Goal: Task Accomplishment & Management: Use online tool/utility

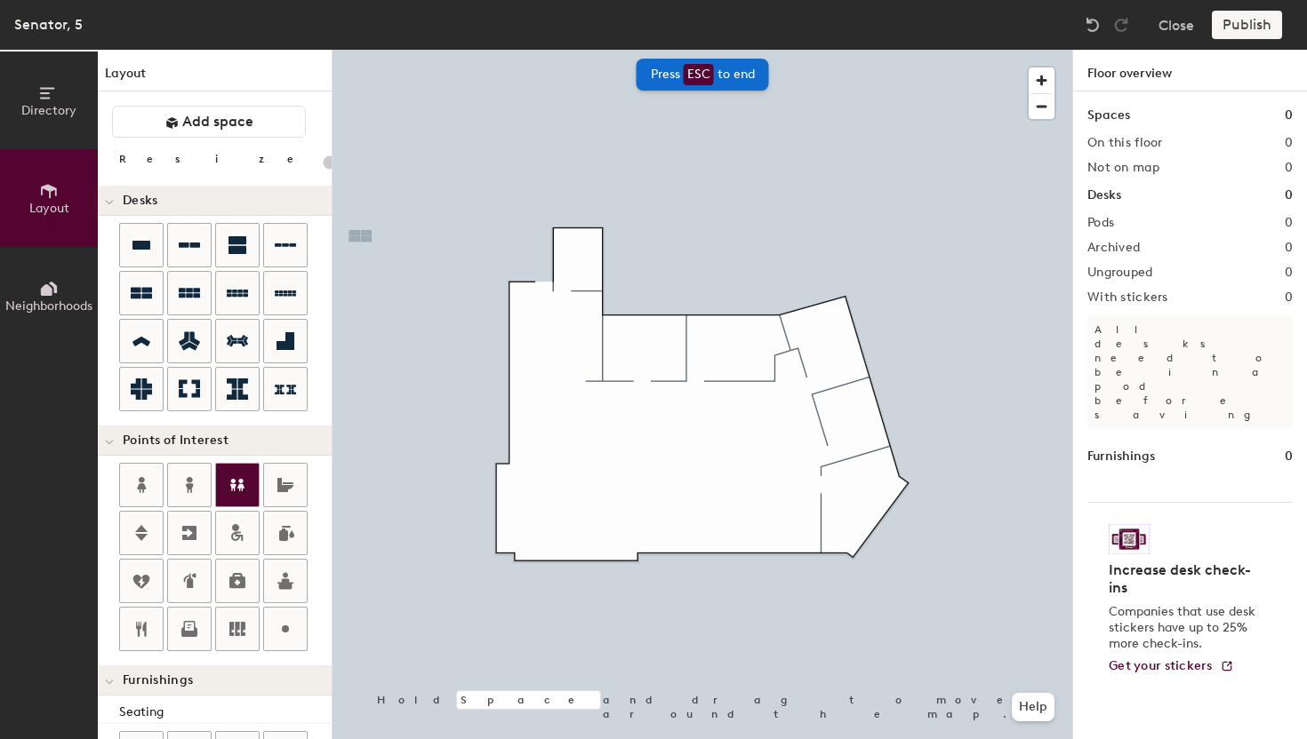
click at [248, 498] on div at bounding box center [237, 485] width 43 height 43
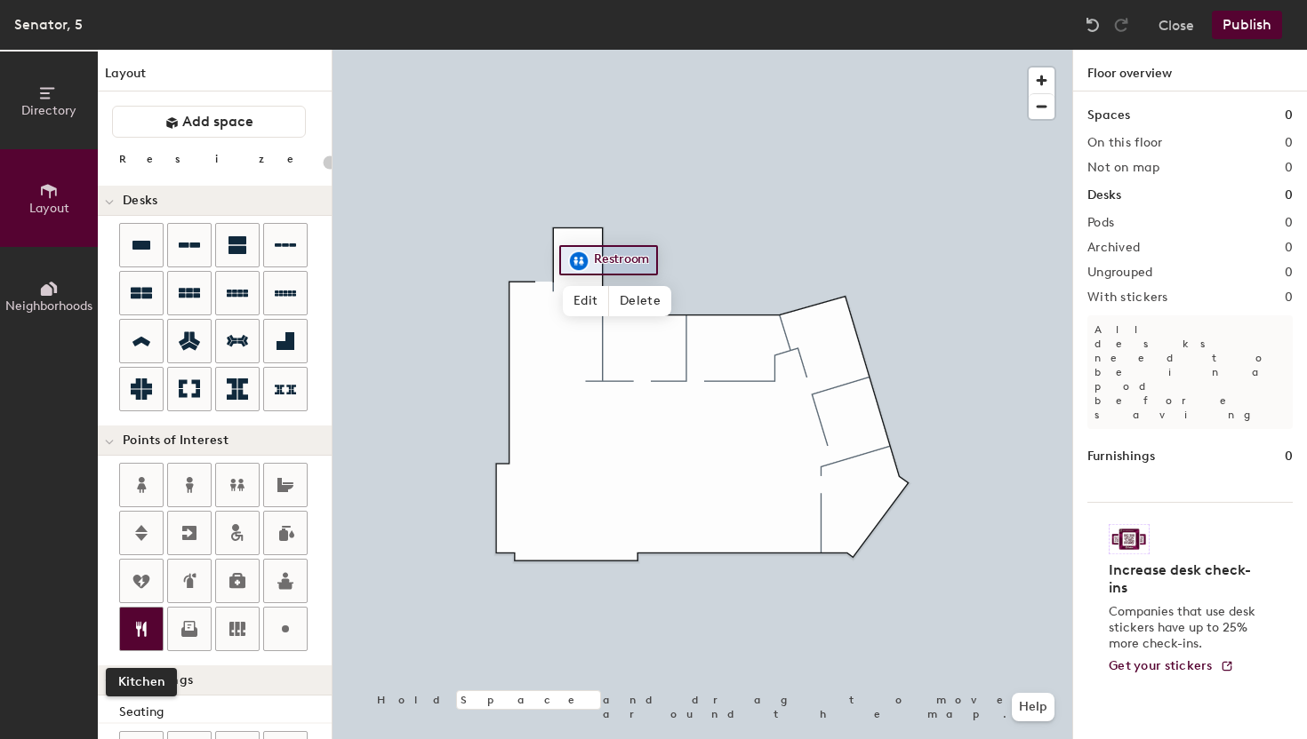
click at [159, 624] on div at bounding box center [141, 629] width 43 height 43
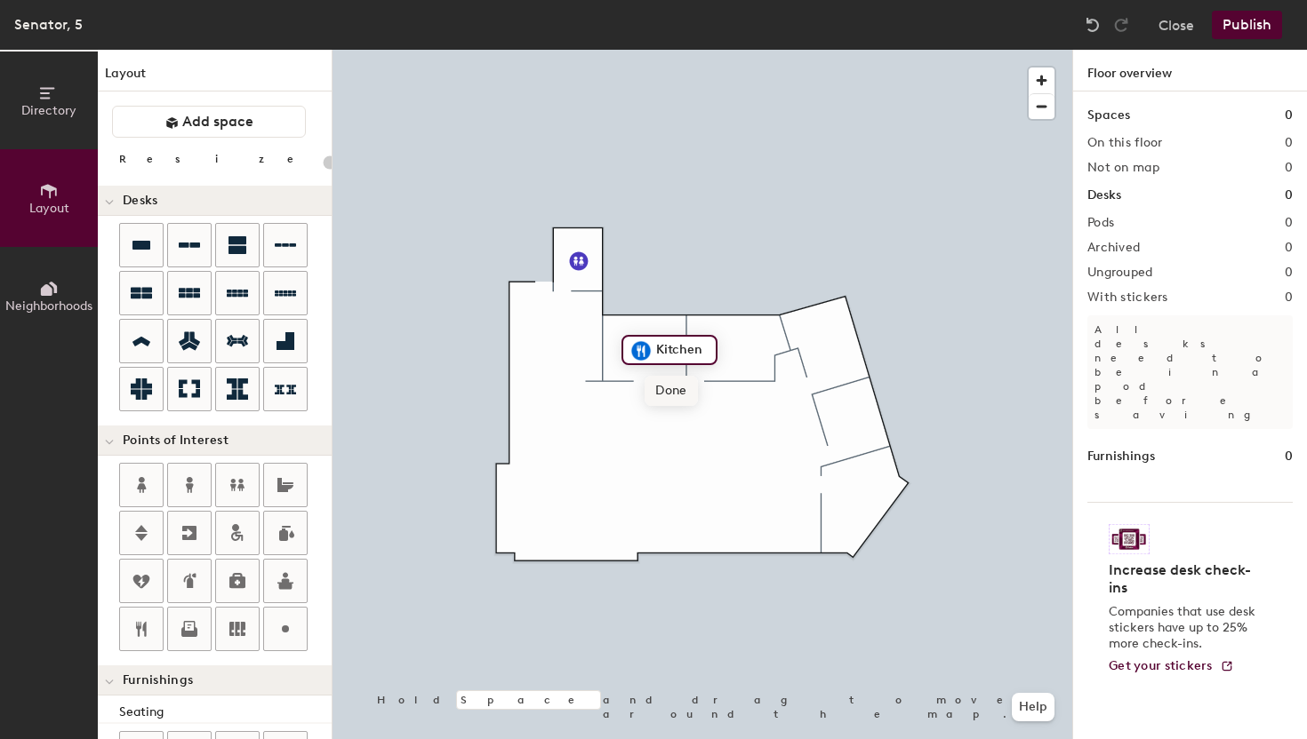
click at [685, 391] on span "Done" at bounding box center [670, 391] width 52 height 30
click at [1189, 34] on button "Close" at bounding box center [1176, 25] width 36 height 28
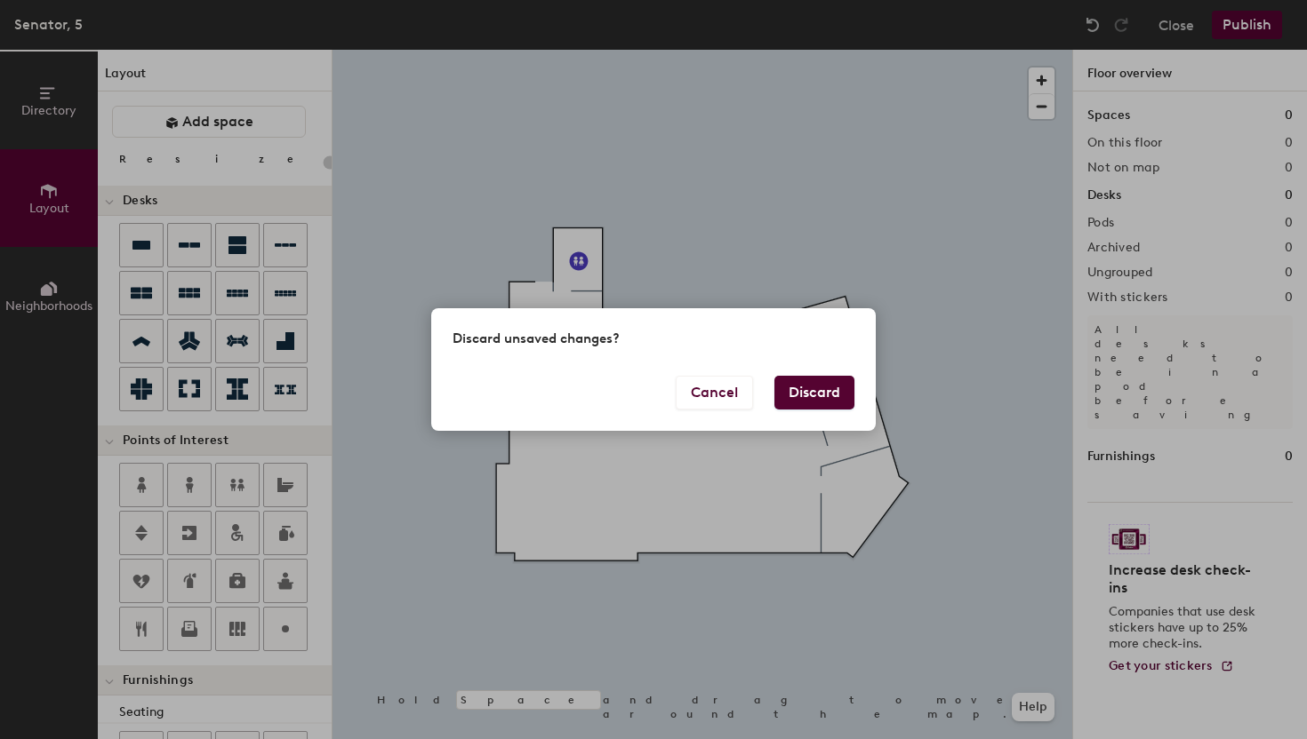
click at [822, 393] on button "Discard" at bounding box center [814, 393] width 80 height 34
type input "20"
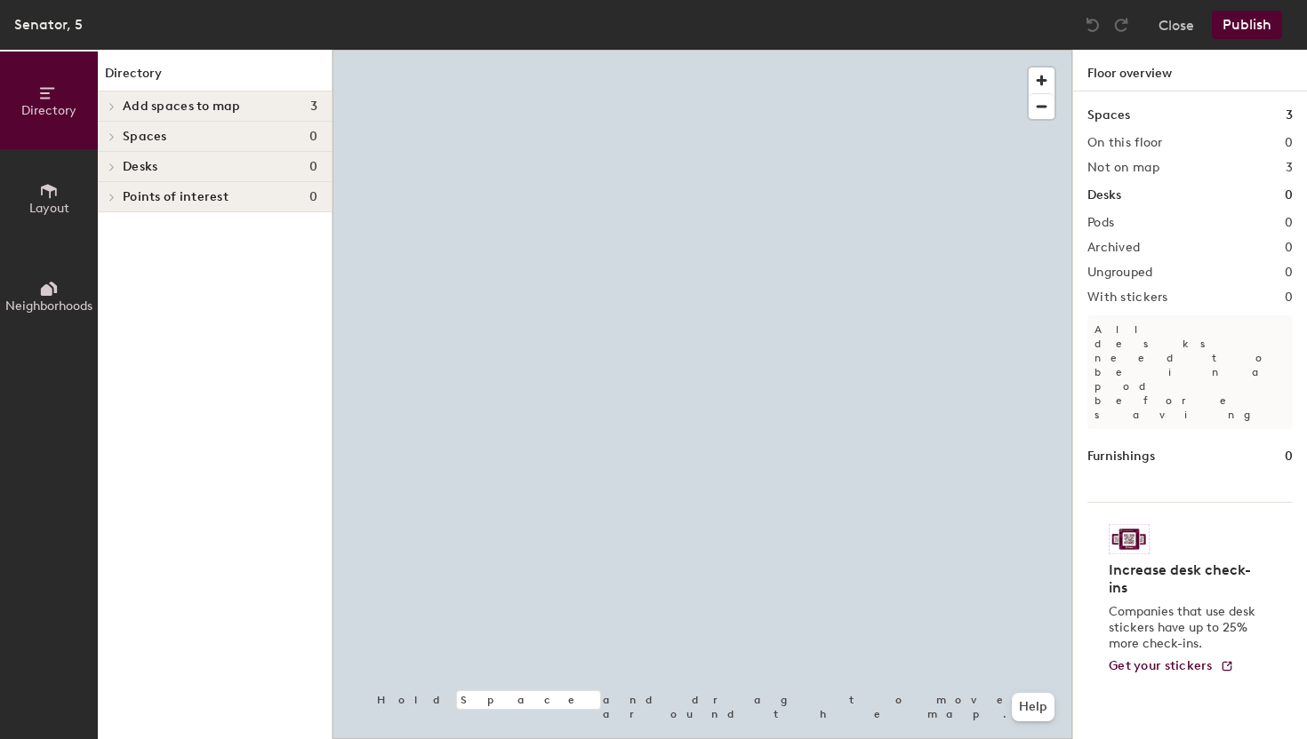
click at [261, 96] on div "Add spaces to map 3" at bounding box center [215, 107] width 234 height 30
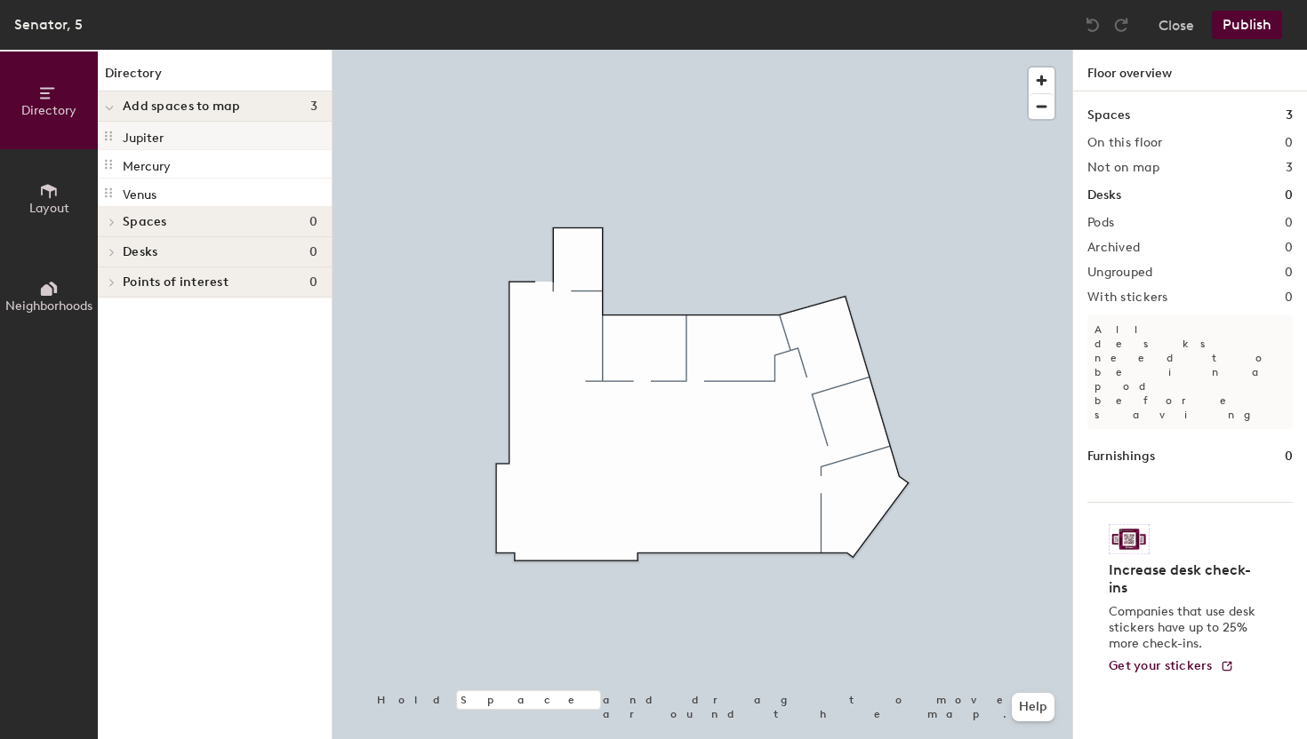
click at [159, 142] on p "Jupiter" at bounding box center [143, 135] width 41 height 20
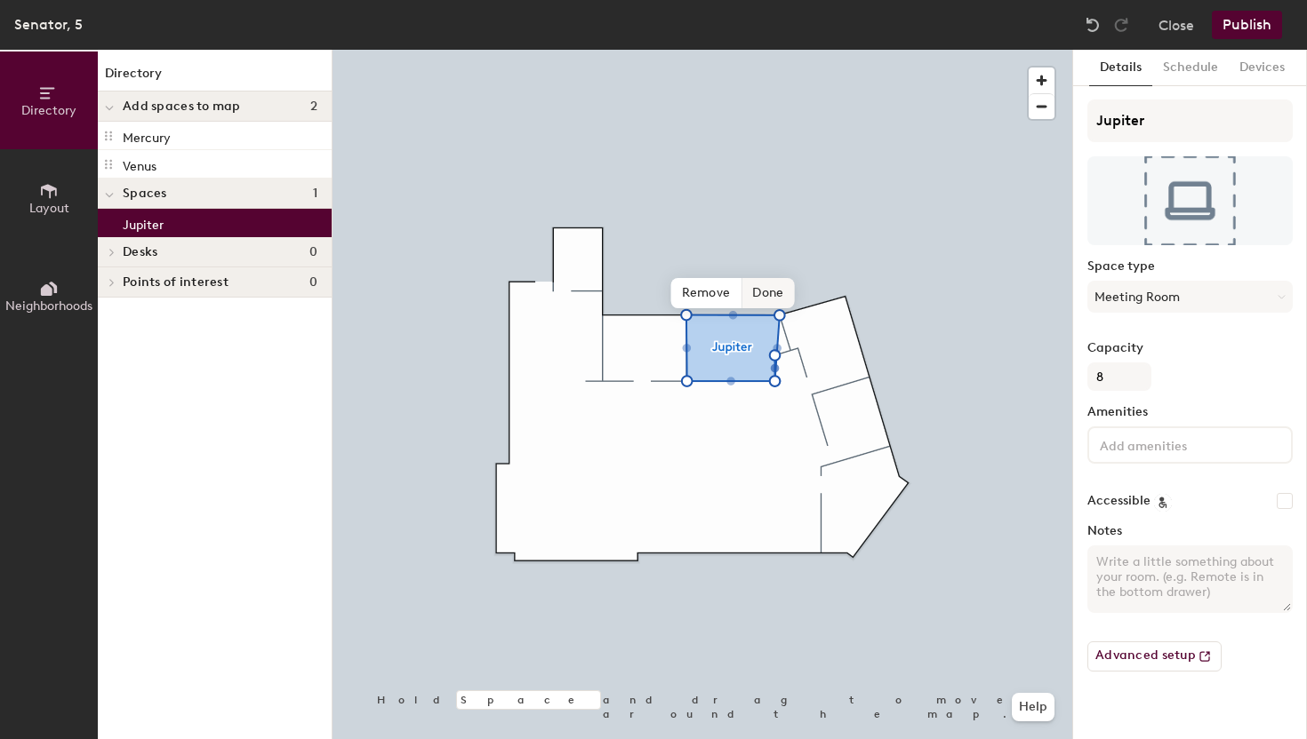
click at [775, 296] on span "Done" at bounding box center [767, 293] width 52 height 30
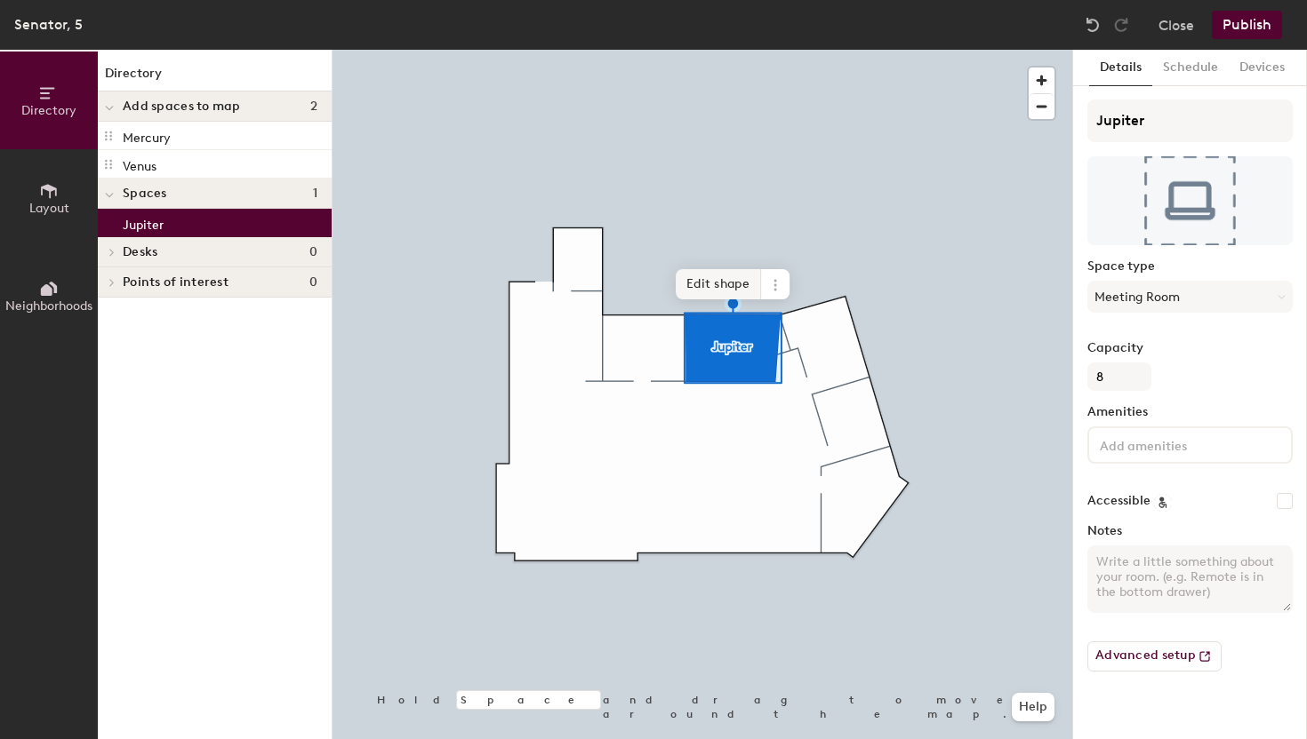
click at [724, 274] on span "Edit shape" at bounding box center [717, 284] width 85 height 30
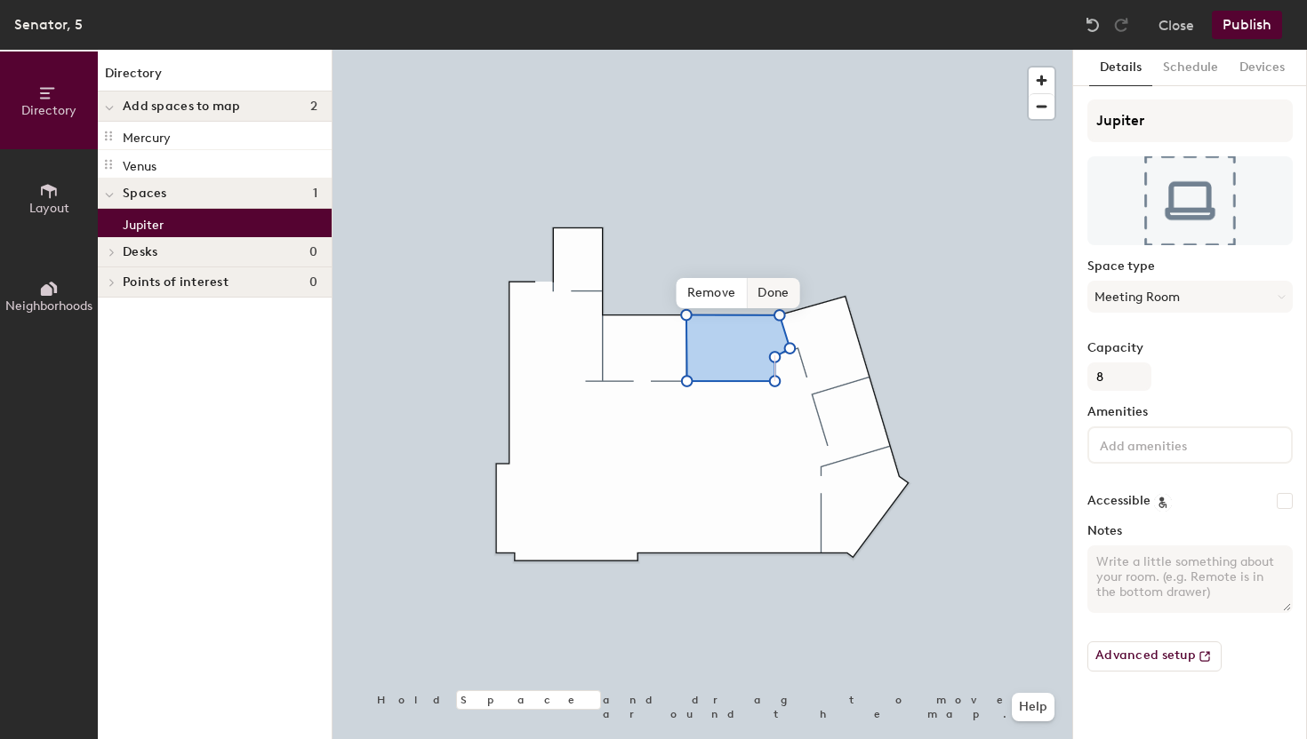
click at [769, 292] on span "Done" at bounding box center [773, 293] width 52 height 30
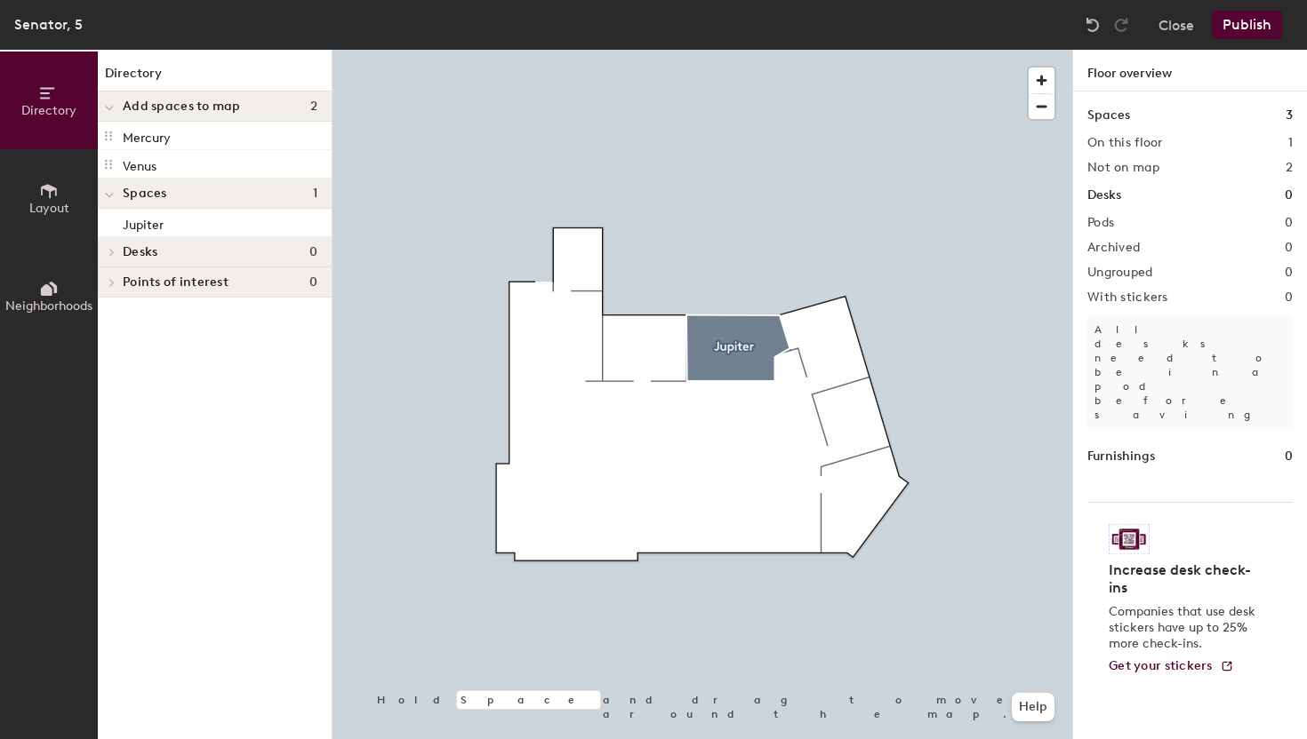
click at [190, 98] on div "Add spaces to map 2" at bounding box center [215, 107] width 234 height 30
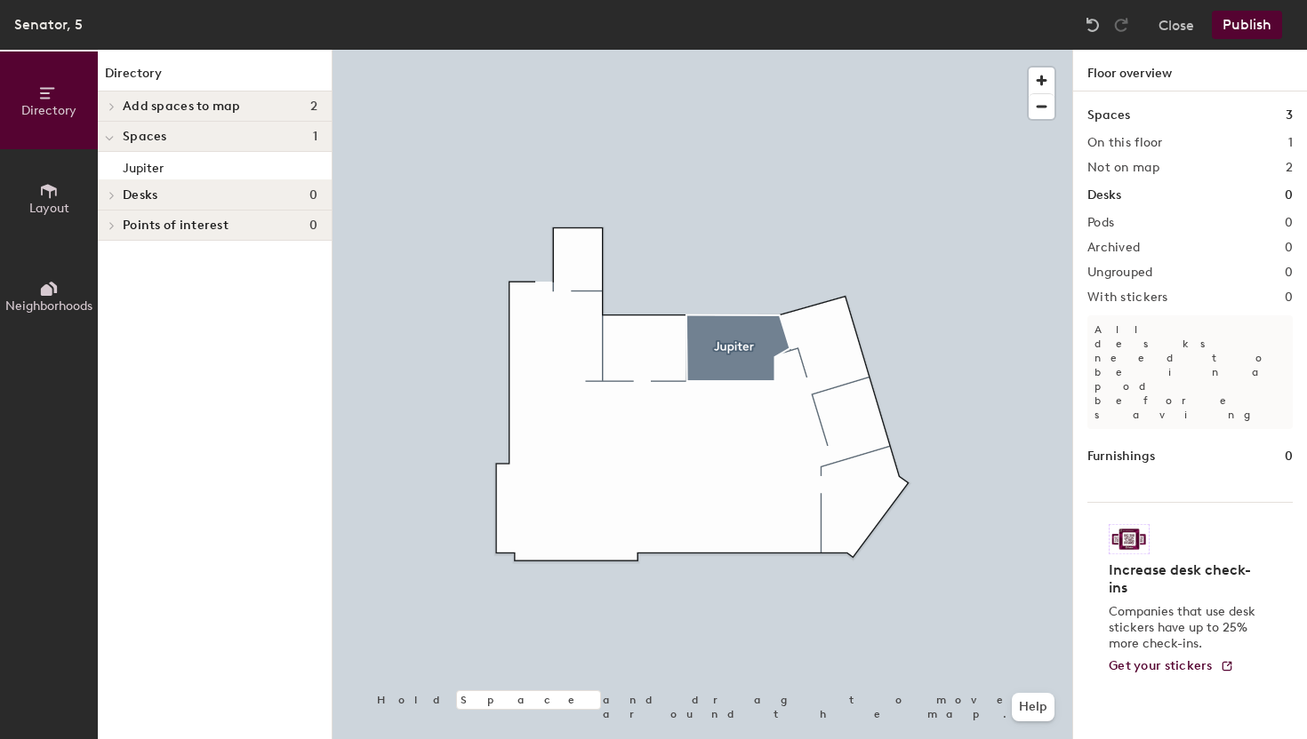
click at [218, 112] on span "Add spaces to map" at bounding box center [182, 107] width 118 height 14
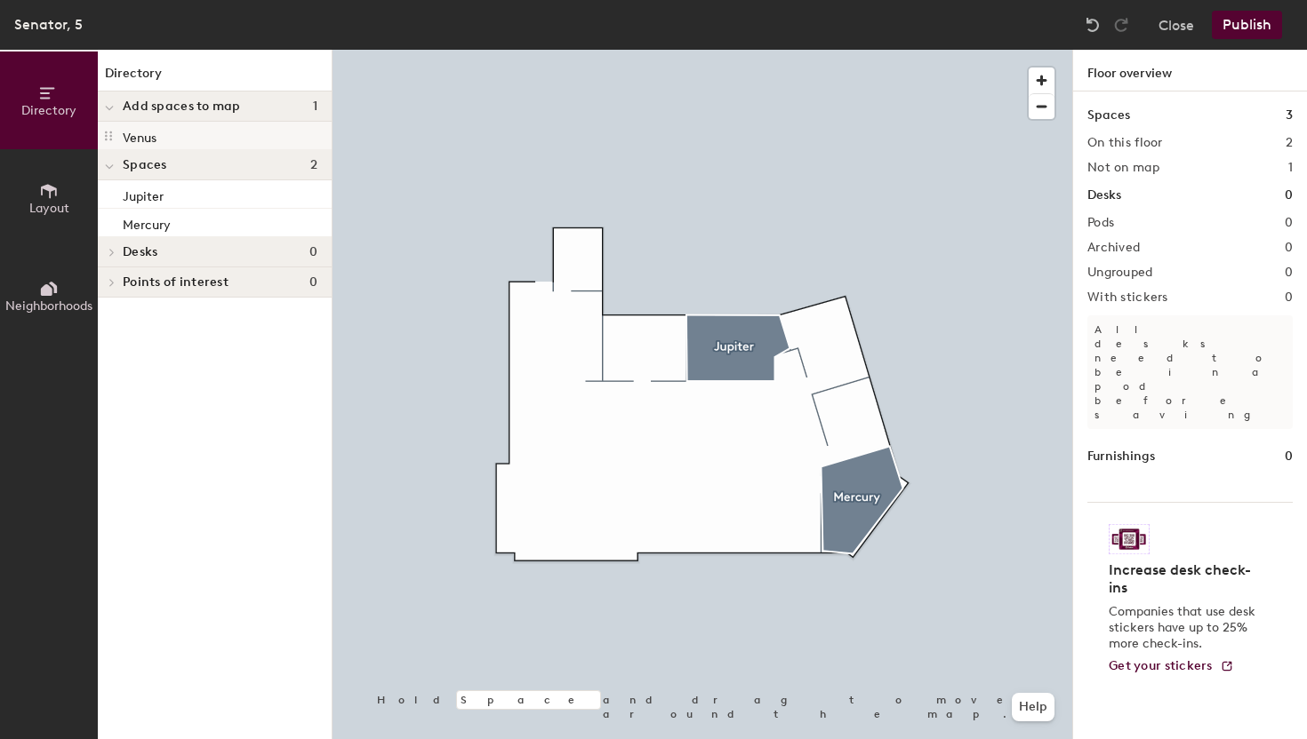
drag, startPoint x: 172, startPoint y: 138, endPoint x: 323, endPoint y: 172, distance: 154.8
click at [864, 50] on div at bounding box center [701, 50] width 739 height 0
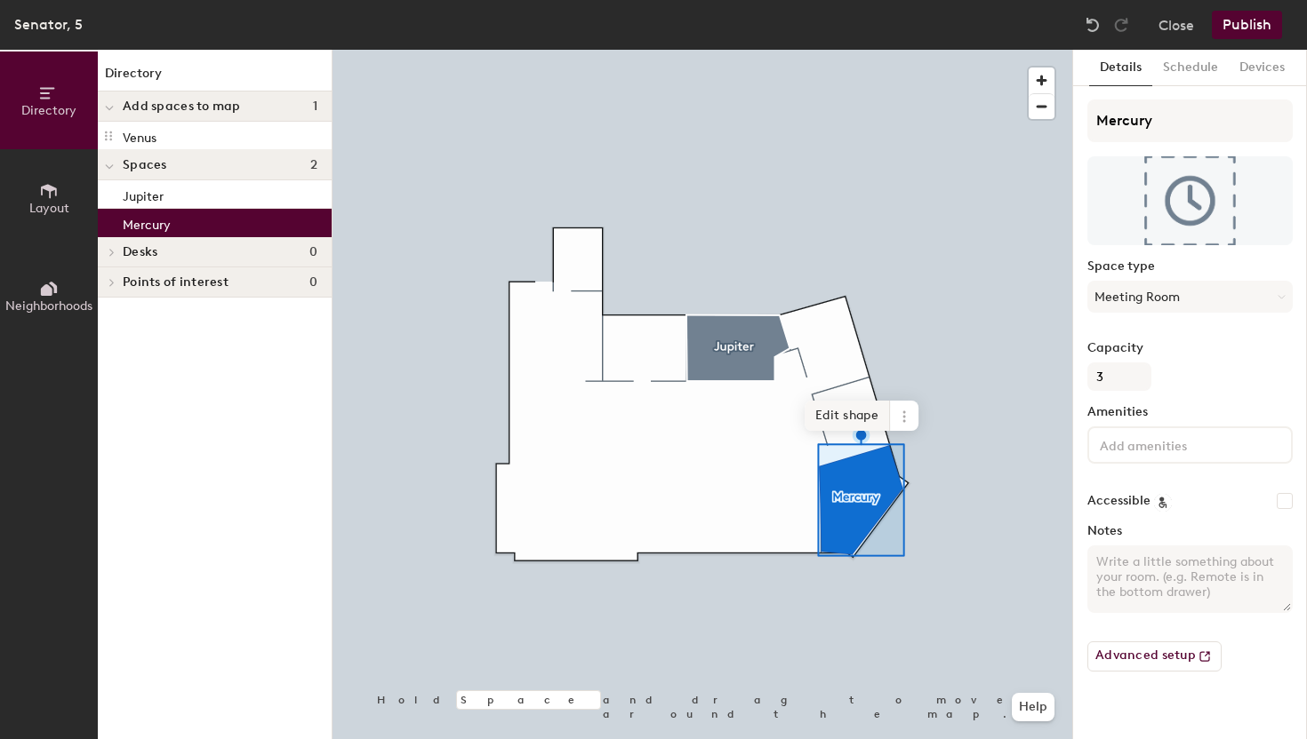
click at [868, 421] on span "Edit shape" at bounding box center [846, 416] width 85 height 30
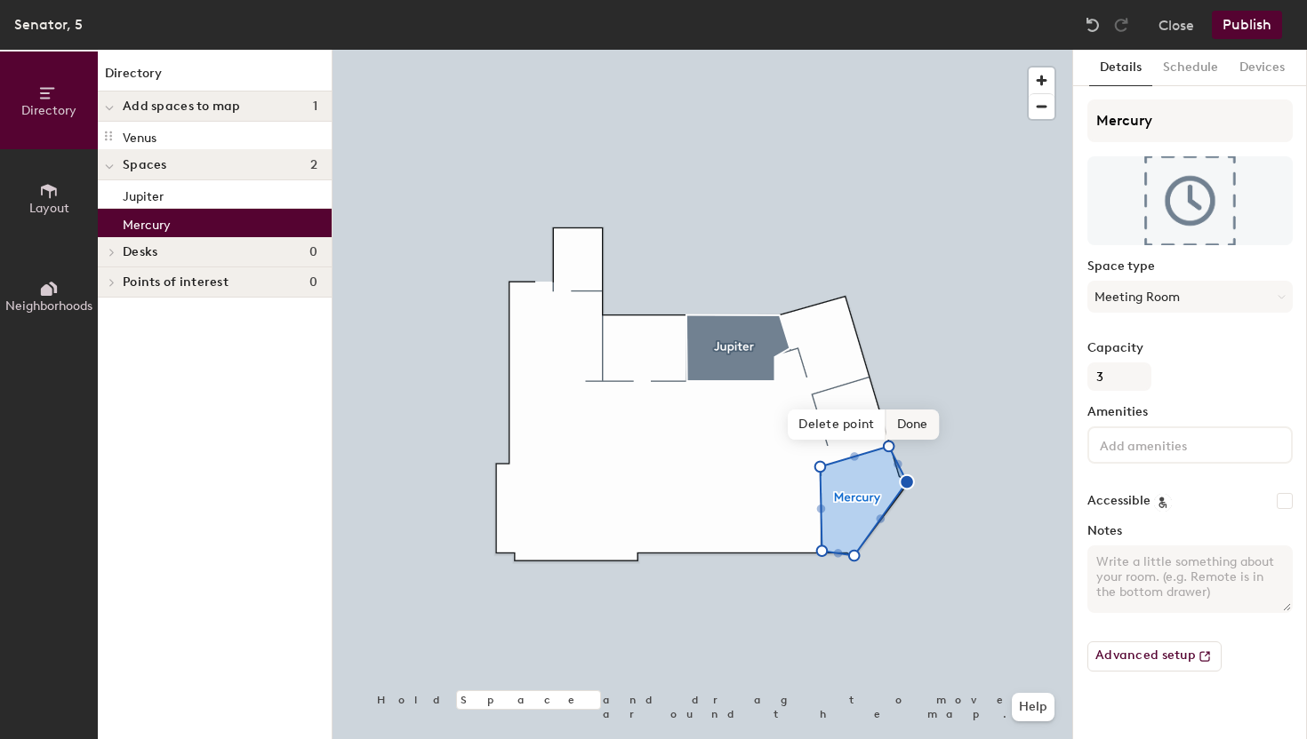
click at [912, 423] on span "Done" at bounding box center [912, 425] width 52 height 30
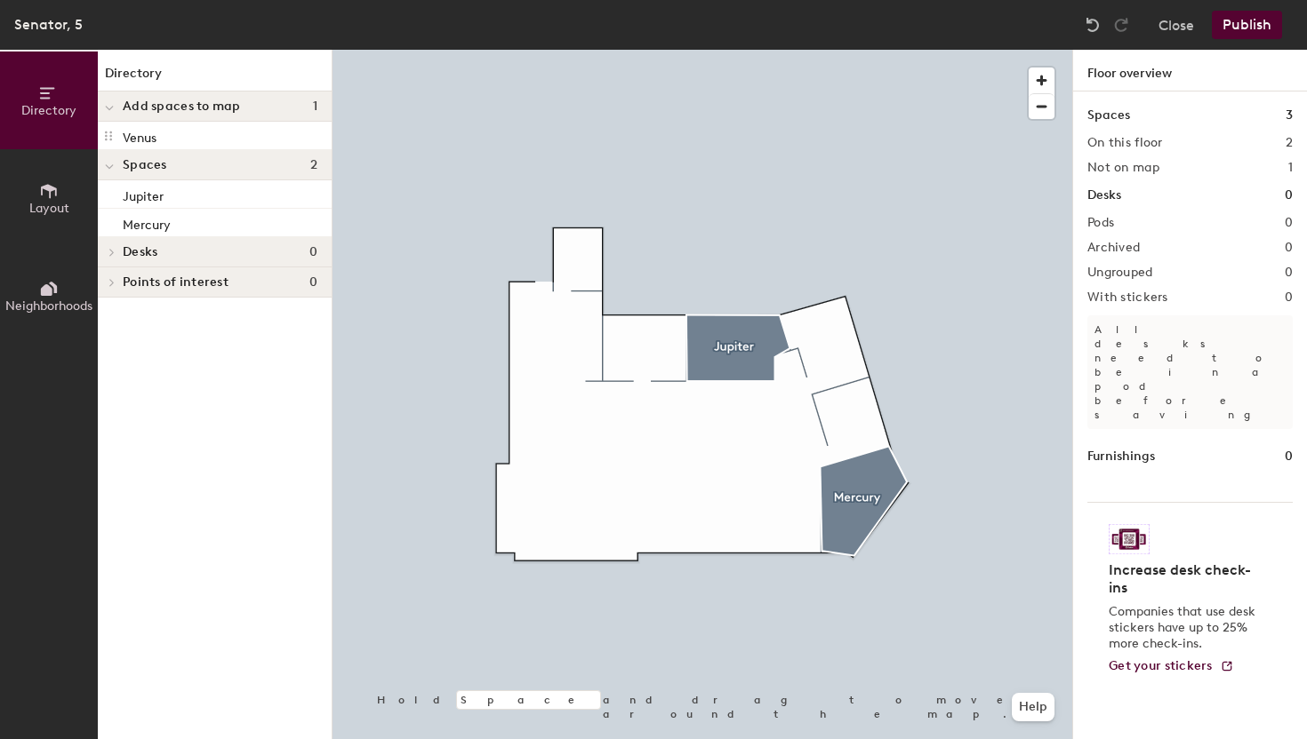
click at [740, 50] on div at bounding box center [701, 50] width 739 height 0
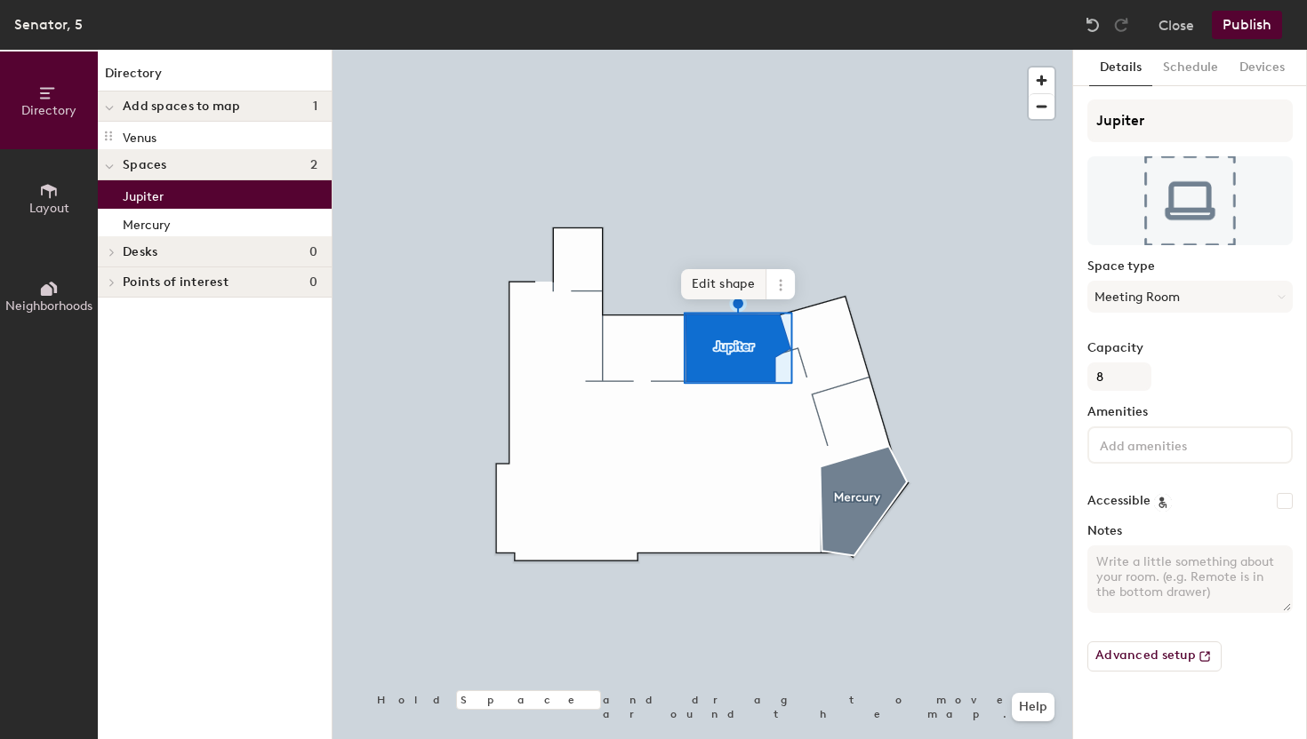
click at [743, 285] on span "Edit shape" at bounding box center [723, 284] width 85 height 30
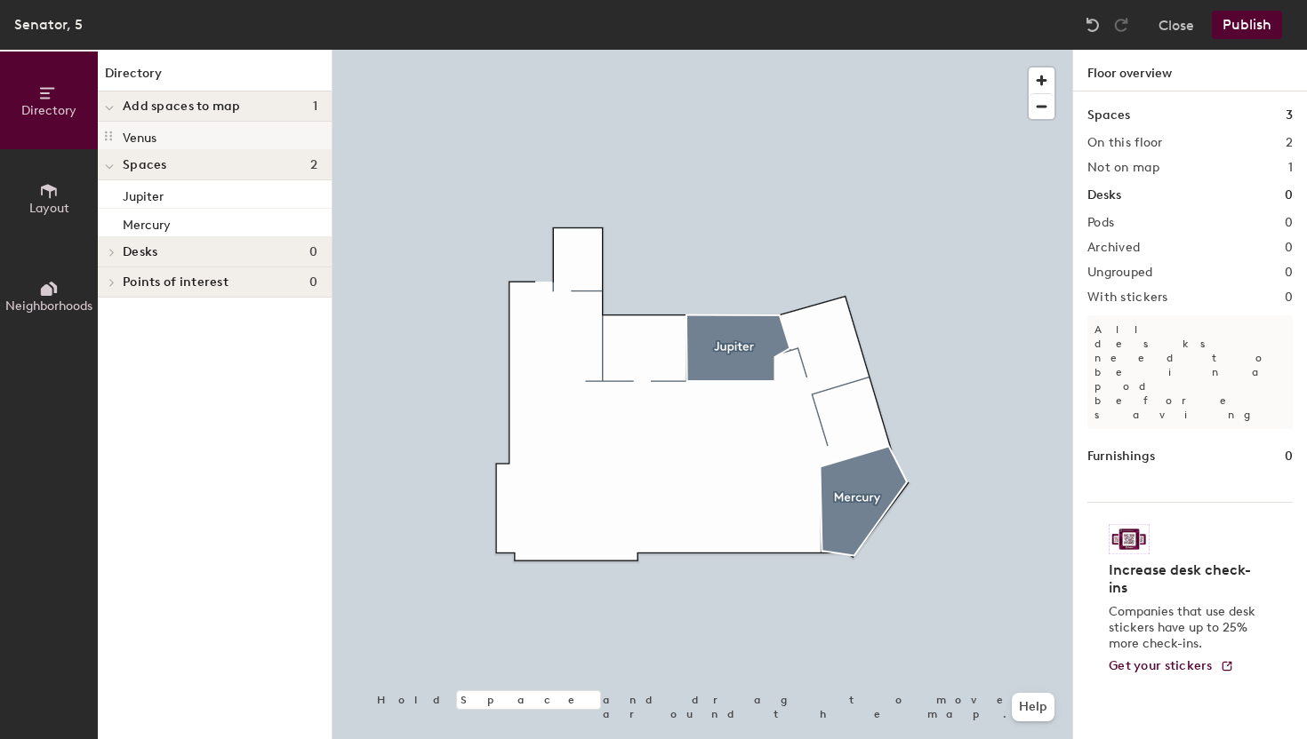
click at [267, 137] on div "Venus" at bounding box center [215, 136] width 234 height 28
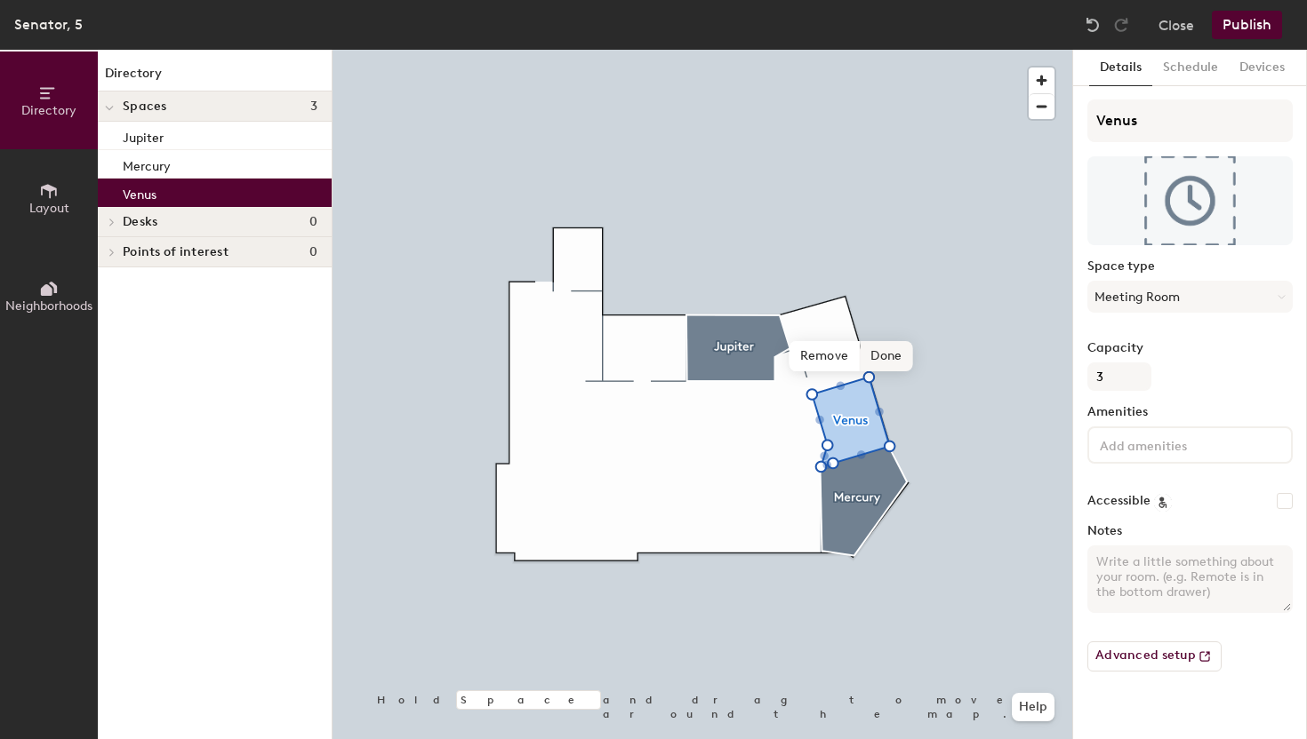
click at [905, 356] on span "Done" at bounding box center [885, 356] width 52 height 30
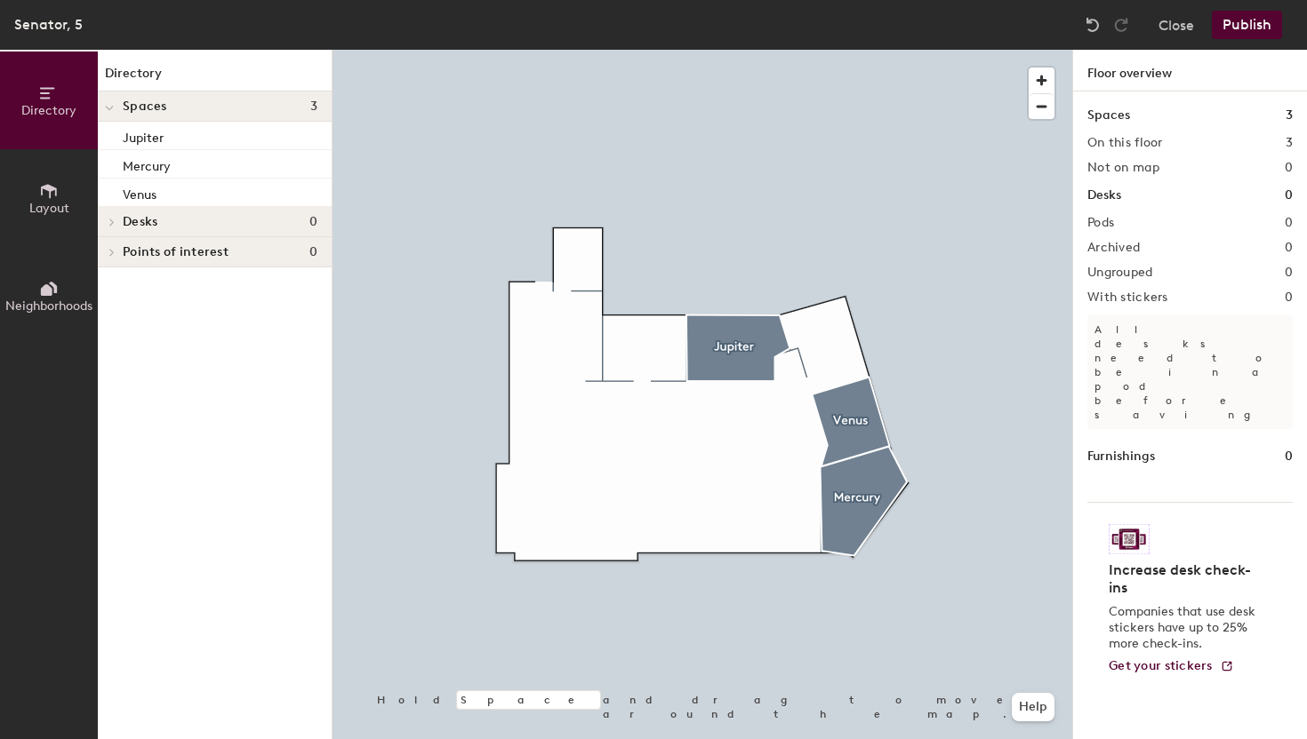
click at [50, 194] on icon at bounding box center [49, 191] width 16 height 14
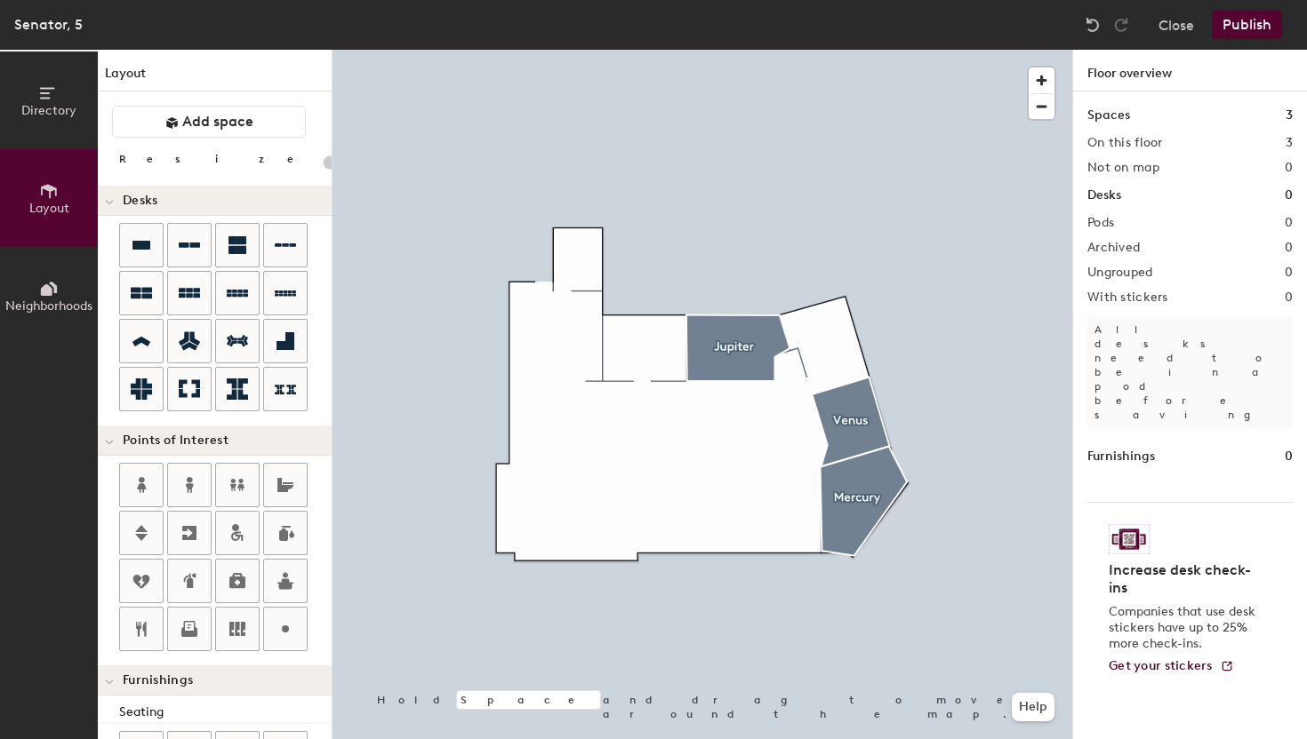
click at [578, 264] on div "Directory Layout Neighborhoods Layout Add space Resize Desks Points of Interest…" at bounding box center [653, 395] width 1307 height 690
click at [643, 351] on div "Directory Layout Neighborhoods Layout Add space Resize Desks Points of Interest…" at bounding box center [653, 395] width 1307 height 690
click at [788, 366] on div "Directory Layout Neighborhoods Layout Add space Resize Desks Points of Interest…" at bounding box center [653, 395] width 1307 height 690
type input "20"
click at [849, 367] on input "Printer" at bounding box center [827, 365] width 57 height 25
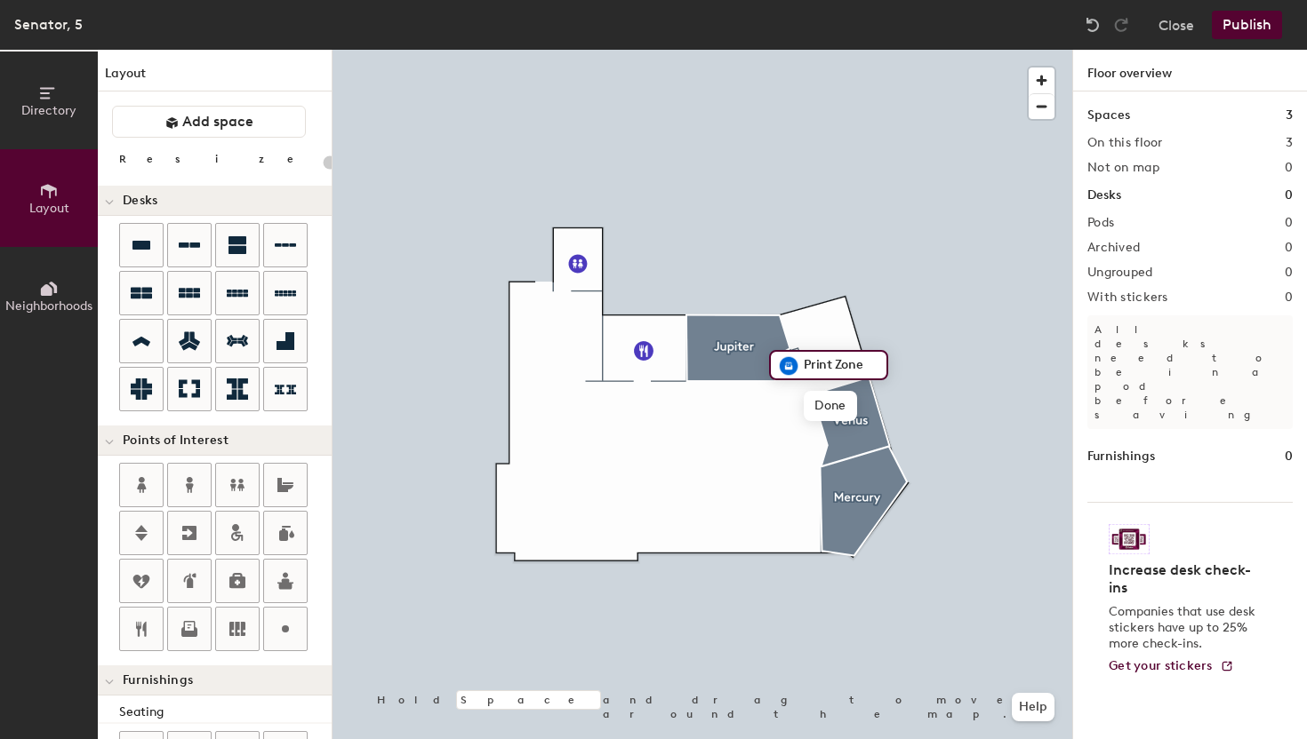
type input "Print Zone"
click at [531, 360] on div "Directory Layout Neighborhoods Layout Add space Resize Desks Points of Interest…" at bounding box center [653, 395] width 1307 height 690
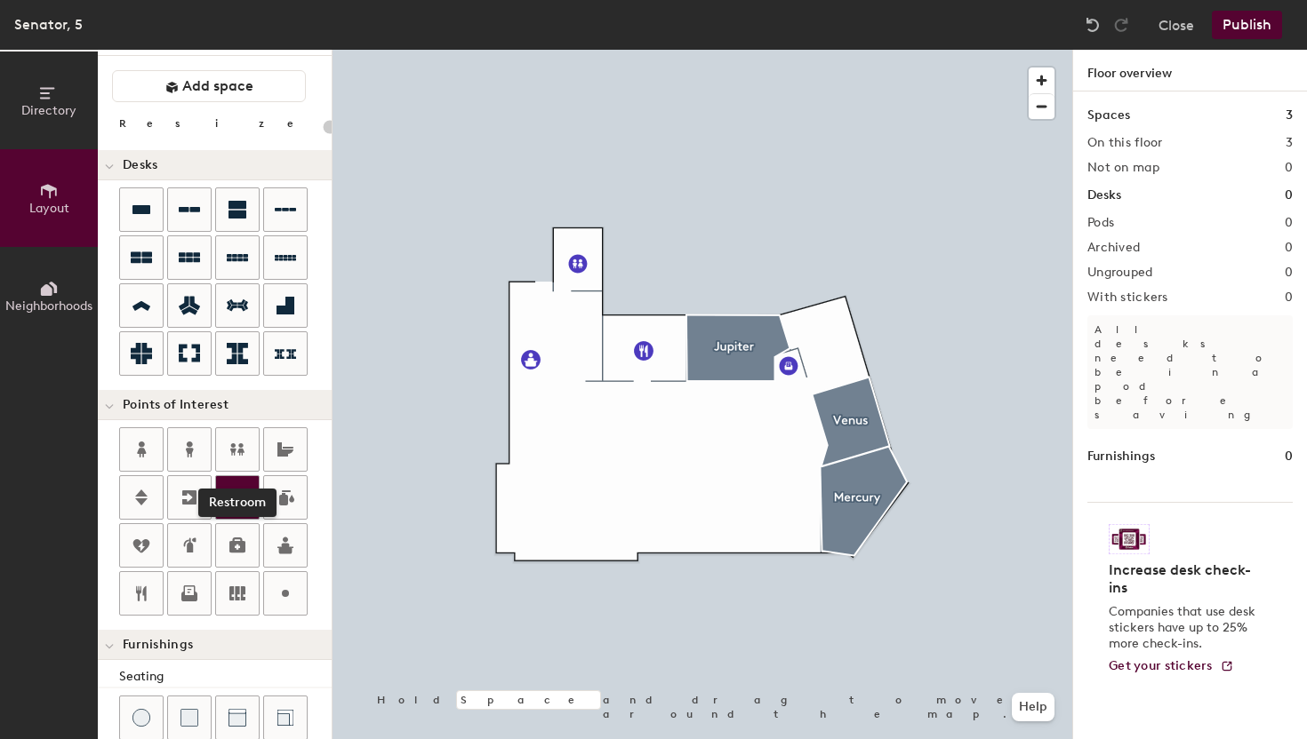
scroll to position [52, 0]
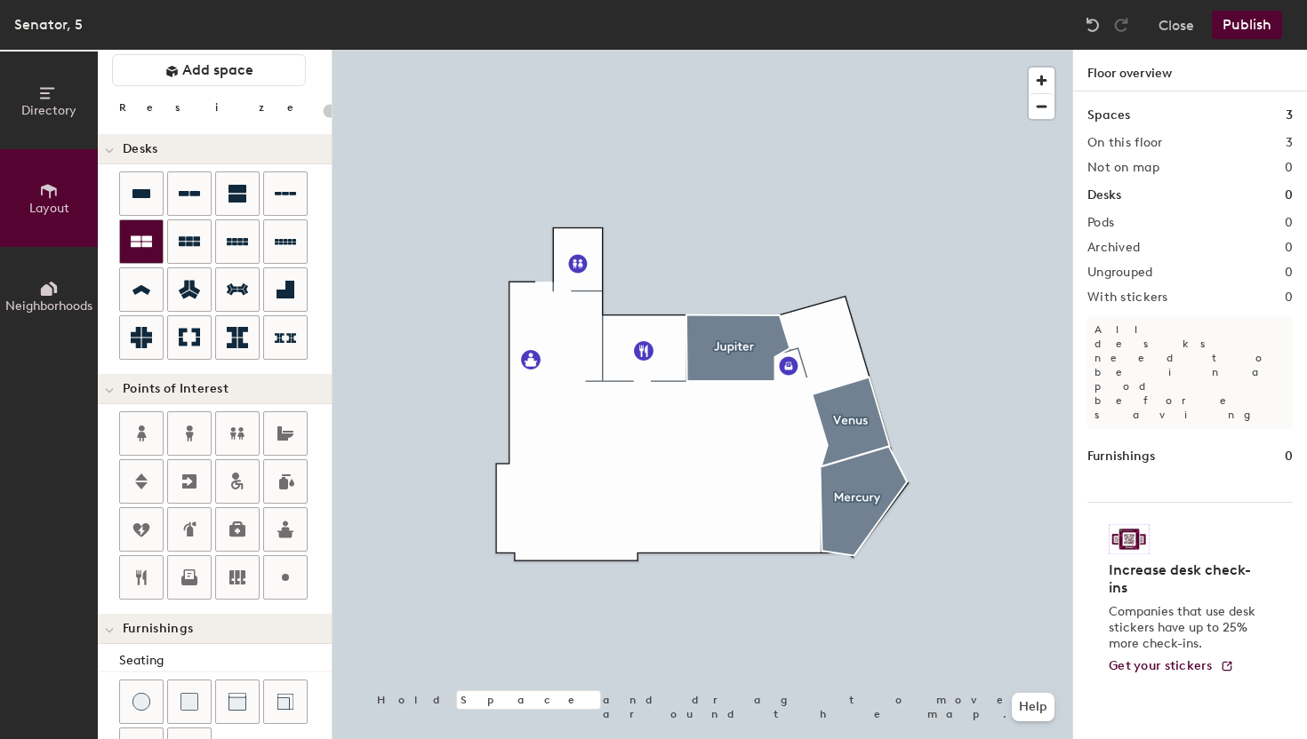
click at [152, 253] on div at bounding box center [141, 241] width 43 height 43
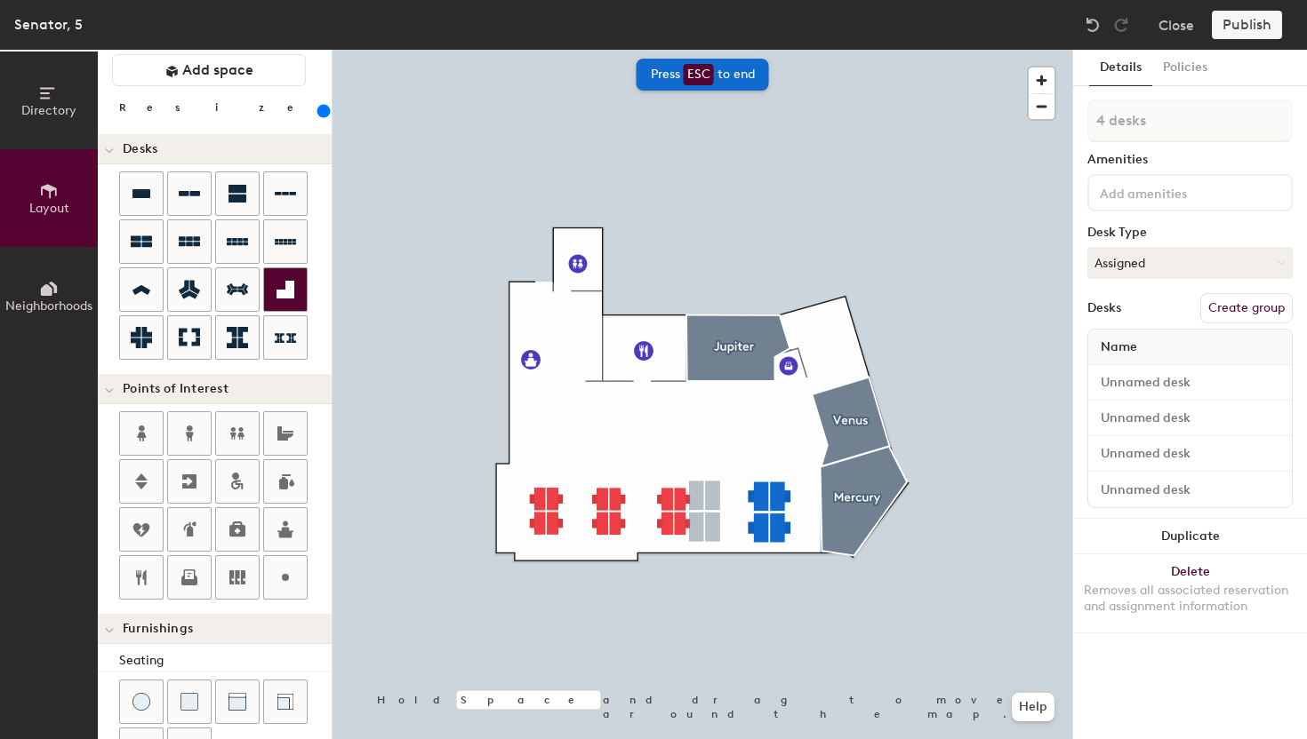
type input "280"
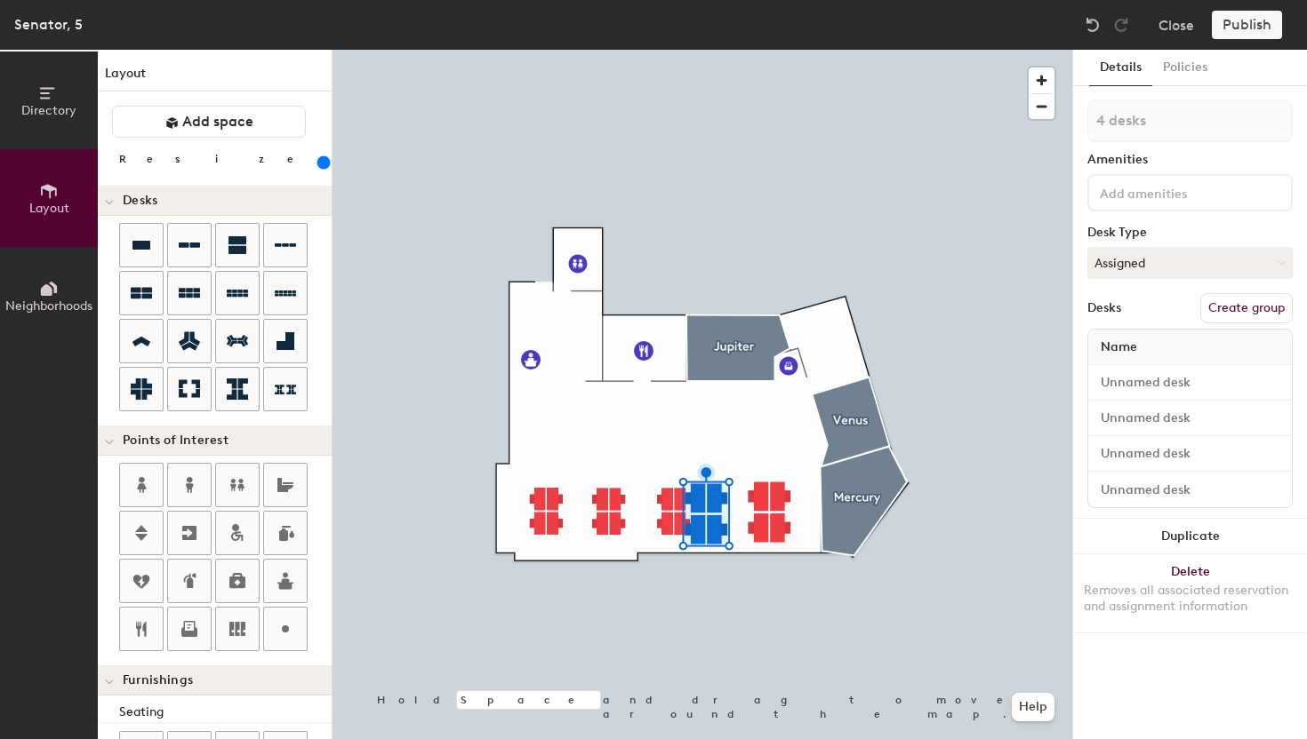
scroll to position [52, 0]
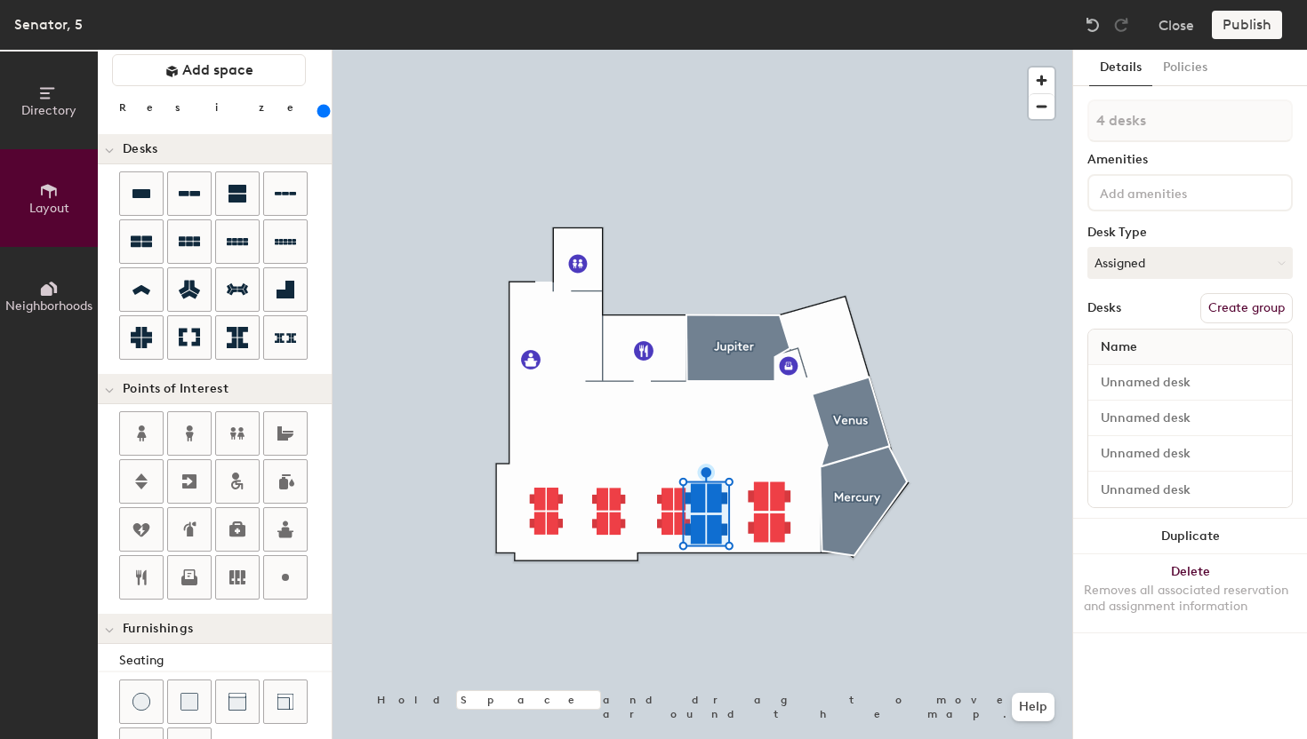
click at [668, 50] on div at bounding box center [701, 50] width 739 height 0
type input "220"
type input "1 desk"
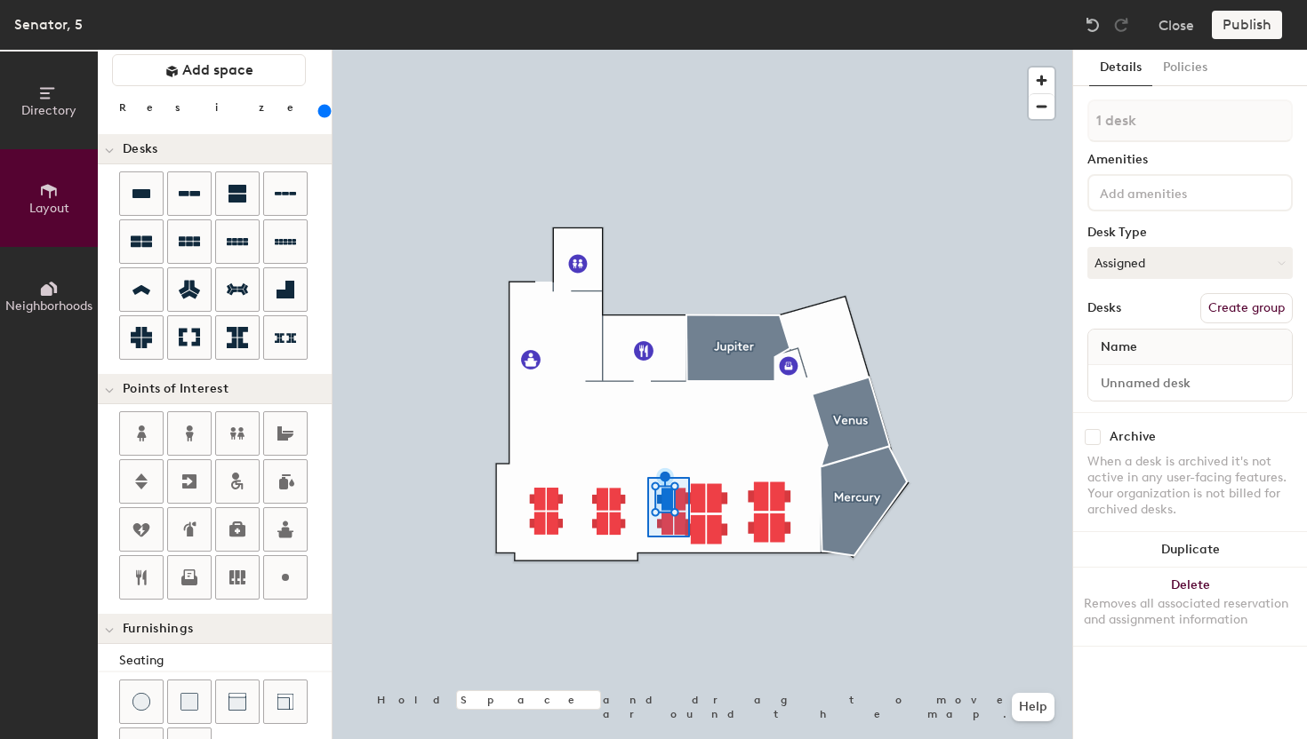
type input "20"
type input "6 desks"
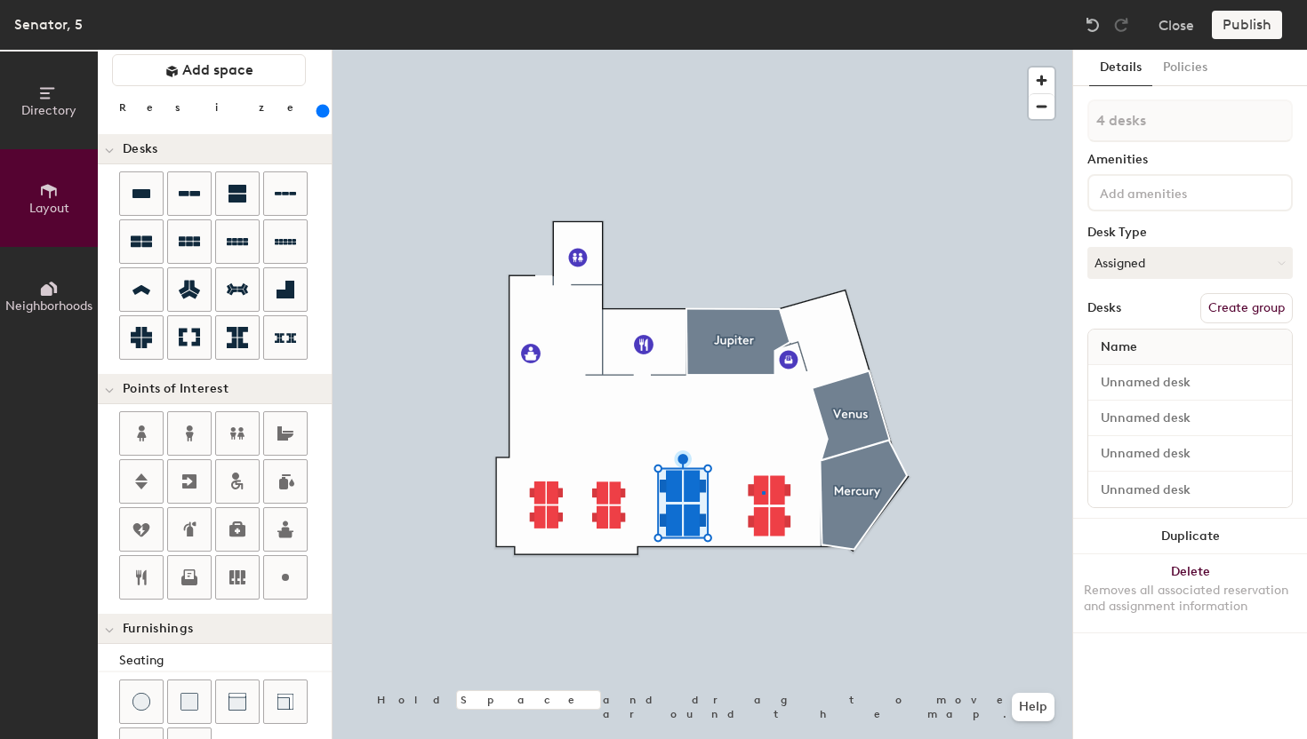
click at [762, 50] on div at bounding box center [701, 50] width 739 height 0
type input "280"
type input "1 desk"
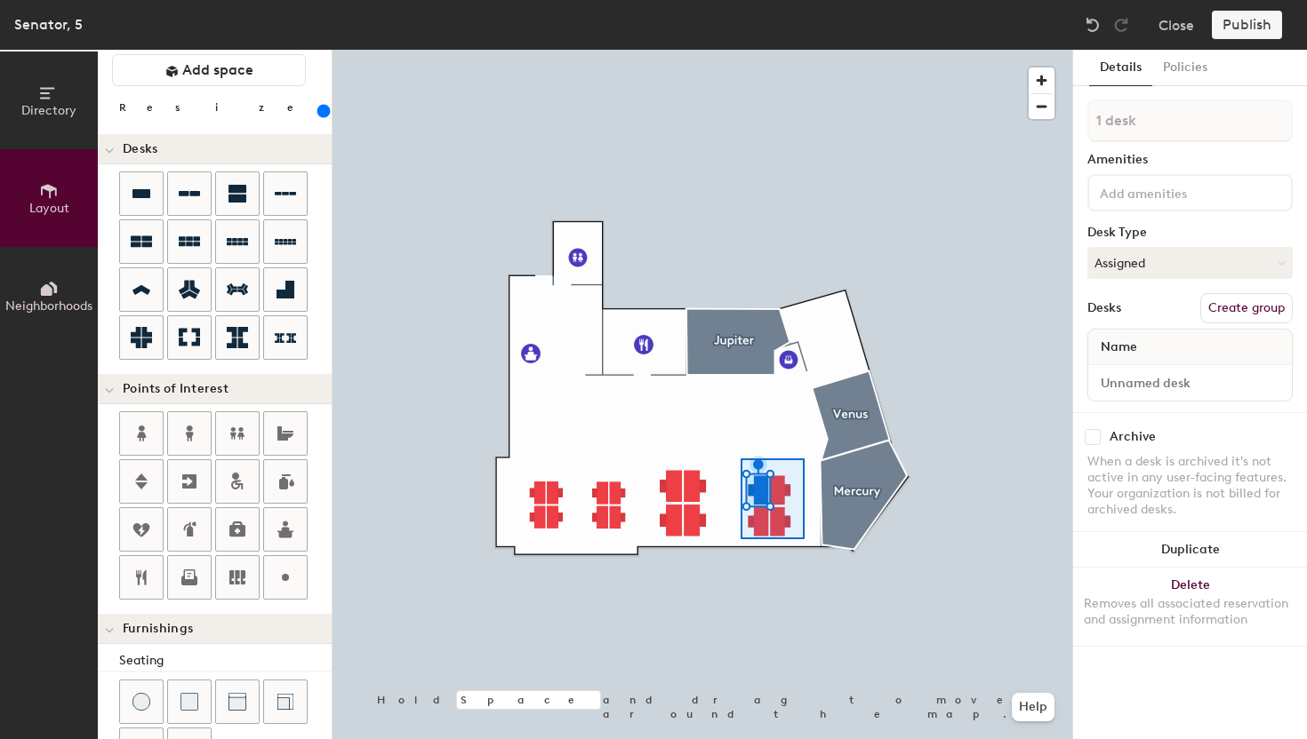
type input "280"
type input "4 desks"
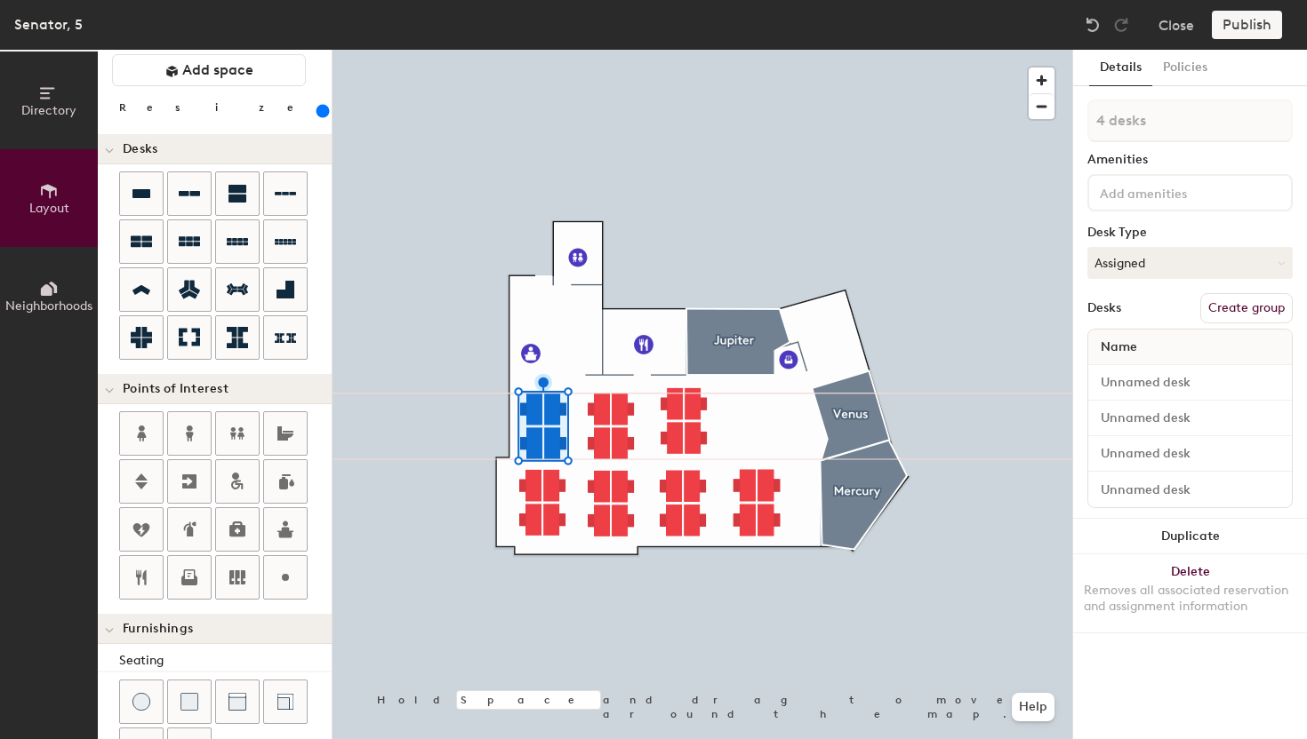
click at [744, 50] on div at bounding box center [701, 50] width 739 height 0
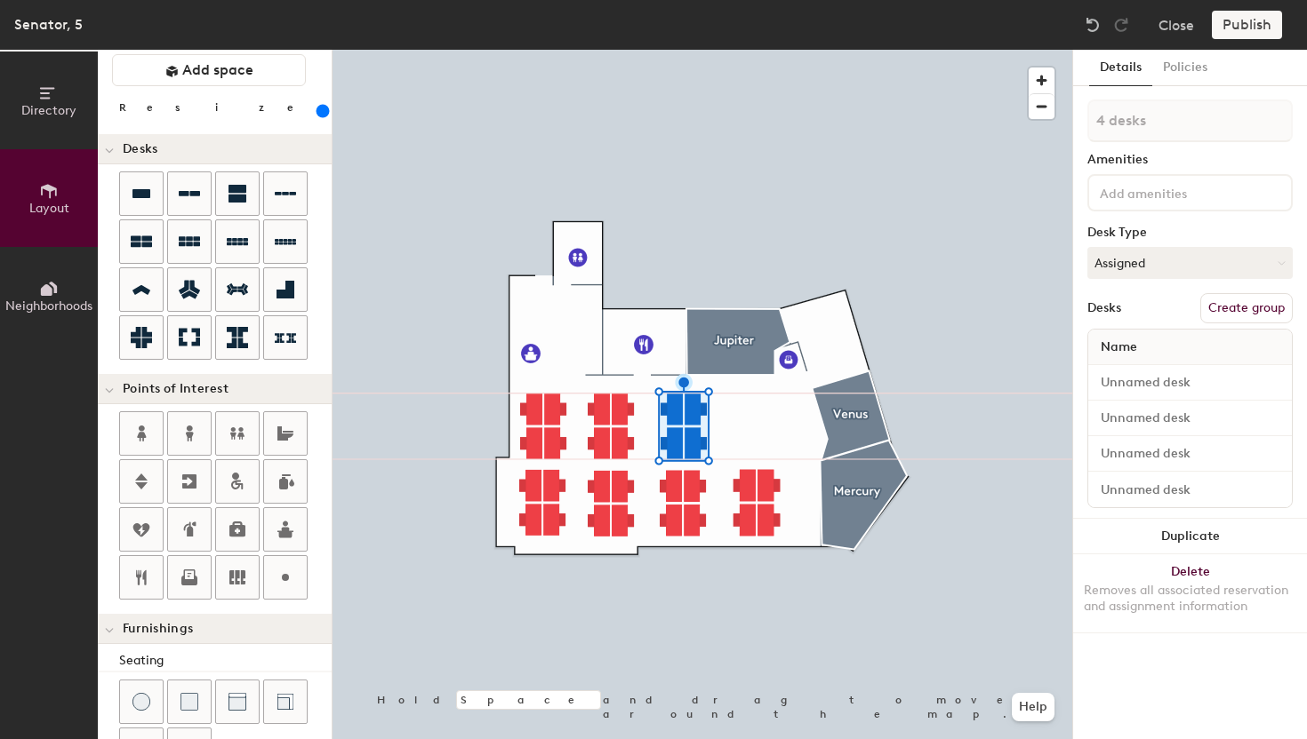
click at [724, 50] on div at bounding box center [701, 50] width 739 height 0
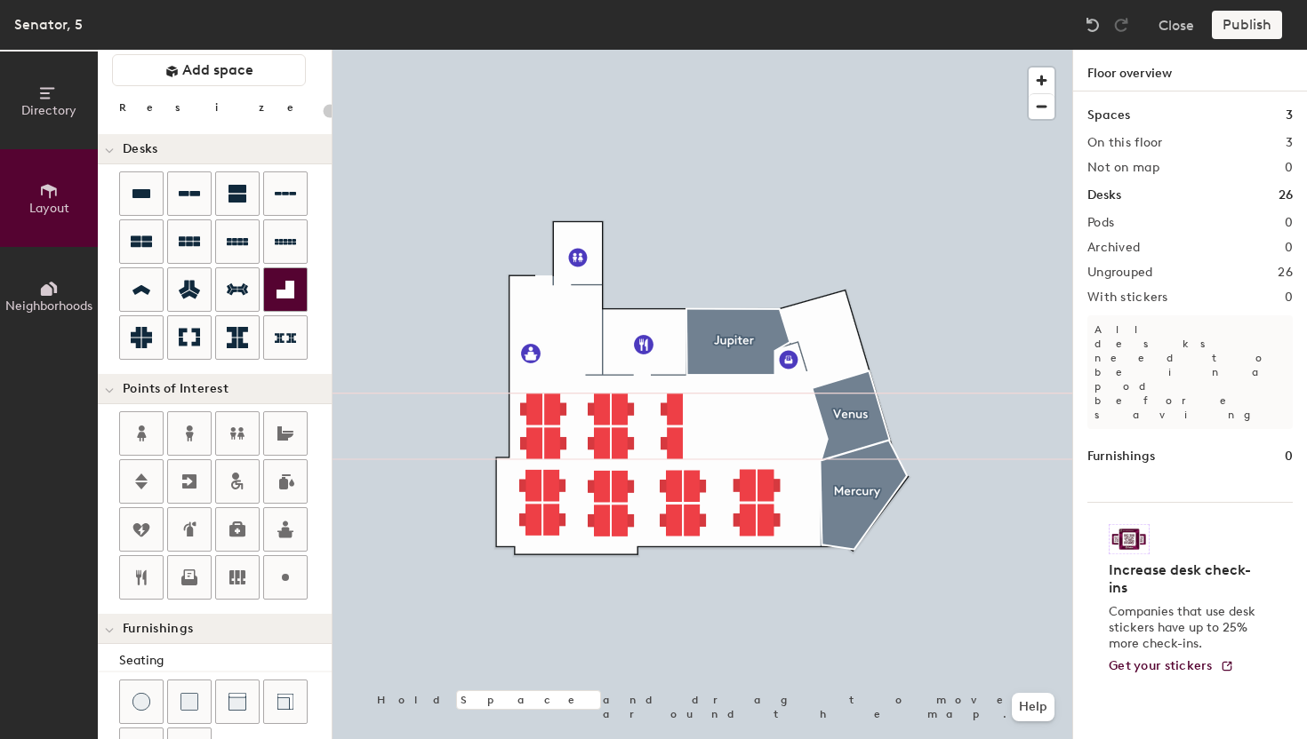
click at [281, 291] on icon at bounding box center [285, 290] width 18 height 18
drag, startPoint x: 290, startPoint y: 294, endPoint x: 282, endPoint y: 282, distance: 14.8
click at [282, 282] on icon at bounding box center [285, 289] width 21 height 21
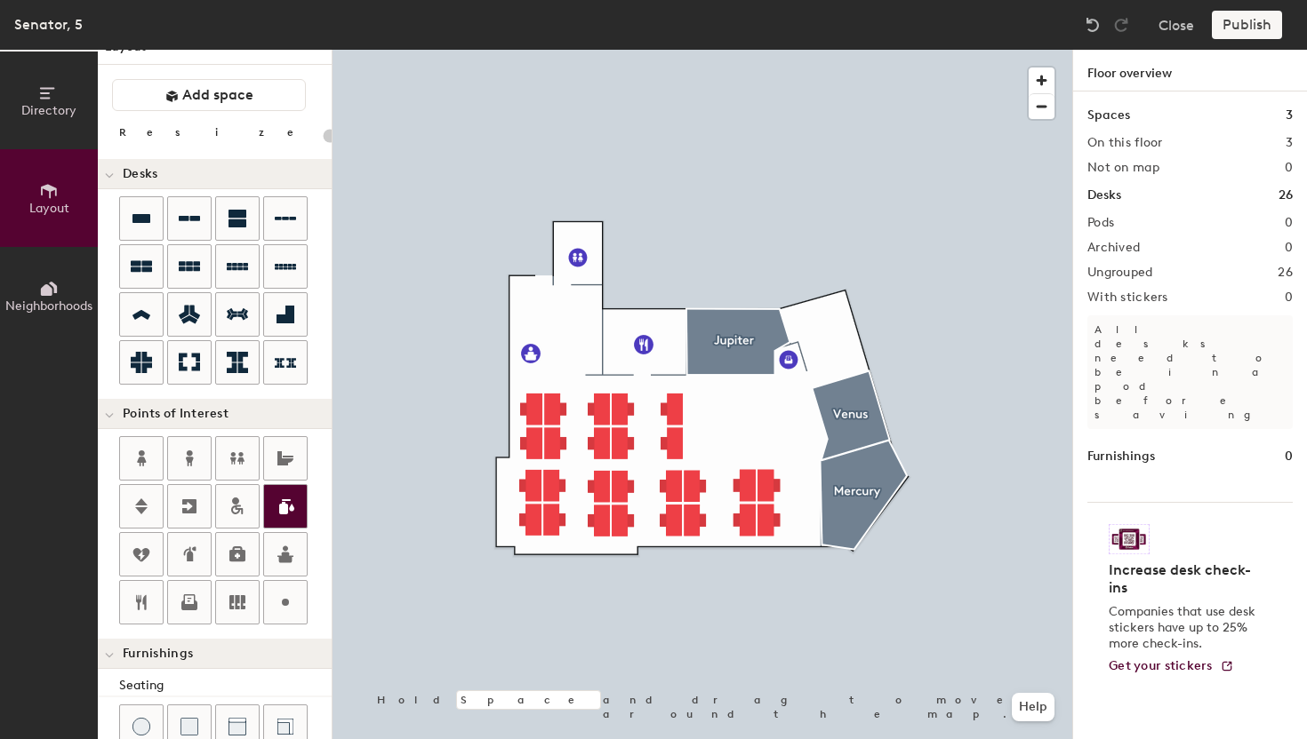
scroll to position [5, 0]
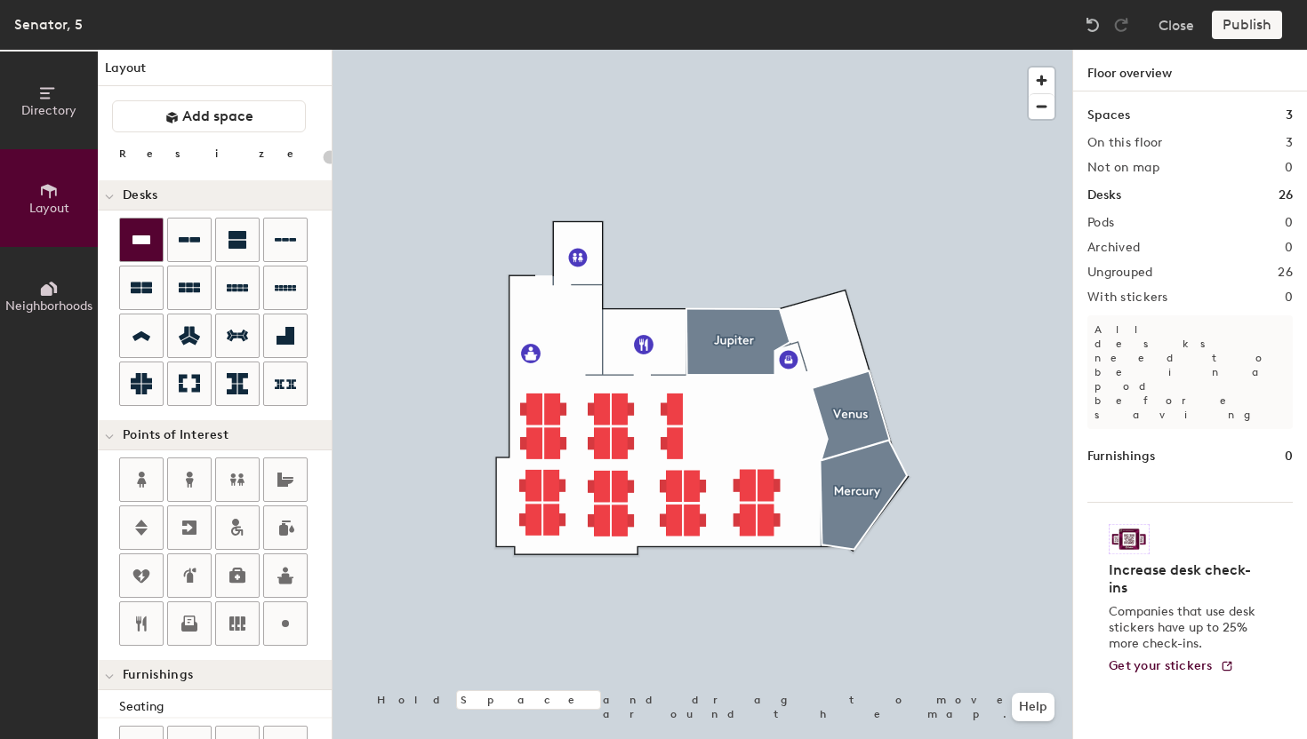
click at [142, 249] on icon at bounding box center [141, 239] width 21 height 21
click at [141, 241] on icon at bounding box center [141, 240] width 18 height 9
click at [150, 242] on icon at bounding box center [141, 239] width 21 height 21
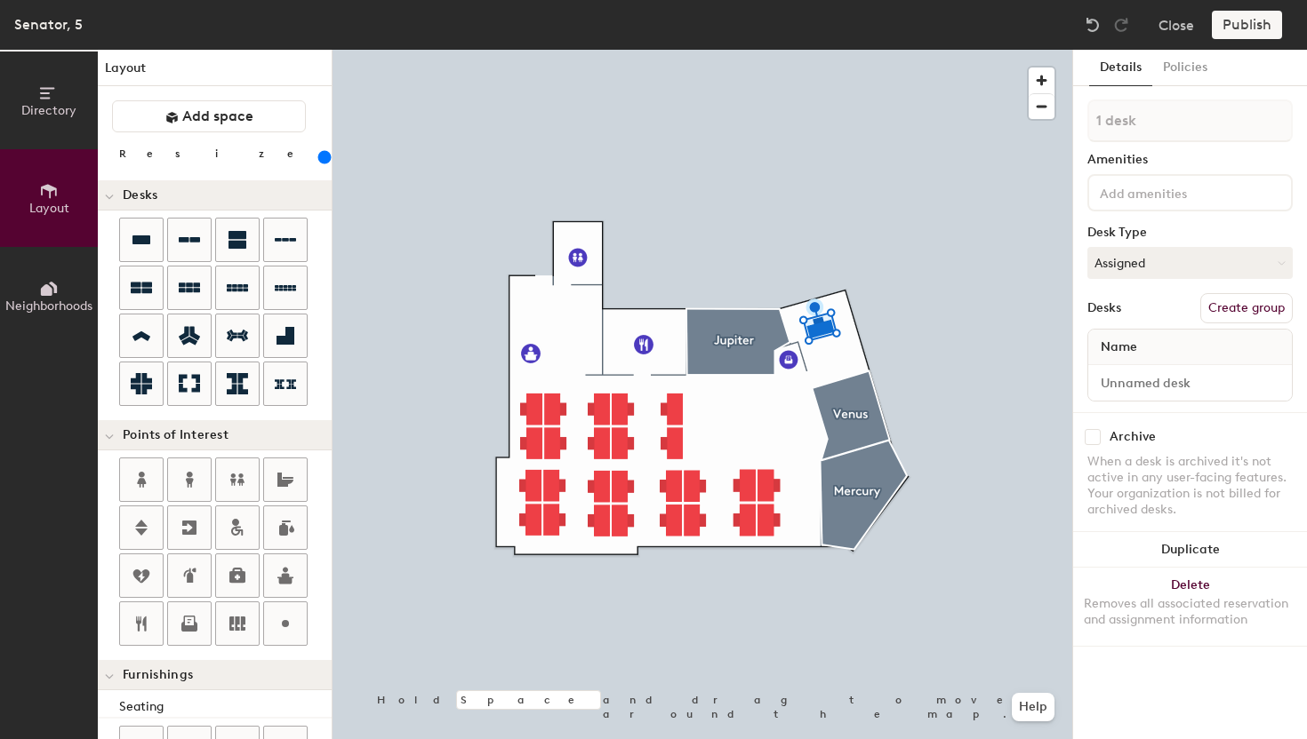
type input "240"
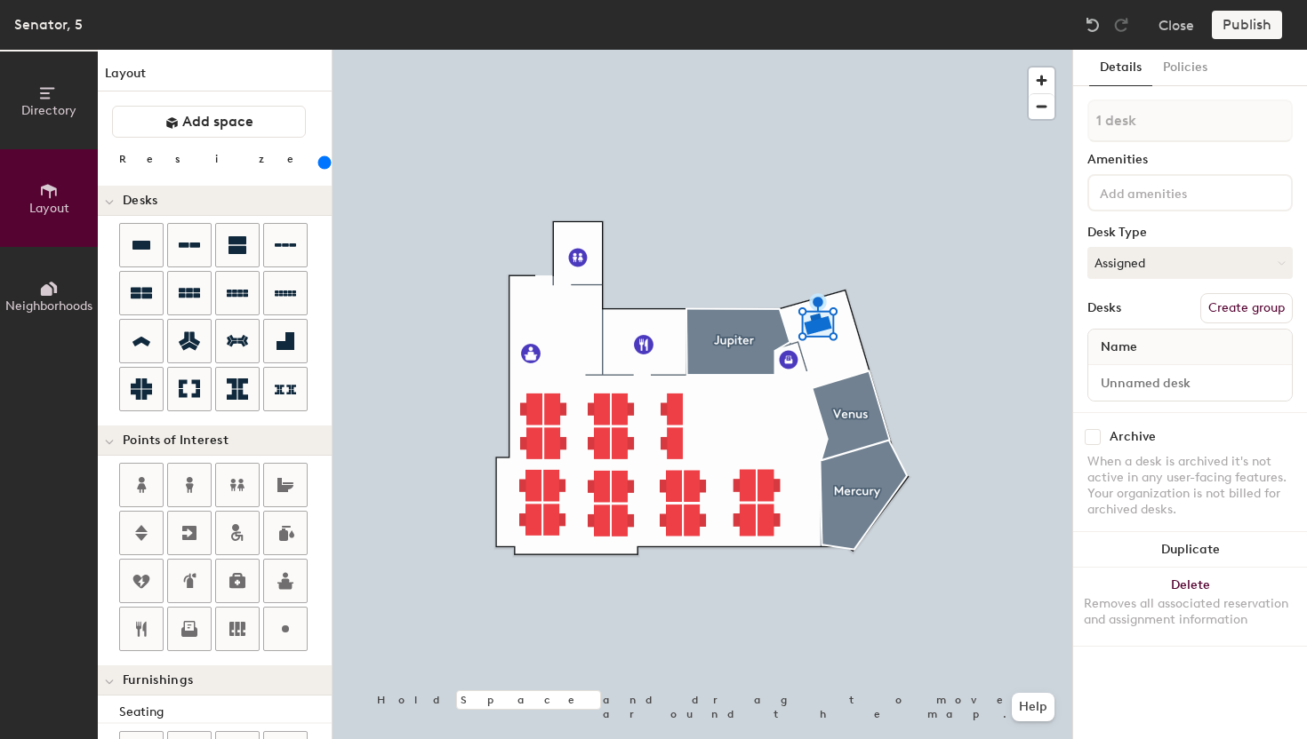
scroll to position [5, 0]
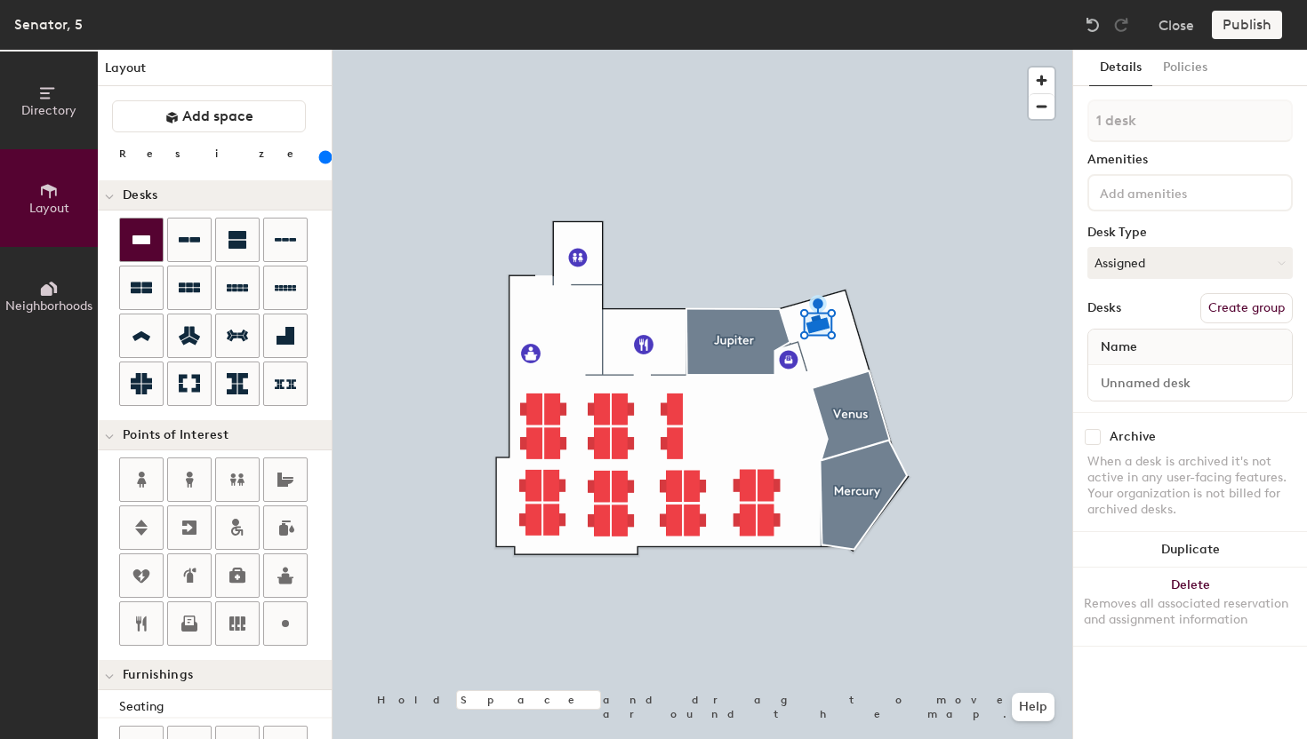
click at [151, 231] on icon at bounding box center [141, 239] width 21 height 21
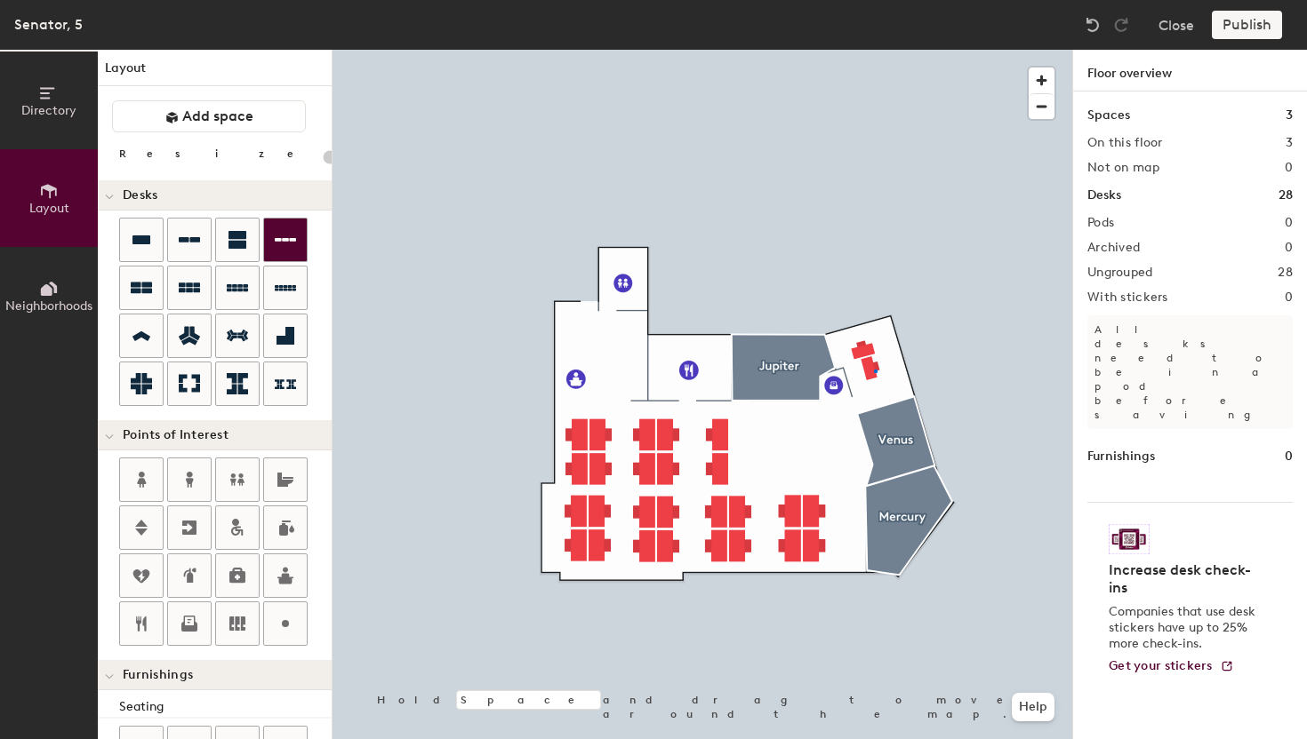
click at [874, 50] on div at bounding box center [701, 50] width 739 height 0
click at [865, 50] on div at bounding box center [701, 50] width 739 height 0
click at [286, 613] on icon at bounding box center [285, 623] width 21 height 21
type input "20"
click at [903, 364] on input "Fin Hub" at bounding box center [906, 365] width 57 height 25
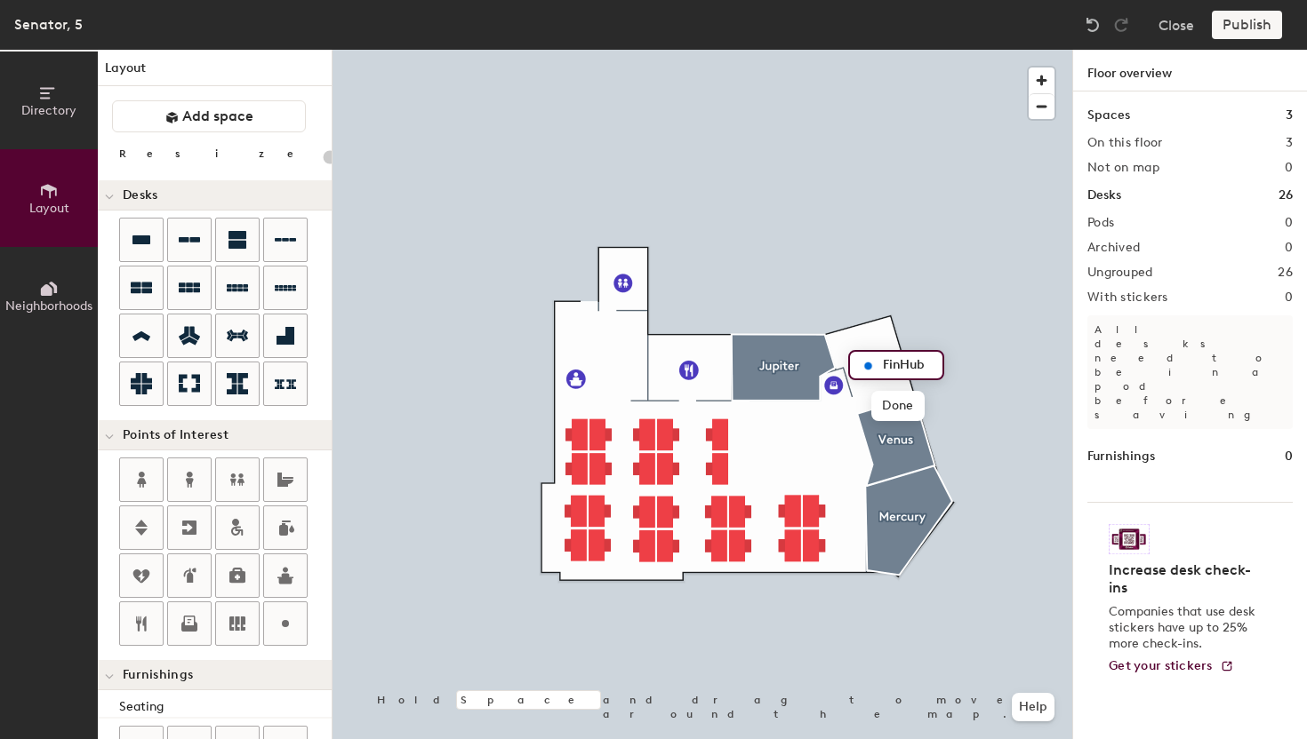
type input "FinHub"
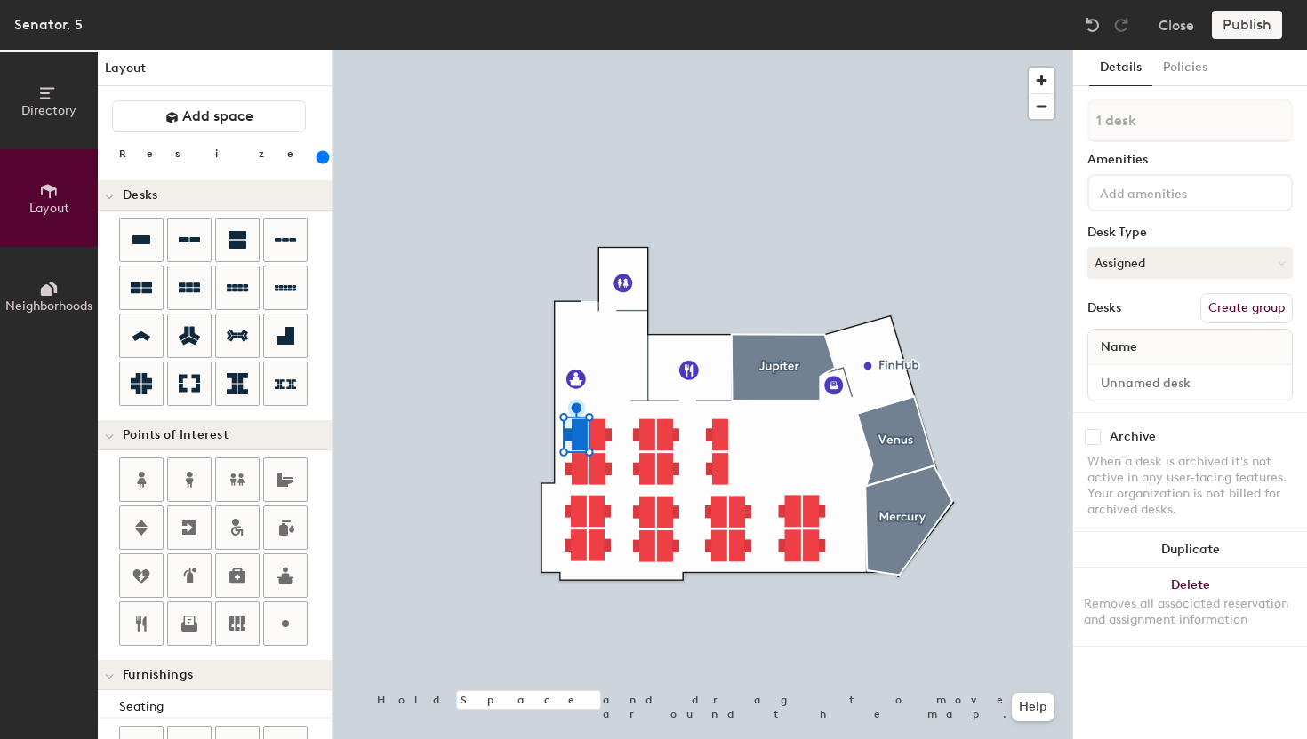
type input "300"
type input "2 desks"
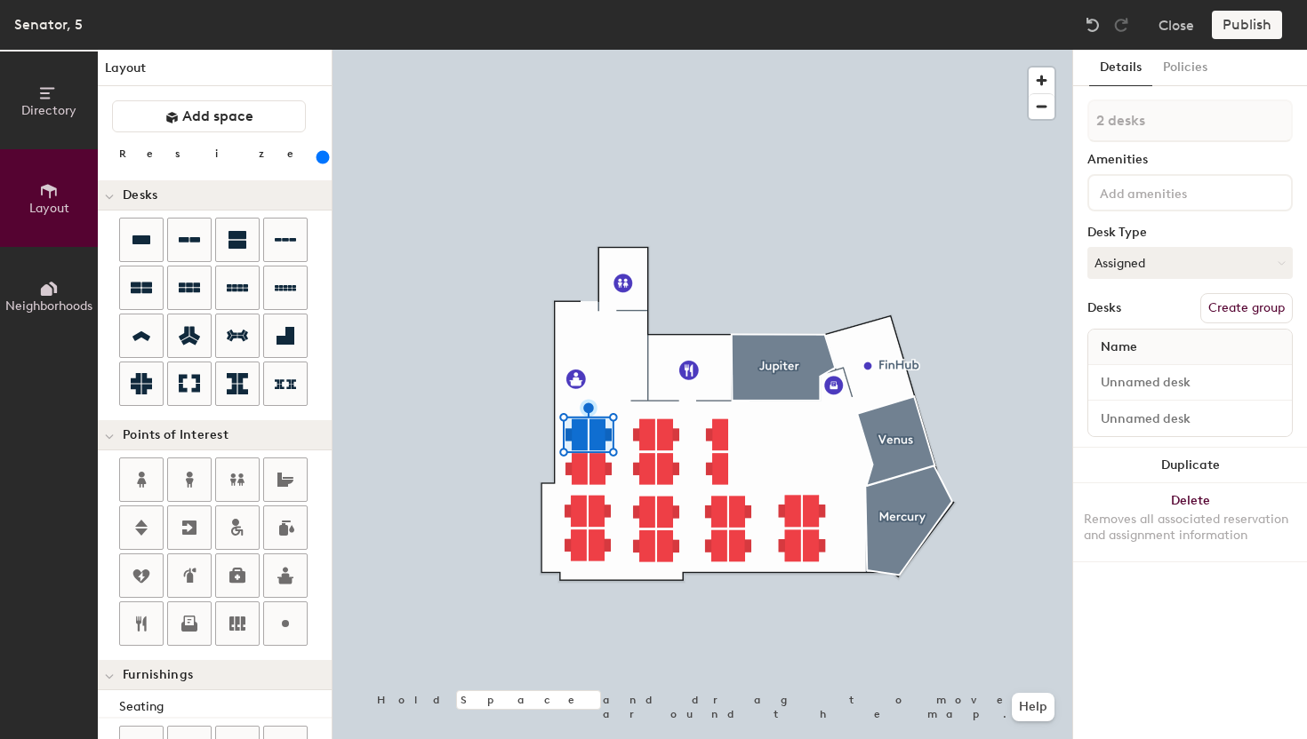
type input "300"
type input "3 desks"
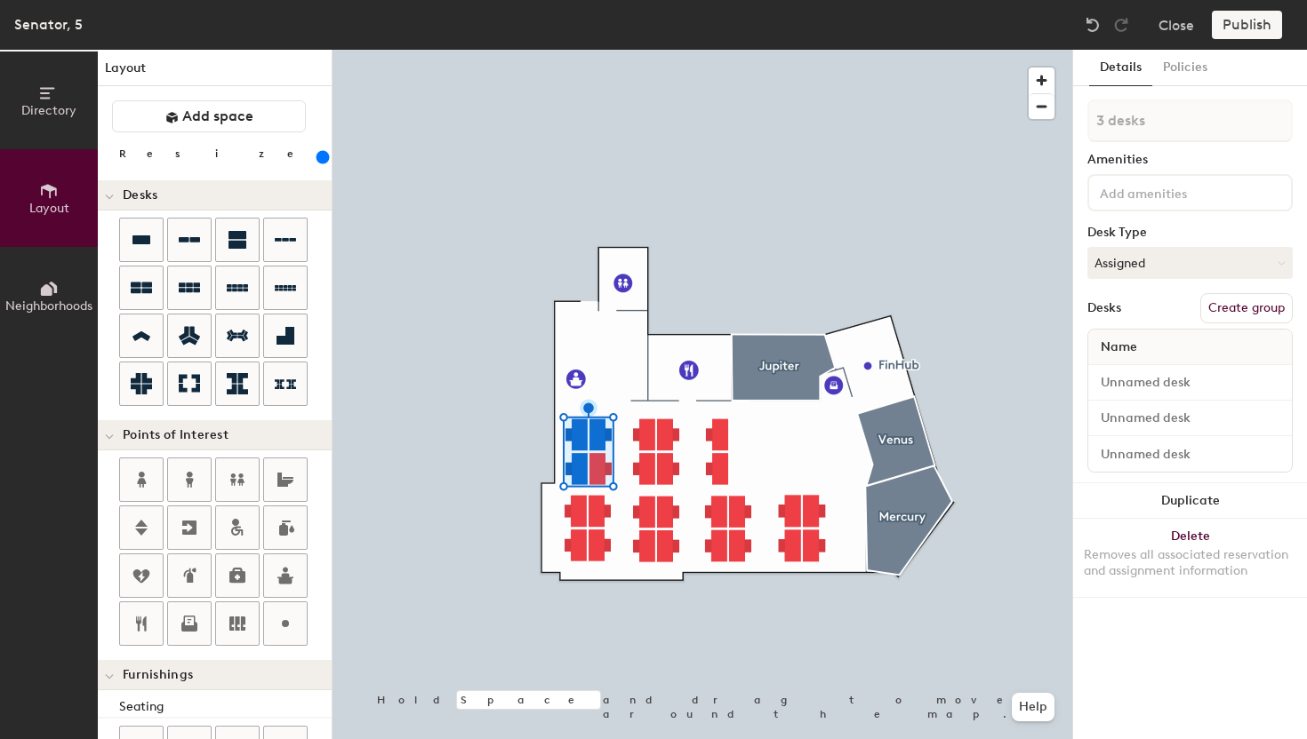
type input "300"
type input "4 desks"
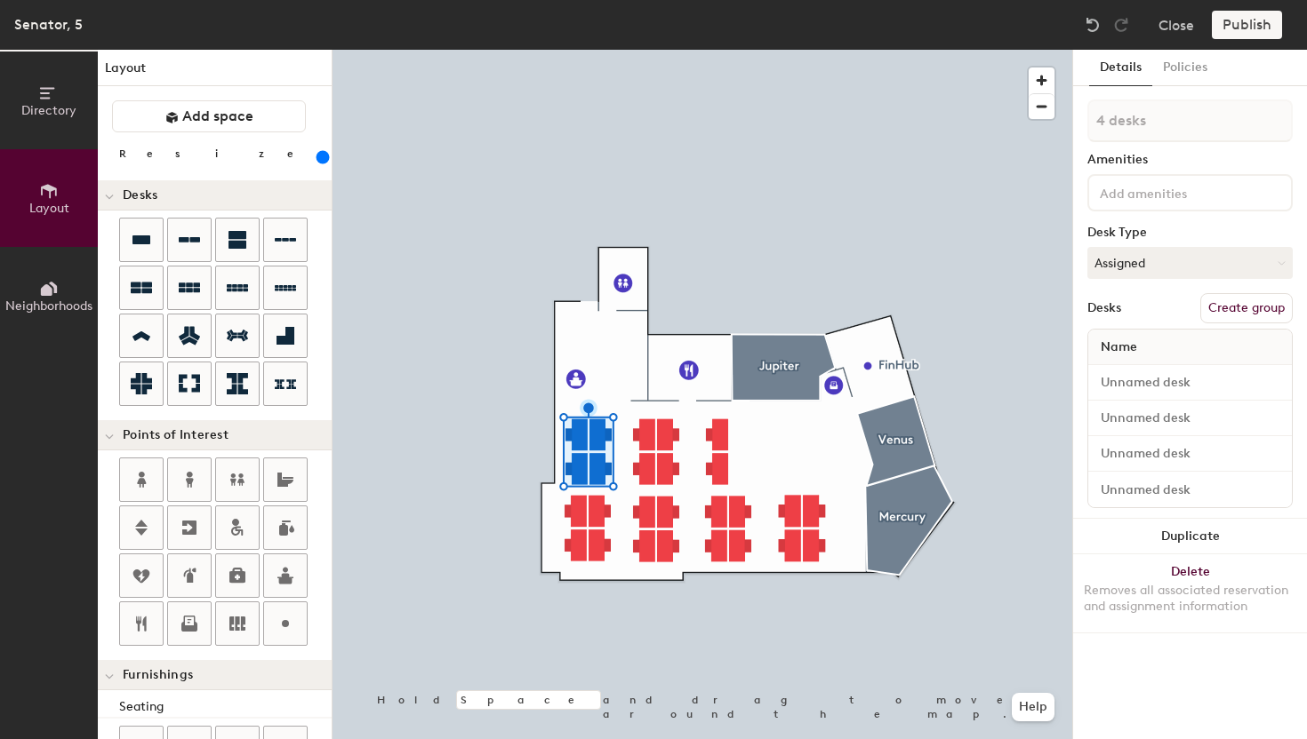
type input "300"
type input "5 desks"
type input "300"
type input "6 desks"
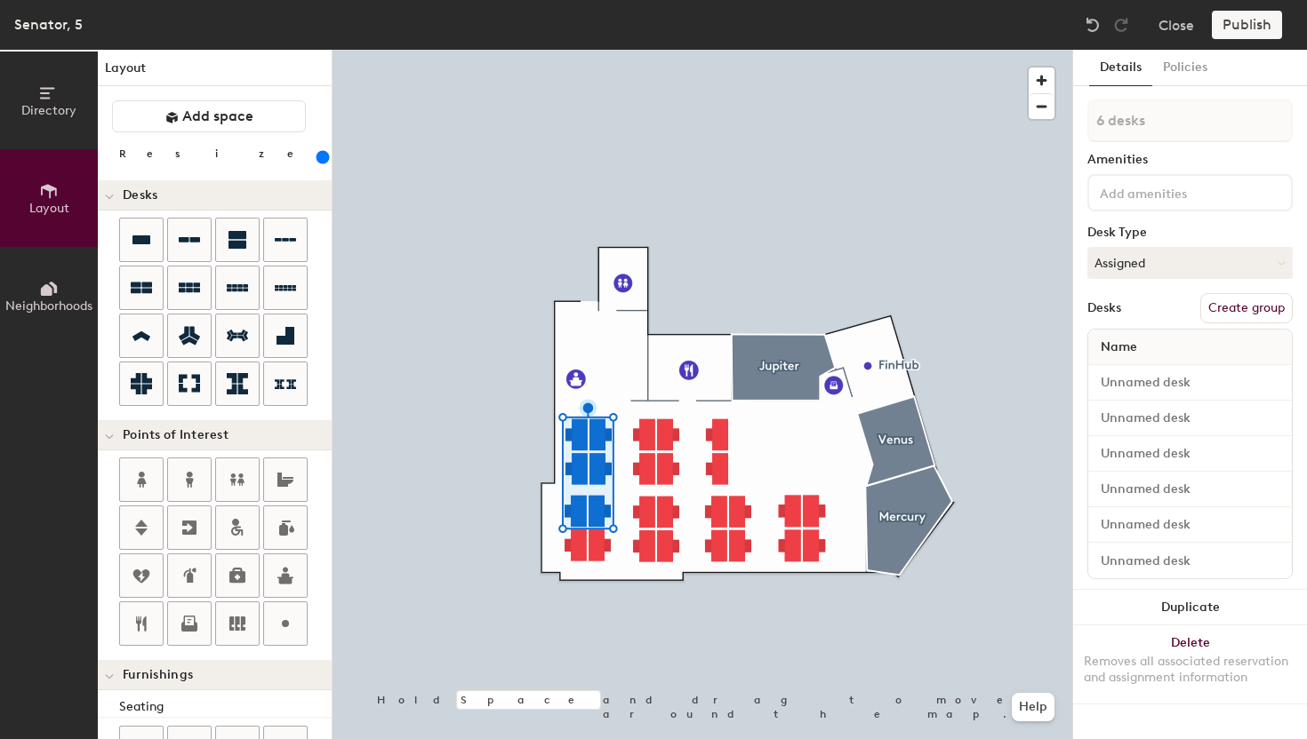
type input "300"
type input "7 desks"
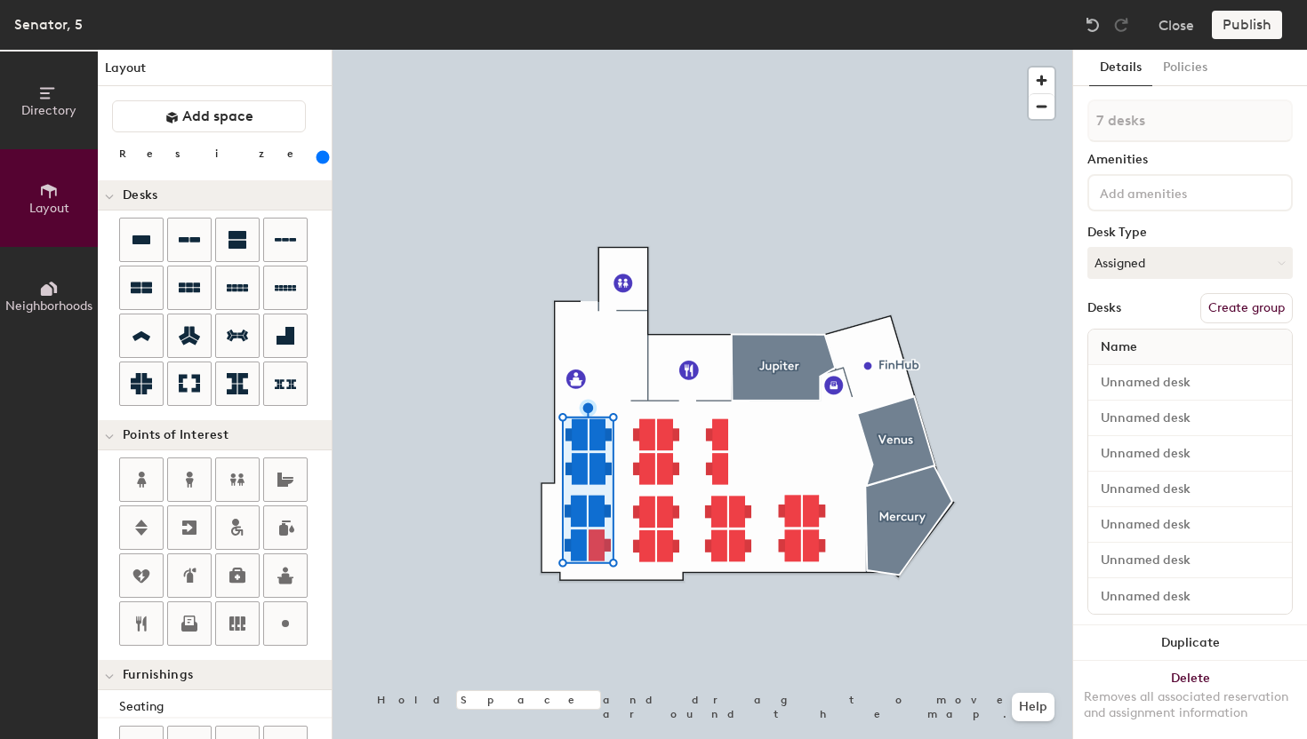
type input "300"
type input "8 desks"
type input "300"
type input "9 desks"
type input "300"
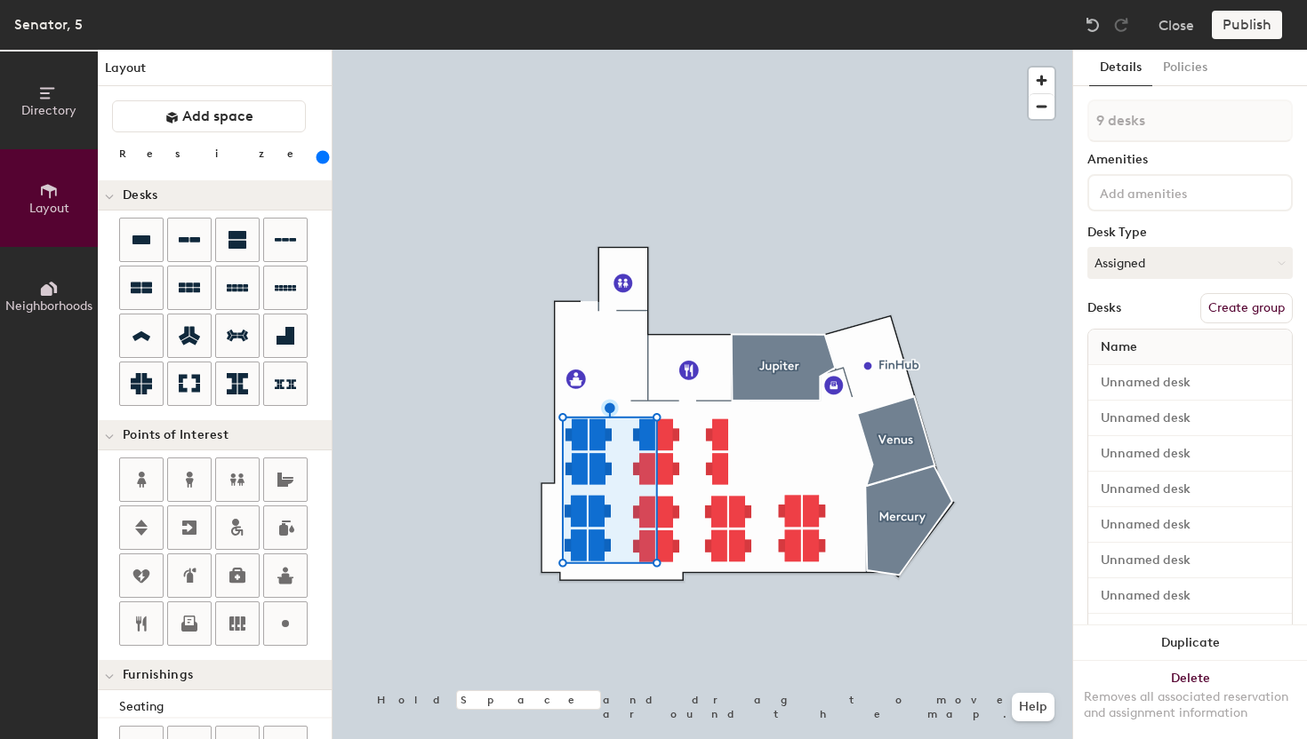
type input "10 desks"
type input "300"
type input "11 desks"
type input "300"
type input "12 desks"
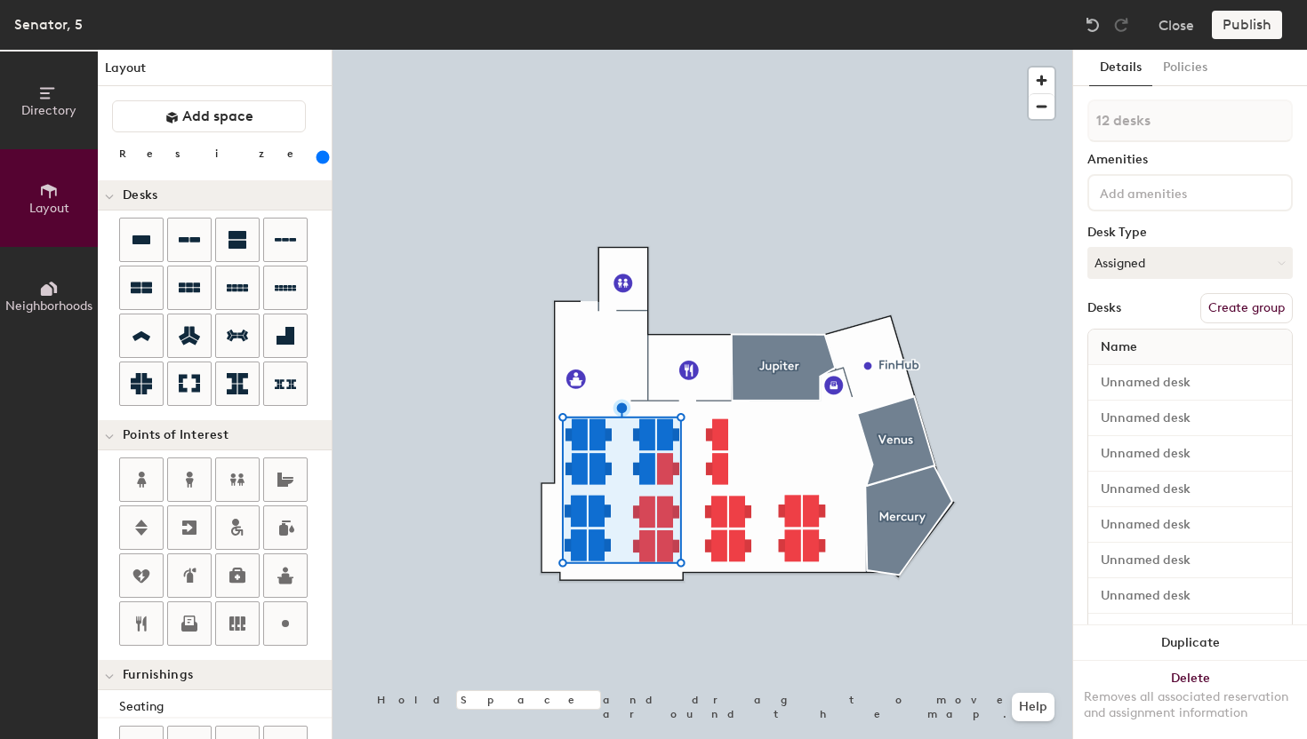
type input "300"
type input "13 desks"
type input "300"
type input "14 desks"
type input "300"
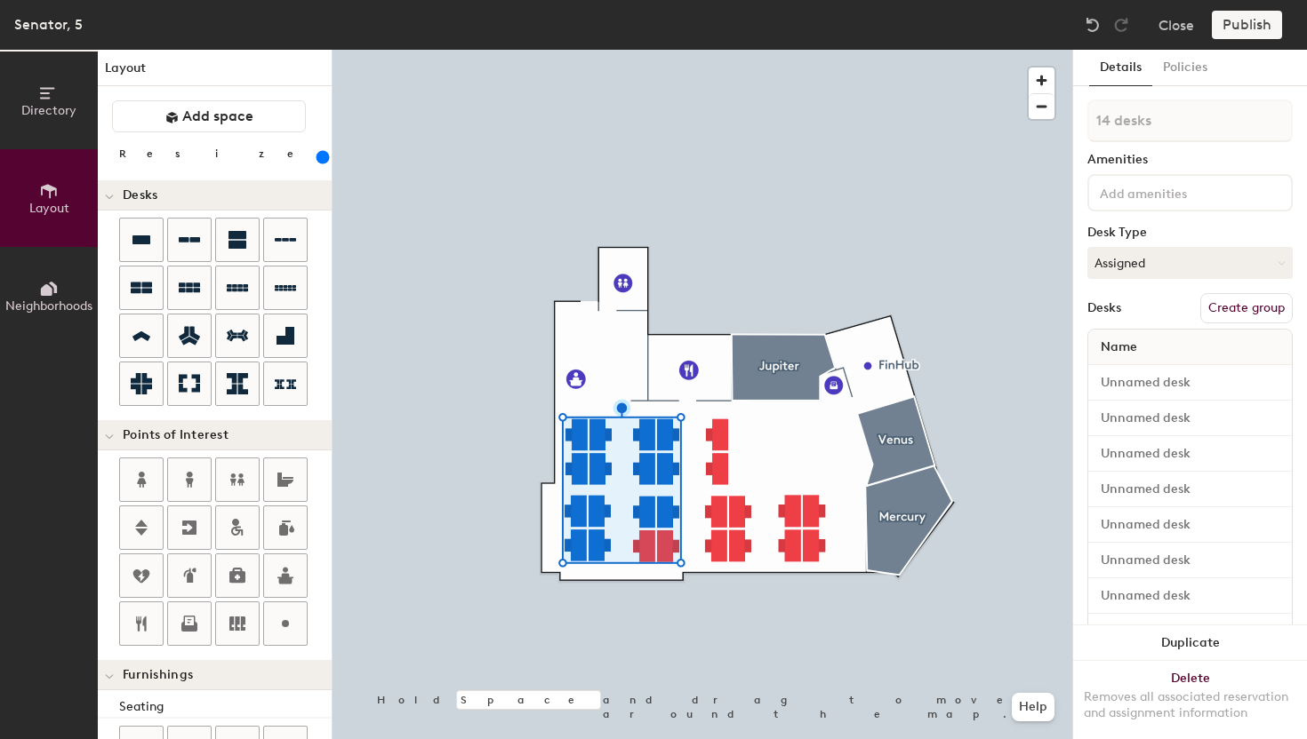
type input "15 desks"
type input "300"
type input "16 desks"
type input "300"
type input "17 desks"
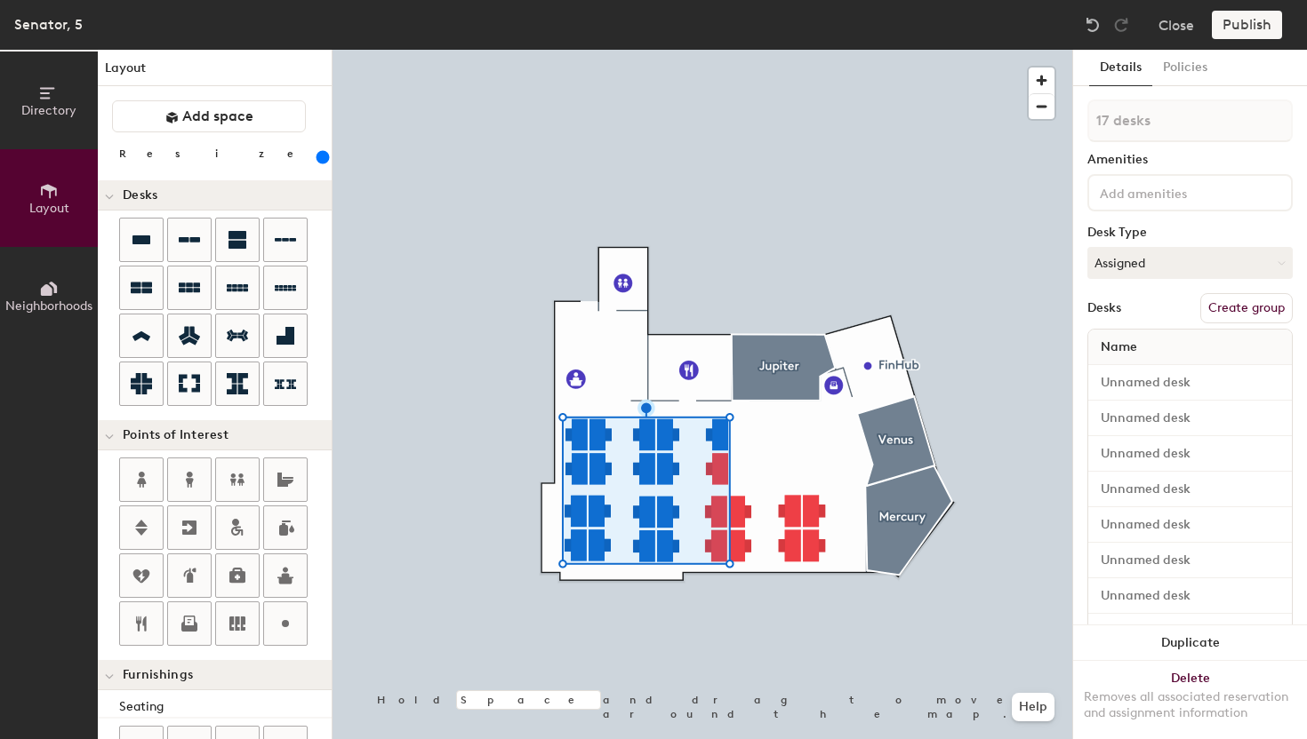
type input "300"
type input "18 desks"
type input "300"
type input "19 desks"
type input "300"
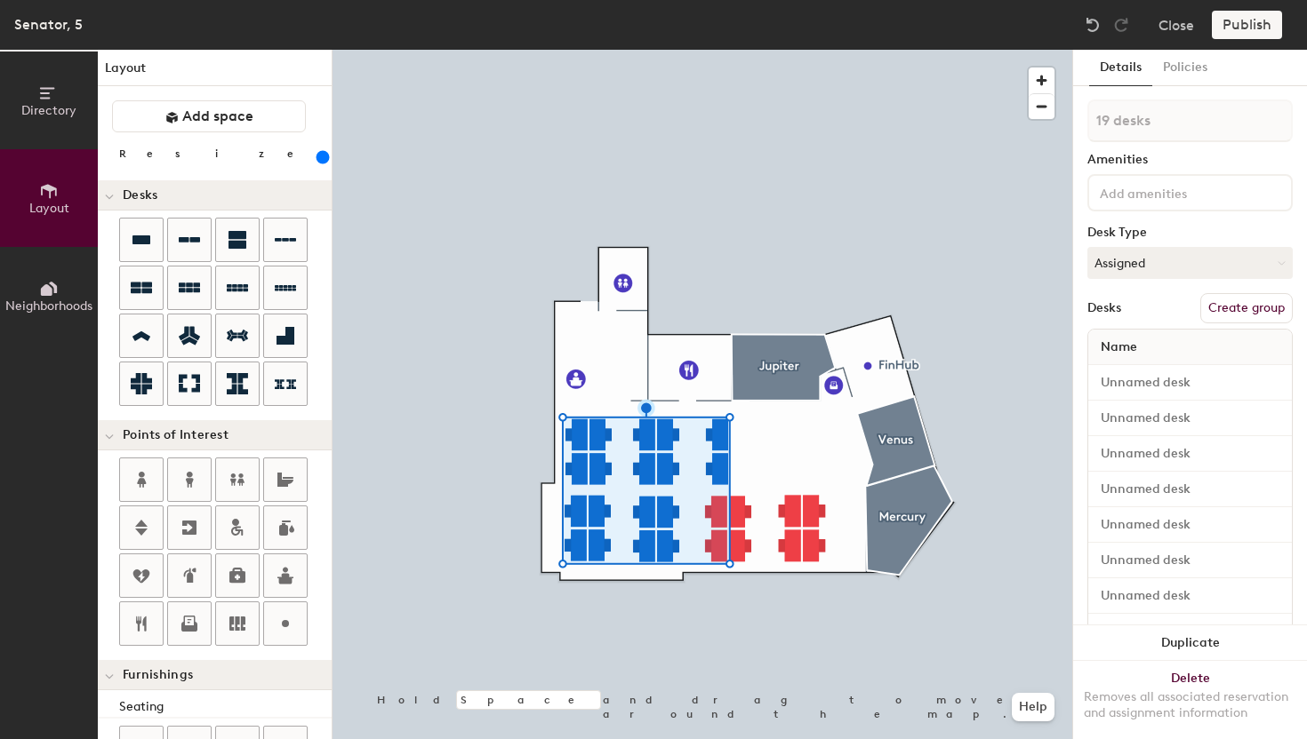
type input "20 desks"
type input "300"
type input "21 desks"
type input "300"
type input "22 desks"
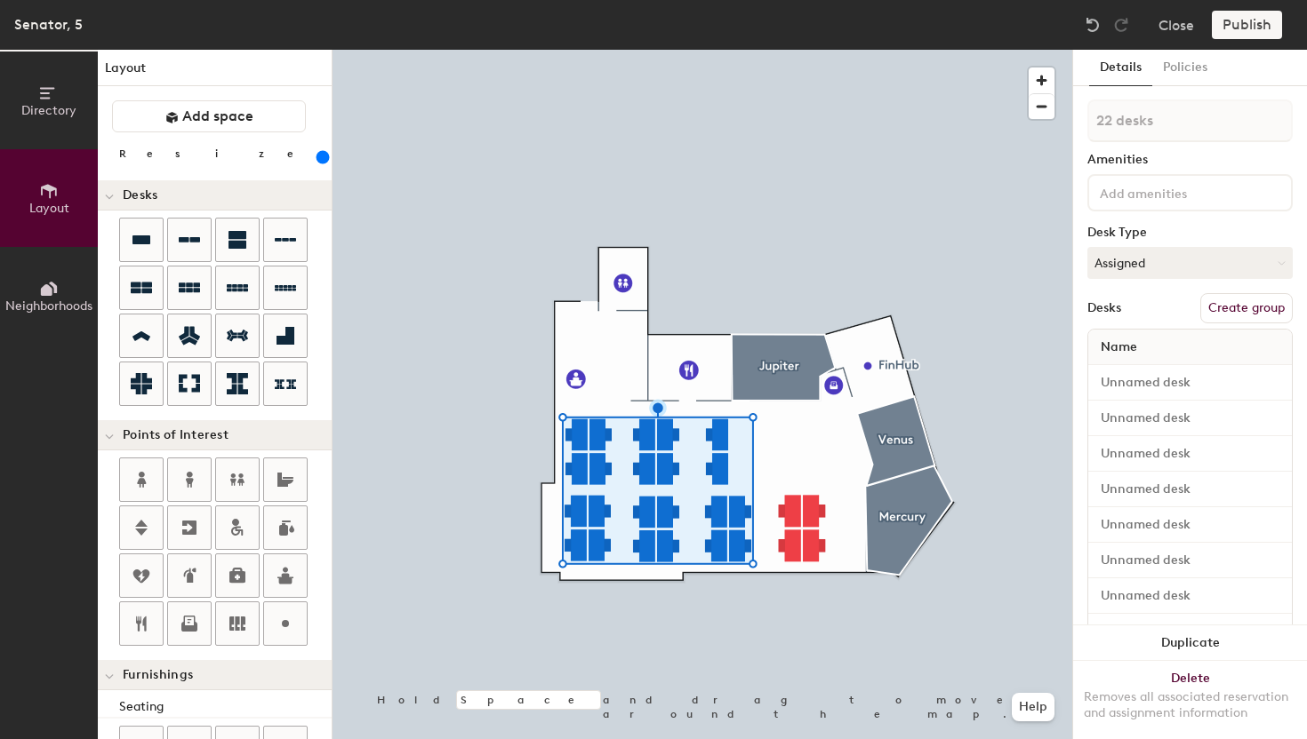
type input "20"
type input "23 desks"
type input "20"
type input "24 desks"
type input "20"
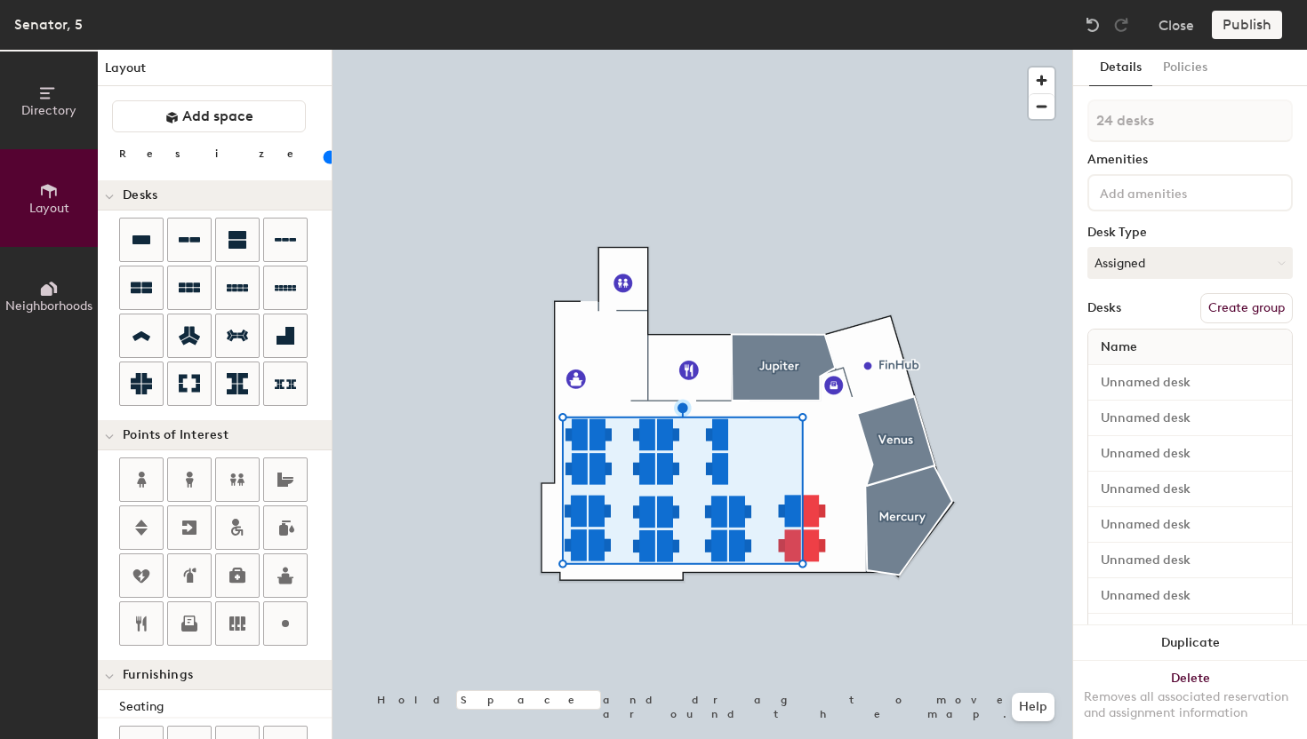
type input "25 desks"
type input "20"
type input "26 desks"
type input "20"
click at [1192, 71] on button "Policies" at bounding box center [1185, 68] width 66 height 36
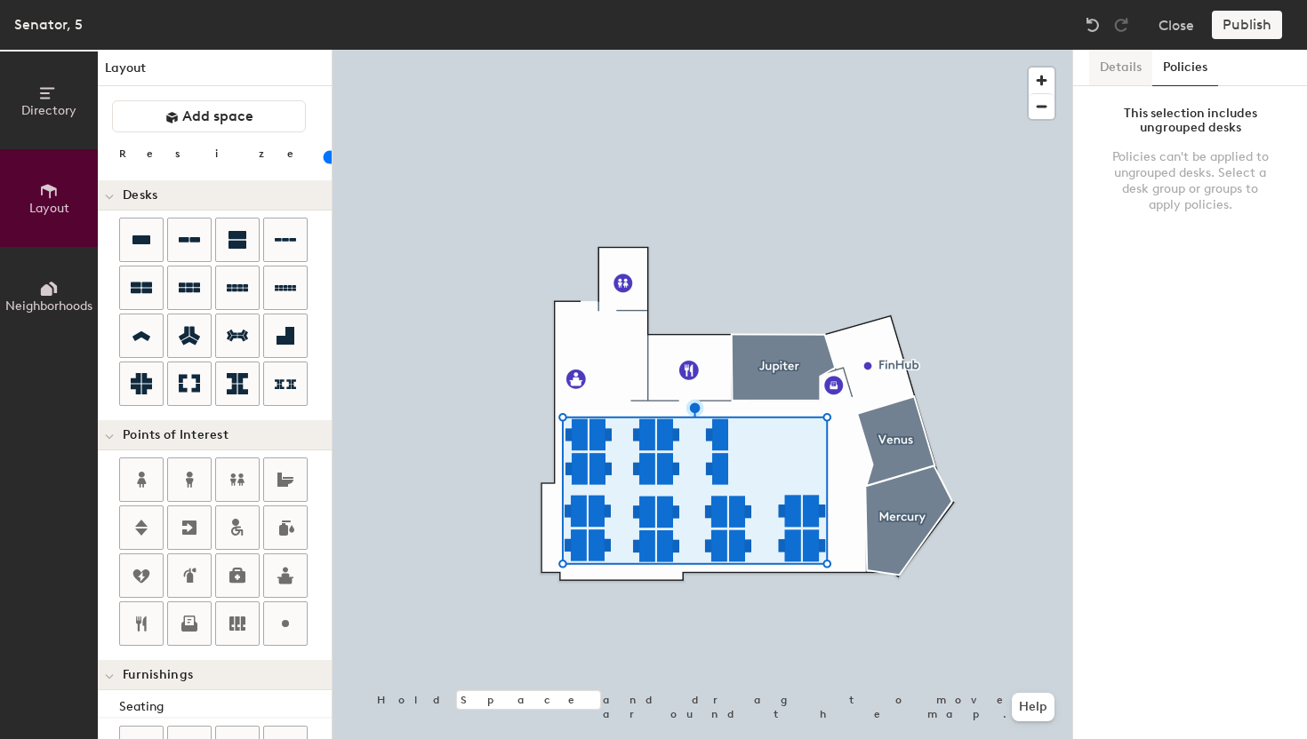
click at [1123, 70] on button "Details" at bounding box center [1120, 68] width 63 height 36
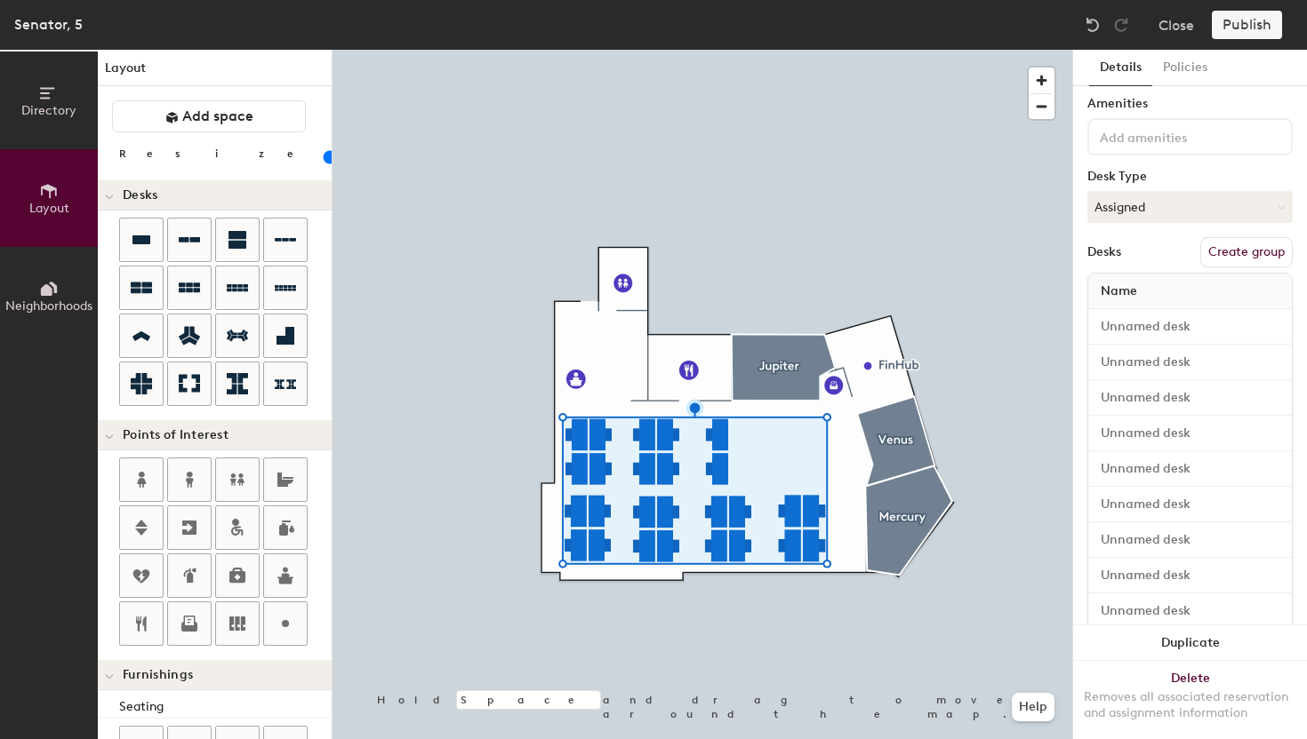
scroll to position [0, 0]
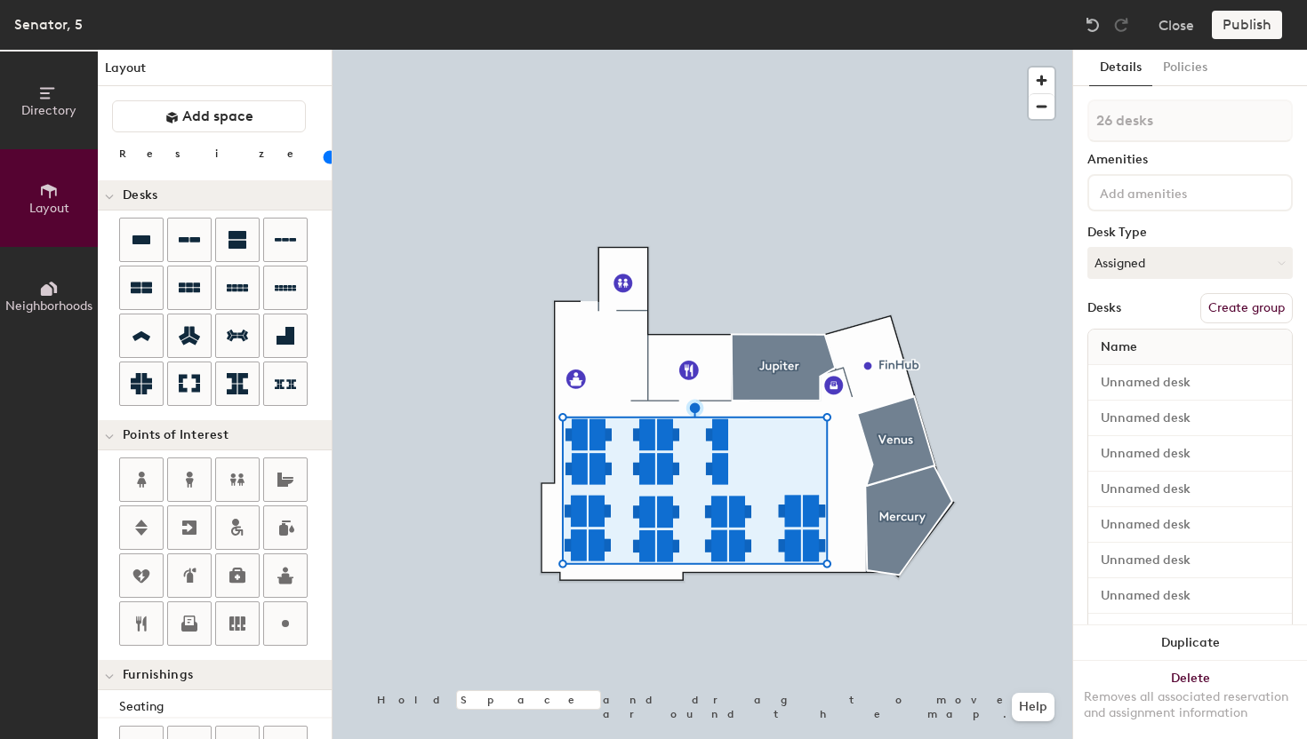
click at [59, 106] on span "Directory" at bounding box center [48, 110] width 55 height 15
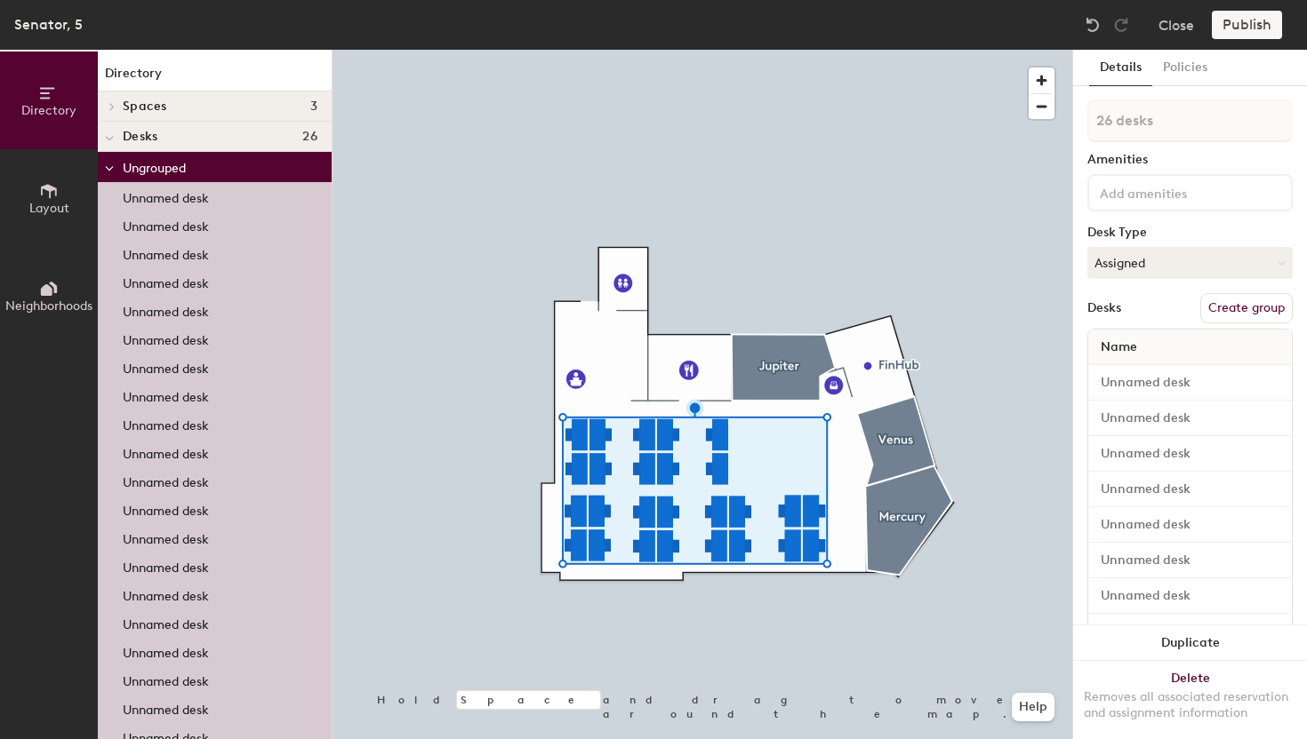
click at [1230, 310] on button "Create group" at bounding box center [1246, 308] width 92 height 30
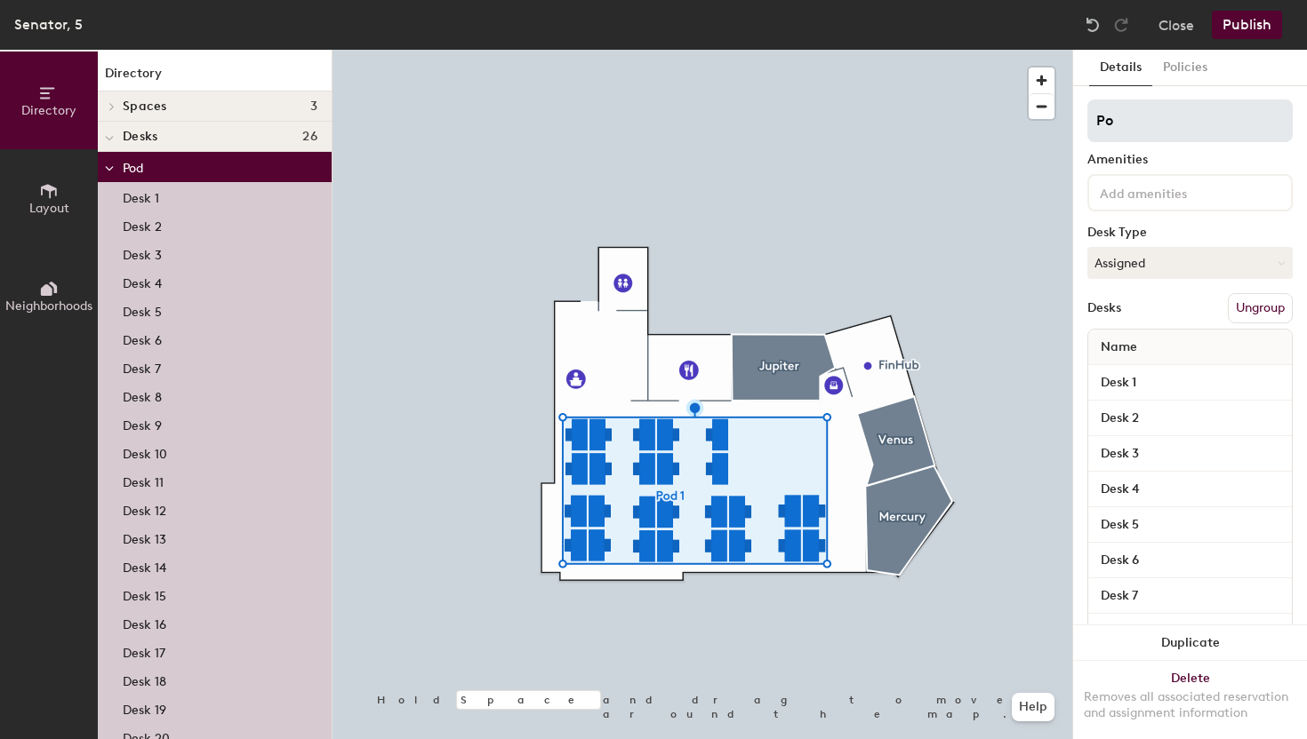
type input "P"
type input "."
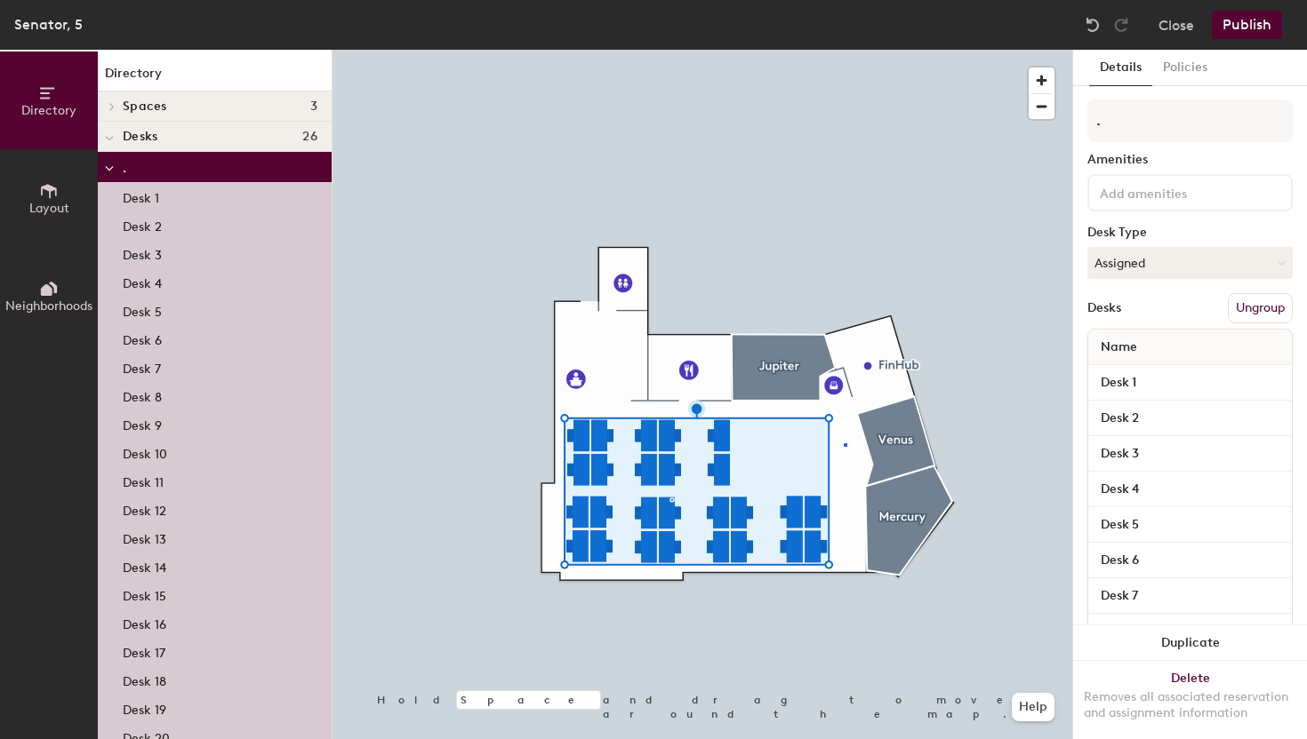
click at [843, 50] on div at bounding box center [701, 50] width 739 height 0
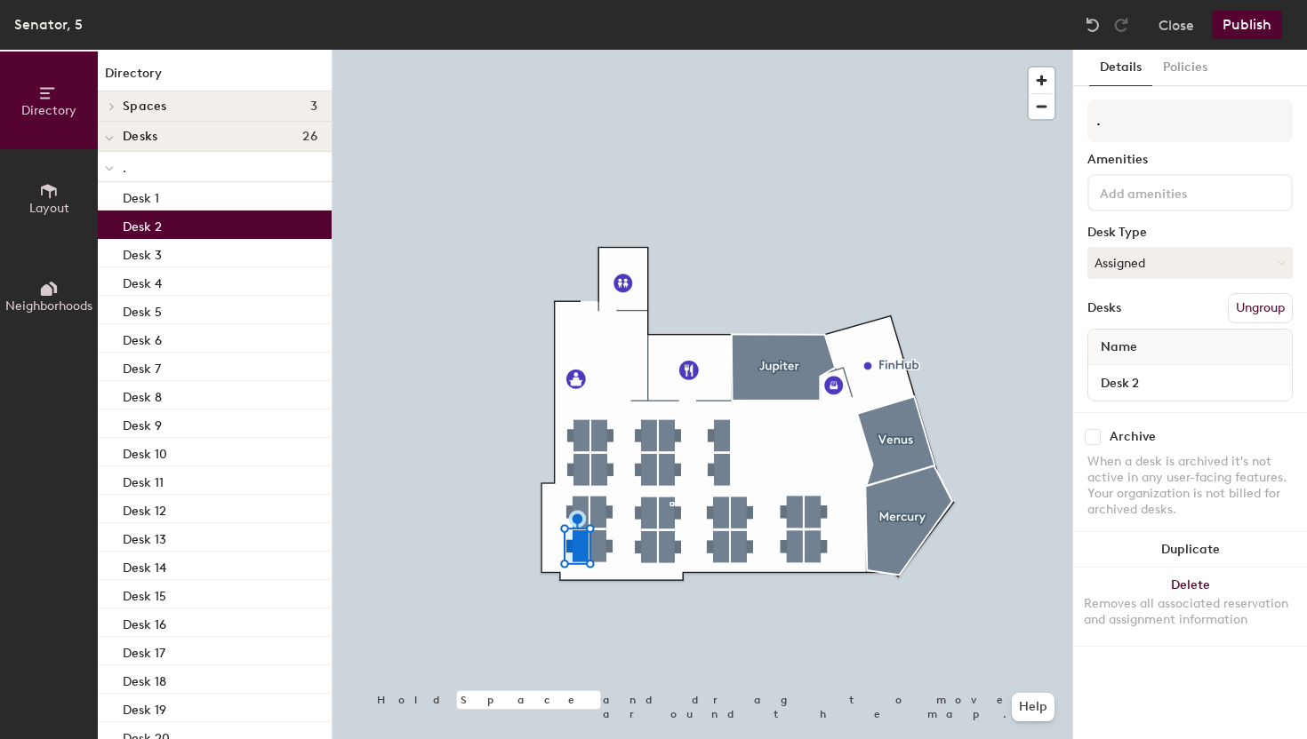
click at [202, 222] on div "Desk 2" at bounding box center [215, 225] width 234 height 28
click at [195, 199] on div "Desk 1" at bounding box center [215, 196] width 234 height 28
click at [187, 220] on div "Desk 2" at bounding box center [215, 225] width 234 height 28
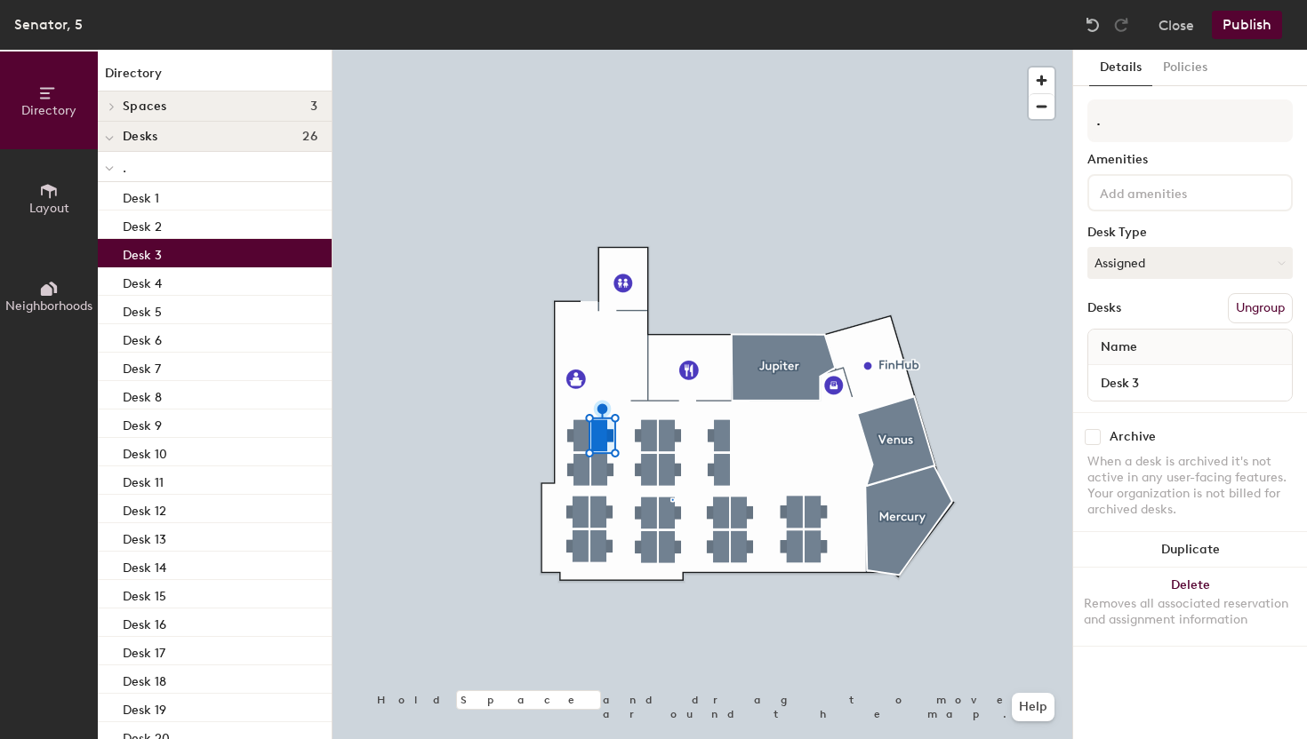
click at [174, 254] on div "Desk 3" at bounding box center [215, 253] width 234 height 28
click at [168, 282] on div "Desk 4" at bounding box center [215, 282] width 234 height 28
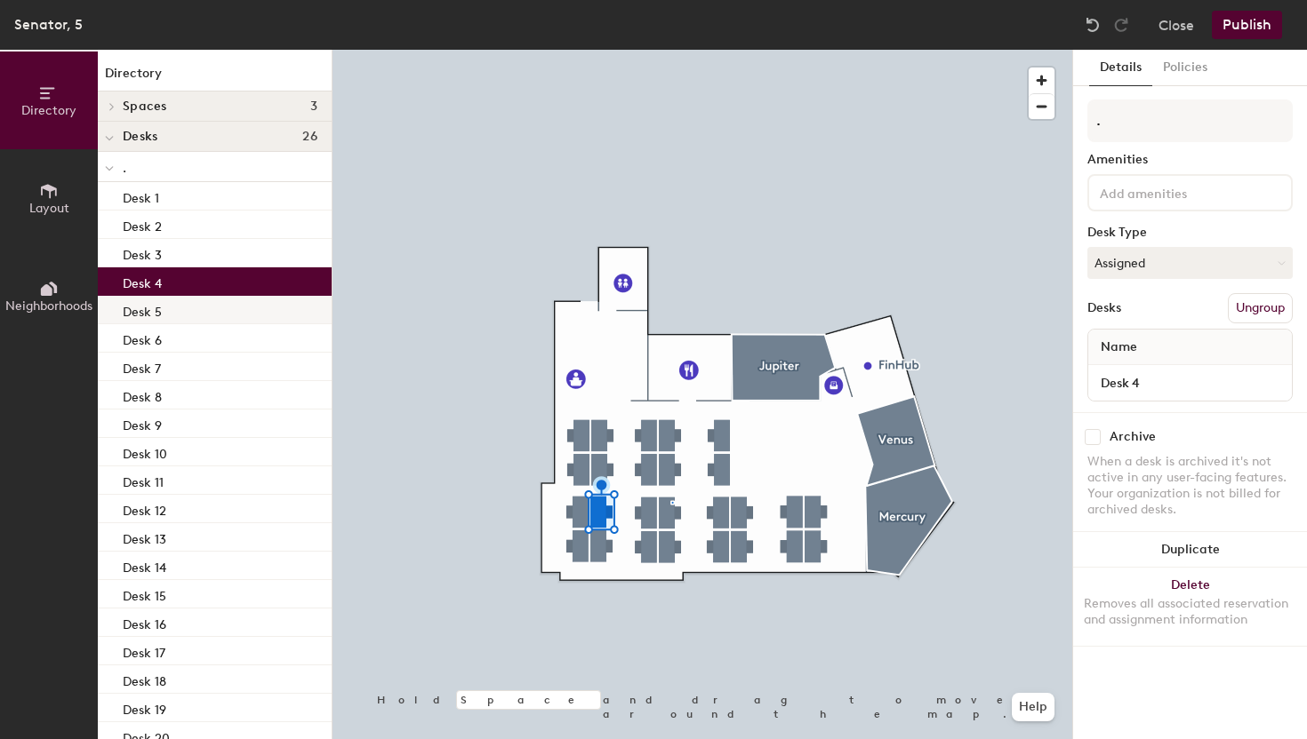
click at [155, 306] on p "Desk 5" at bounding box center [142, 310] width 39 height 20
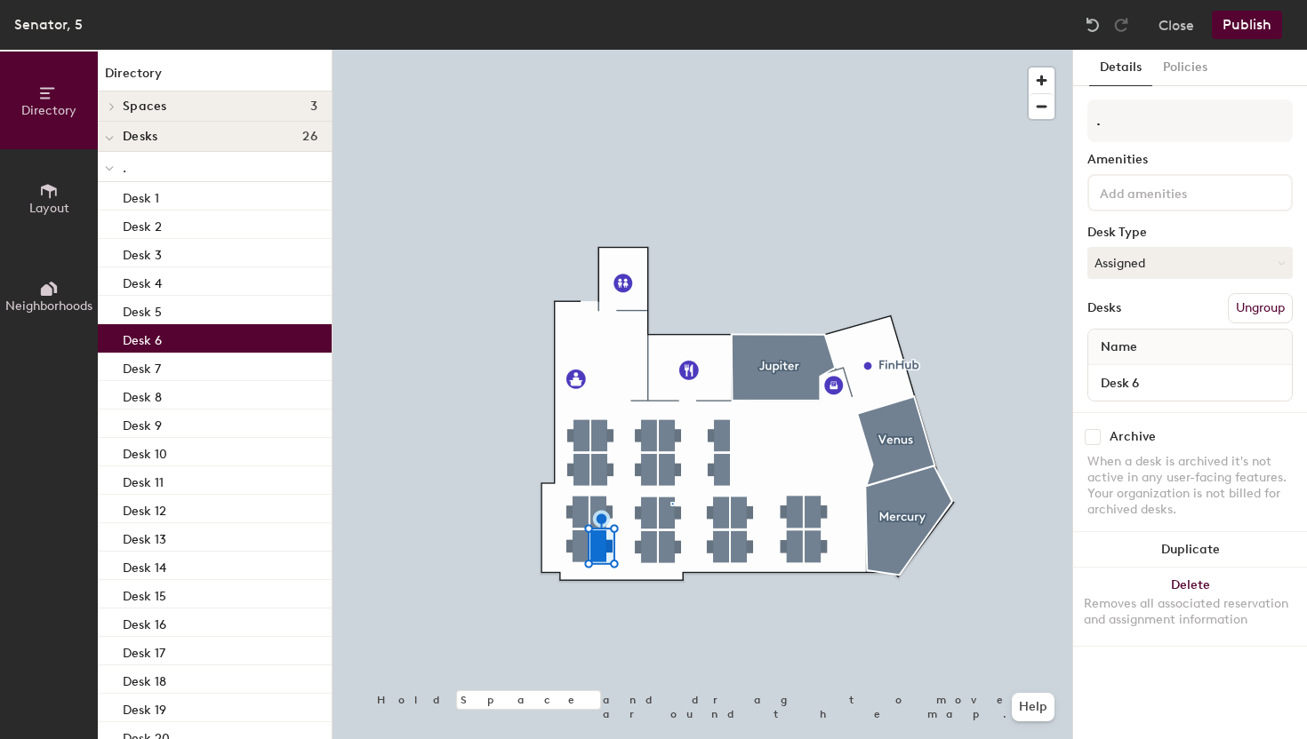
click at [152, 338] on p "Desk 6" at bounding box center [142, 338] width 39 height 20
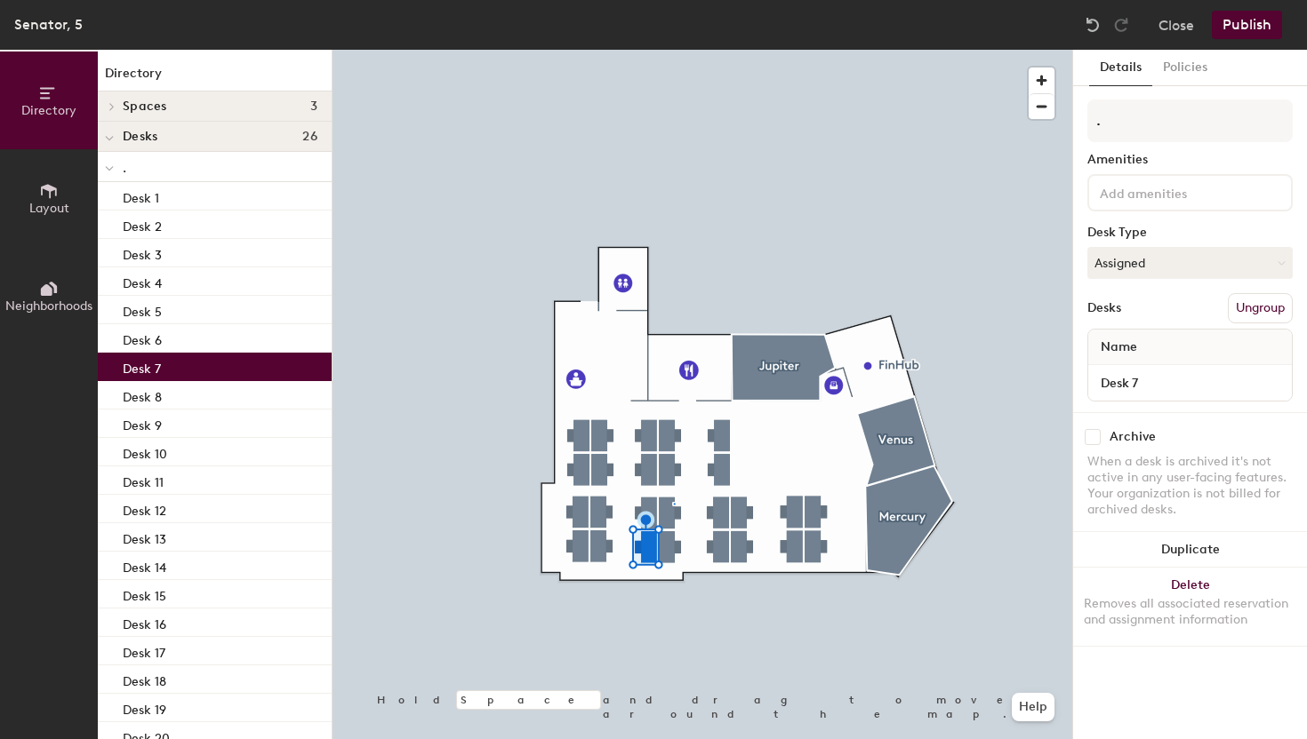
click at [153, 375] on p "Desk 7" at bounding box center [142, 366] width 38 height 20
click at [156, 400] on p "Desk 8" at bounding box center [142, 395] width 39 height 20
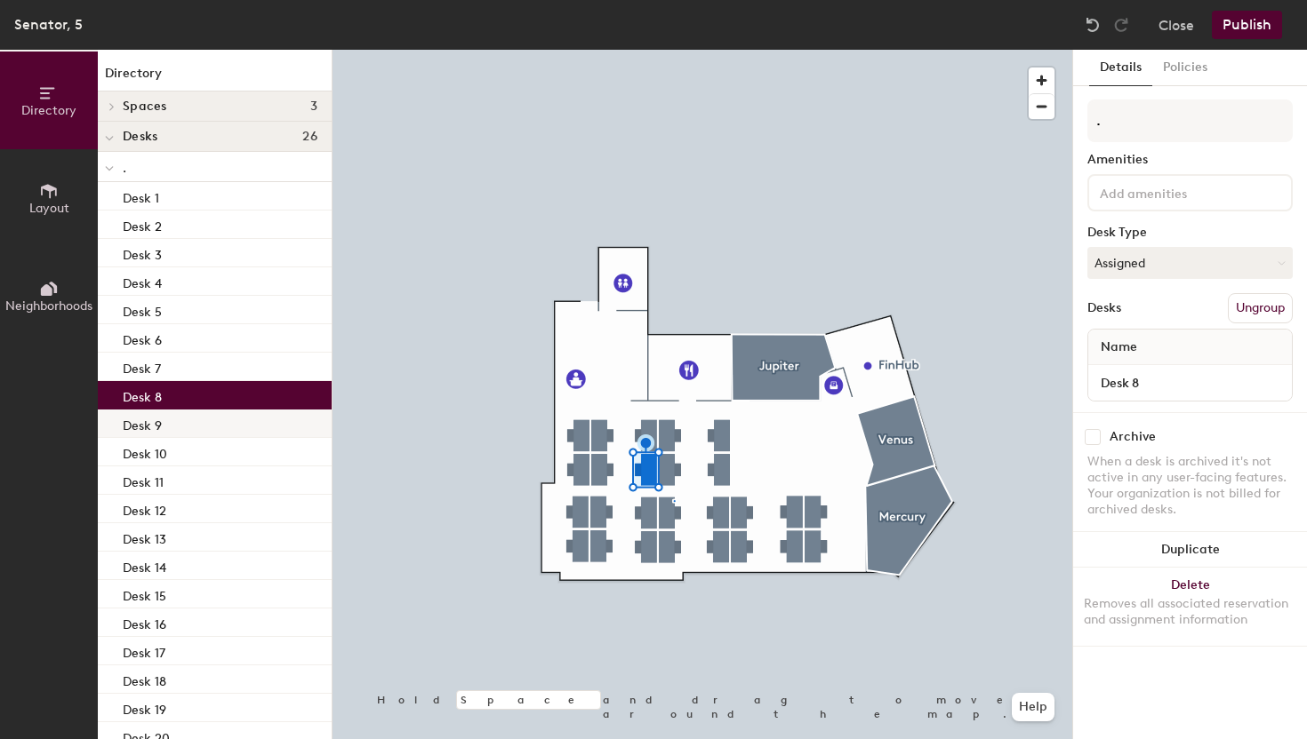
click at [159, 427] on p "Desk 9" at bounding box center [142, 423] width 39 height 20
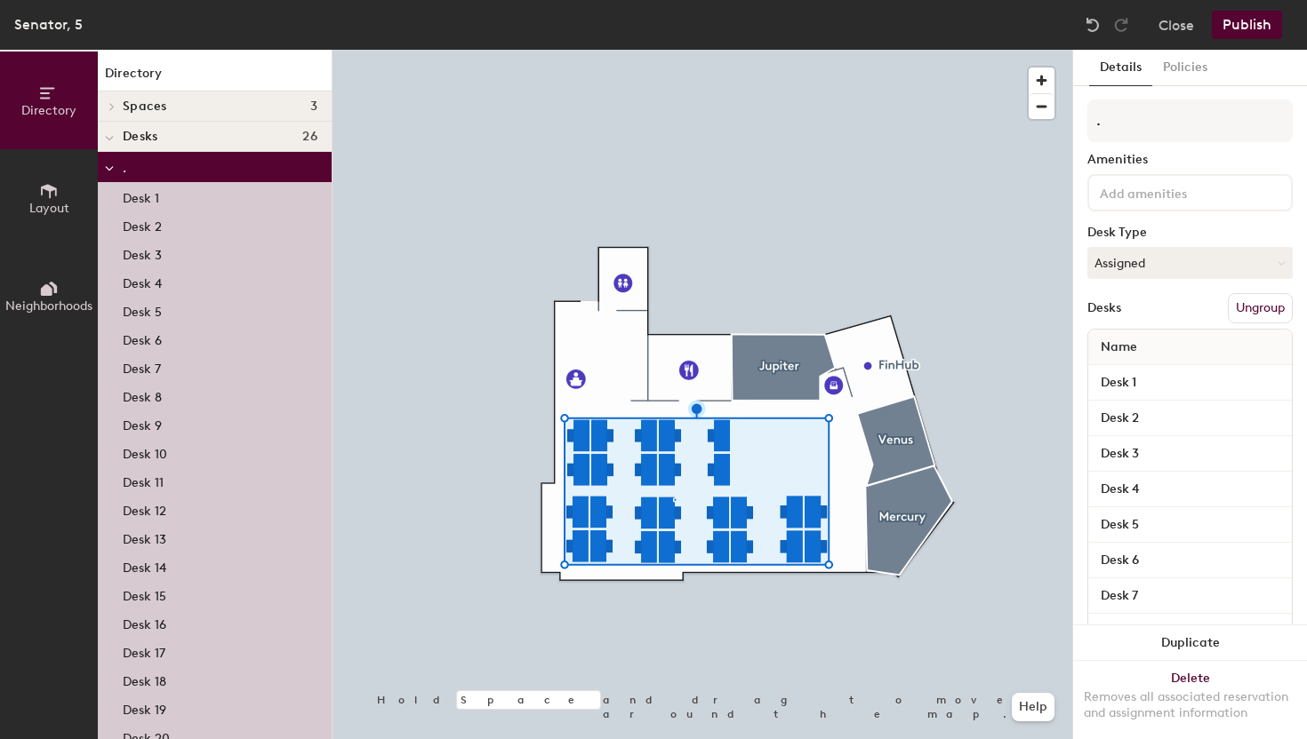
click at [140, 192] on p "Desk 1" at bounding box center [141, 196] width 36 height 20
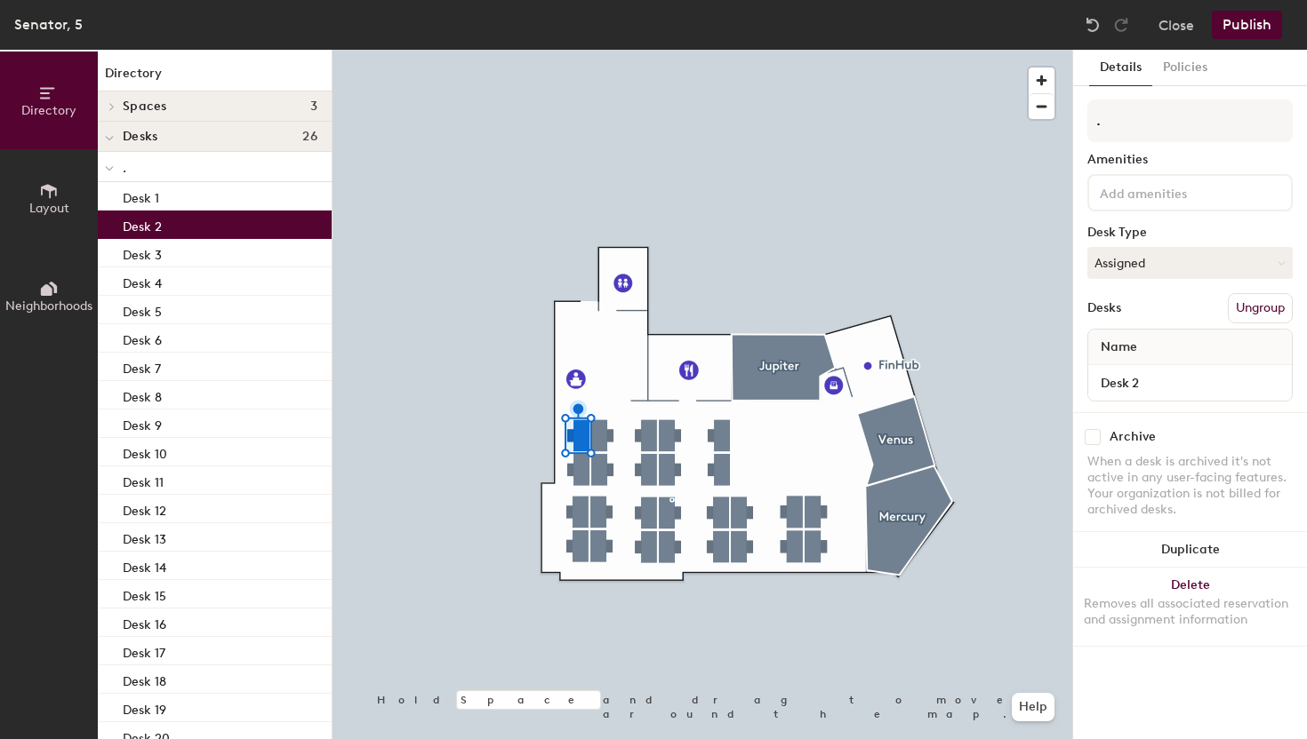
click at [147, 224] on p "Desk 2" at bounding box center [142, 224] width 39 height 20
click at [146, 253] on p "Desk 3" at bounding box center [142, 253] width 39 height 20
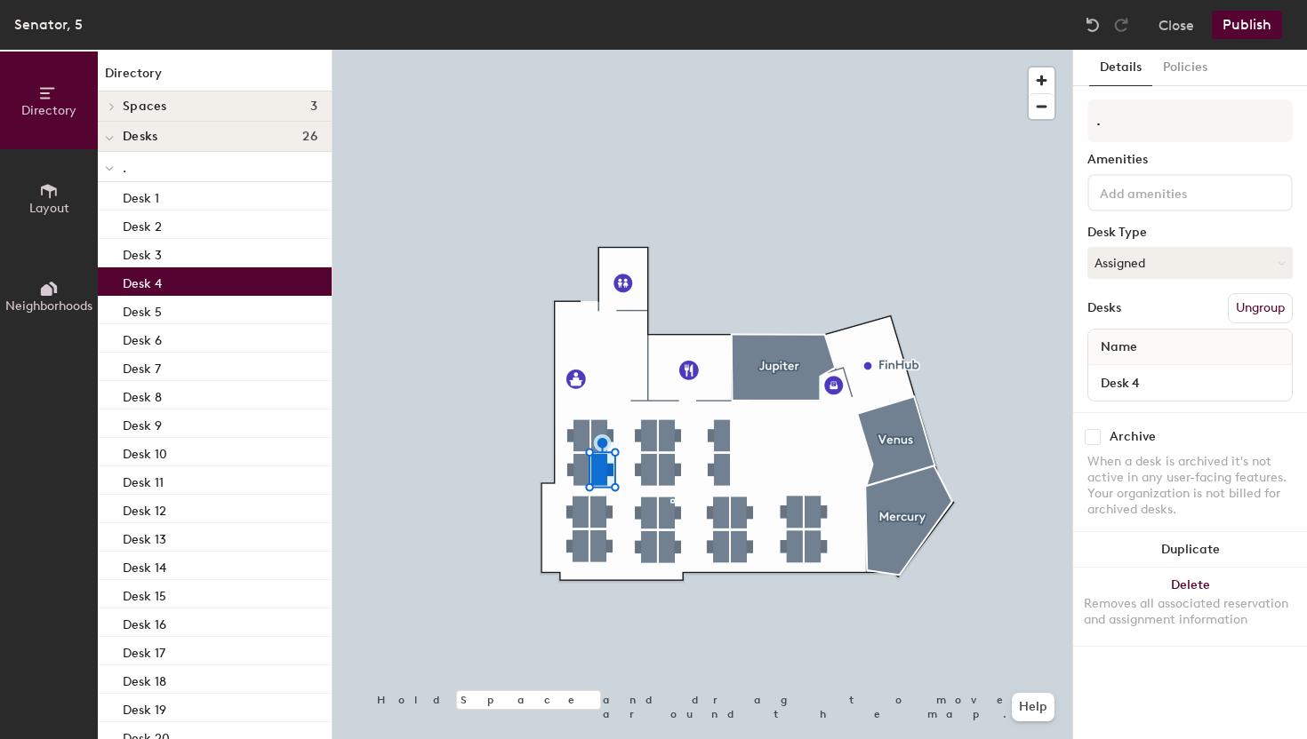
click at [150, 283] on p "Desk 4" at bounding box center [142, 281] width 39 height 20
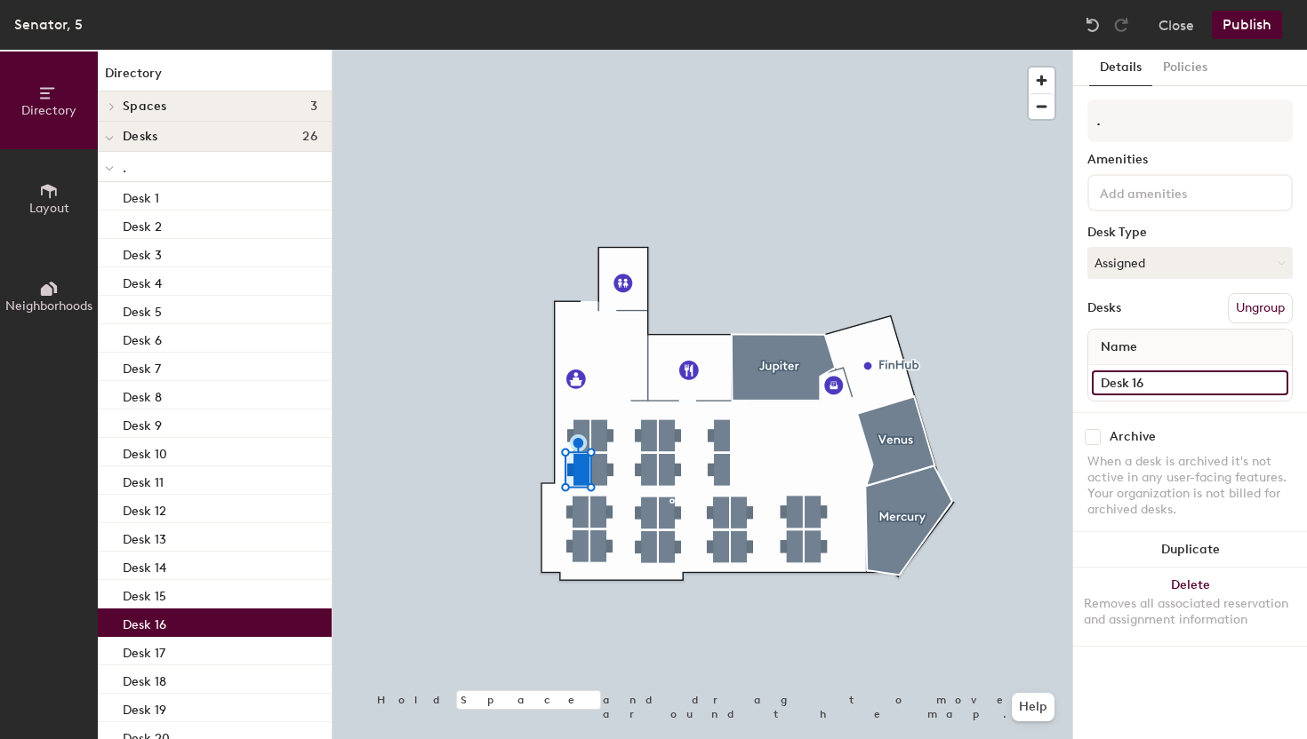
click at [1163, 380] on input "Desk 16" at bounding box center [1189, 383] width 196 height 25
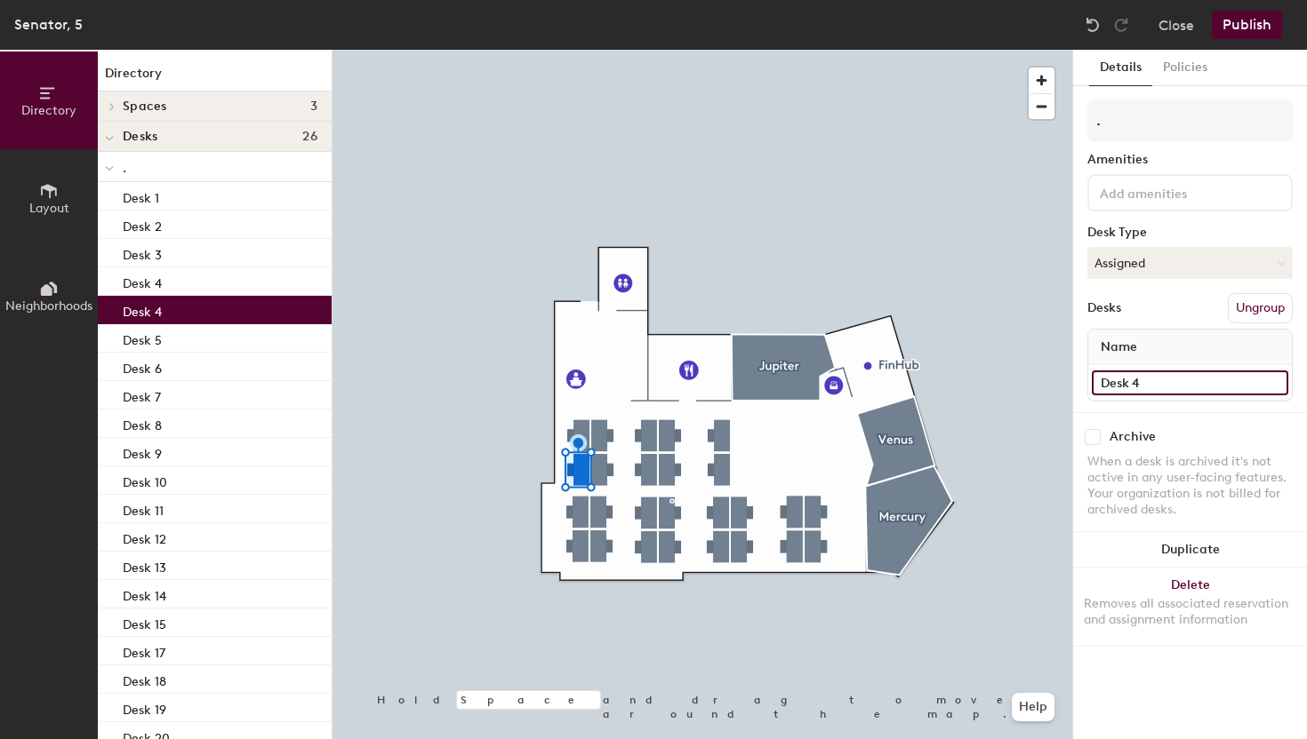
type input "Desk 4"
click at [1144, 388] on input "Desk 4" at bounding box center [1189, 383] width 196 height 25
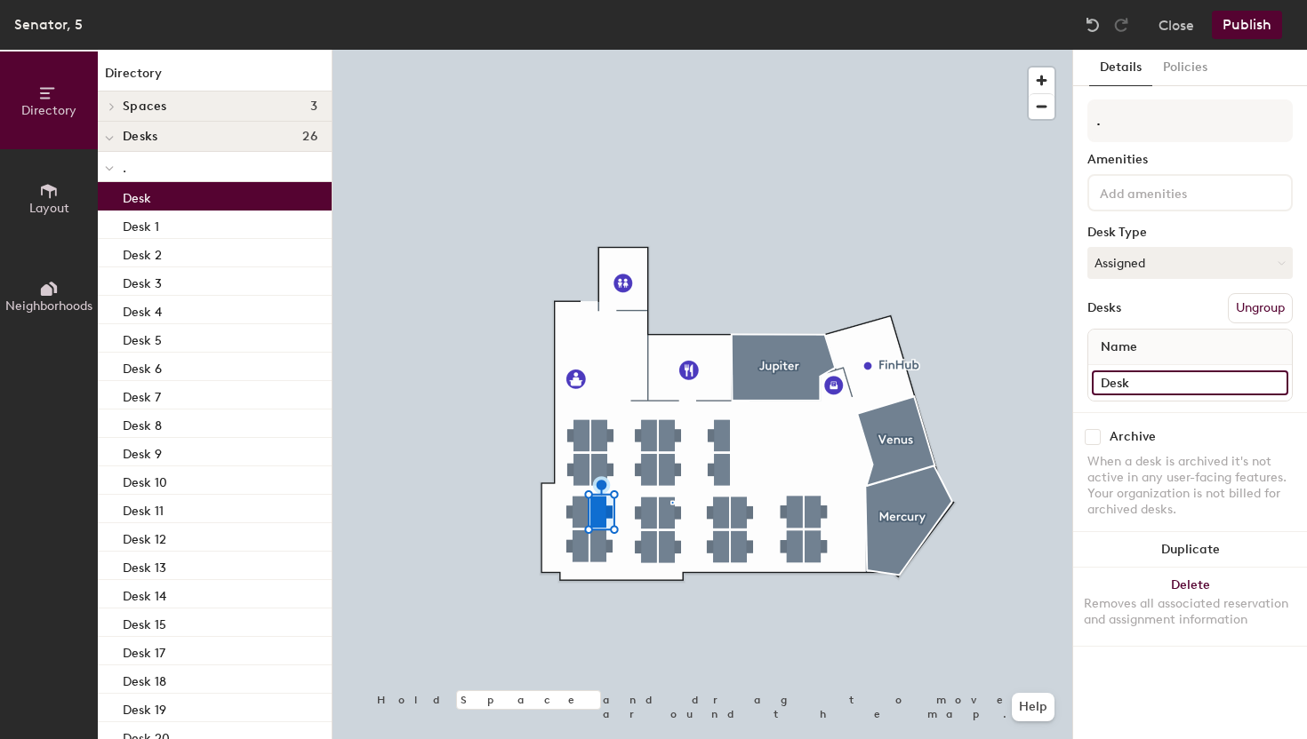
type input "Desk 5"
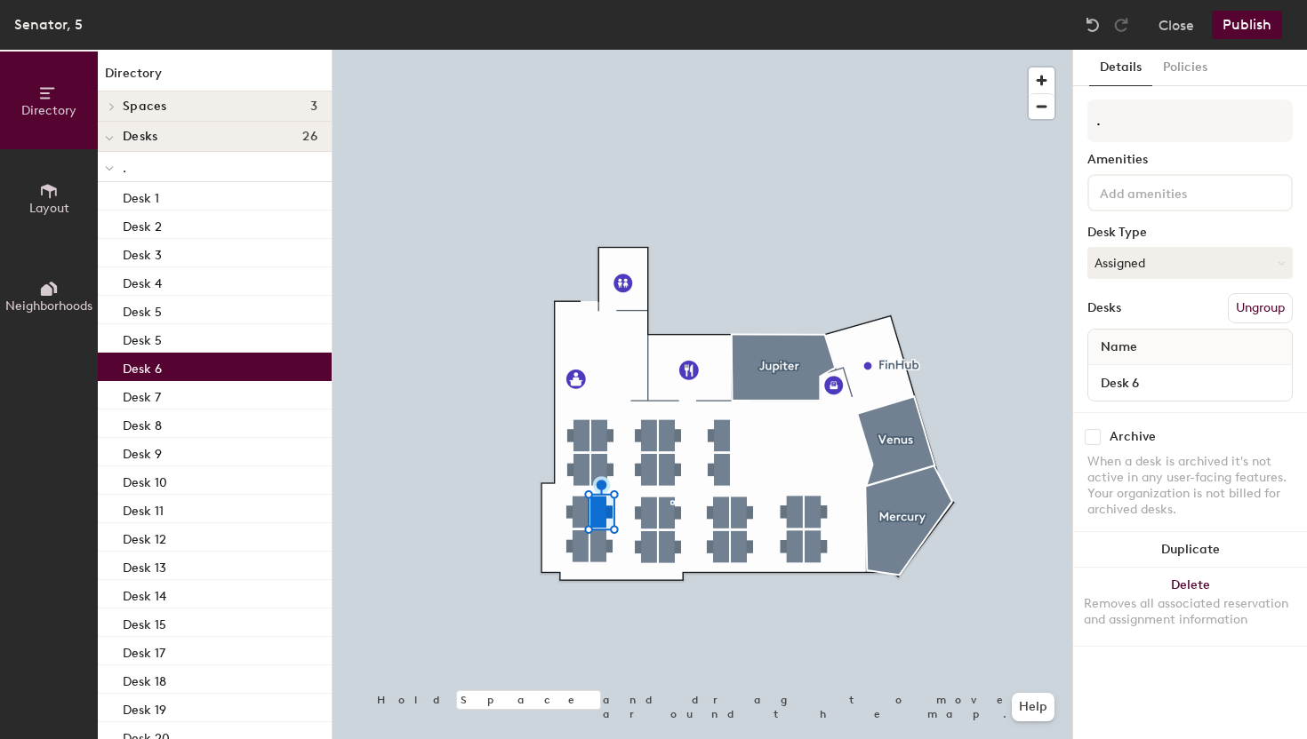
click at [242, 373] on div "Desk 6" at bounding box center [215, 367] width 234 height 28
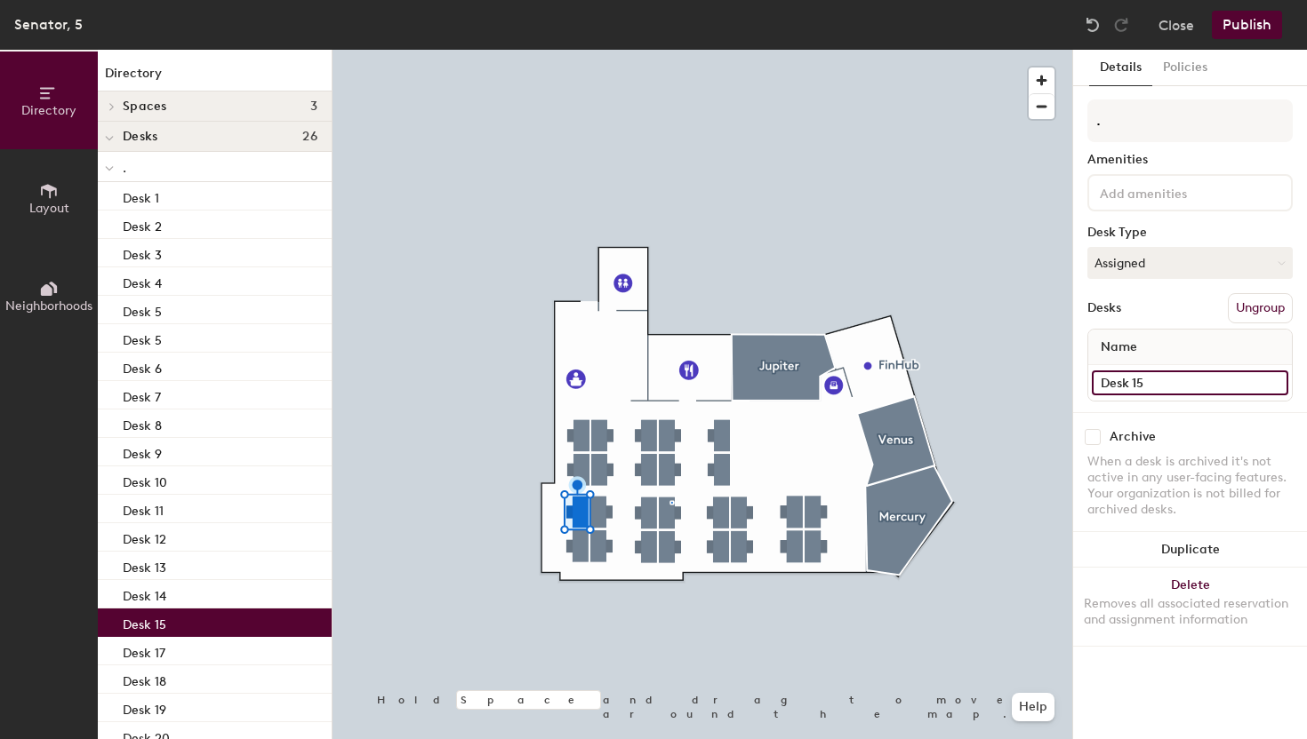
click at [1168, 376] on input "Desk 15" at bounding box center [1189, 383] width 196 height 25
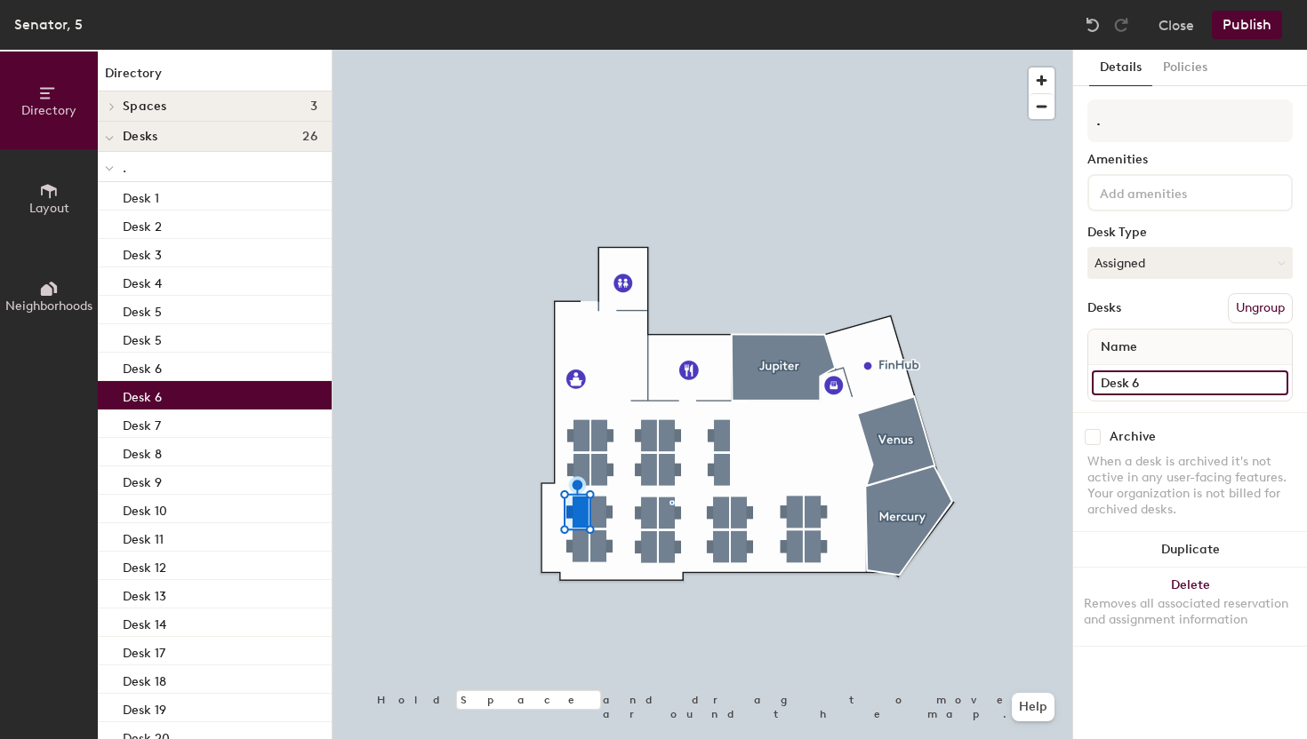
type input "Desk 6"
click at [598, 50] on div at bounding box center [701, 50] width 739 height 0
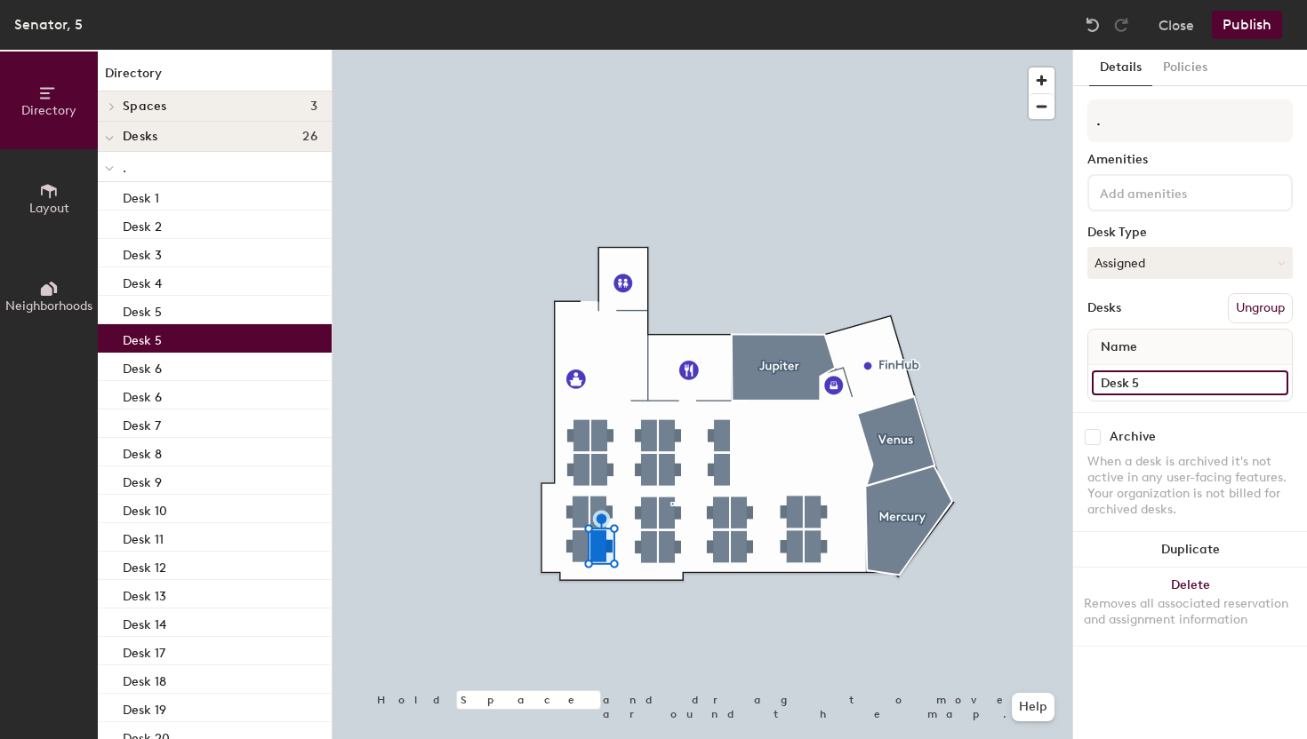
click at [1177, 394] on input "Desk 5" at bounding box center [1189, 383] width 196 height 25
click at [1177, 391] on input "Desk 5" at bounding box center [1189, 383] width 196 height 25
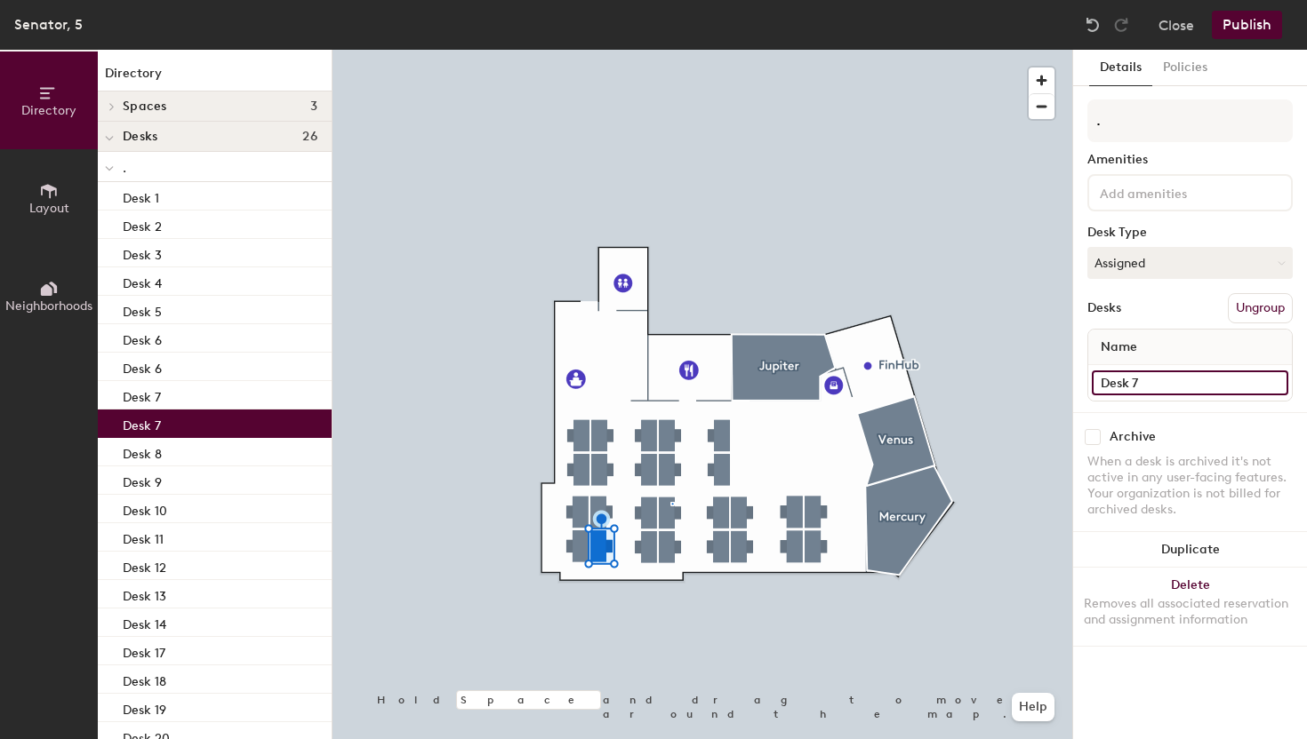
type input "Desk 7"
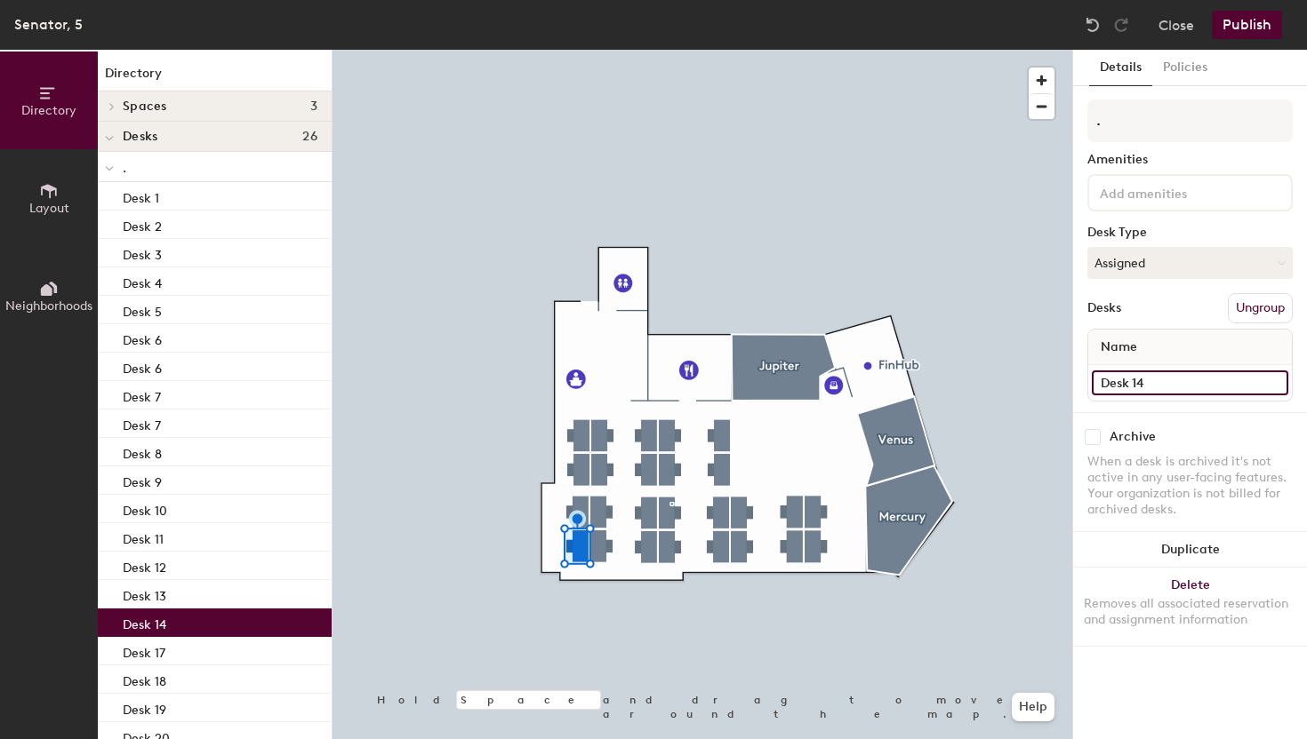
click at [1174, 378] on input "Desk 14" at bounding box center [1189, 383] width 196 height 25
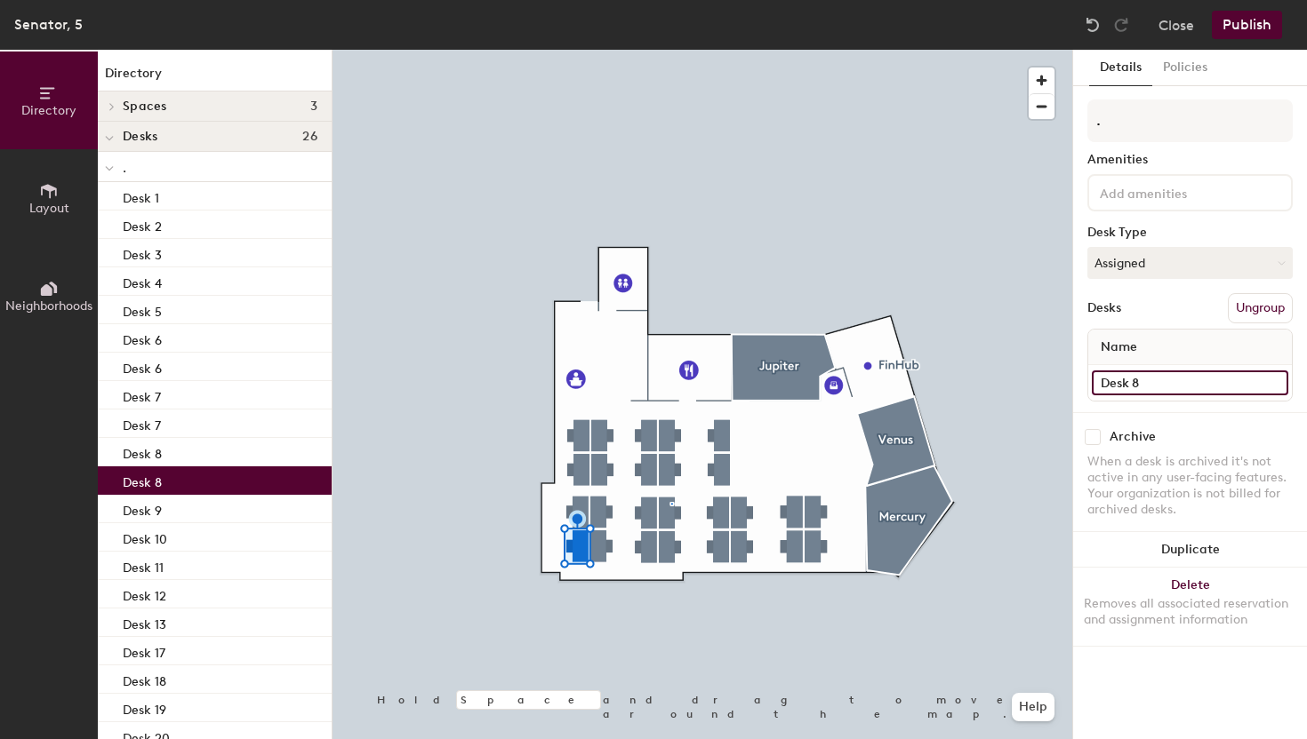
type input "Desk 8"
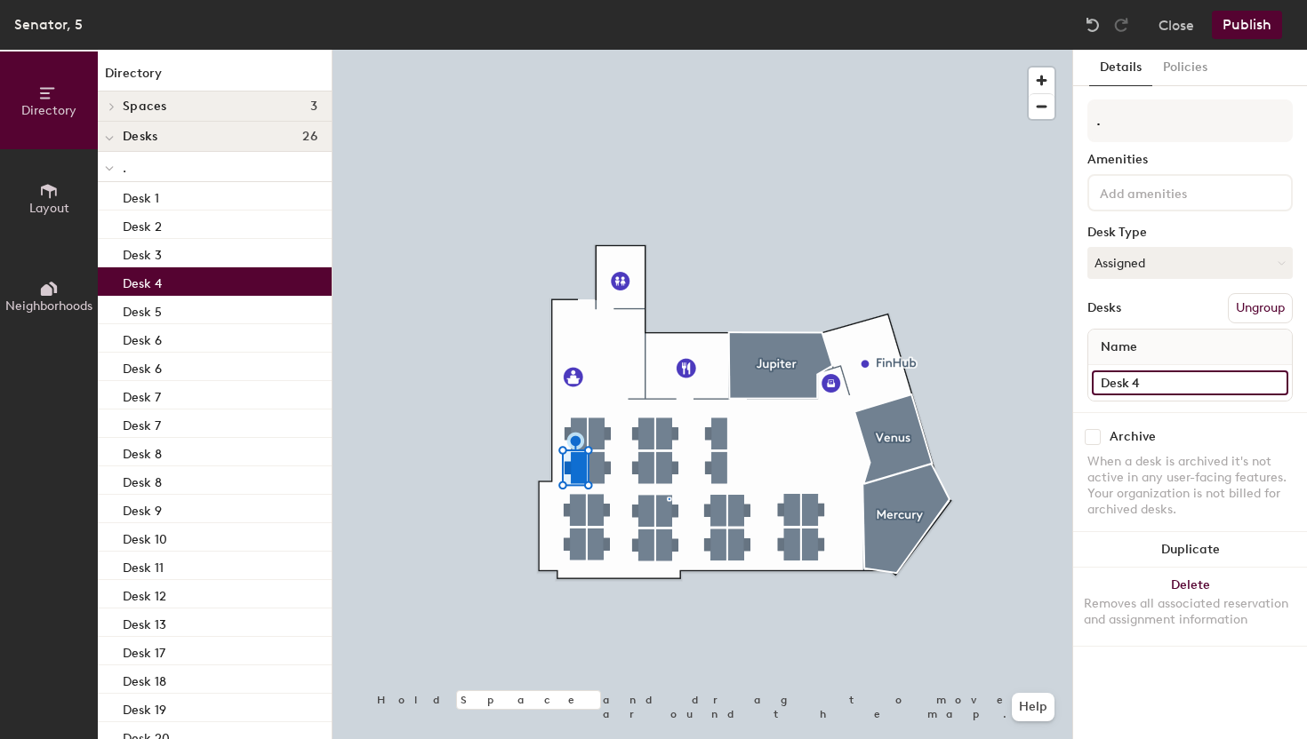
click at [1205, 390] on input "Desk 4" at bounding box center [1189, 383] width 196 height 25
click at [1201, 386] on input "Desk 4" at bounding box center [1189, 383] width 196 height 25
type input "Desk 3"
click at [1148, 378] on input "Desk 3" at bounding box center [1189, 383] width 196 height 25
click at [1148, 380] on input "Desk 3" at bounding box center [1189, 383] width 196 height 25
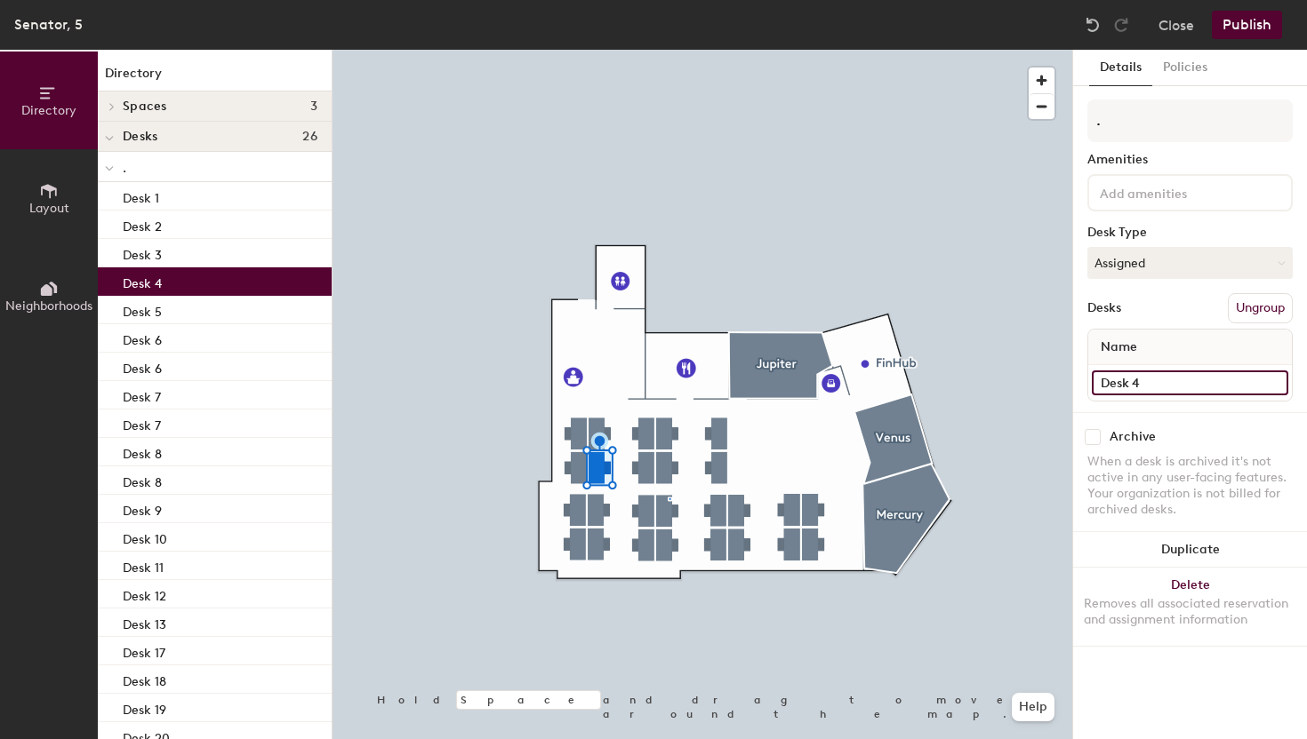
type input "Desk 4"
click at [577, 50] on div at bounding box center [701, 50] width 739 height 0
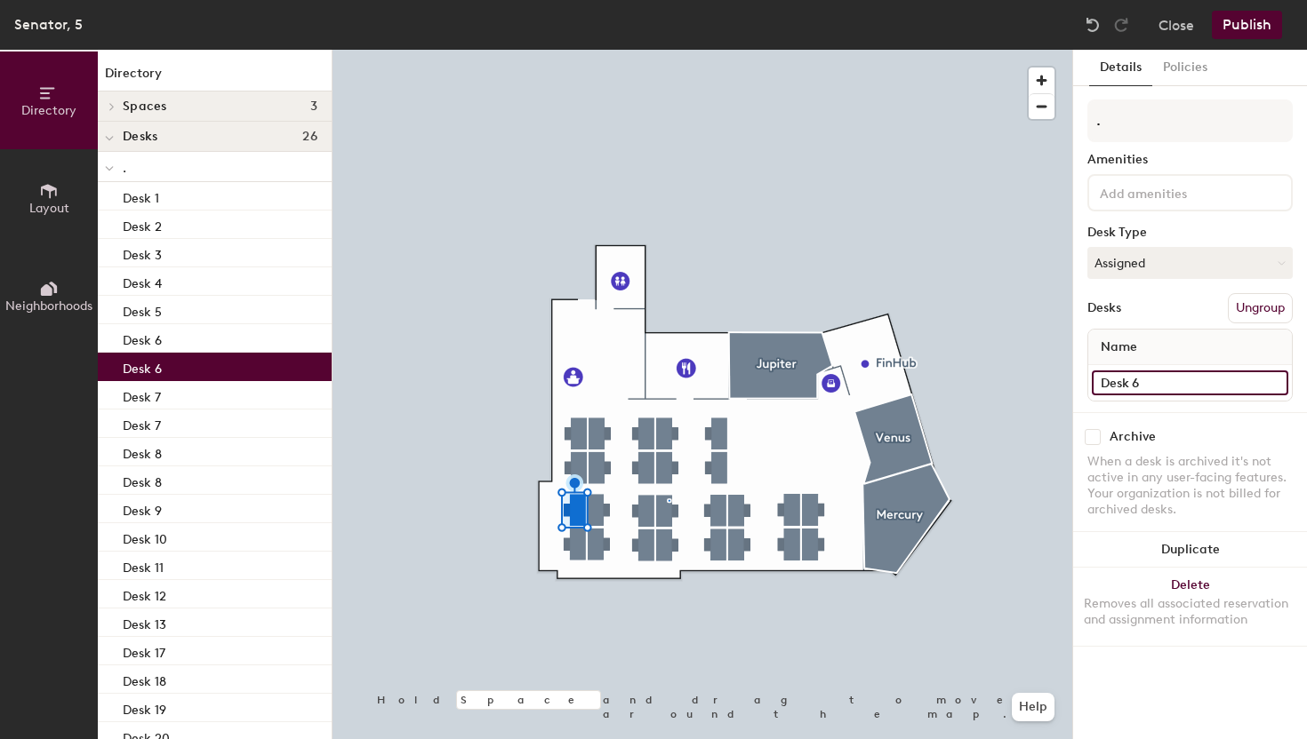
click at [1157, 385] on input "Desk 6" at bounding box center [1189, 383] width 196 height 25
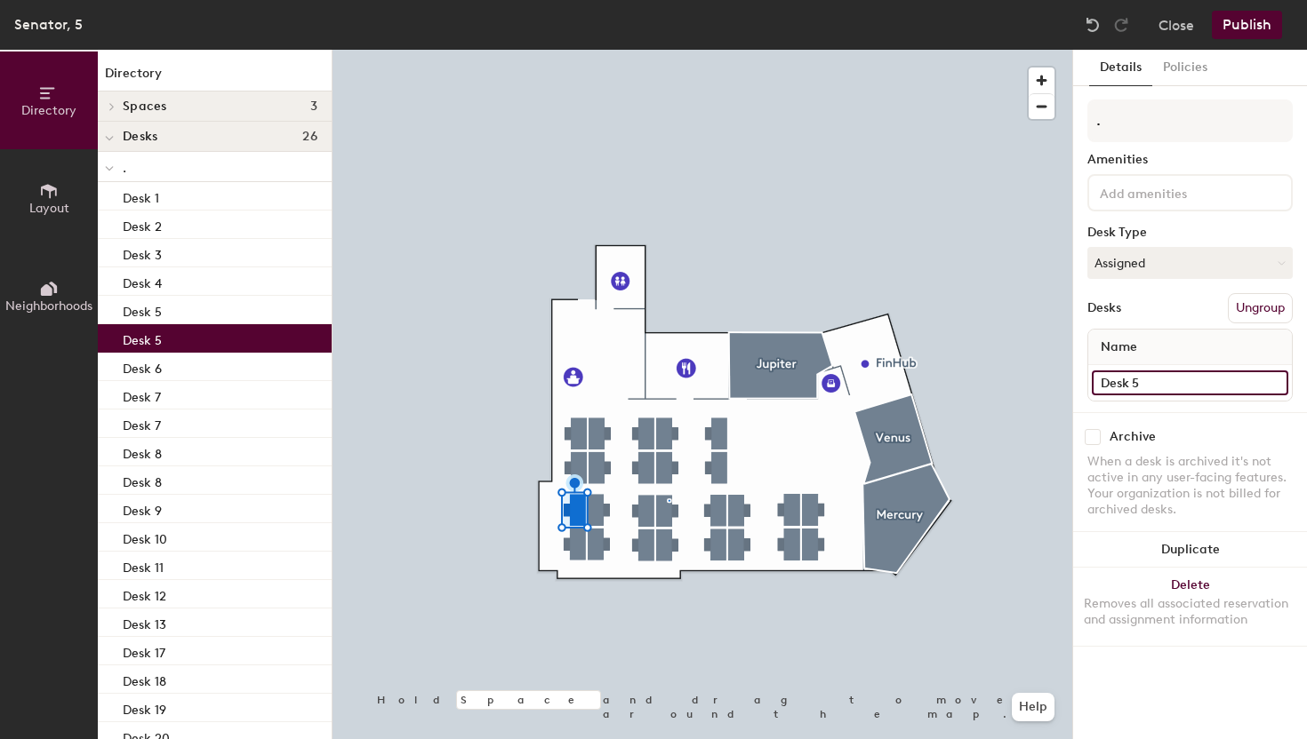
type input "Desk 5"
click at [1155, 389] on input "Desk 5" at bounding box center [1189, 383] width 196 height 25
click at [1161, 385] on input "Desk 5" at bounding box center [1189, 383] width 196 height 25
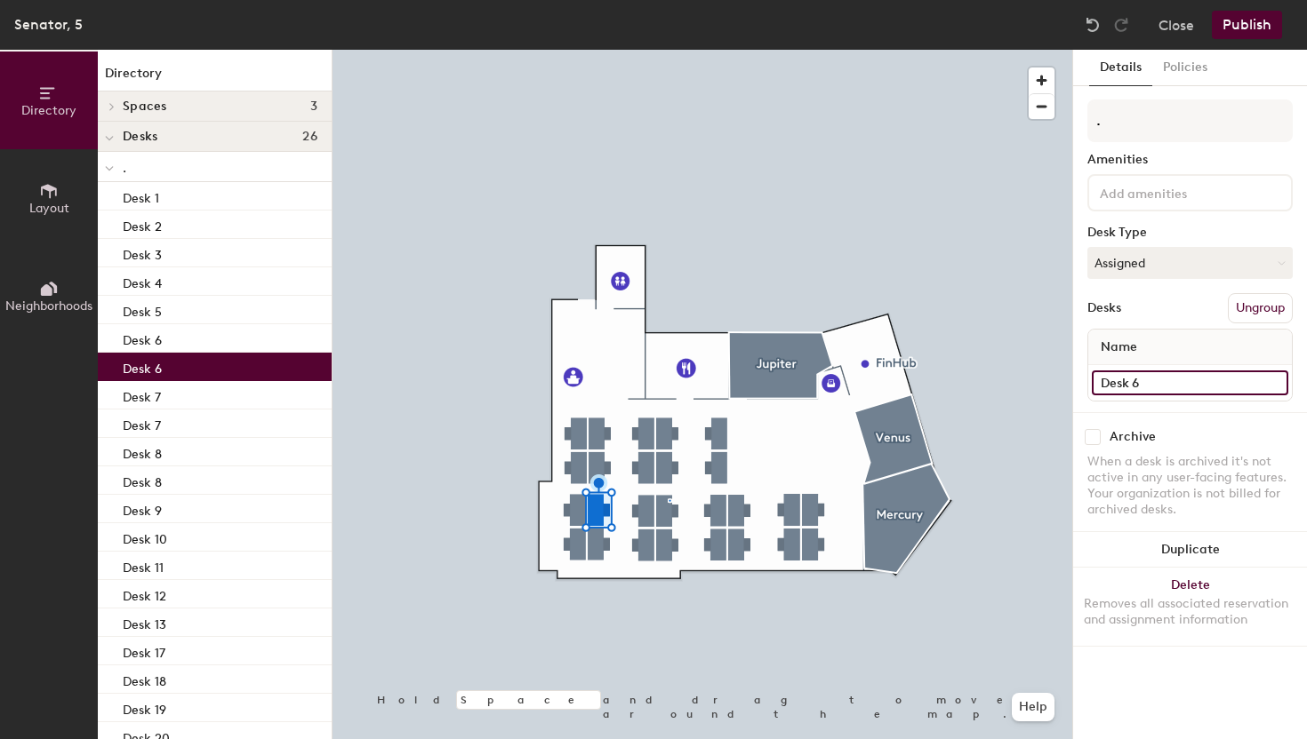
type input "Desk 6"
click at [573, 50] on div at bounding box center [701, 50] width 739 height 0
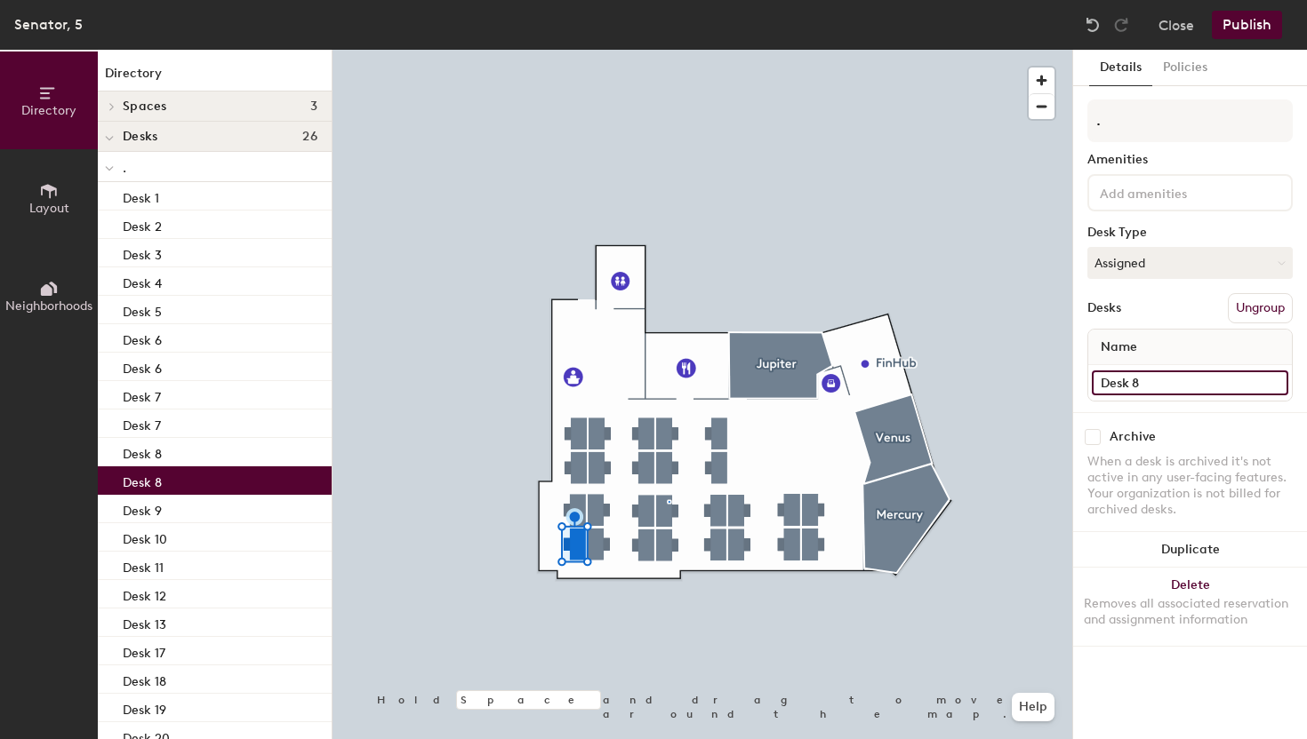
click at [1160, 384] on input "Desk 8" at bounding box center [1189, 383] width 196 height 25
click at [1174, 384] on input "Desk 8" at bounding box center [1189, 383] width 196 height 25
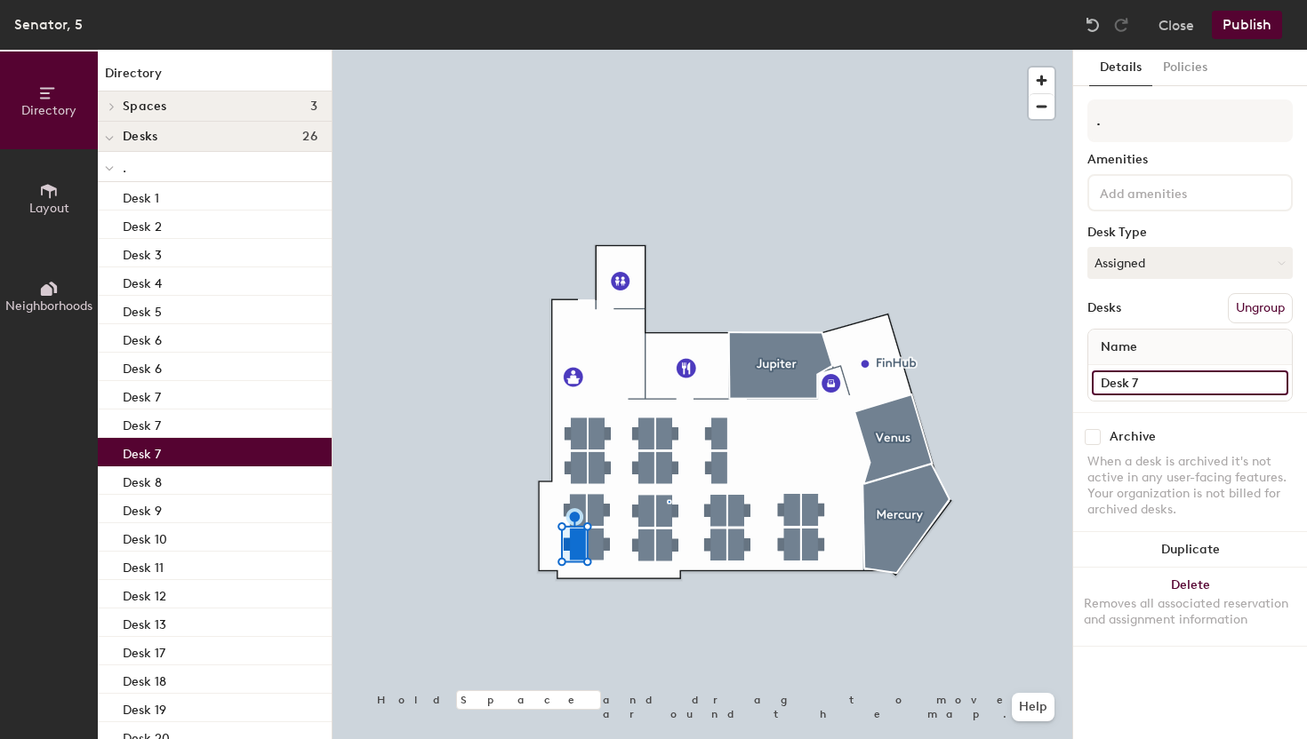
type input "Desk 7"
click at [1174, 390] on input "Desk 7" at bounding box center [1189, 383] width 196 height 25
click at [1172, 391] on input "Desk 7" at bounding box center [1189, 383] width 196 height 25
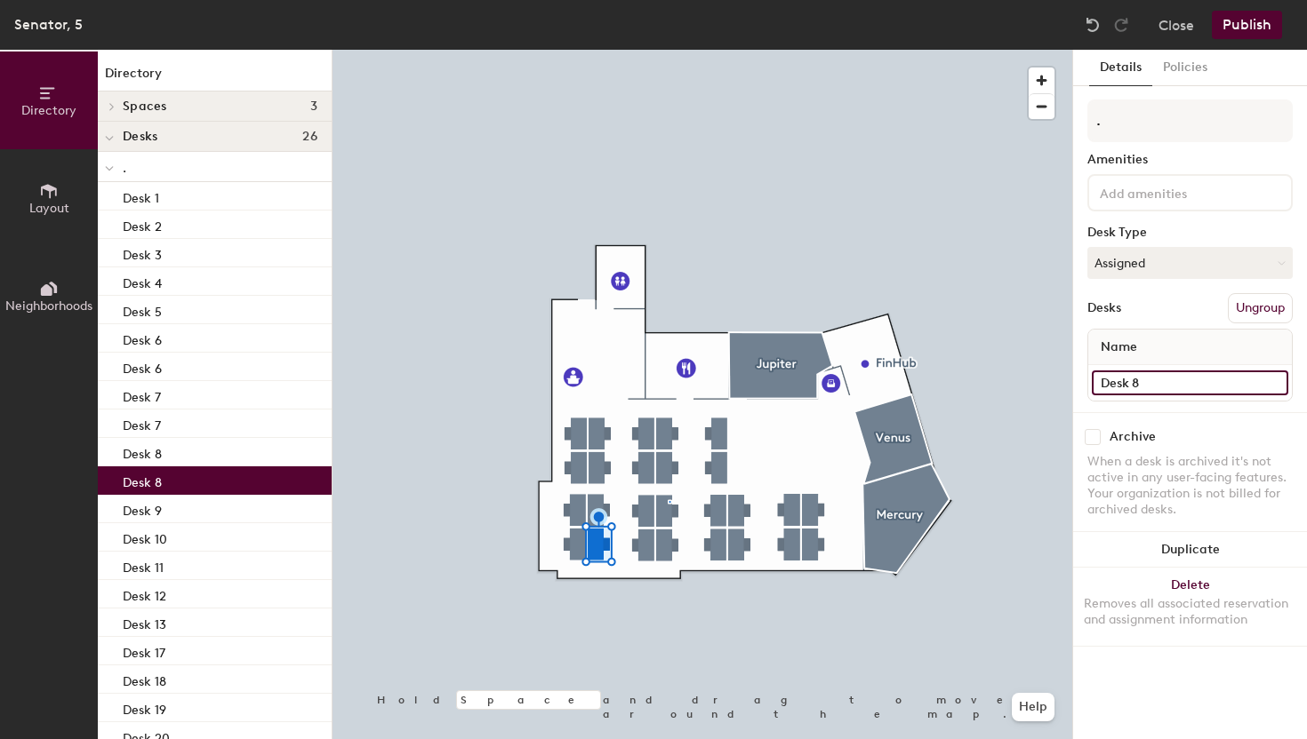
type input "Desk 8"
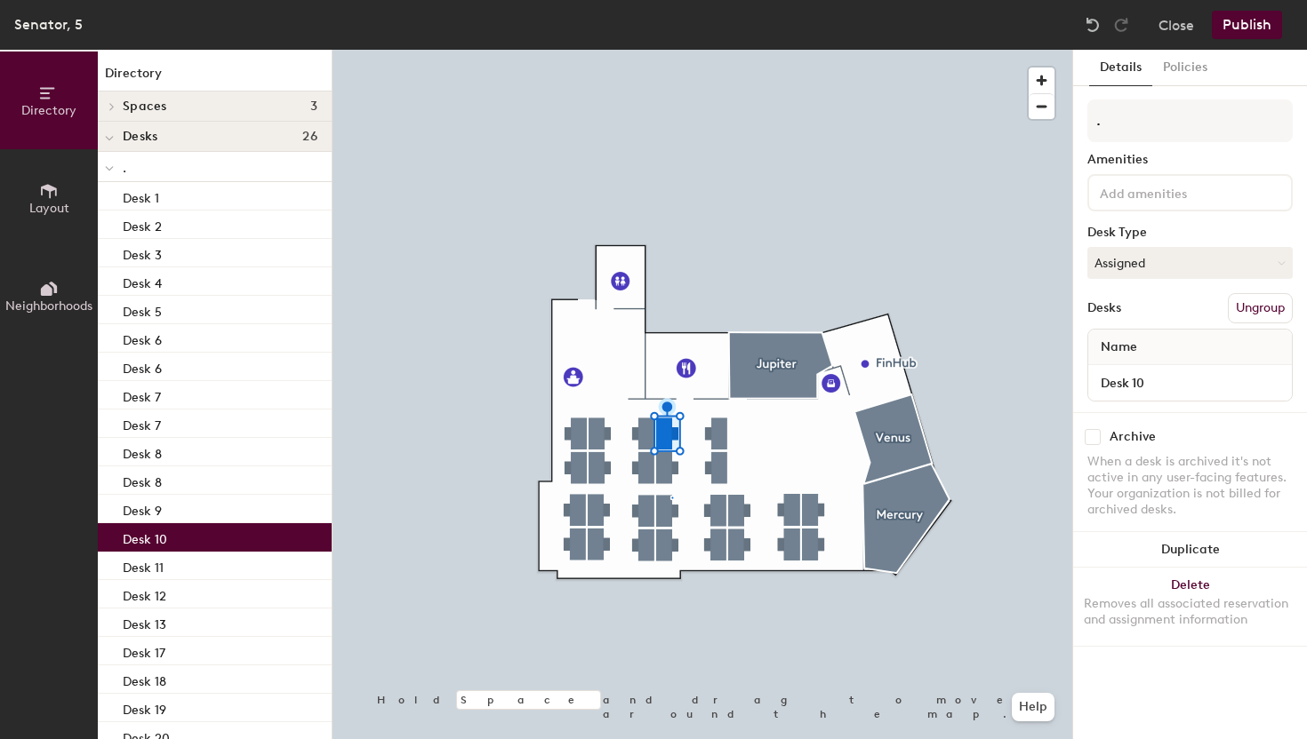
click at [643, 50] on div at bounding box center [701, 50] width 739 height 0
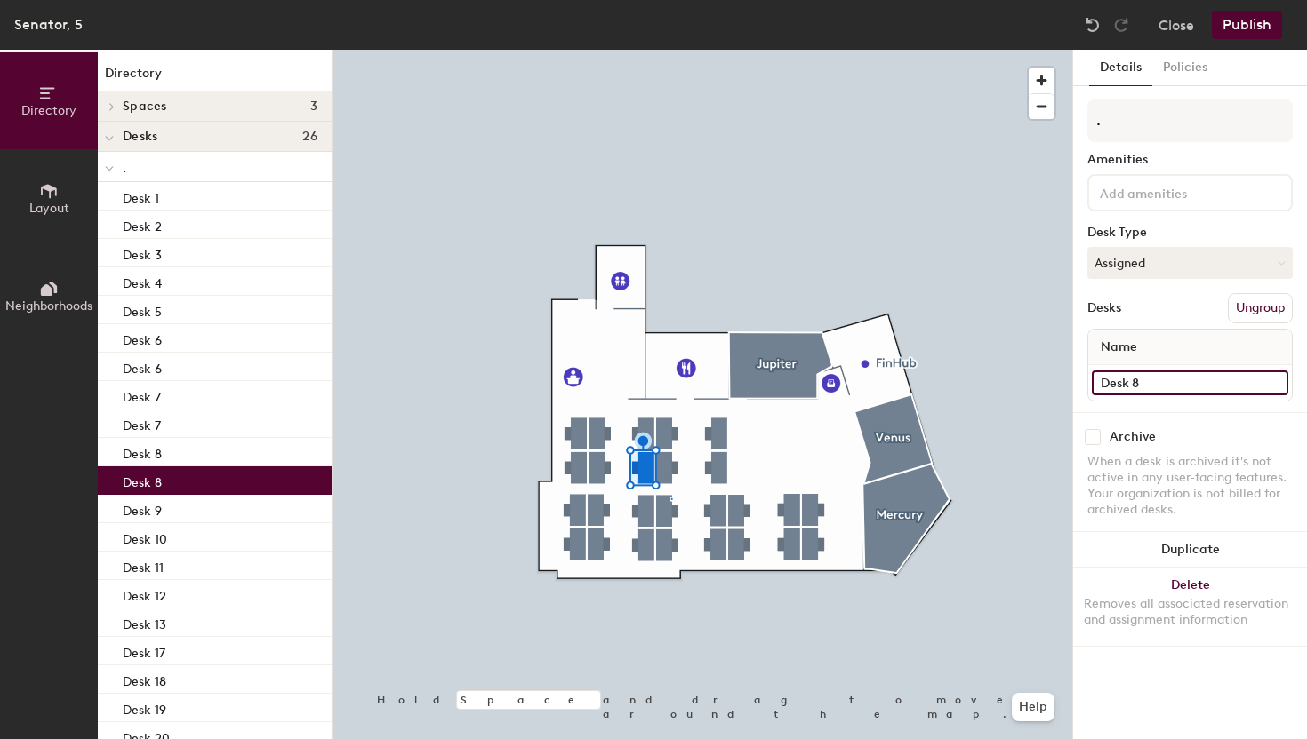
click at [1166, 381] on input "Desk 8" at bounding box center [1189, 383] width 196 height 25
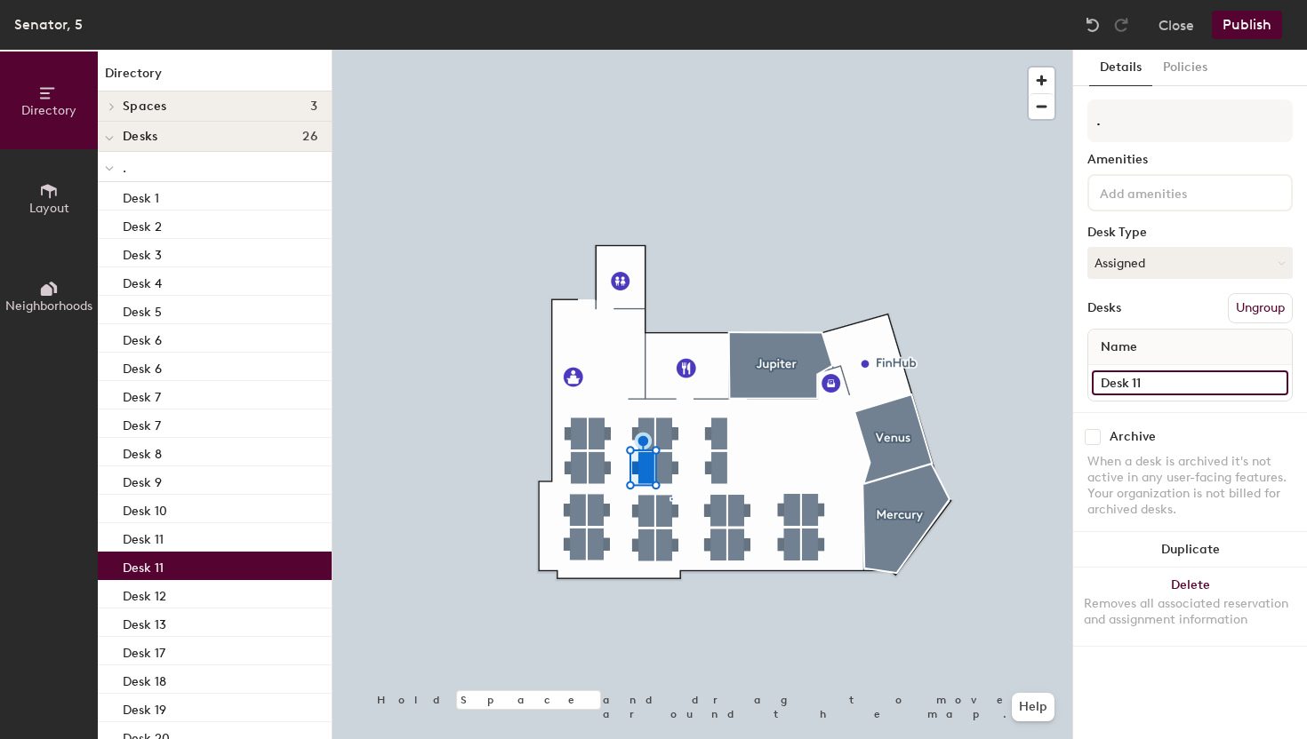
type input "Desk 11"
click at [1148, 387] on input "Desk 11" at bounding box center [1189, 383] width 196 height 25
click at [1164, 380] on input "Desk 11" at bounding box center [1189, 383] width 196 height 25
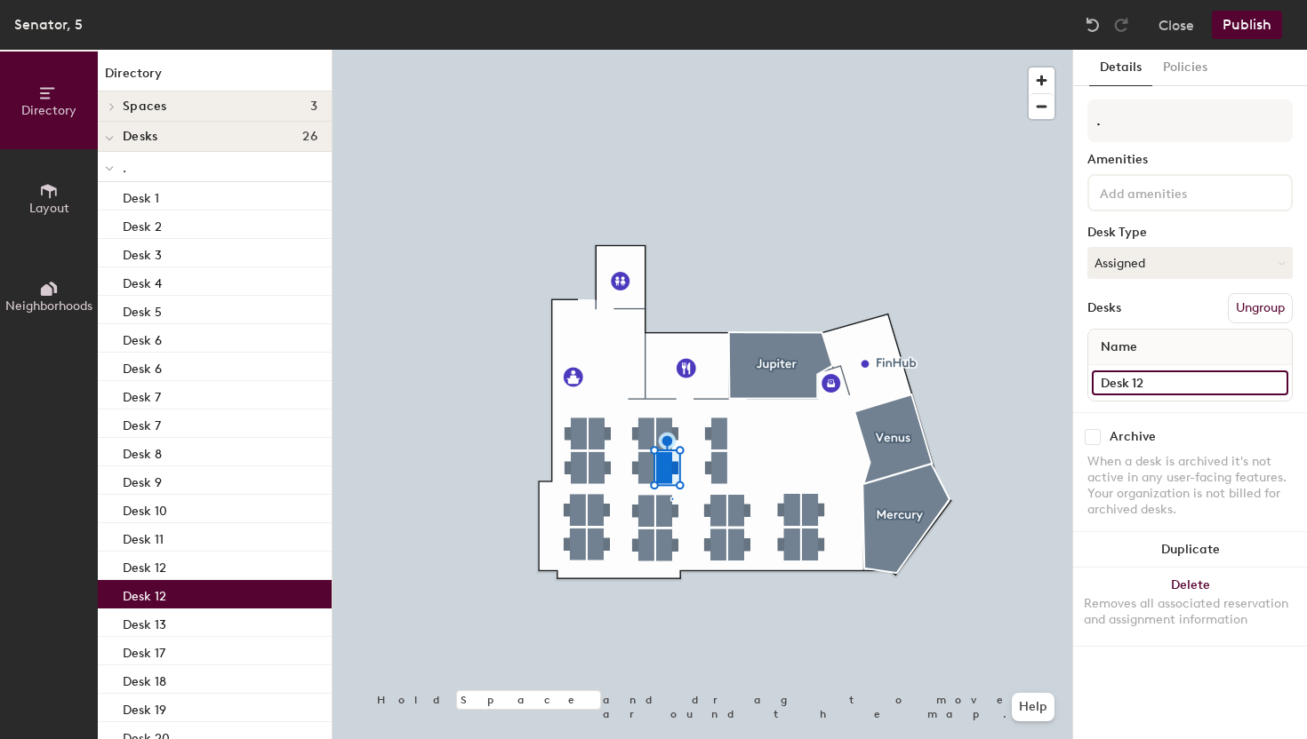
type input "Desk 12"
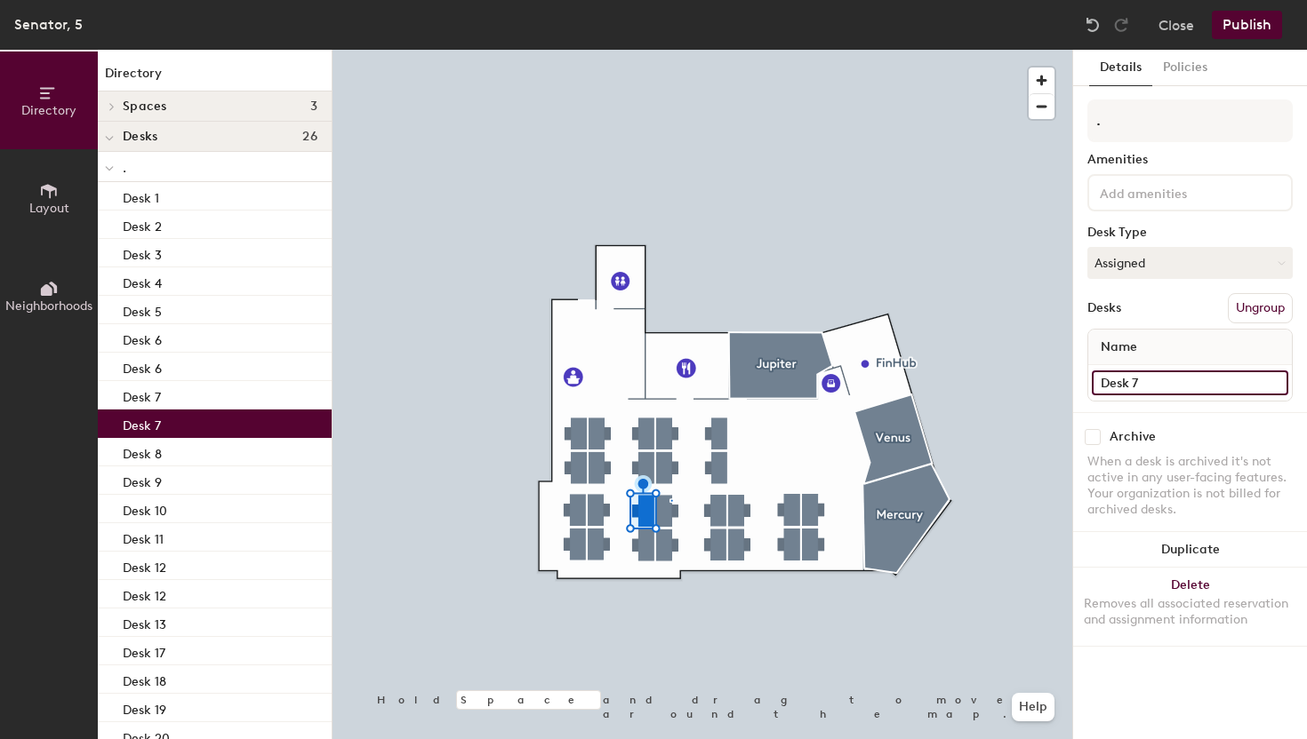
click at [1155, 388] on input "Desk 7" at bounding box center [1189, 383] width 196 height 25
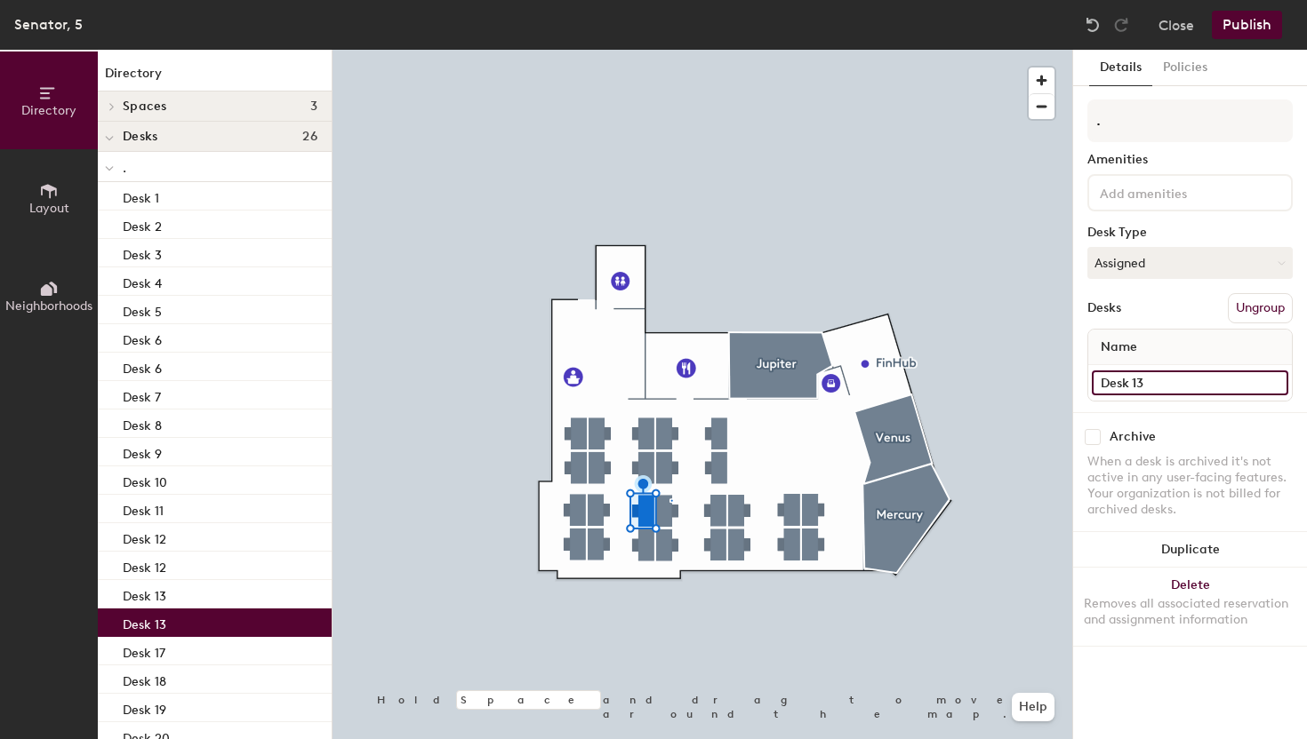
type input "Desk 13"
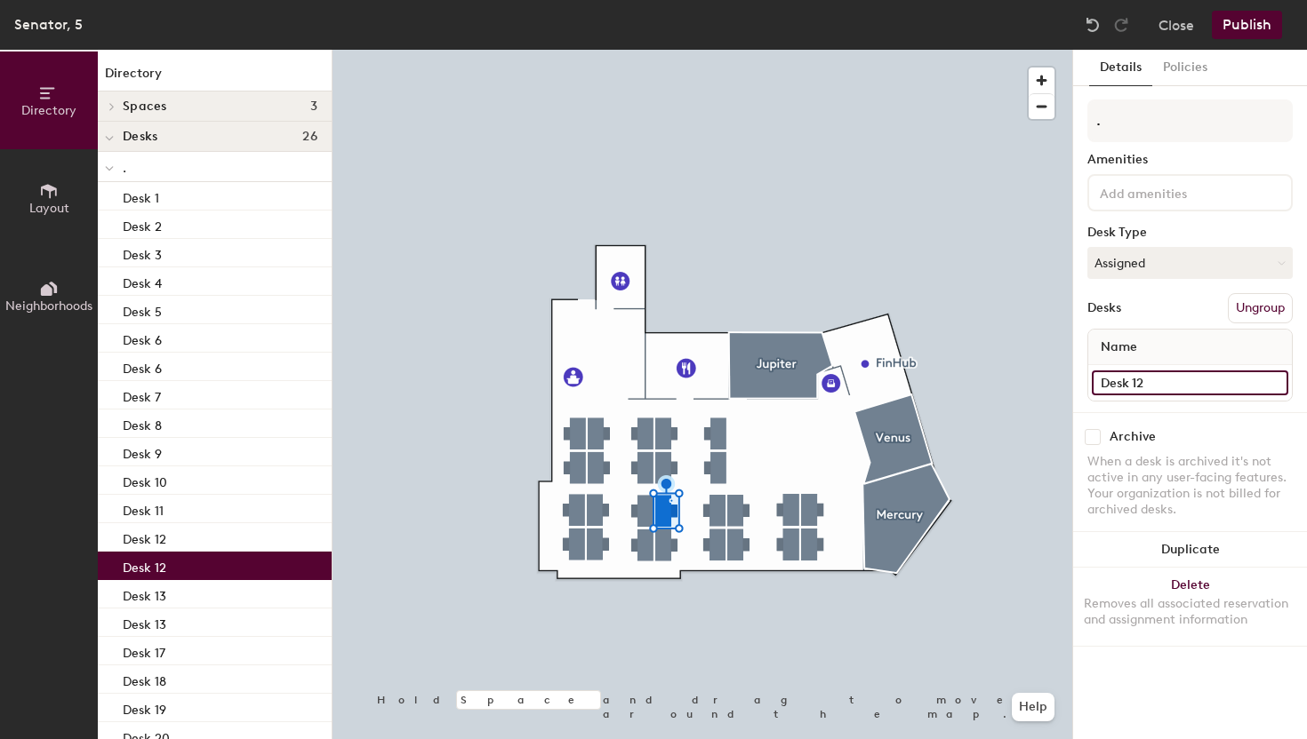
click at [1149, 378] on input "Desk 12" at bounding box center [1189, 383] width 196 height 25
click at [1155, 379] on input "Desk 12" at bounding box center [1189, 383] width 196 height 25
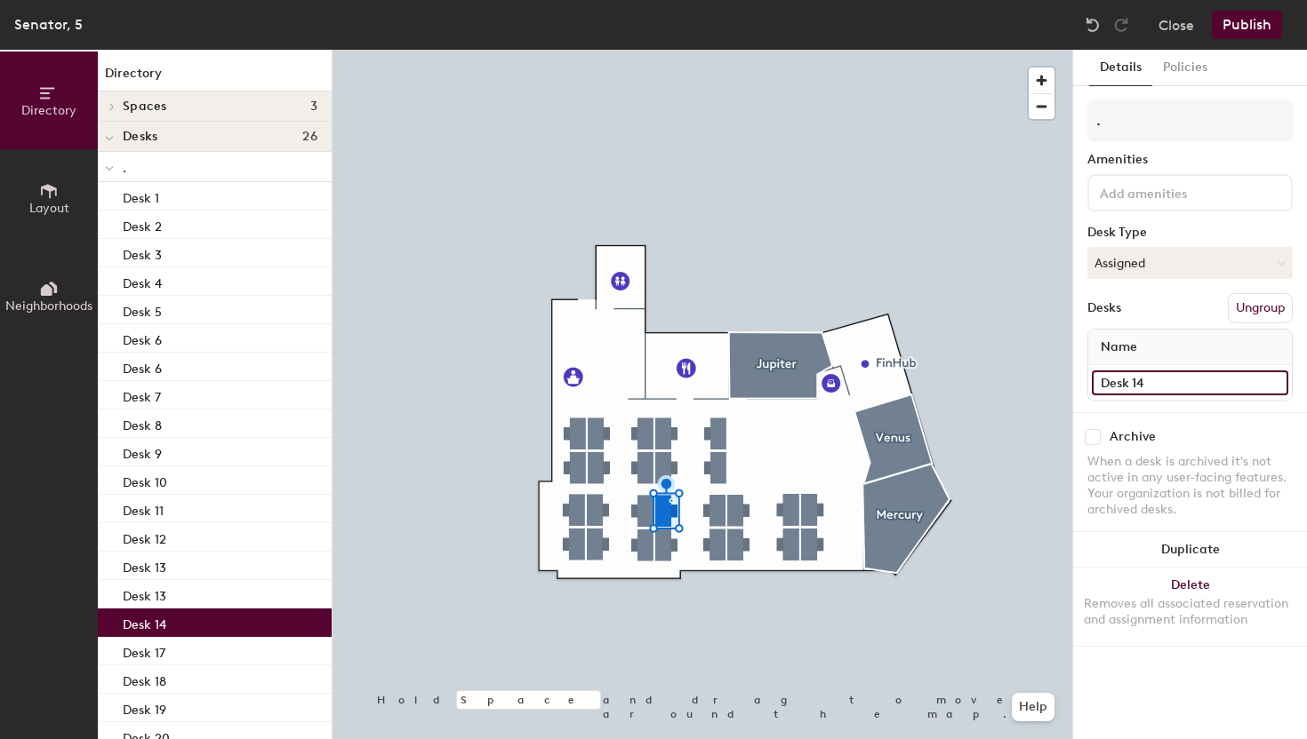
type input "Desk 14"
click at [644, 50] on div at bounding box center [701, 50] width 739 height 0
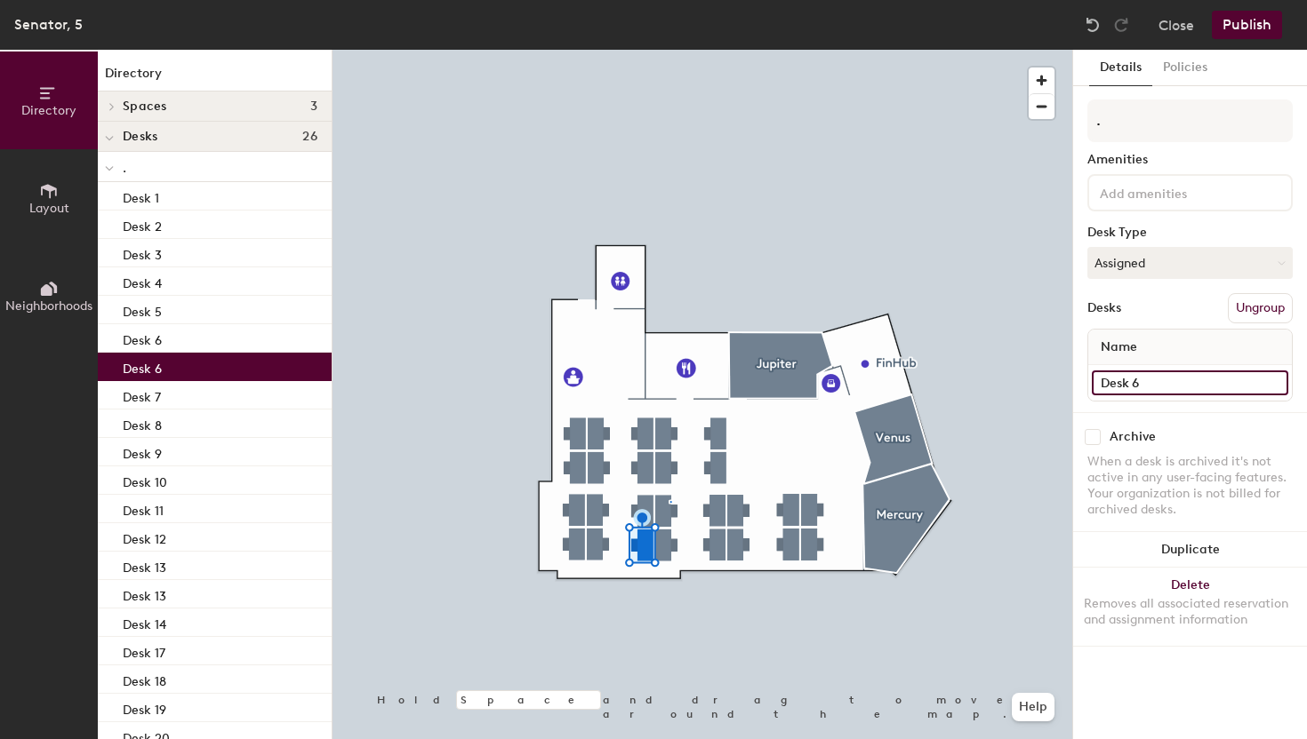
click at [1166, 381] on input "Desk 6" at bounding box center [1189, 383] width 196 height 25
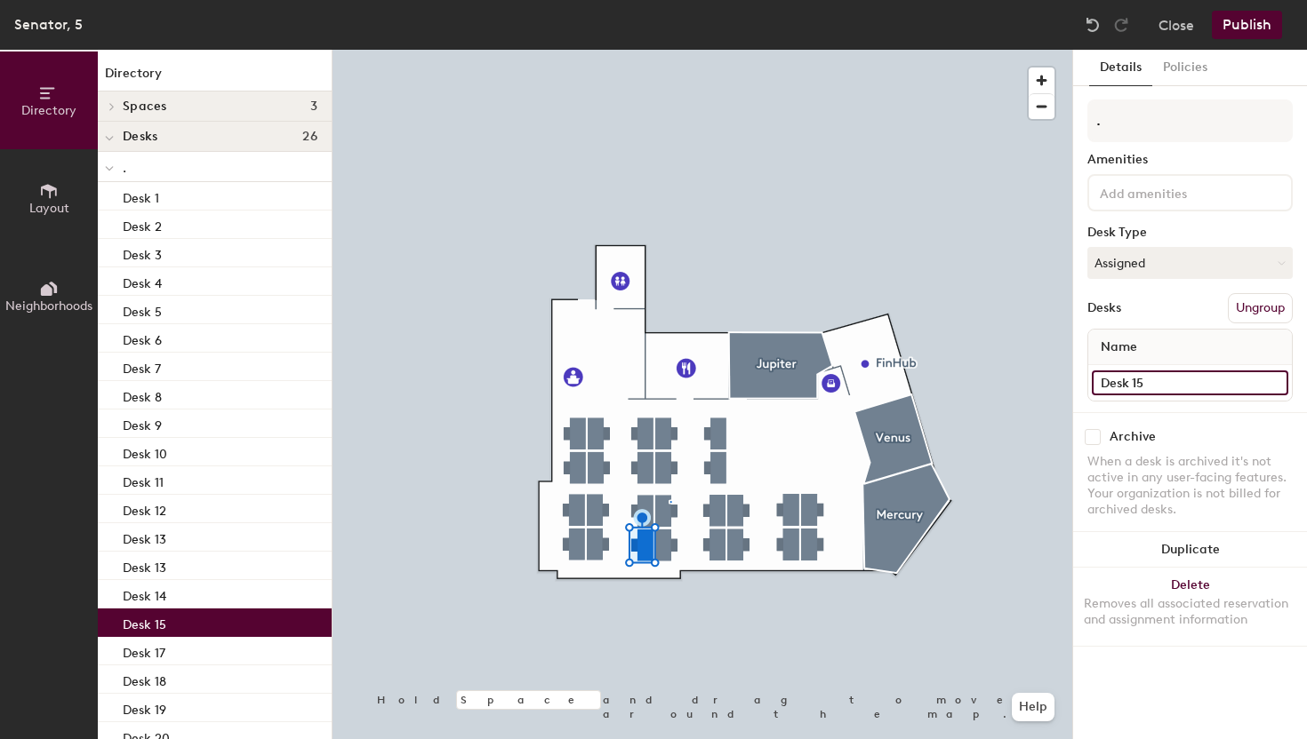
type input "Desk 15"
click at [665, 50] on div at bounding box center [701, 50] width 739 height 0
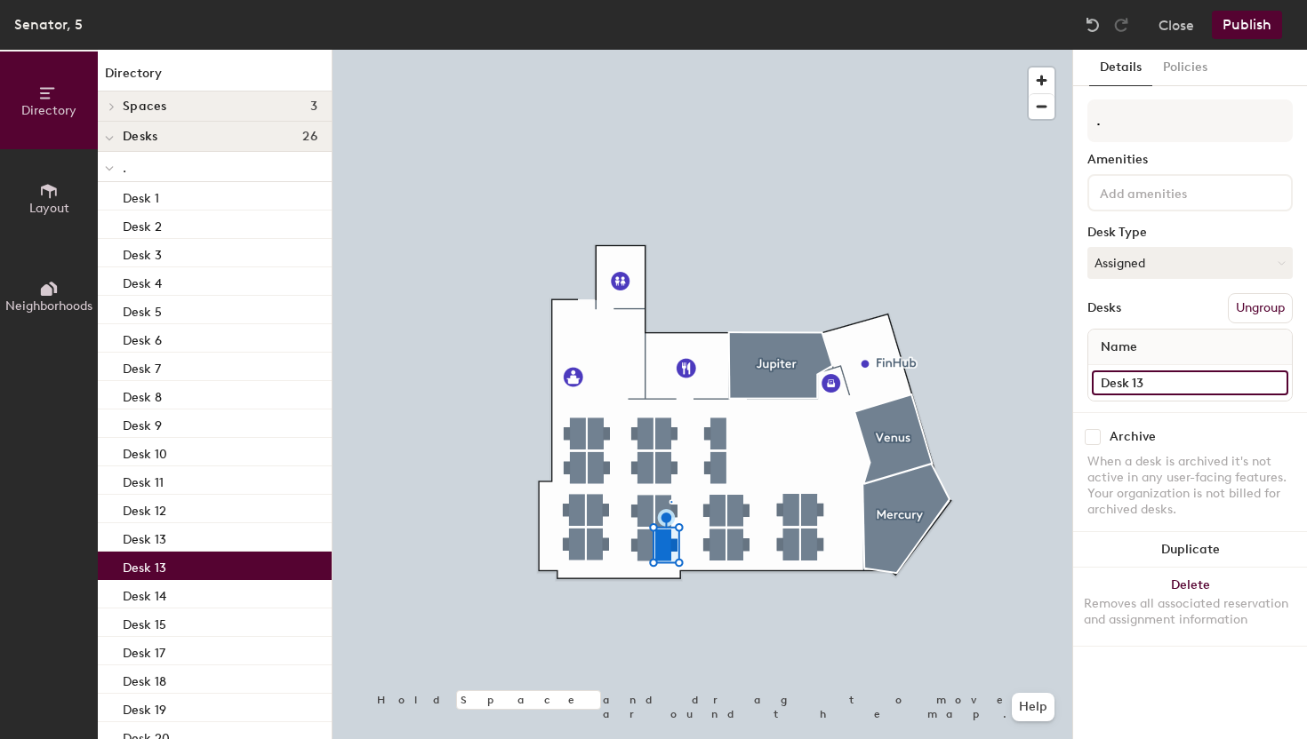
click at [1208, 376] on input "Desk 13" at bounding box center [1189, 383] width 196 height 25
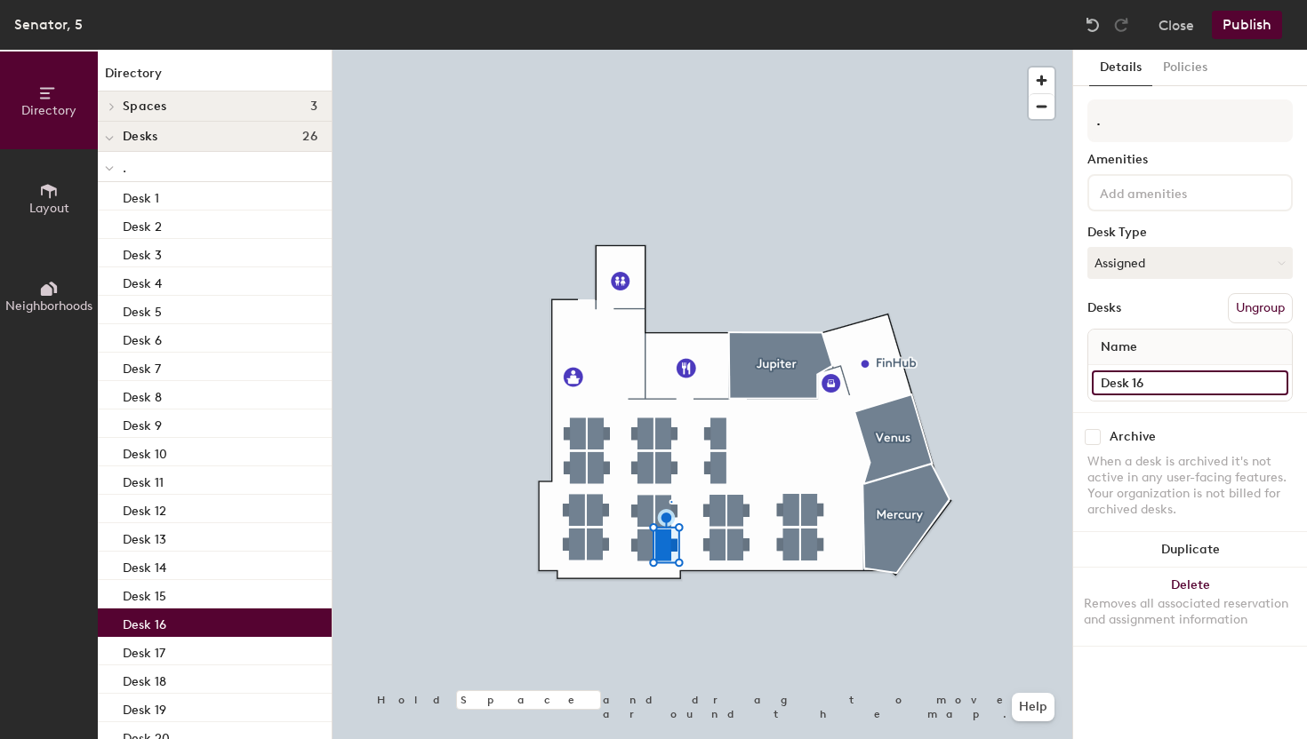
type input "Desk 16"
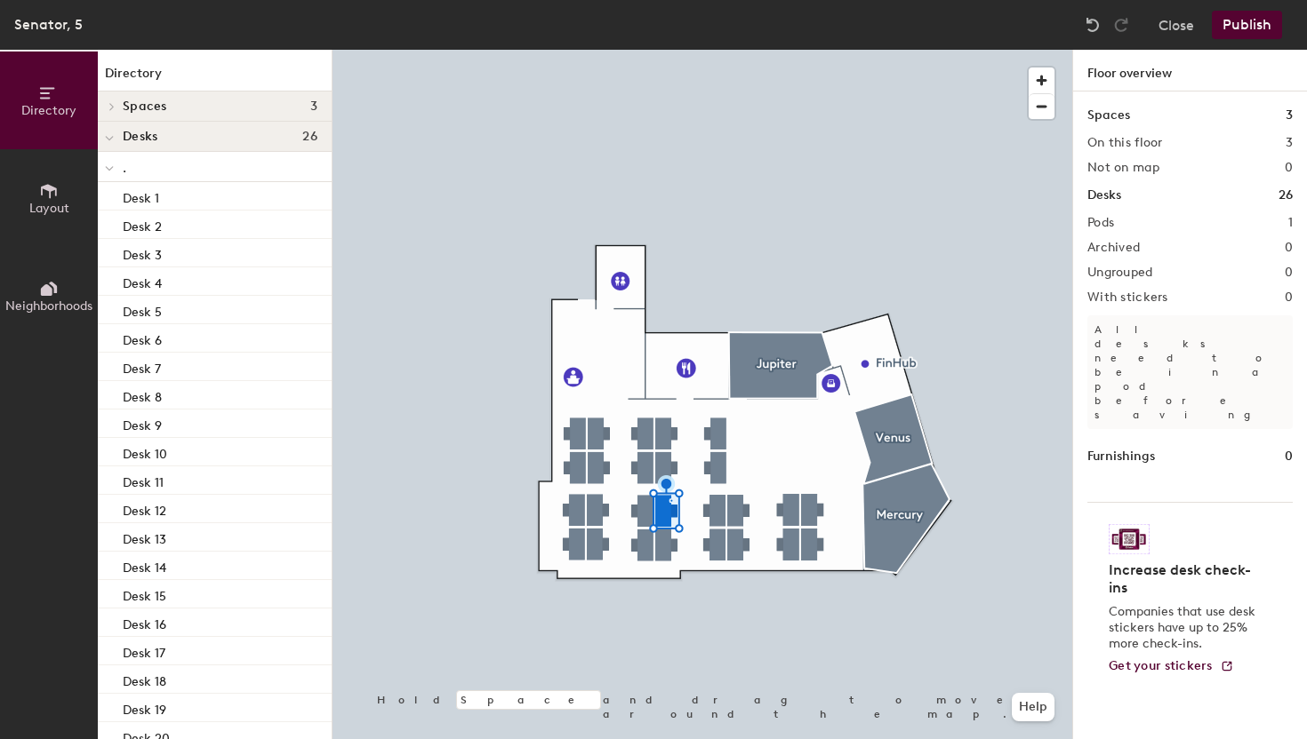
click at [578, 50] on div at bounding box center [701, 50] width 739 height 0
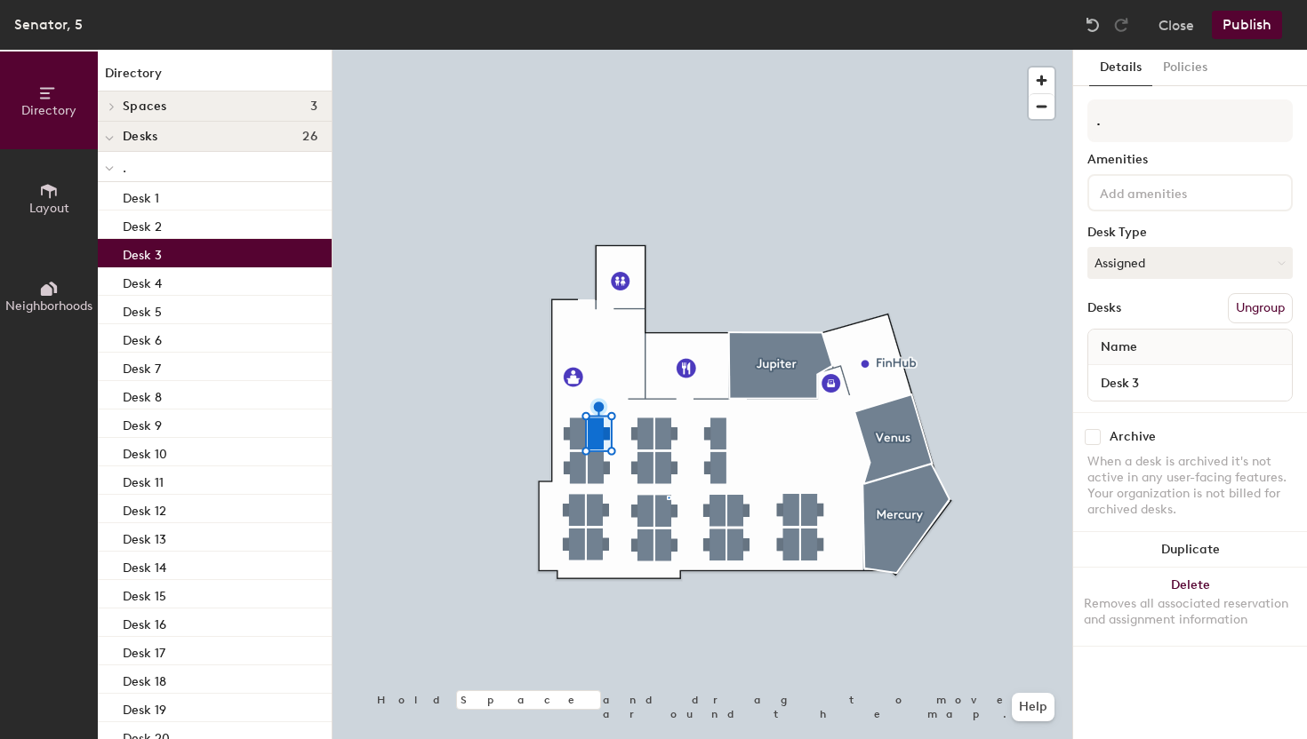
click at [206, 253] on div "Desk 3" at bounding box center [215, 253] width 234 height 28
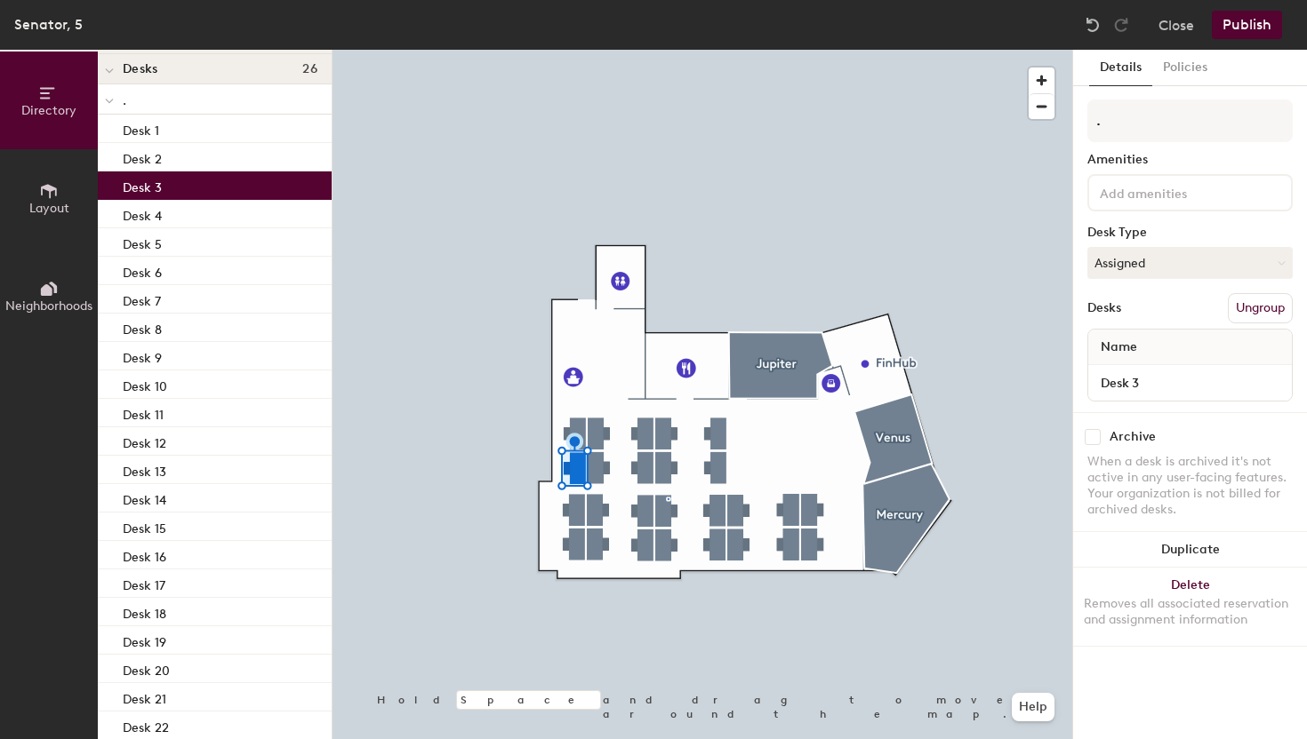
scroll to position [71, 0]
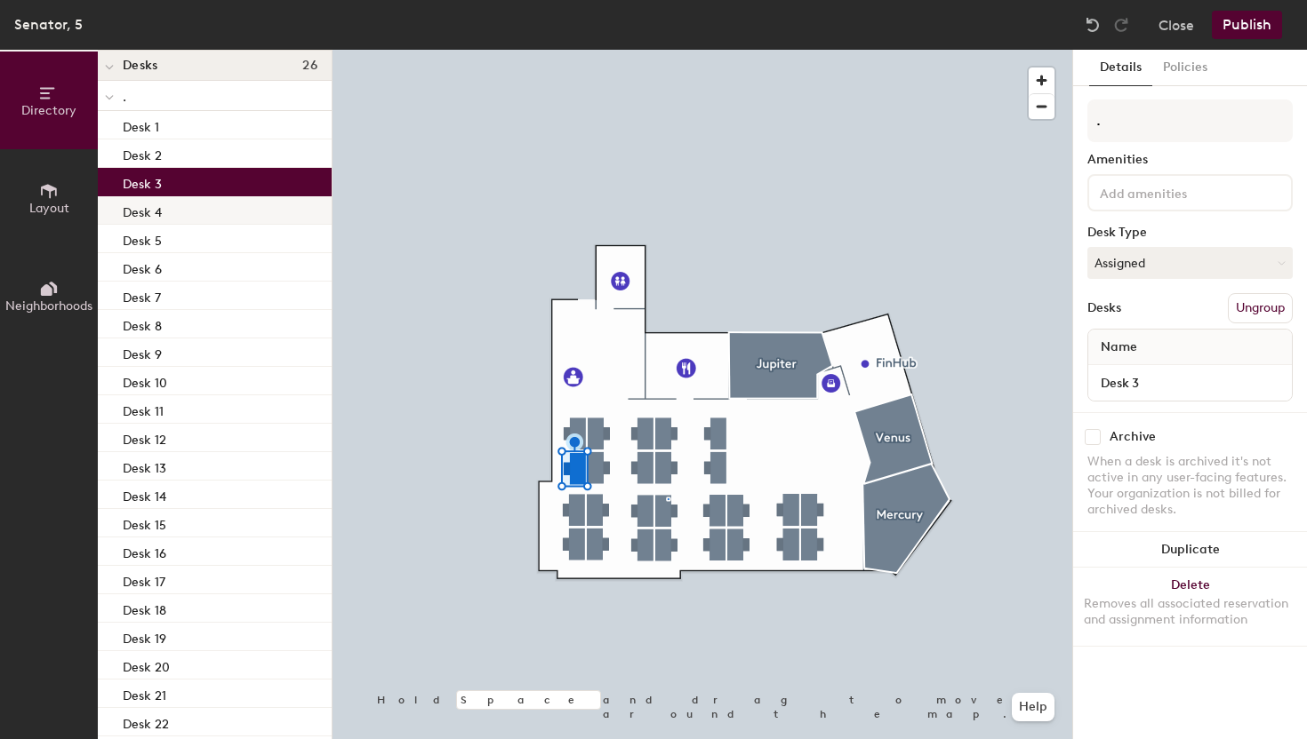
click at [204, 211] on div "Desk 4" at bounding box center [215, 210] width 234 height 28
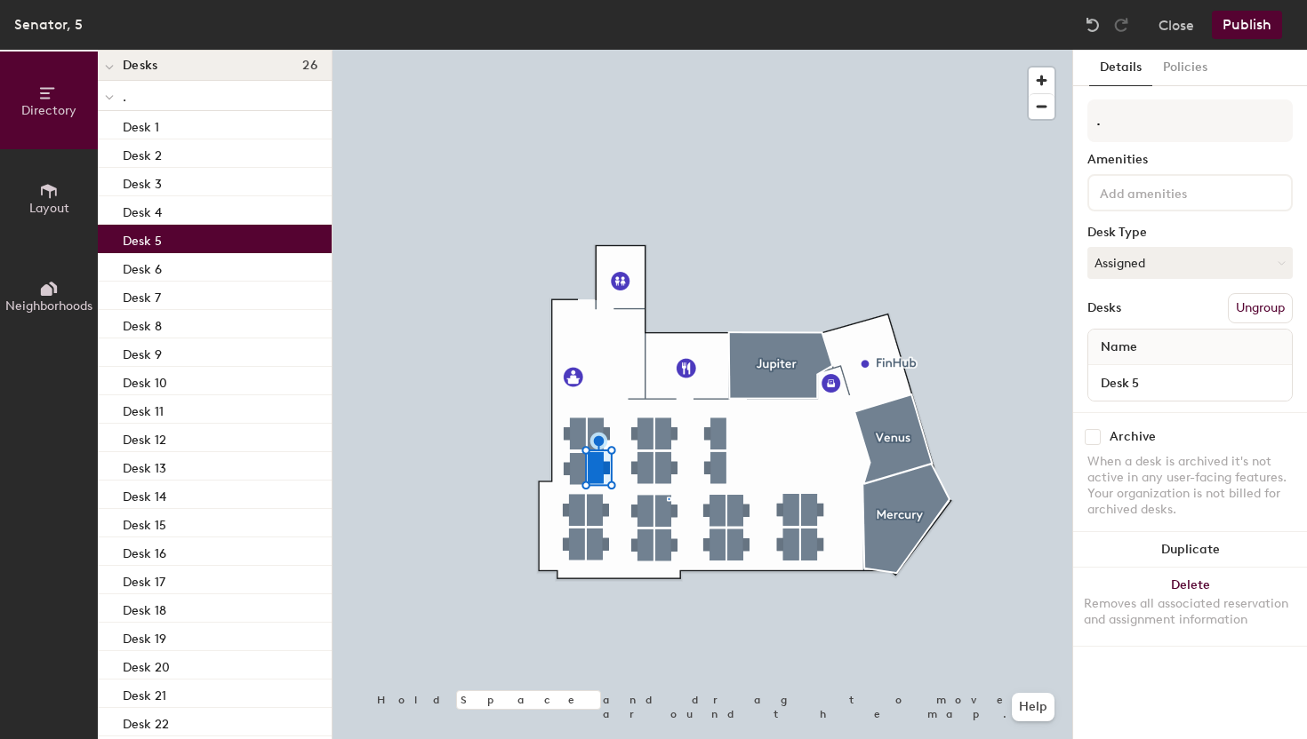
click at [191, 238] on div "Desk 5" at bounding box center [215, 239] width 234 height 28
click at [185, 275] on div "Desk 6" at bounding box center [215, 267] width 234 height 28
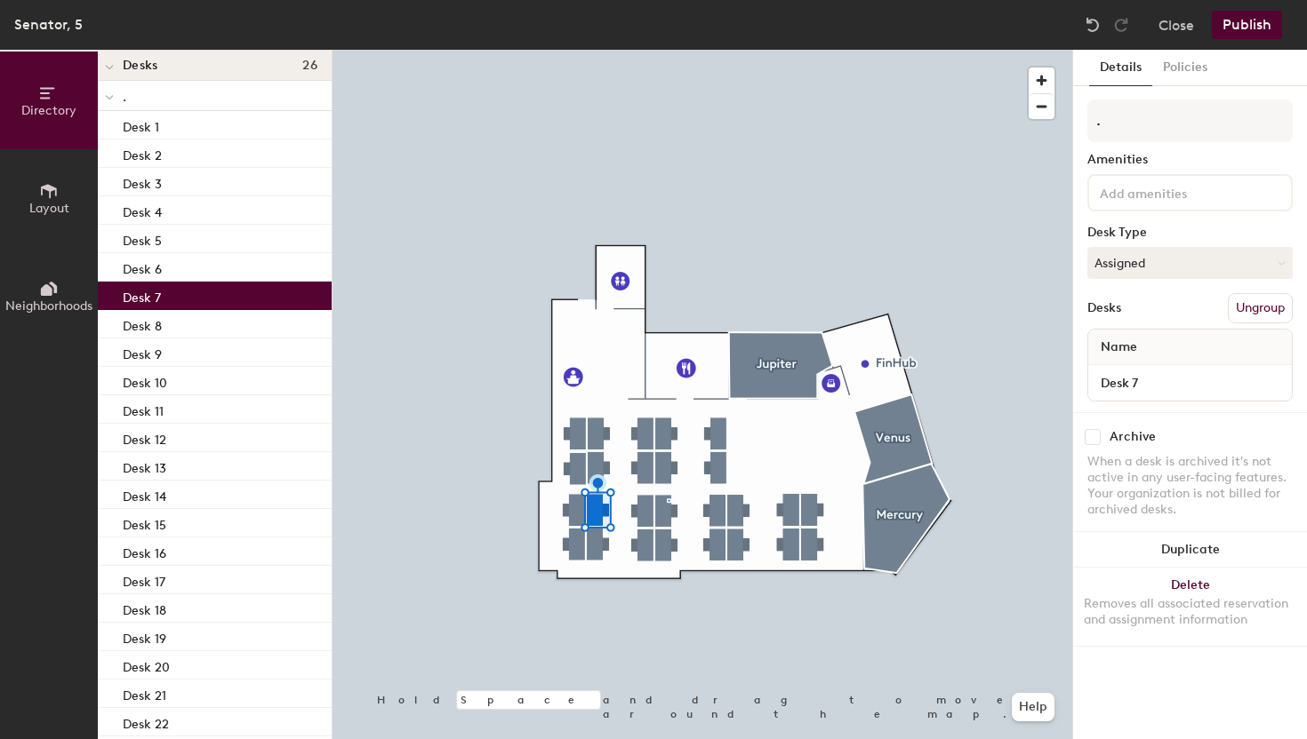
click at [179, 296] on div "Desk 7" at bounding box center [215, 296] width 234 height 28
click at [178, 323] on div "Desk 8" at bounding box center [215, 324] width 234 height 28
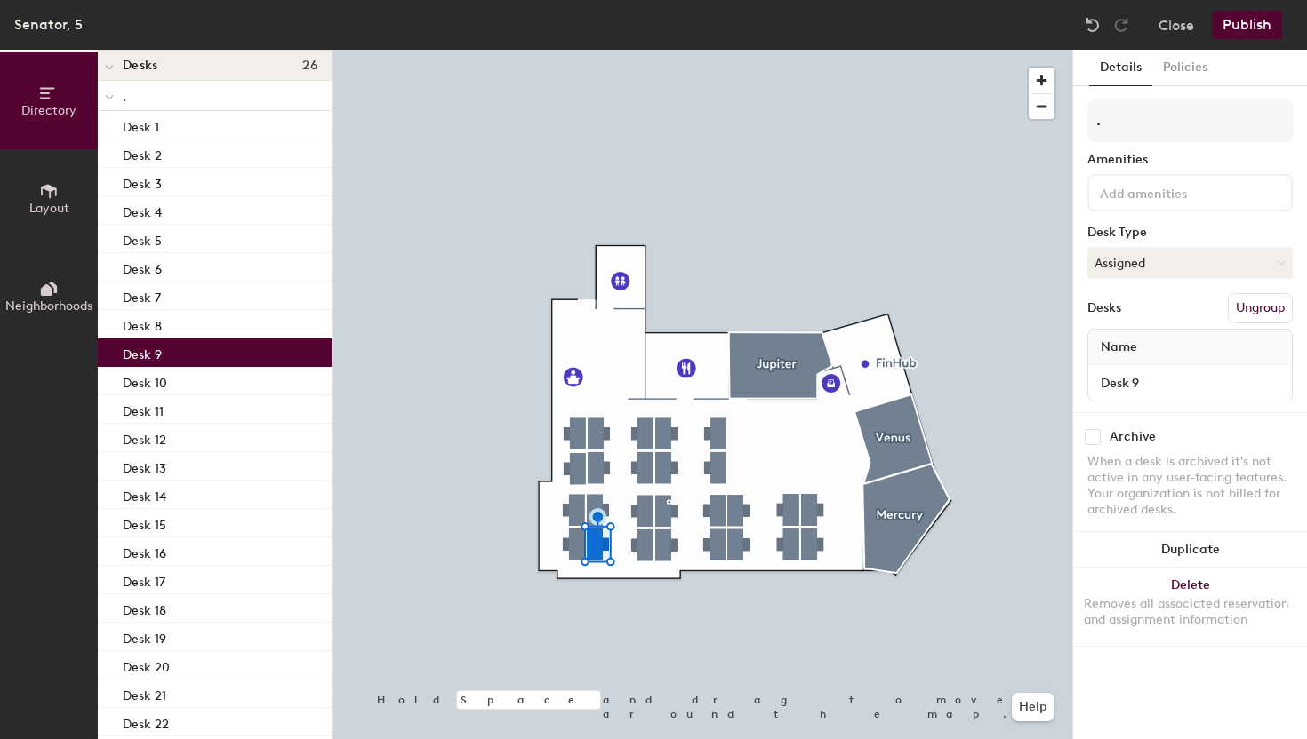
click at [176, 353] on div "Desk 9" at bounding box center [215, 353] width 234 height 28
click at [172, 372] on div "Desk 10" at bounding box center [215, 381] width 234 height 28
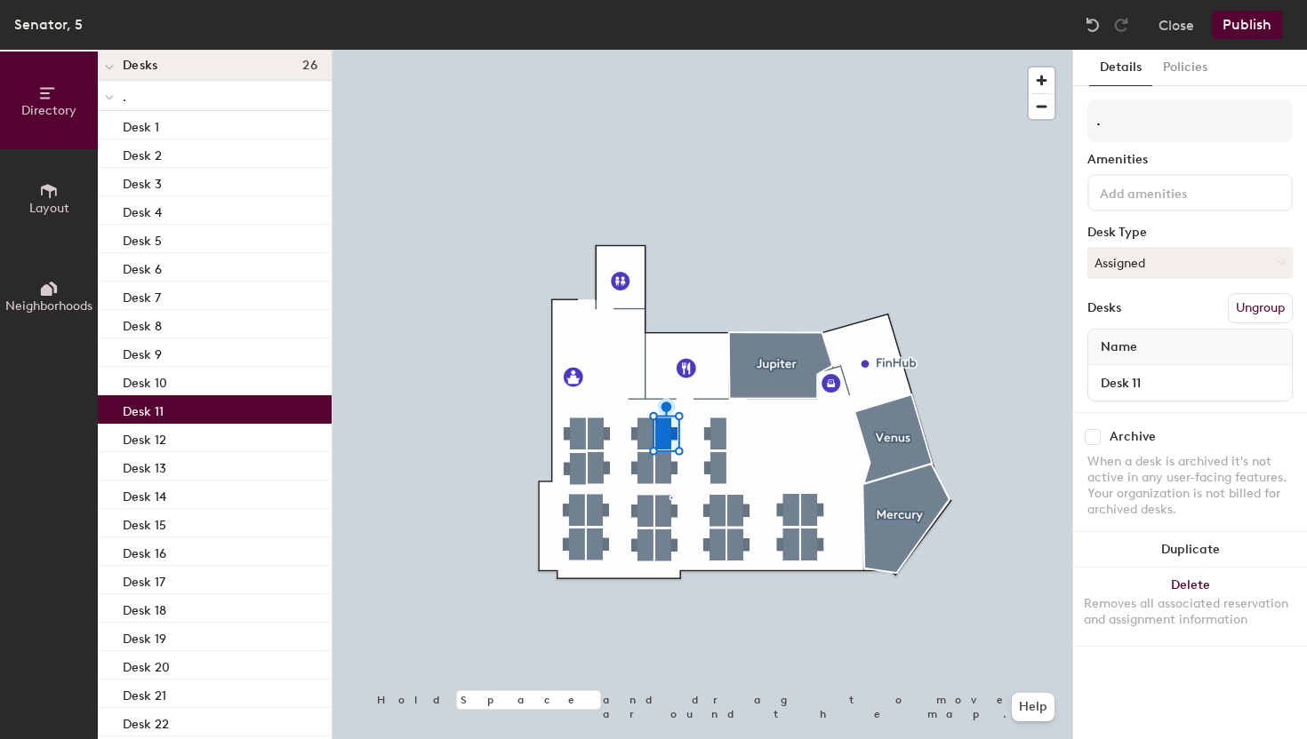
click at [167, 404] on div "Desk 11" at bounding box center [215, 410] width 234 height 28
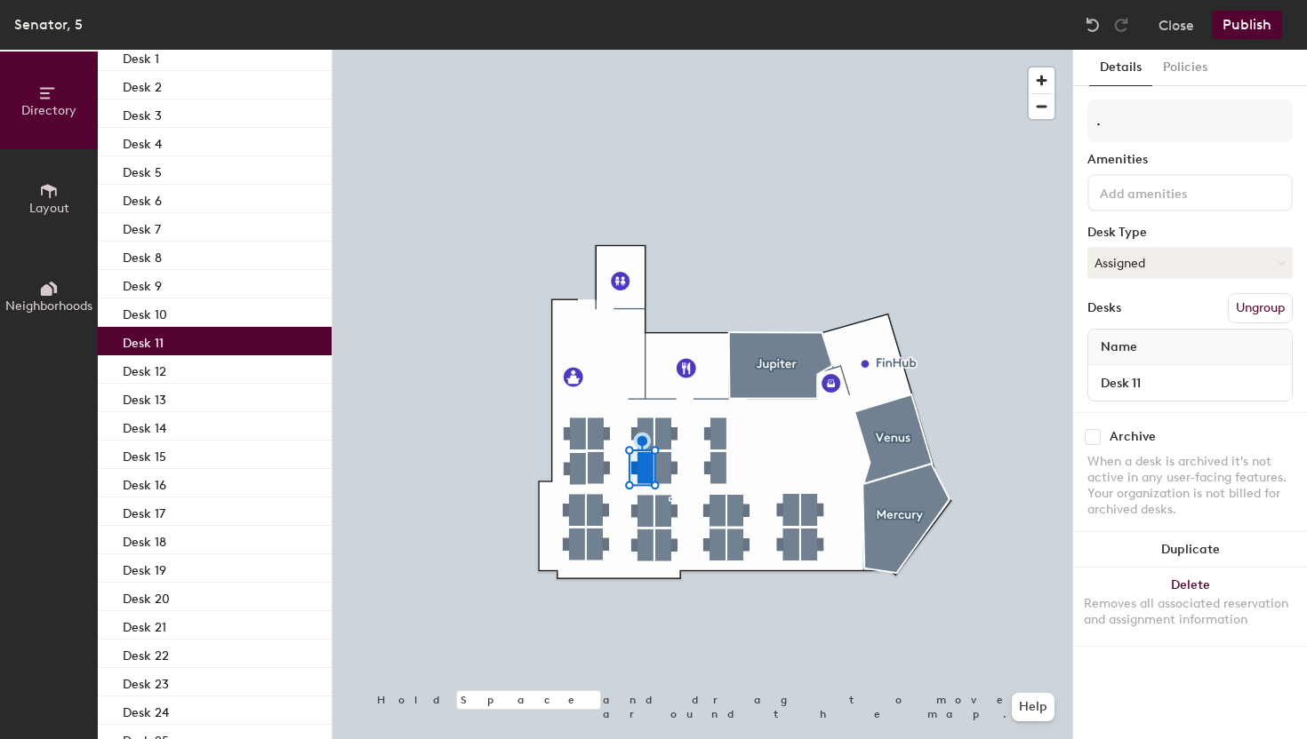
scroll to position [142, 0]
click at [172, 371] on div "Desk 12" at bounding box center [215, 367] width 234 height 28
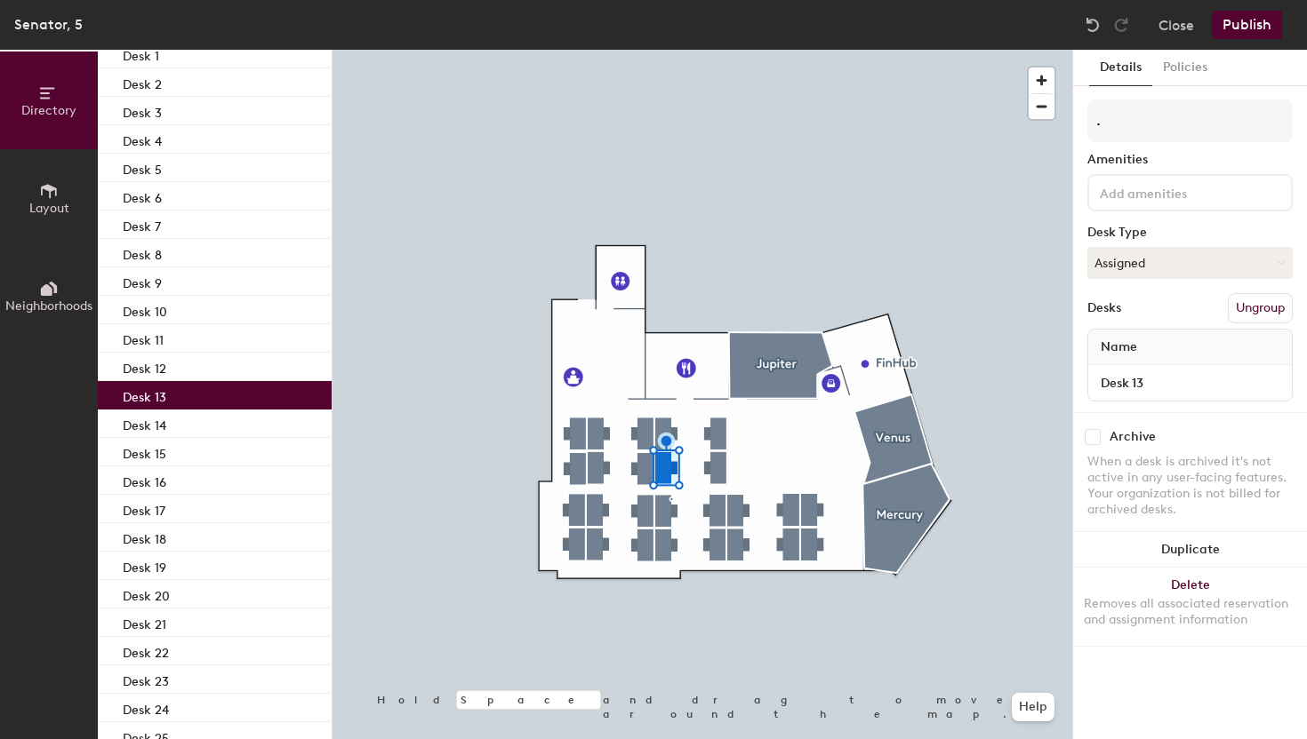
click at [169, 386] on div "Desk 13" at bounding box center [215, 395] width 234 height 28
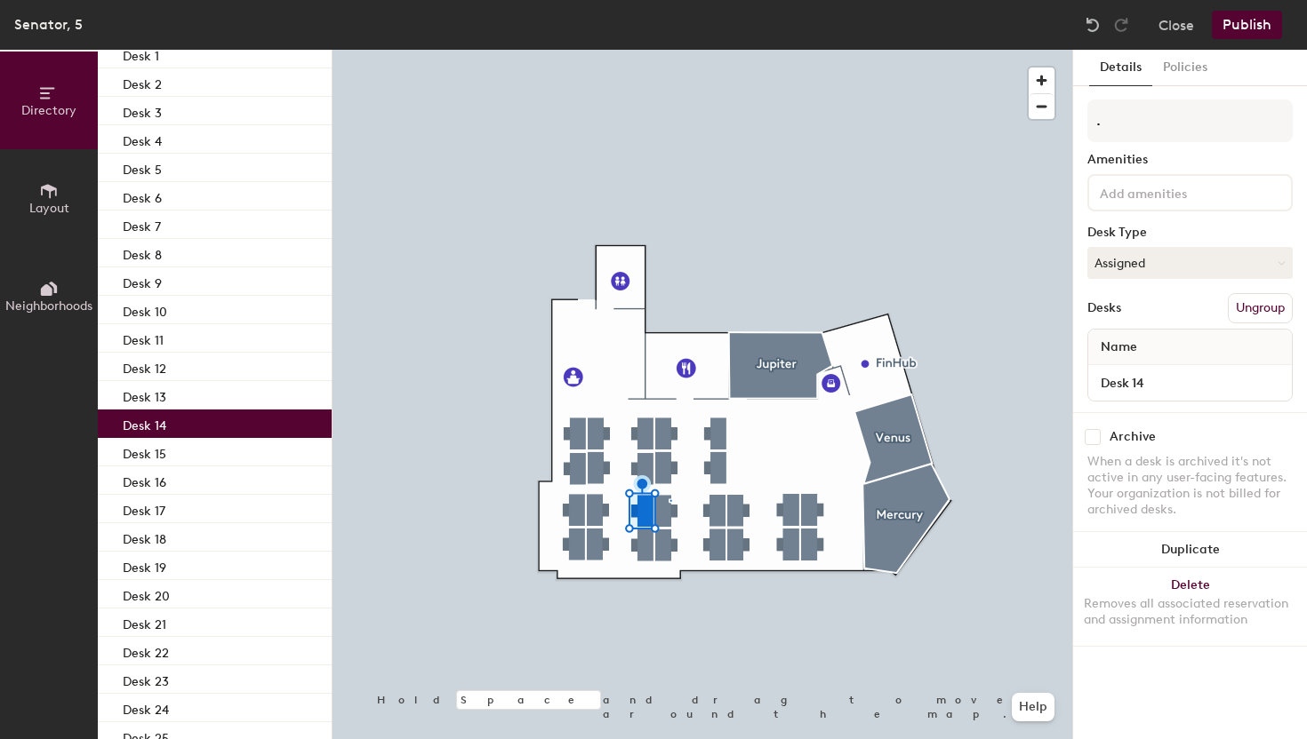
click at [166, 414] on div "Desk 14" at bounding box center [215, 424] width 234 height 28
click at [165, 449] on div "Desk 15" at bounding box center [215, 452] width 234 height 28
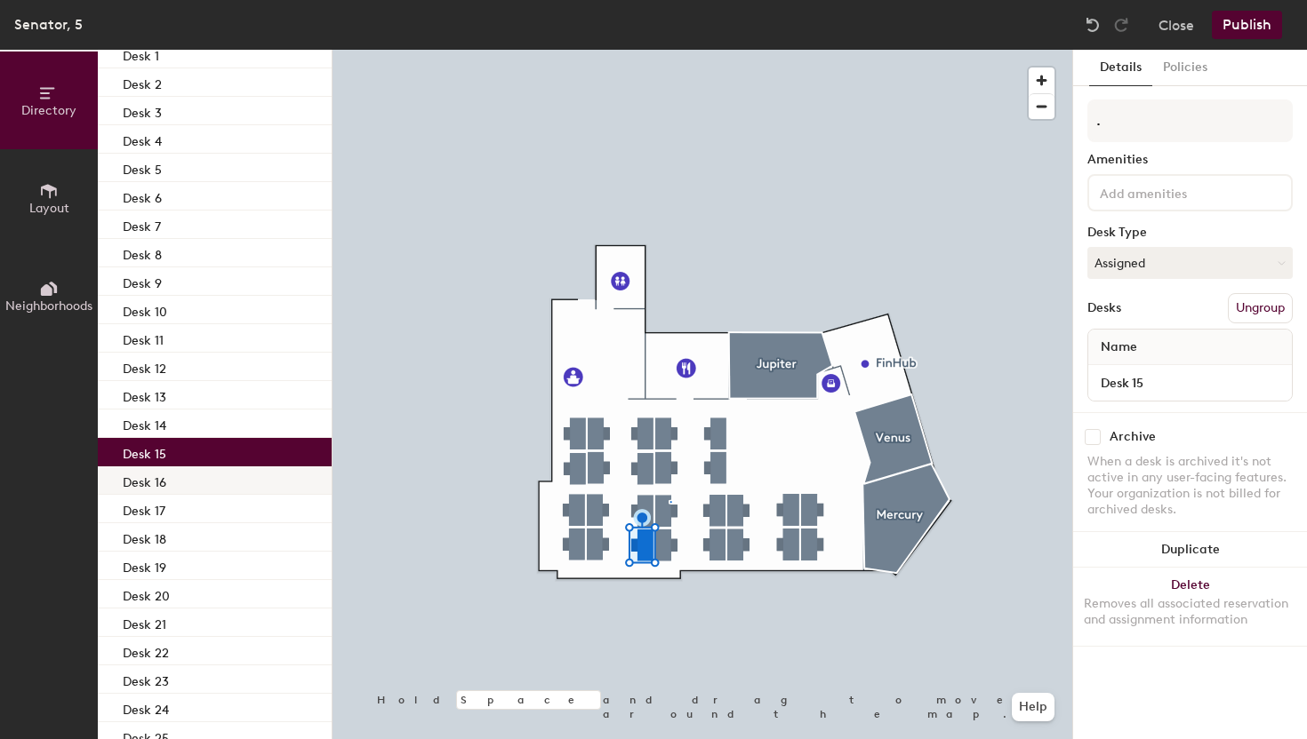
click at [162, 479] on p "Desk 16" at bounding box center [145, 480] width 44 height 20
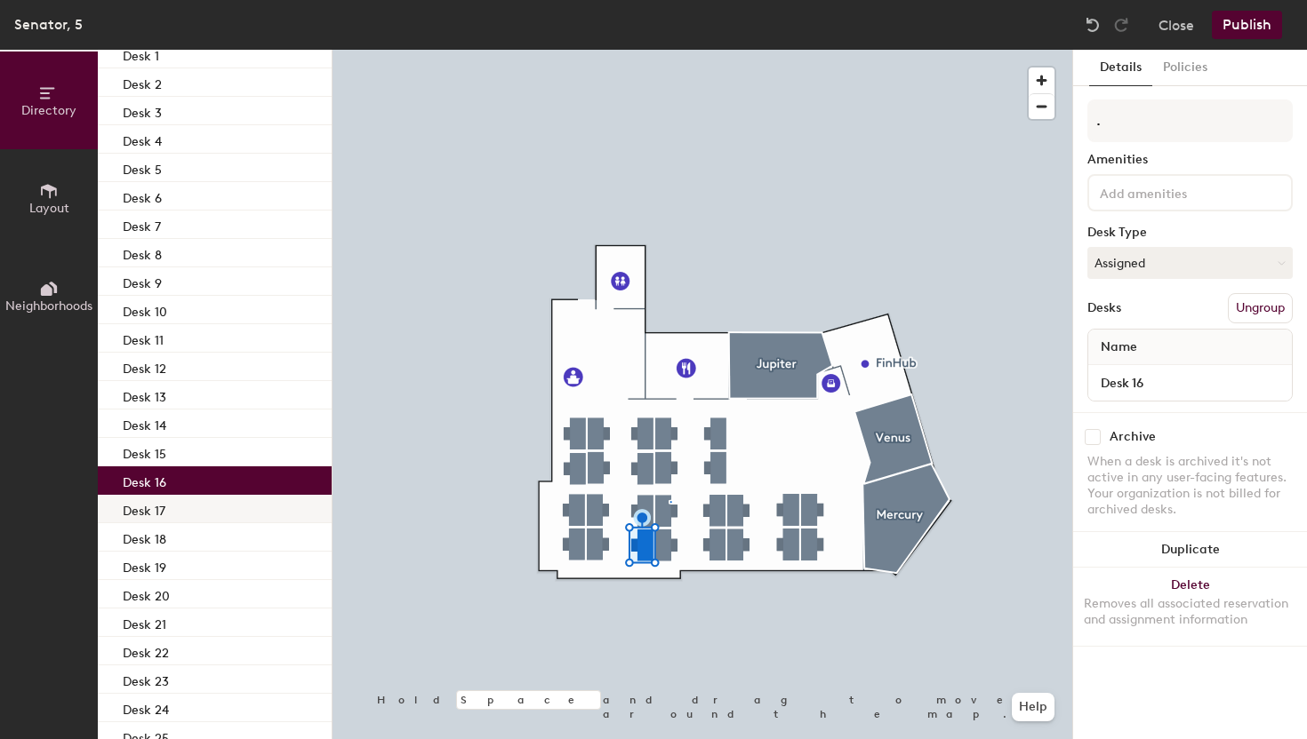
click at [158, 513] on p "Desk 17" at bounding box center [144, 509] width 43 height 20
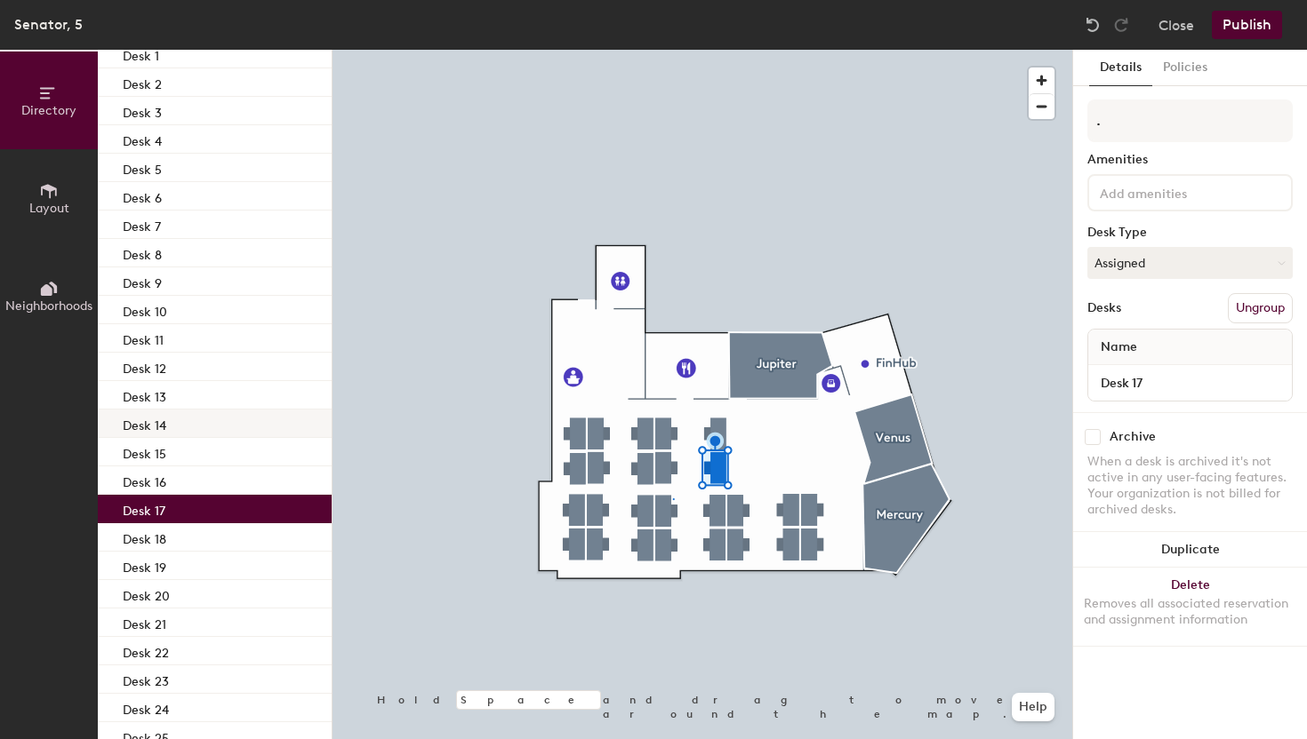
click at [719, 50] on div at bounding box center [701, 50] width 739 height 0
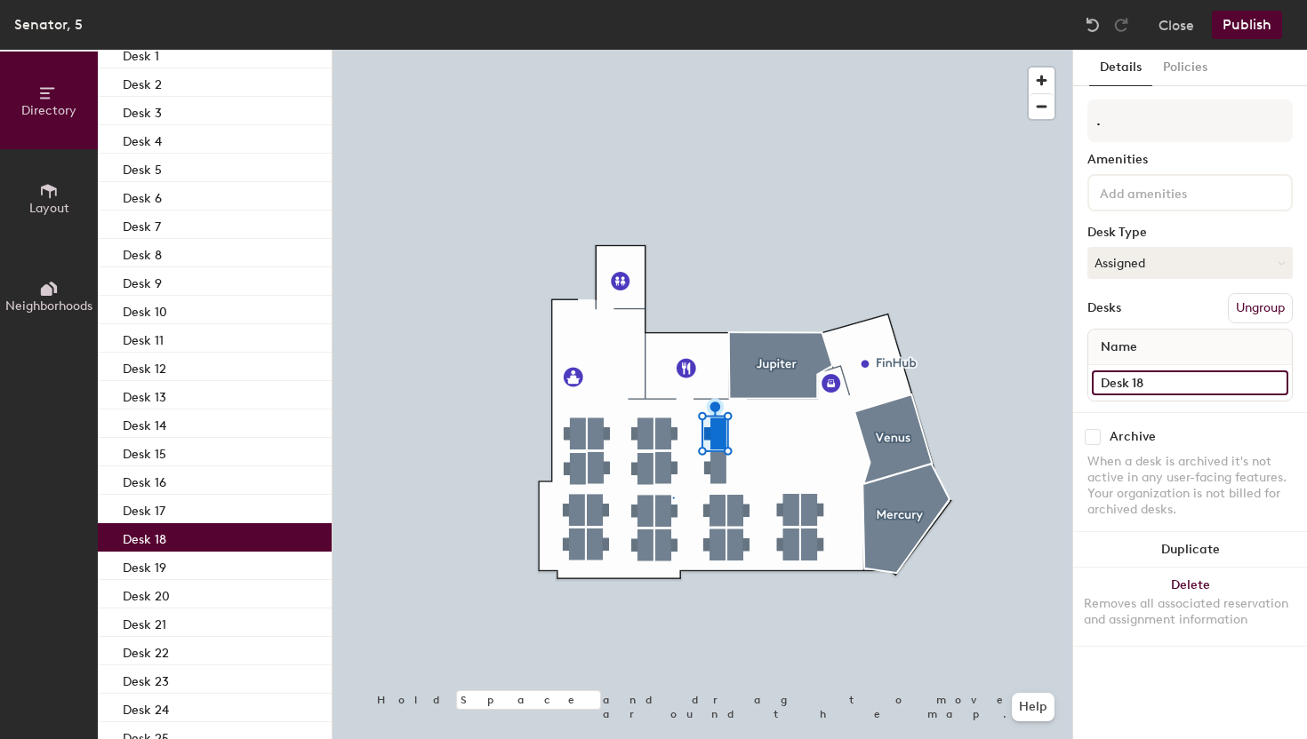
click at [1160, 381] on input "Desk 18" at bounding box center [1189, 383] width 196 height 25
click at [1161, 384] on input "Desk 18" at bounding box center [1189, 383] width 196 height 25
type input "Desk 17"
click at [721, 50] on div at bounding box center [701, 50] width 739 height 0
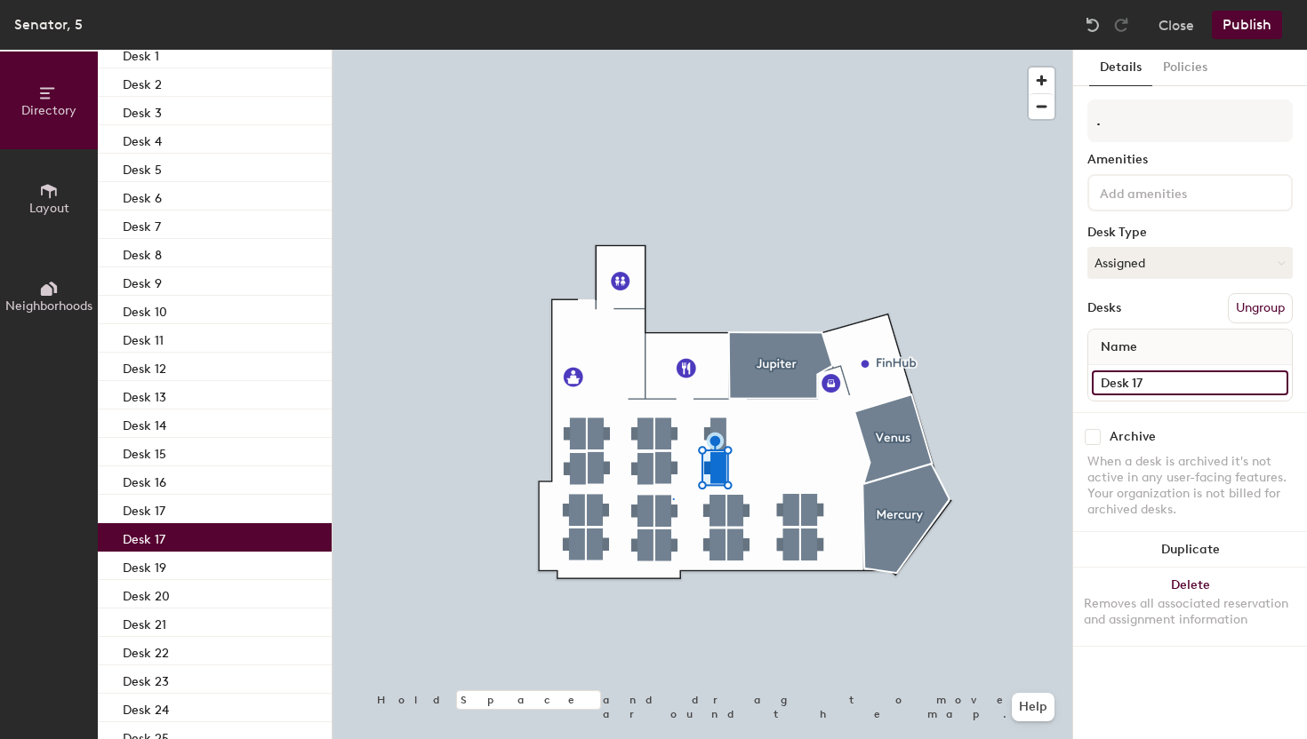
click at [1169, 386] on input "Desk 17" at bounding box center [1189, 383] width 196 height 25
click at [1169, 383] on input "Desk 17" at bounding box center [1189, 383] width 196 height 25
type input "Desk 18"
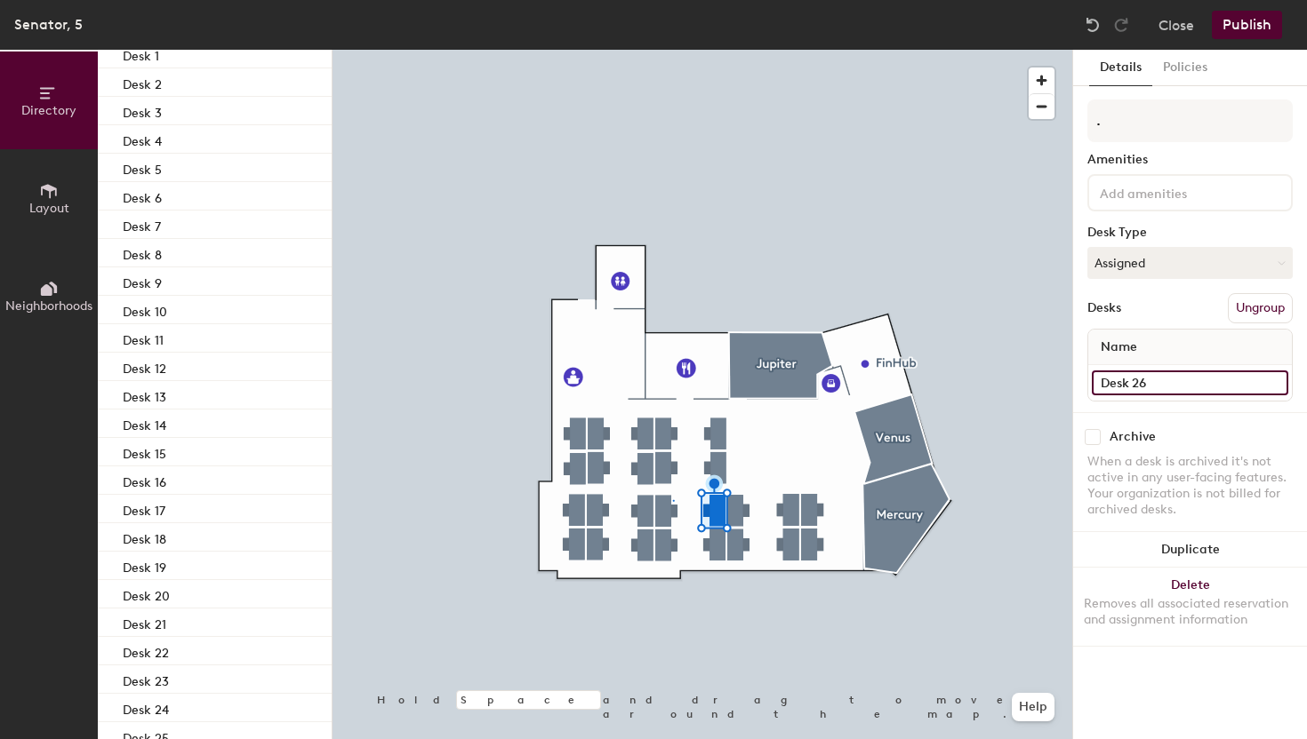
click at [1150, 374] on input "Desk 26" at bounding box center [1189, 383] width 196 height 25
click at [1151, 388] on input "Desk 26" at bounding box center [1189, 383] width 196 height 25
type input "Desk 19"
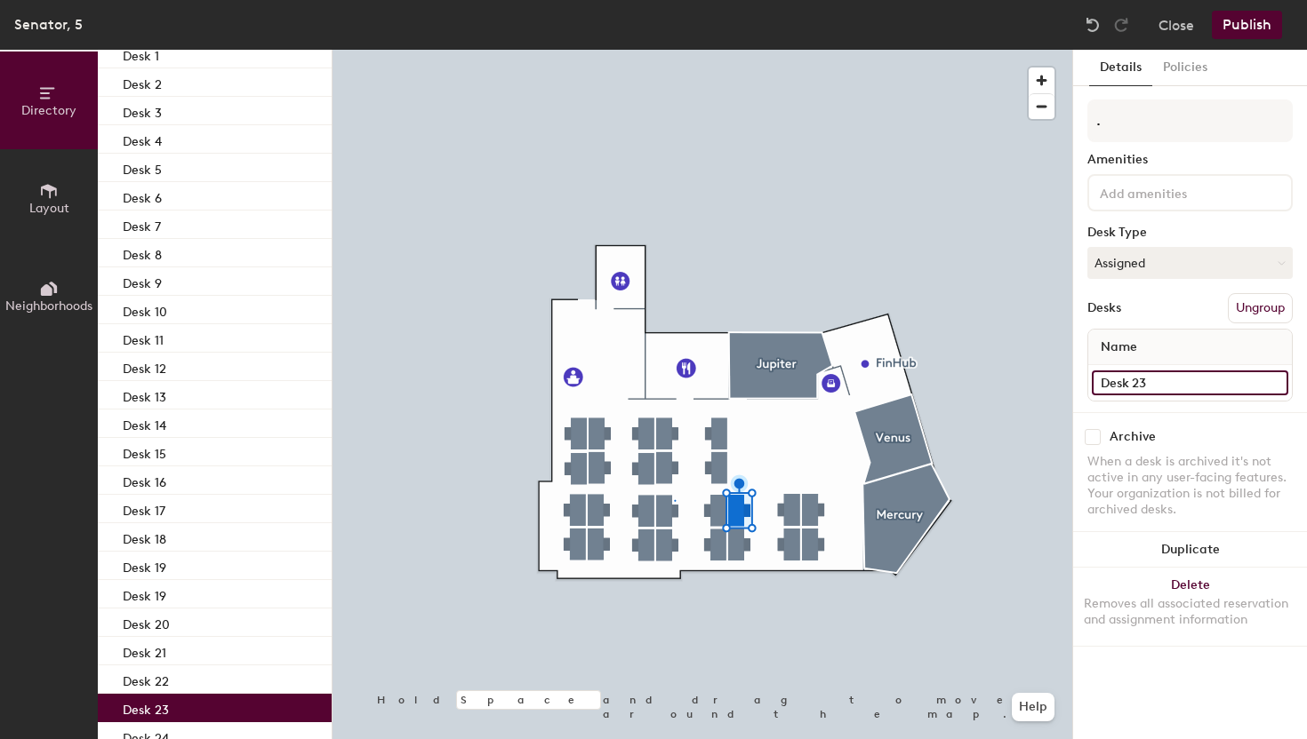
click at [1179, 384] on input "Desk 23" at bounding box center [1189, 383] width 196 height 25
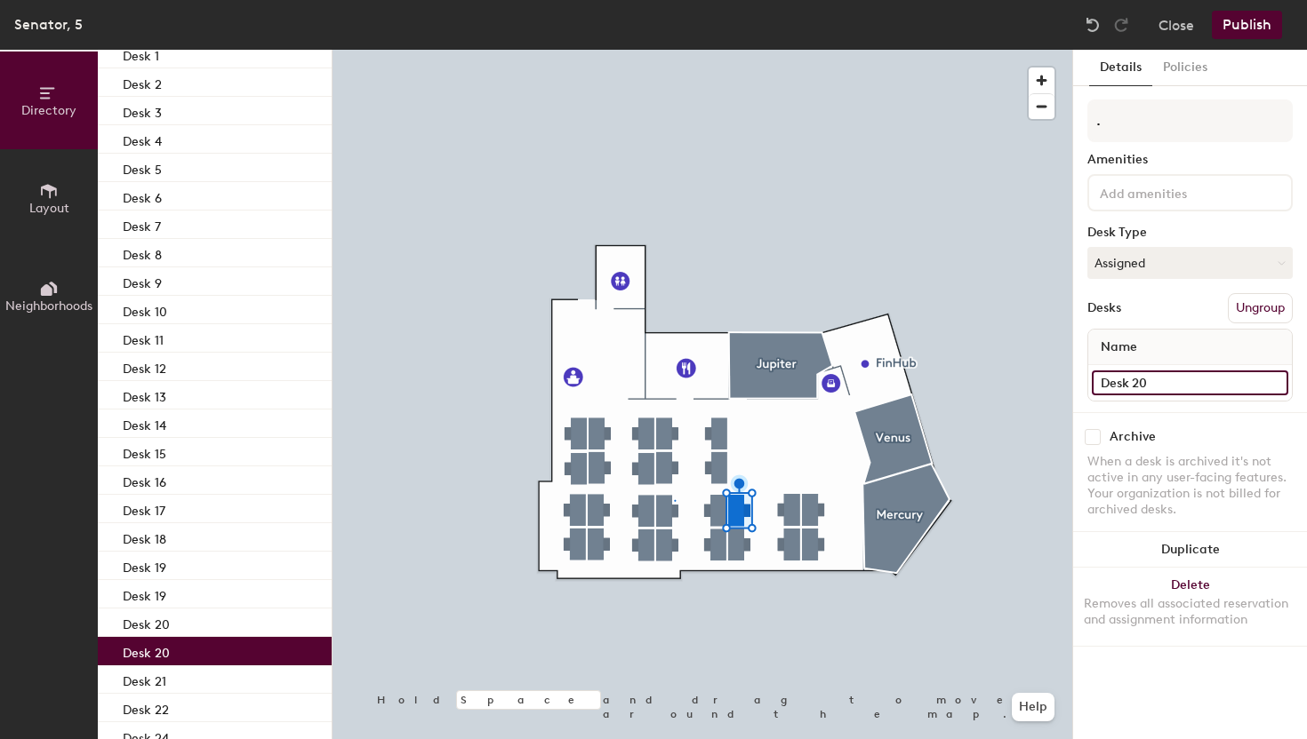
type input "Desk 20"
click at [719, 50] on div at bounding box center [701, 50] width 739 height 0
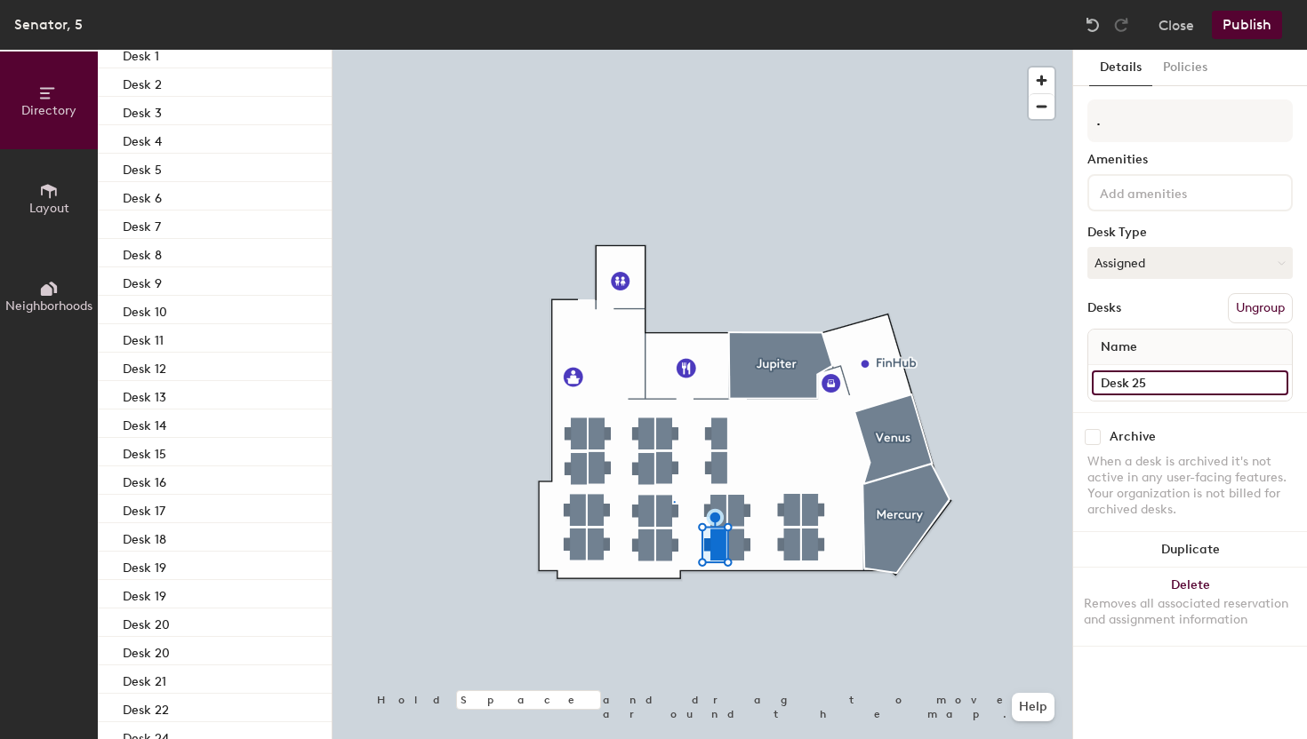
click at [1163, 373] on input "Desk 25" at bounding box center [1189, 383] width 196 height 25
click at [1163, 377] on input "Desk 25" at bounding box center [1189, 383] width 196 height 25
type input "Desk 21"
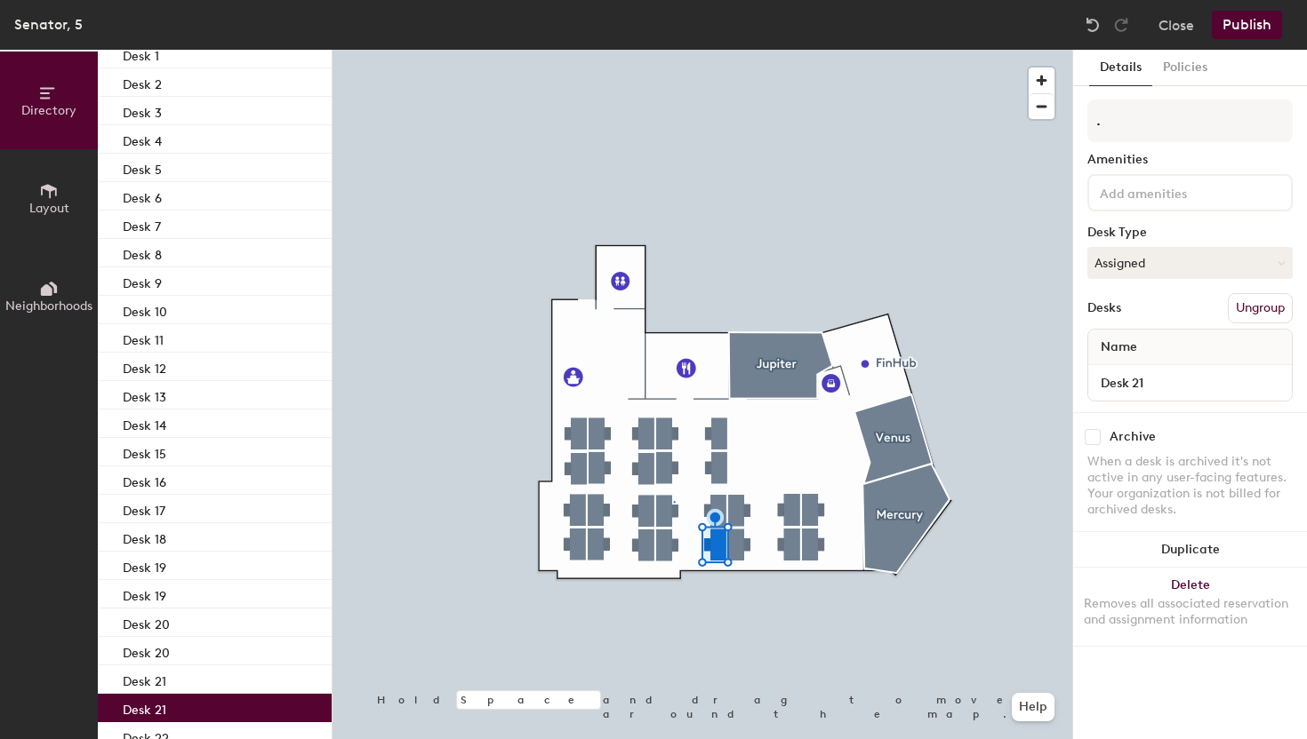
click at [739, 50] on div at bounding box center [701, 50] width 739 height 0
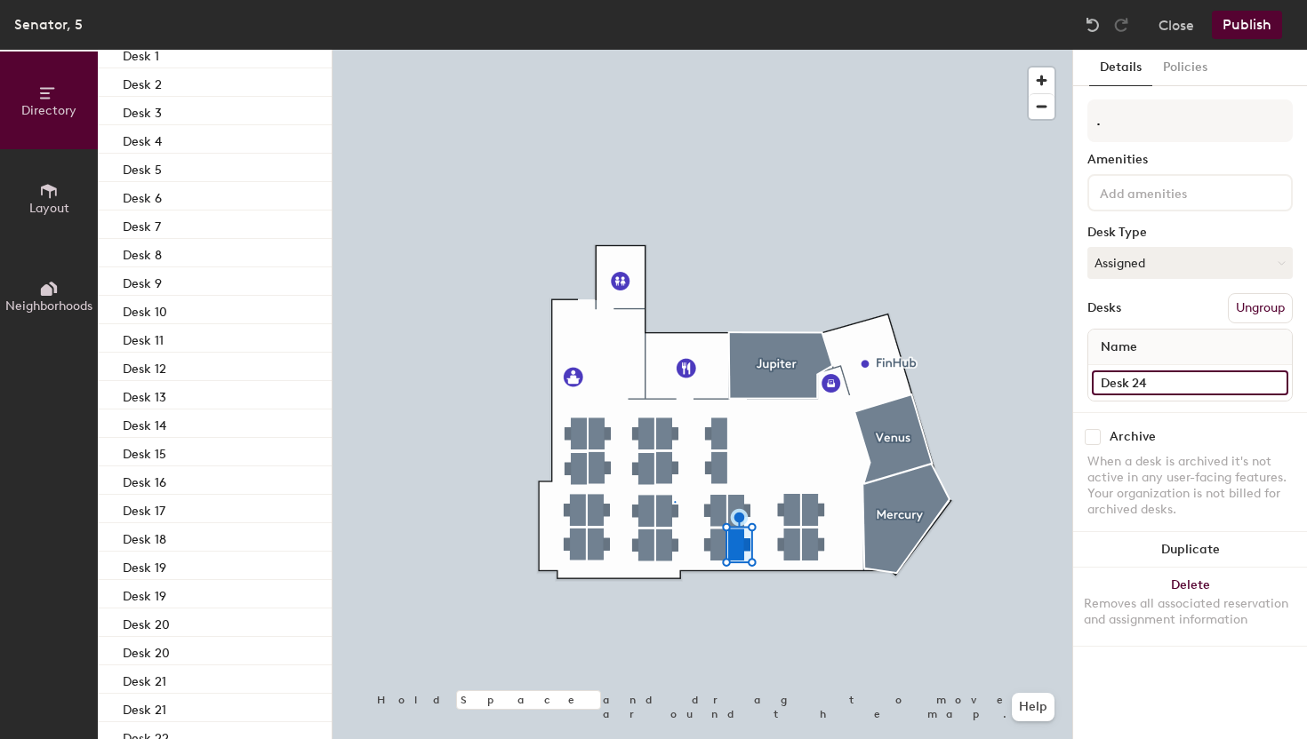
click at [1163, 376] on input "Desk 24" at bounding box center [1189, 383] width 196 height 25
click at [1160, 387] on input "Desk 24" at bounding box center [1189, 383] width 196 height 25
type input "Desk 22"
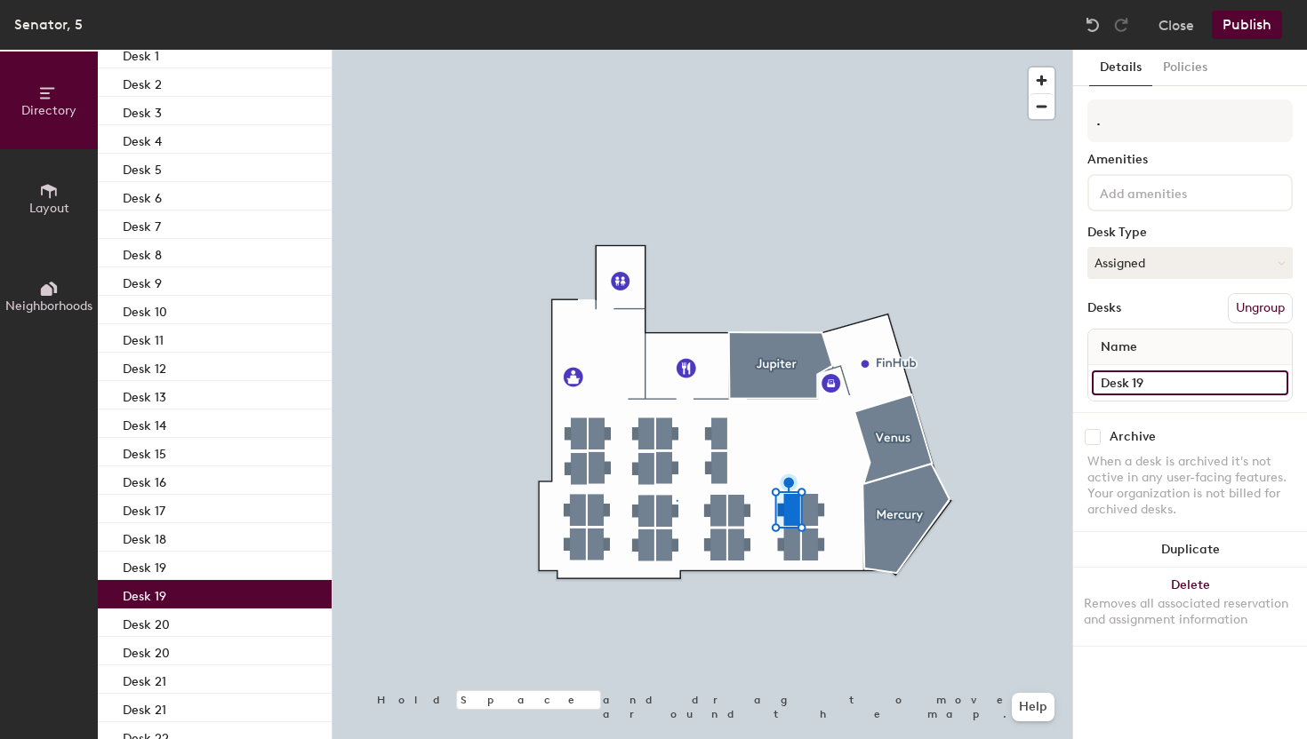
click at [1163, 373] on input "Desk 19" at bounding box center [1189, 383] width 196 height 25
click at [1149, 386] on input "Desk 19" at bounding box center [1189, 383] width 196 height 25
type input "Desk 23"
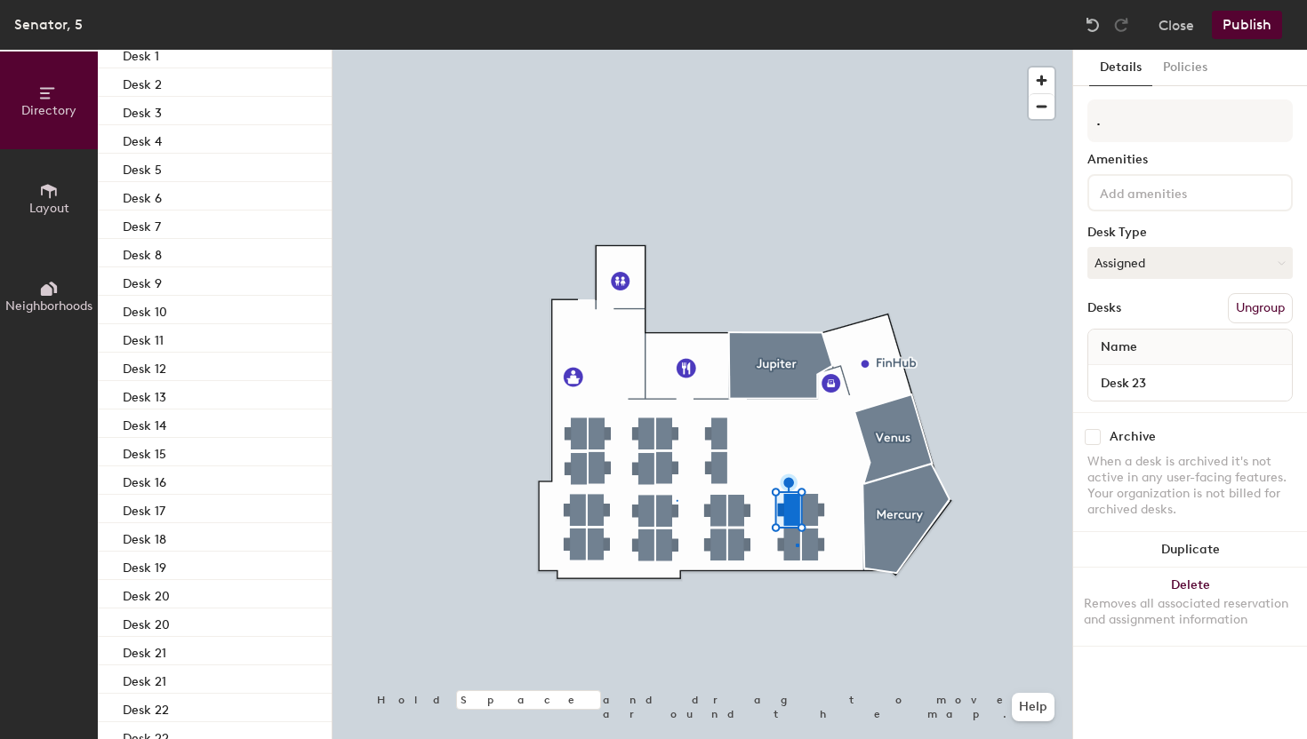
click at [795, 50] on div at bounding box center [701, 50] width 739 height 0
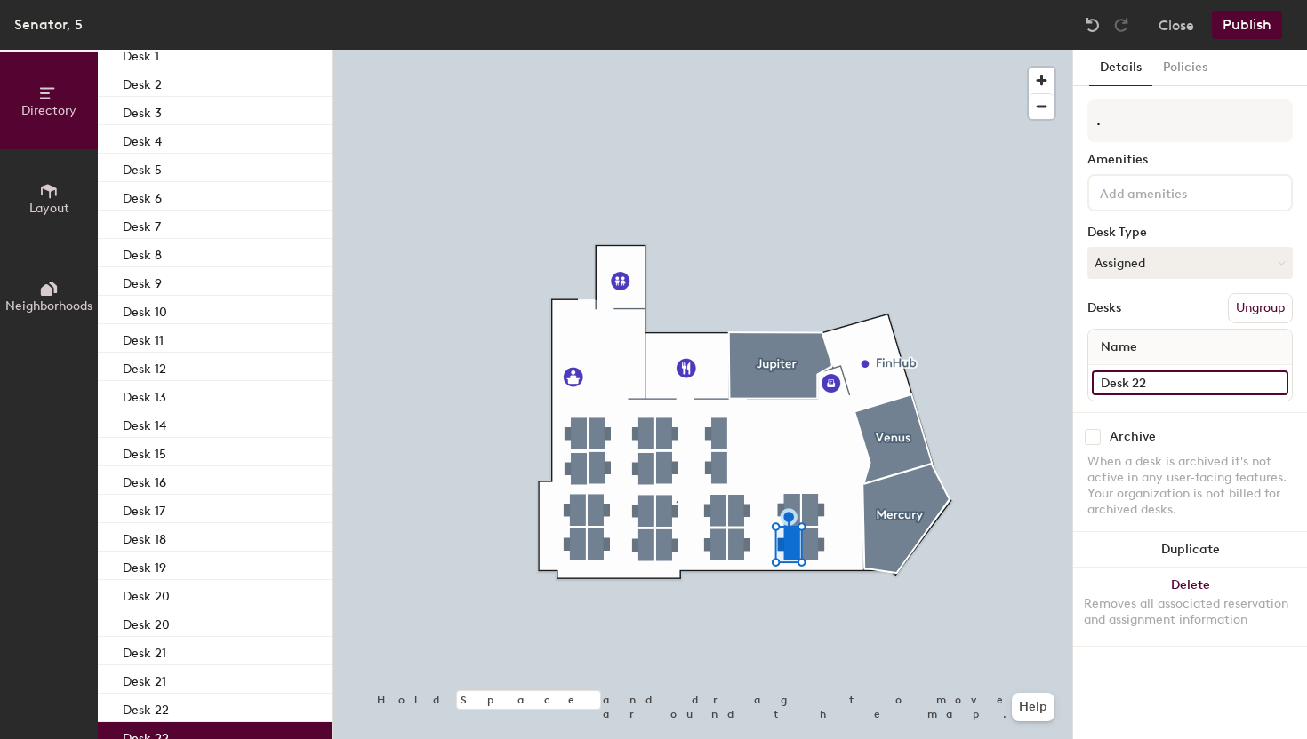
click at [1174, 388] on input "Desk 22" at bounding box center [1189, 383] width 196 height 25
click at [1177, 380] on input "Desk 22" at bounding box center [1189, 383] width 196 height 25
type input "Desk 24"
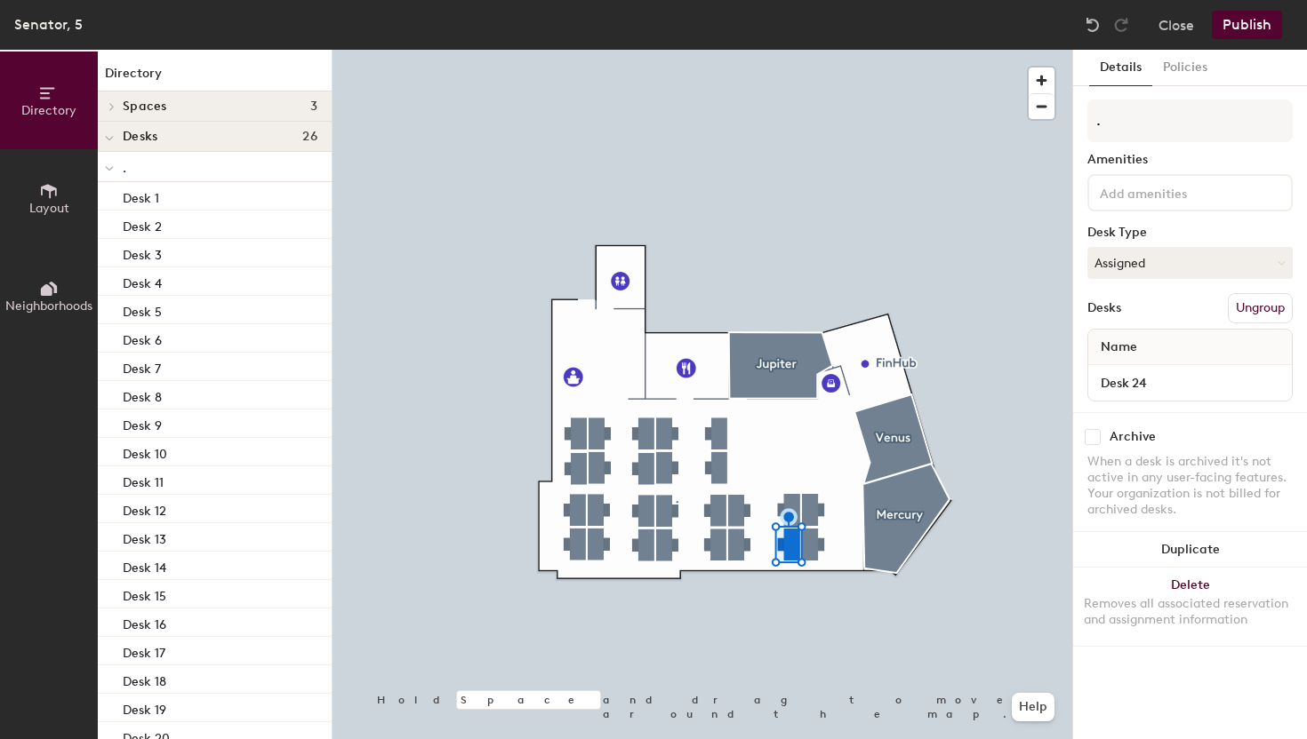
scroll to position [142, 0]
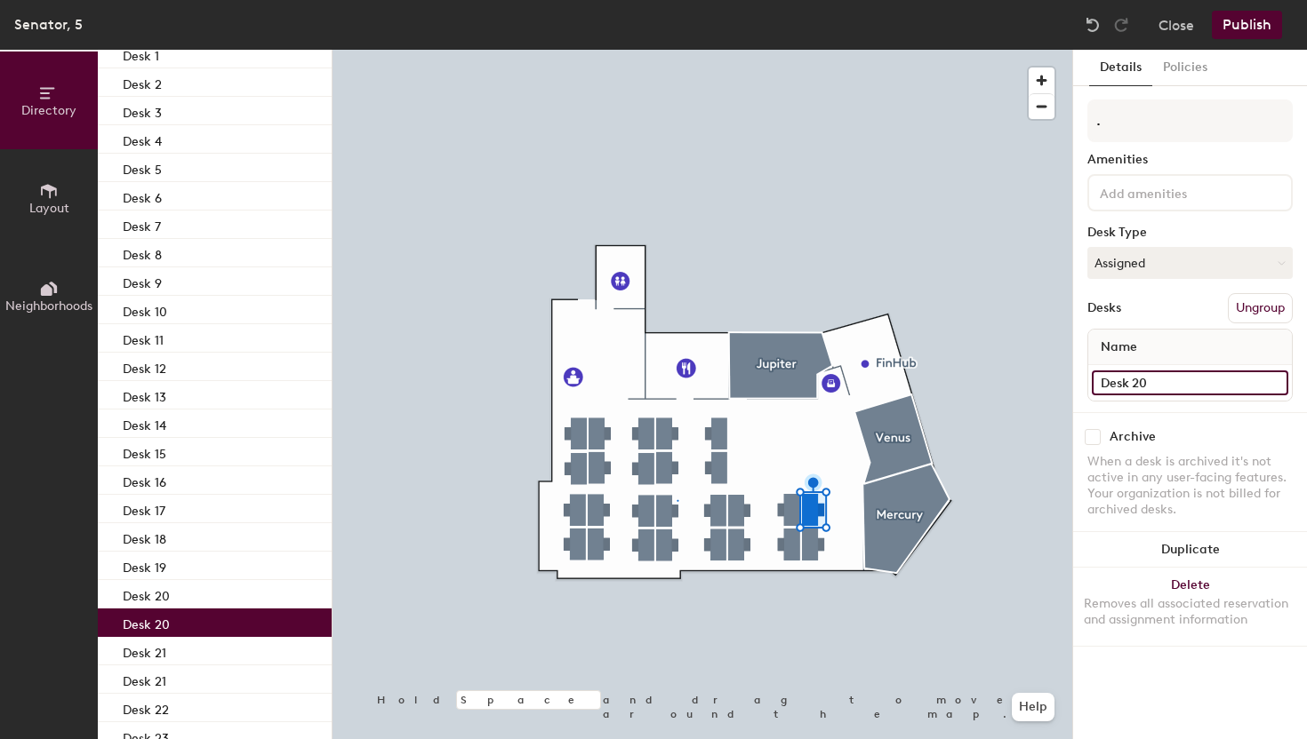
click at [1141, 378] on input "Desk 20" at bounding box center [1189, 383] width 196 height 25
click at [1147, 379] on input "Desk 20" at bounding box center [1189, 383] width 196 height 25
type input "Desk 25"
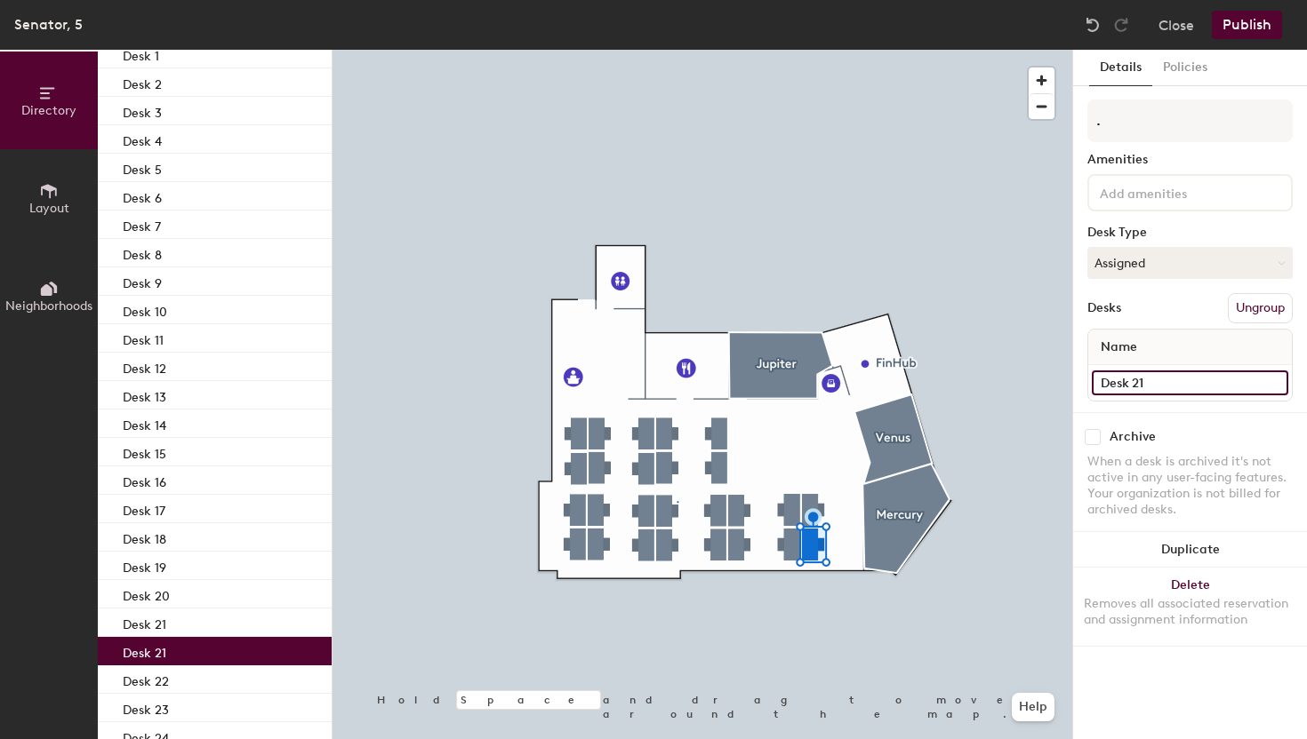
click at [1173, 379] on input "Desk 21" at bounding box center [1189, 383] width 196 height 25
click at [1171, 380] on input "Desk 21" at bounding box center [1189, 383] width 196 height 25
type input "Desk 26"
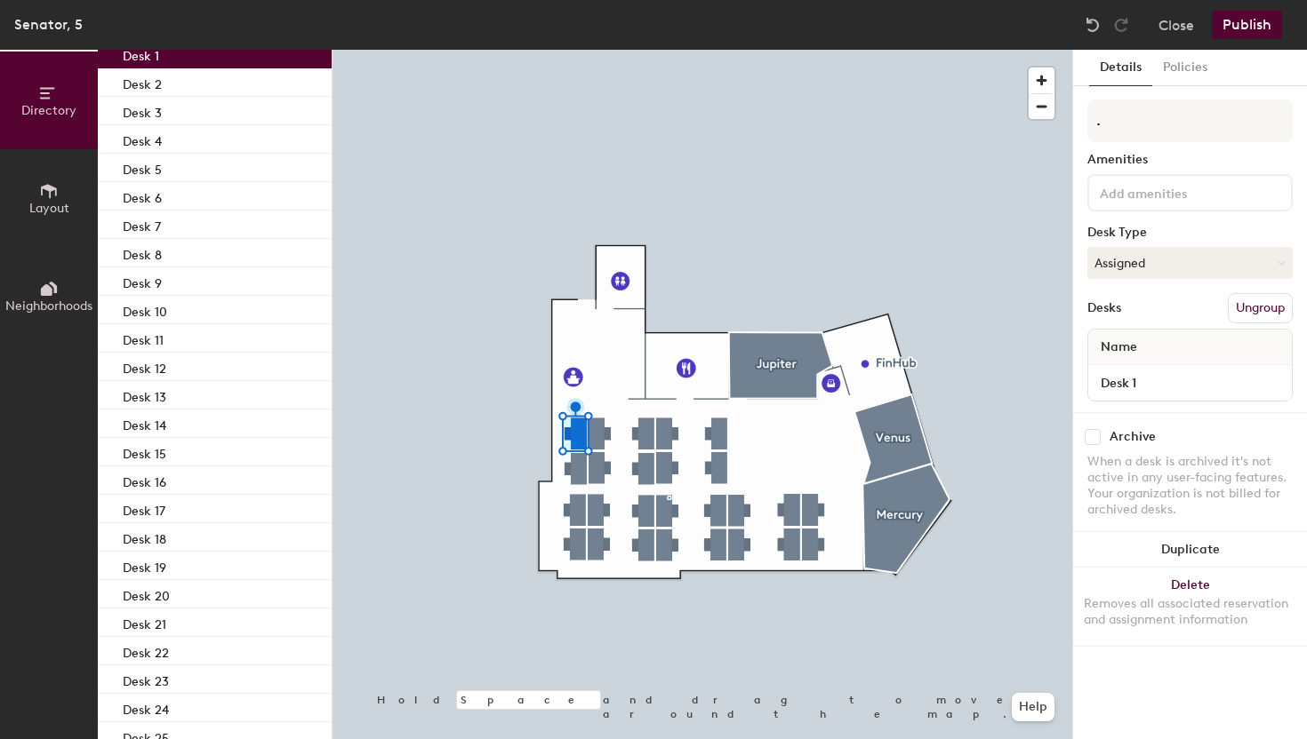
click at [608, 50] on div at bounding box center [701, 50] width 739 height 0
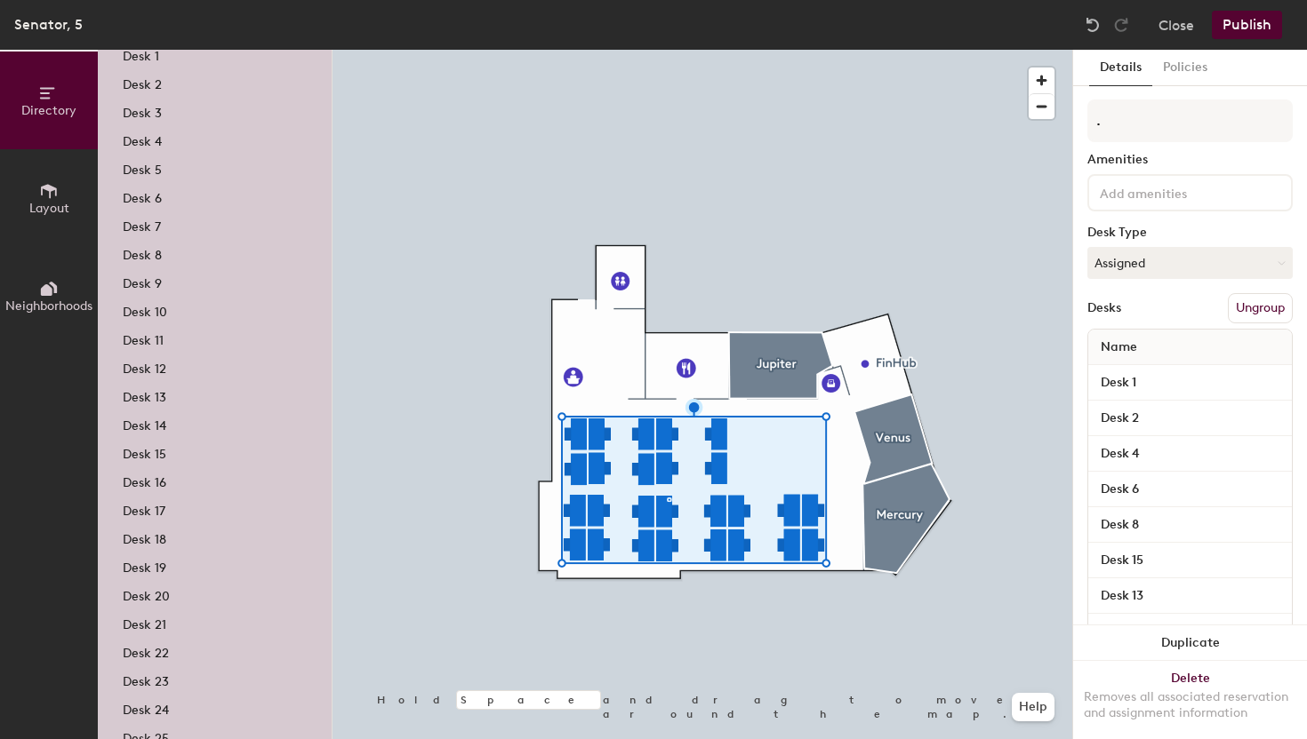
scroll to position [0, 0]
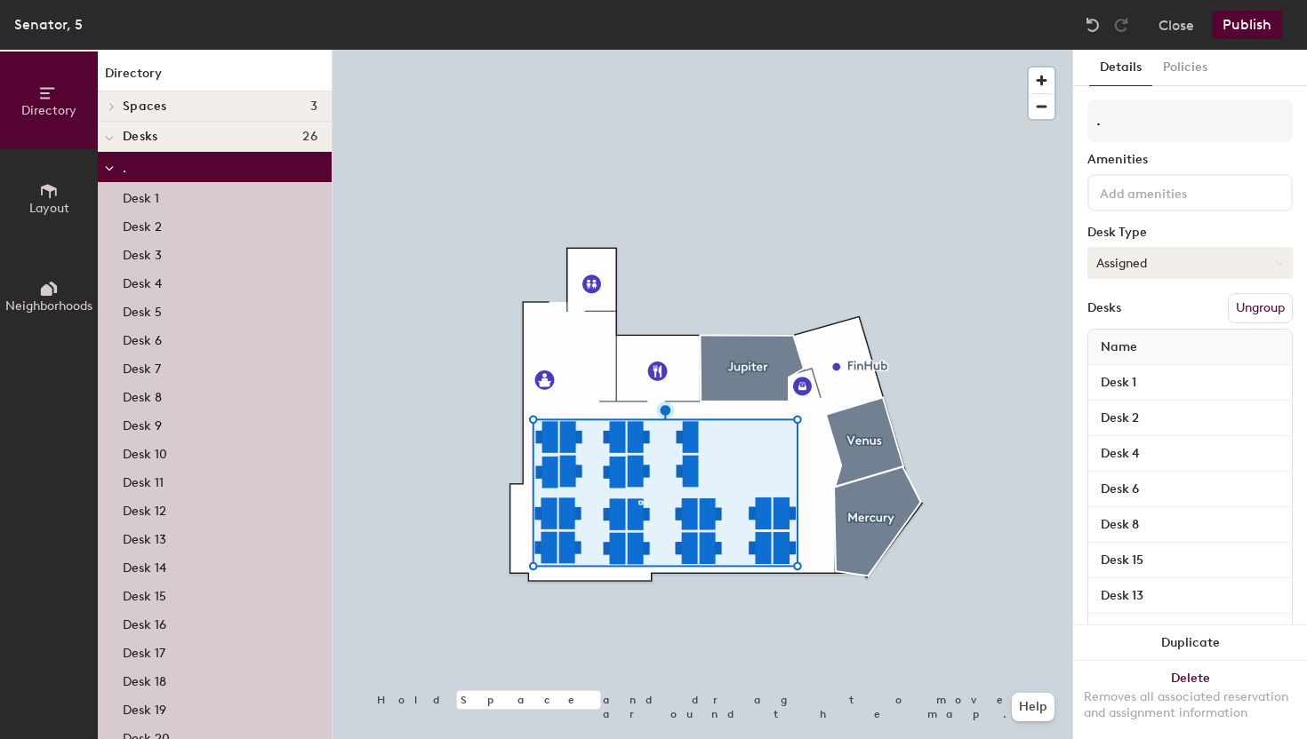
click at [1167, 257] on button "Assigned" at bounding box center [1189, 263] width 205 height 32
click at [1253, 27] on button "Publish" at bounding box center [1246, 25] width 70 height 28
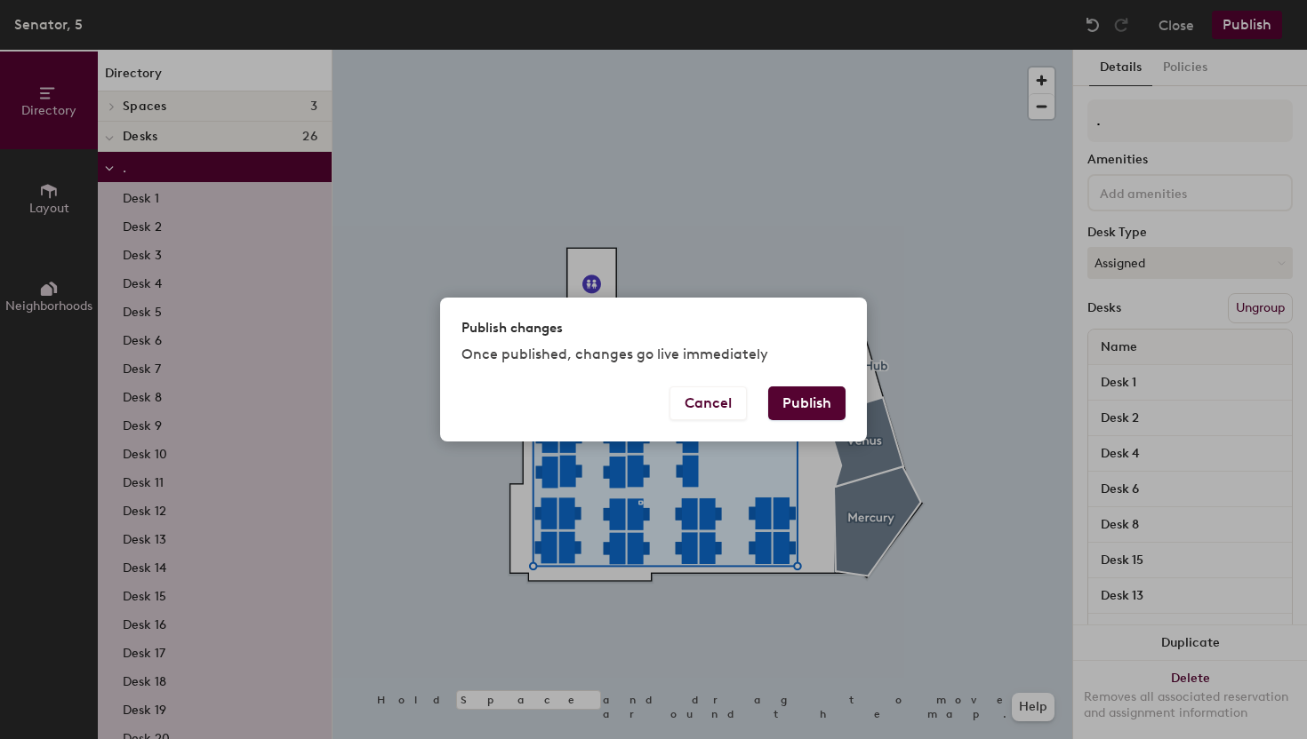
click at [810, 403] on button "Publish" at bounding box center [806, 404] width 77 height 34
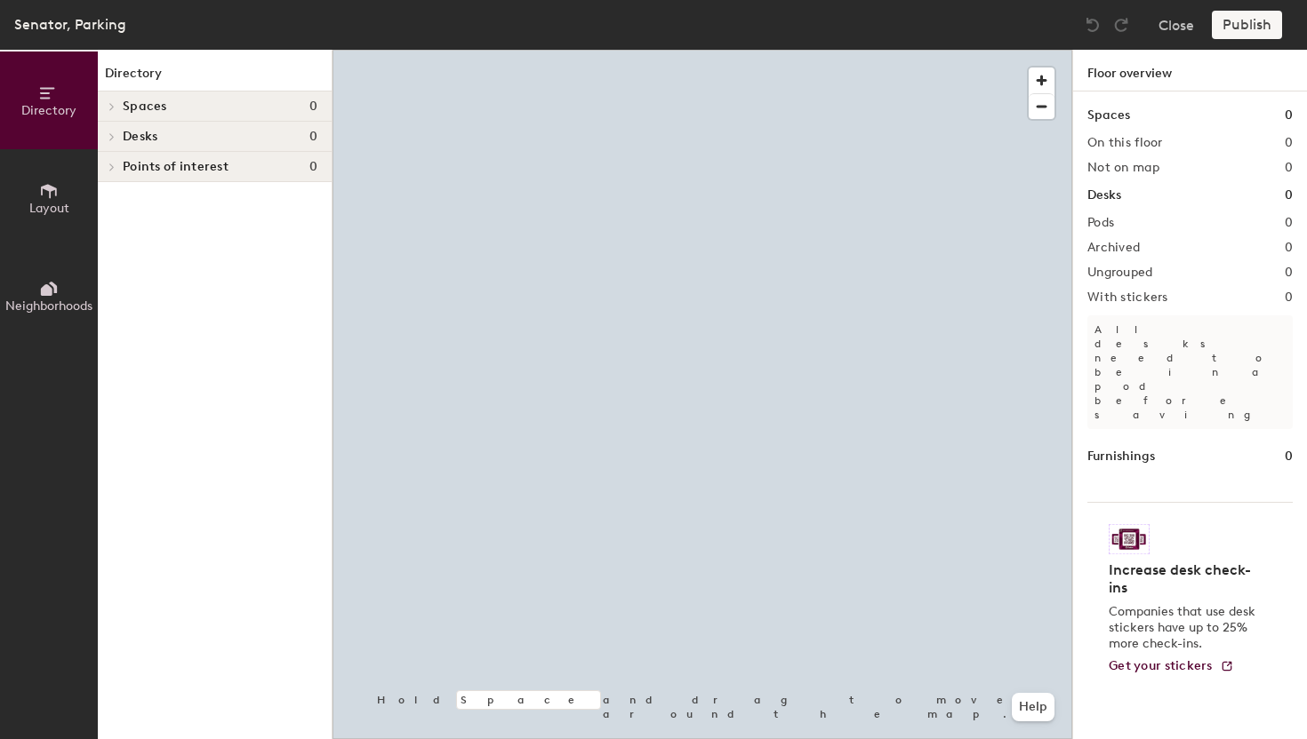
click at [164, 139] on h4 "Desks 0" at bounding box center [220, 137] width 195 height 14
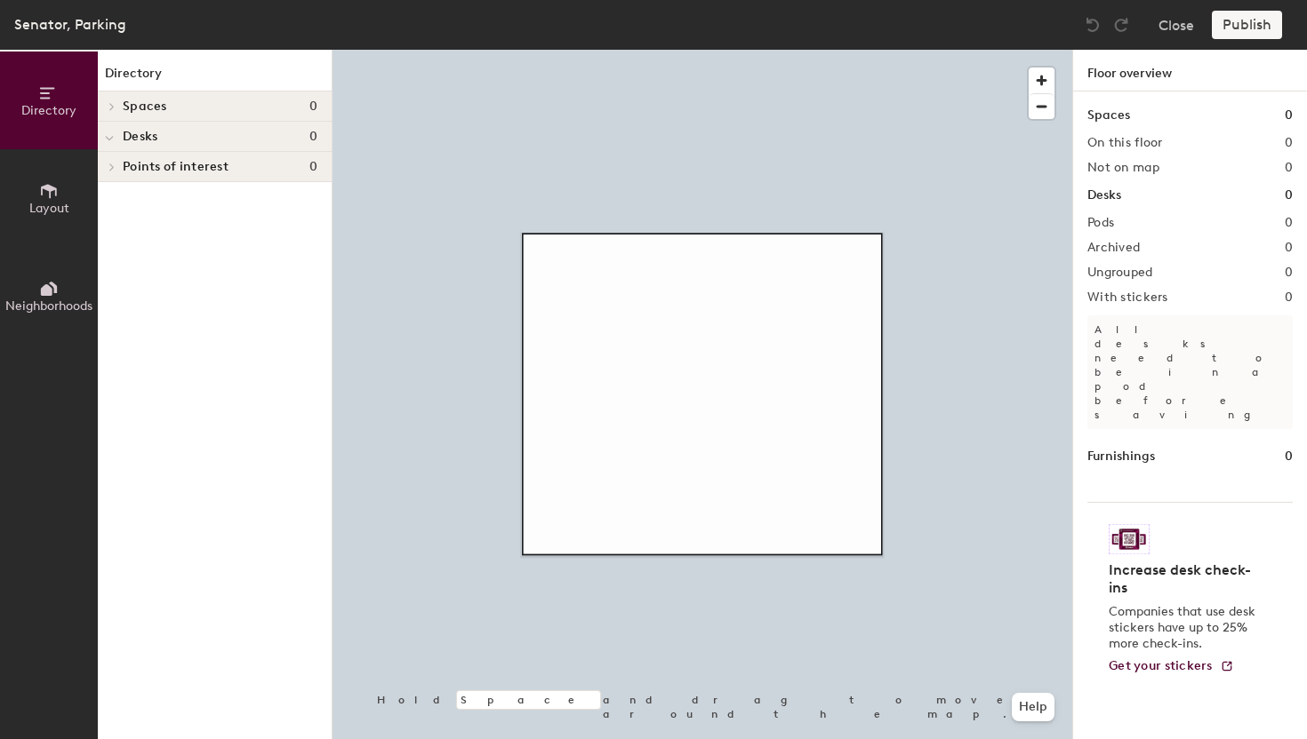
click at [56, 211] on span "Layout" at bounding box center [49, 208] width 40 height 15
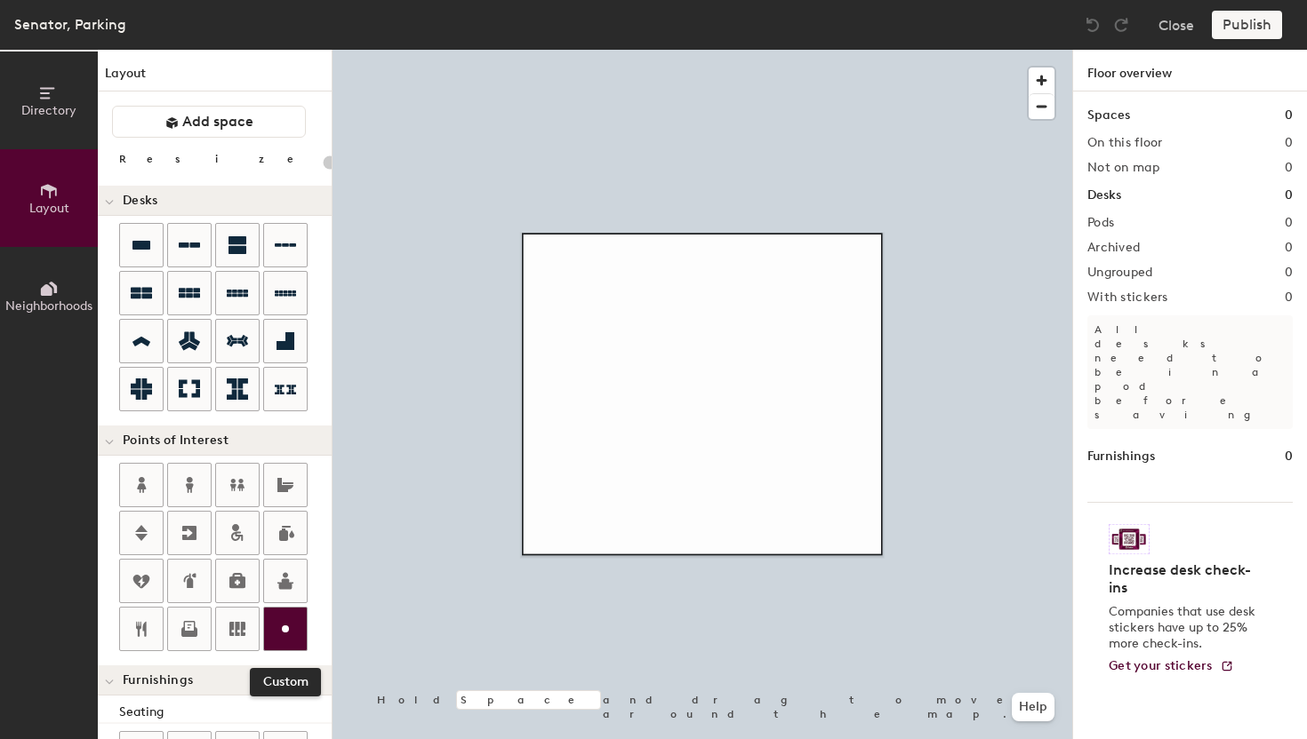
click at [281, 627] on icon at bounding box center [285, 629] width 21 height 21
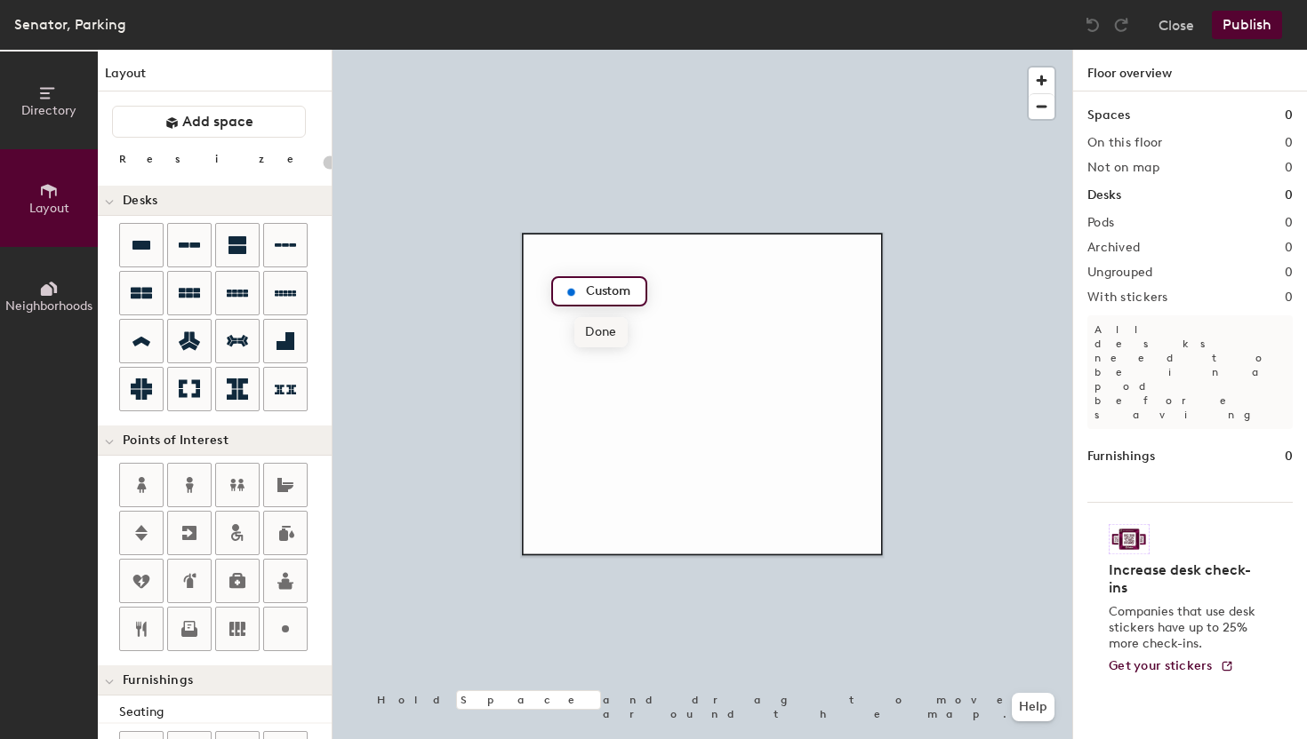
type input "20"
type input "Ы"
type input "Surface parking"
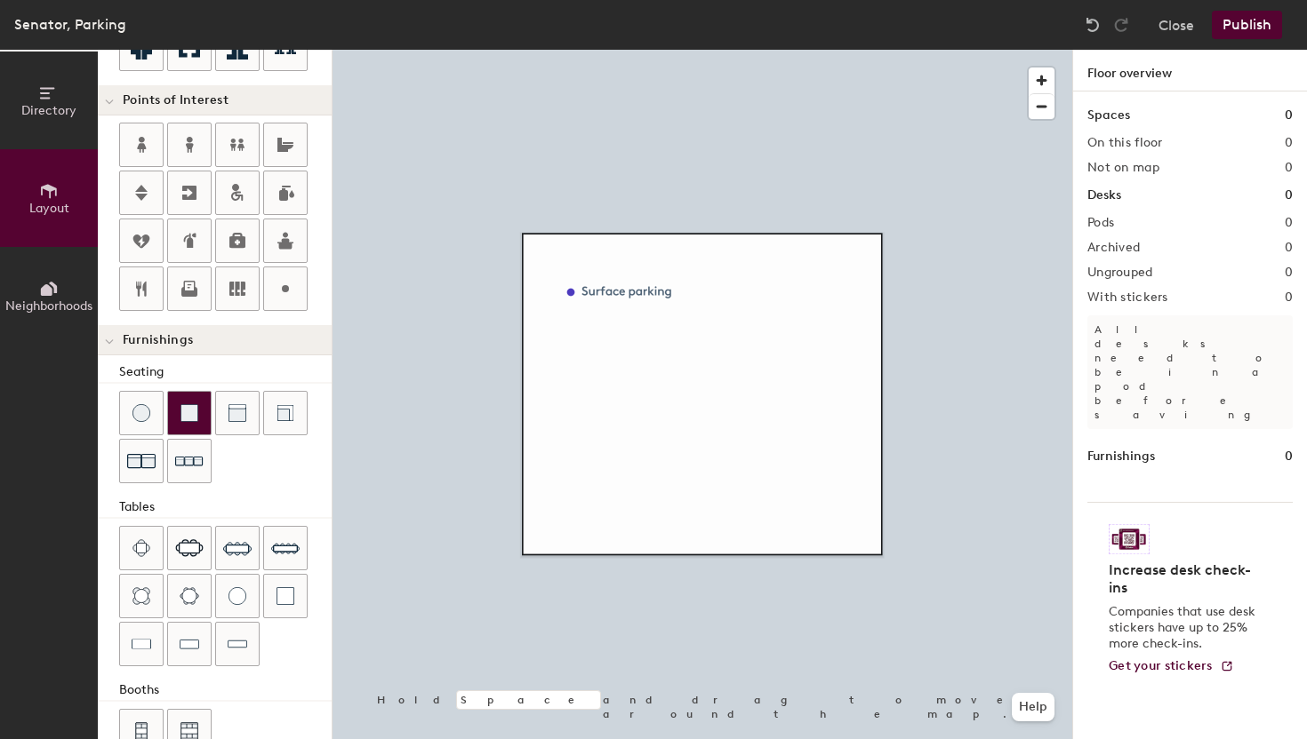
scroll to position [383, 0]
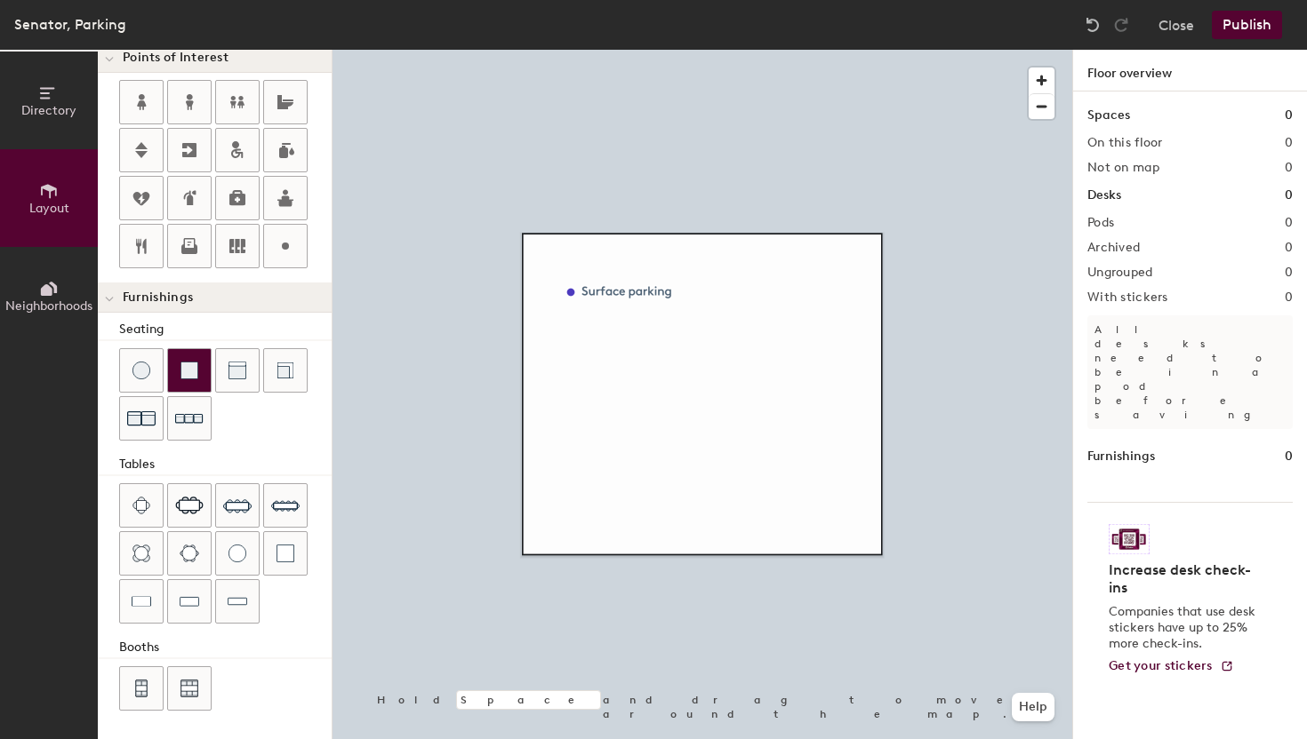
click at [197, 379] on img at bounding box center [189, 371] width 18 height 18
click at [196, 599] on img at bounding box center [190, 602] width 20 height 18
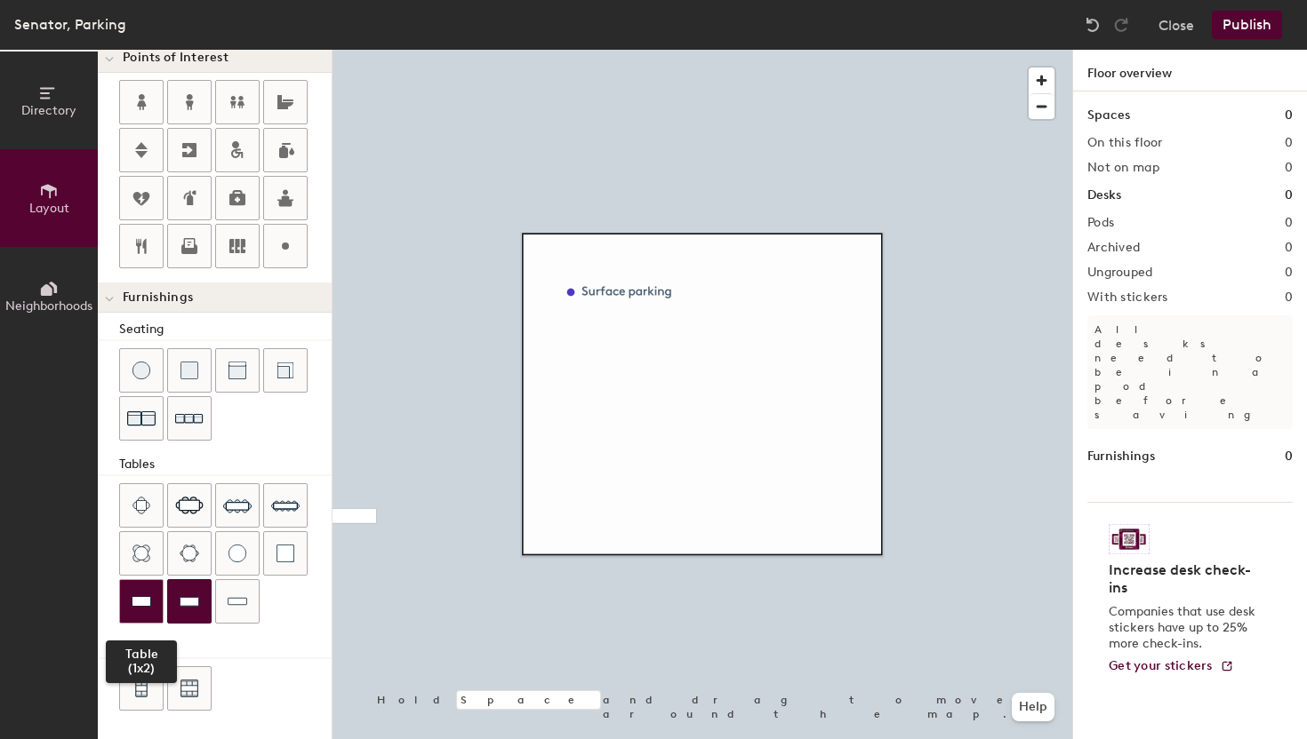
click at [159, 602] on div at bounding box center [141, 601] width 43 height 43
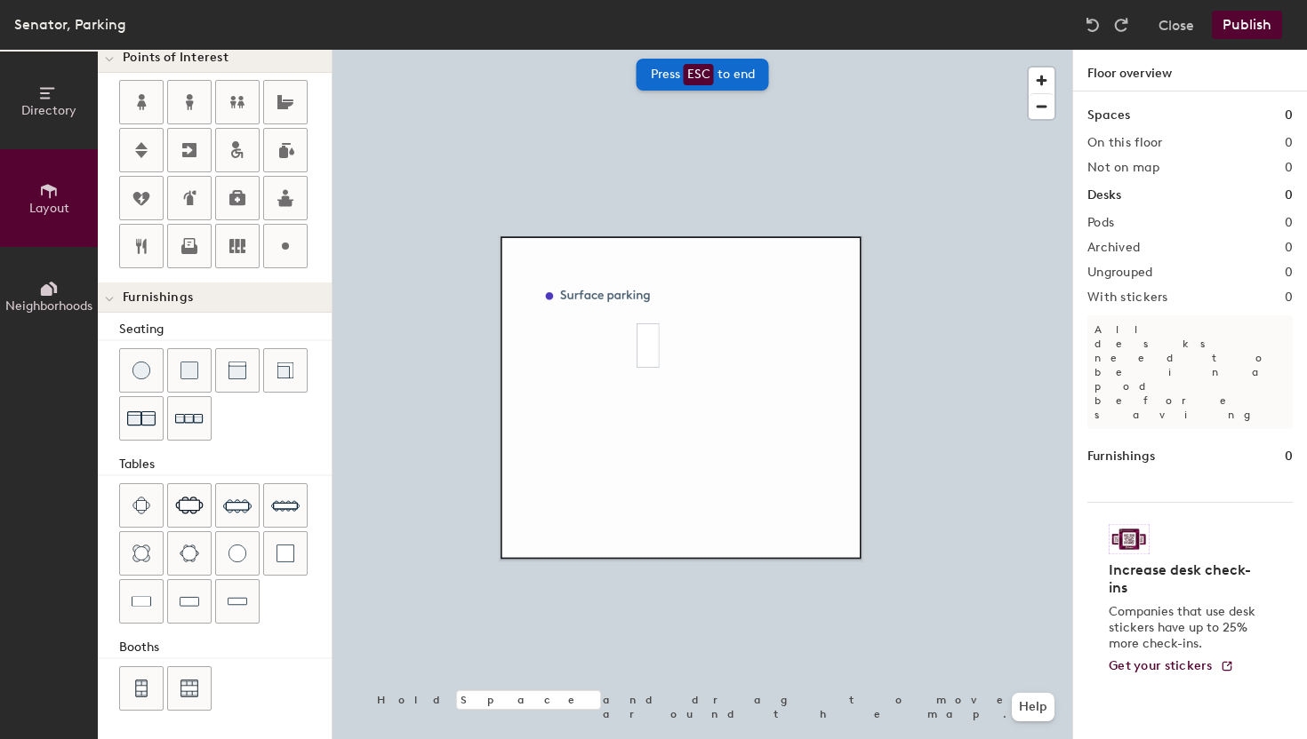
type input "20"
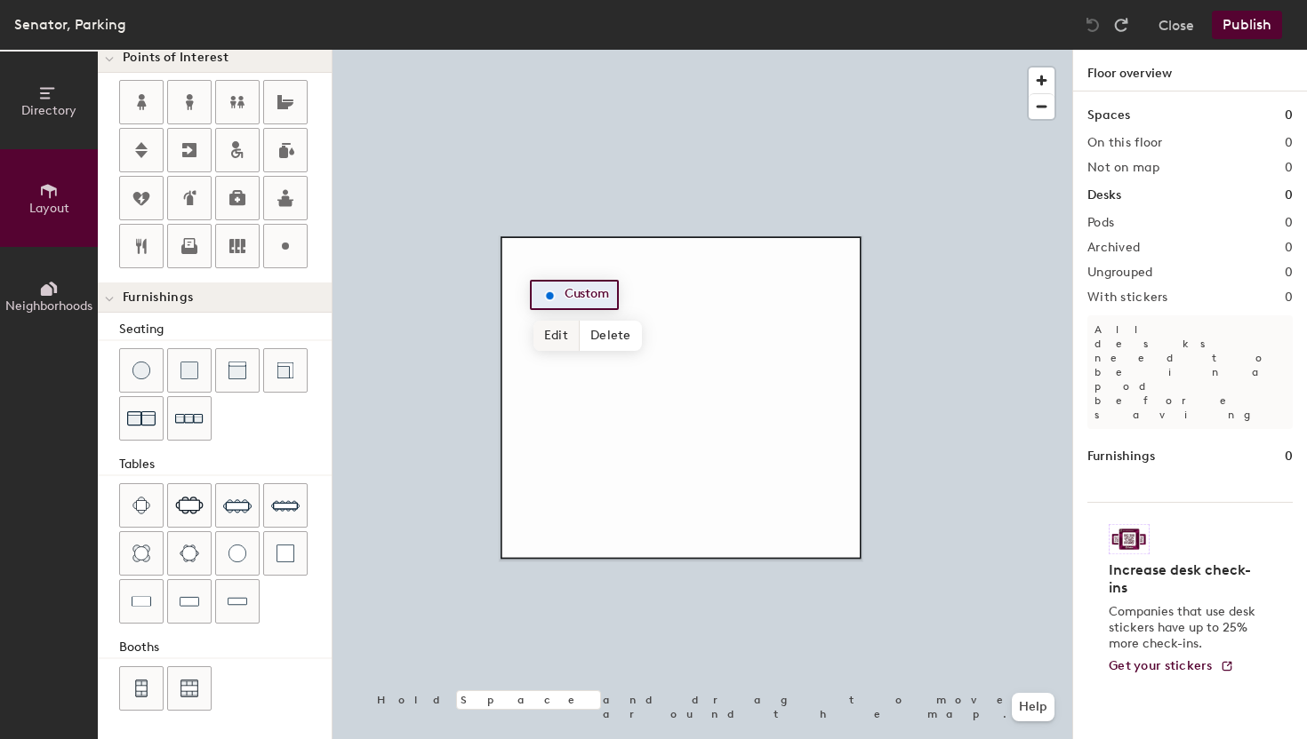
click at [568, 337] on span "Edit" at bounding box center [556, 336] width 46 height 30
click at [575, 301] on input "Surfave parking" at bounding box center [620, 295] width 120 height 25
click at [603, 298] on input "Surfave parking" at bounding box center [620, 295] width 120 height 25
type input "Surface parking"
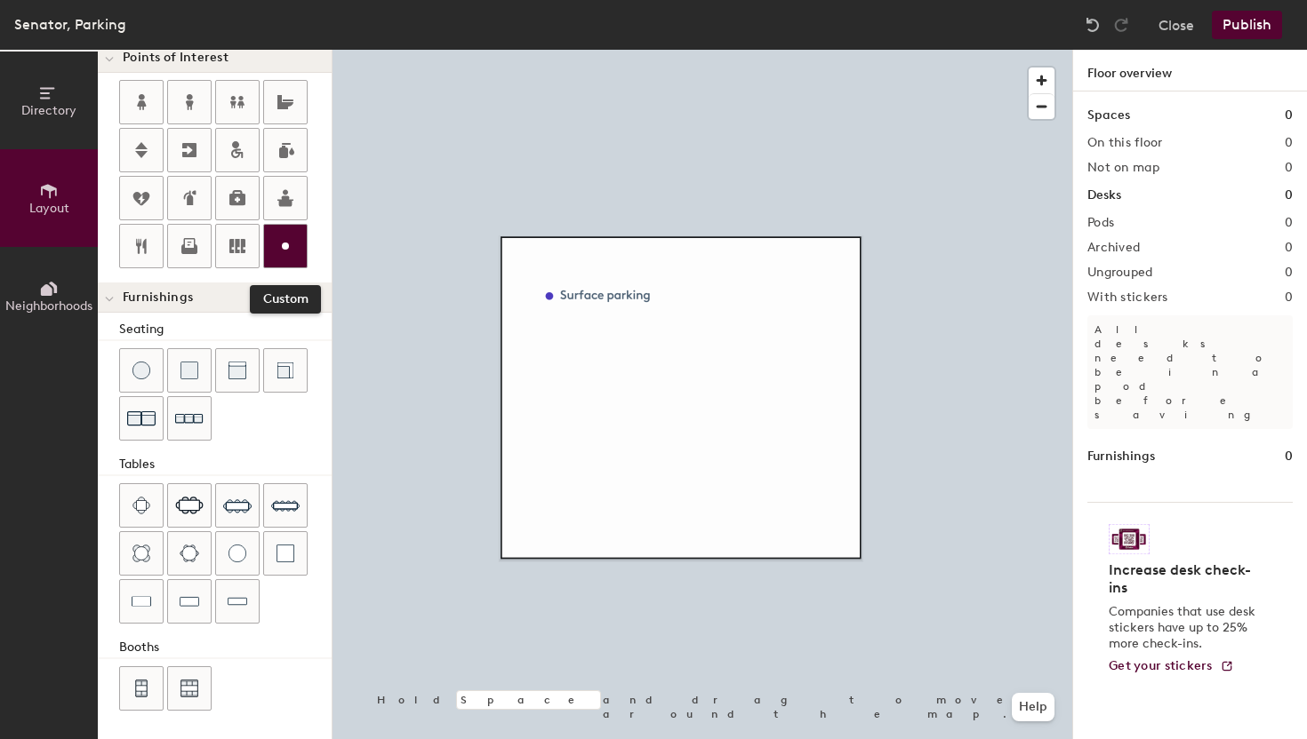
click at [295, 252] on icon at bounding box center [285, 246] width 21 height 21
type input "20"
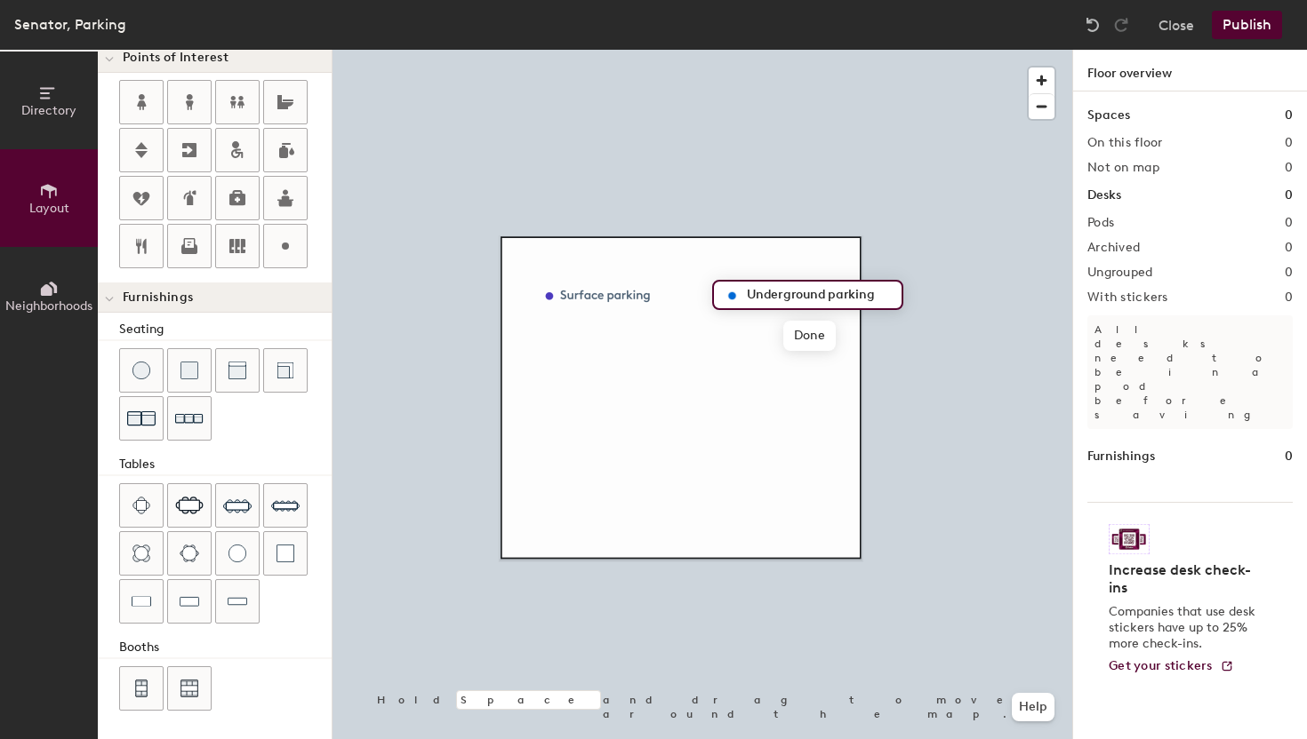
type input "Underground parking"
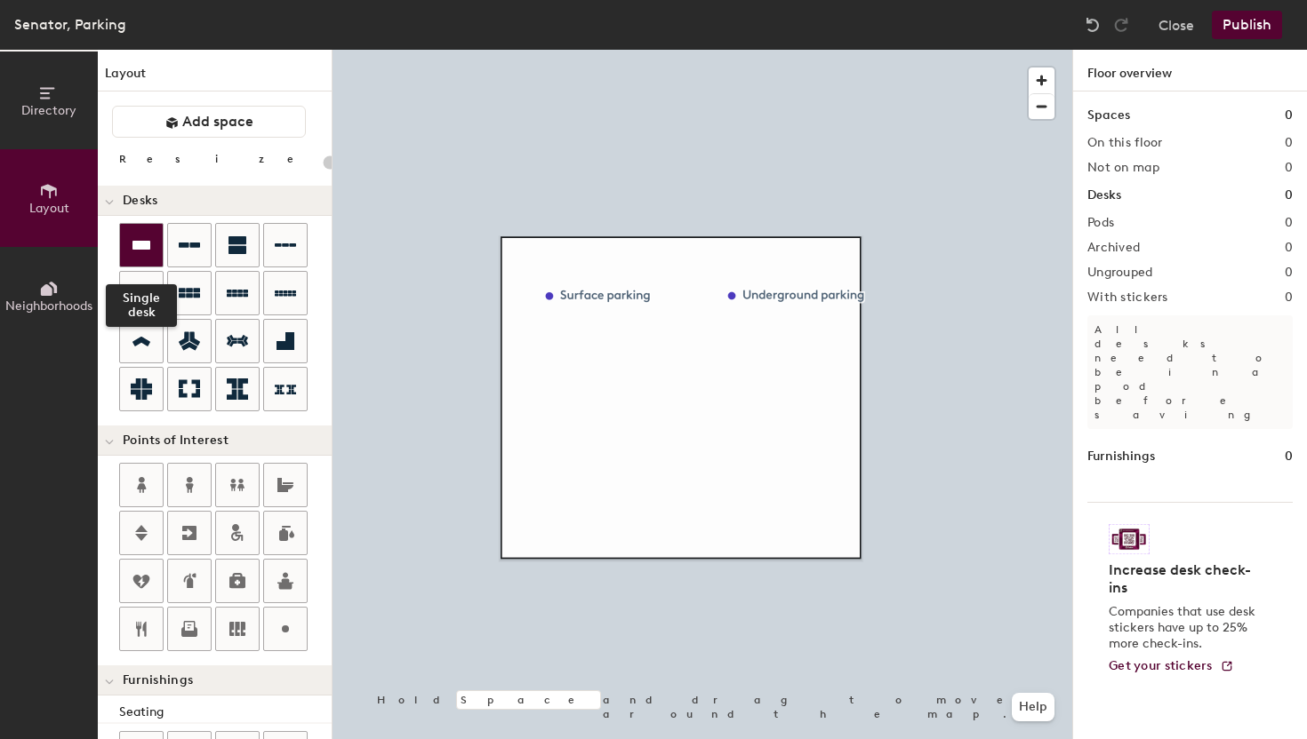
click at [143, 252] on icon at bounding box center [141, 245] width 21 height 21
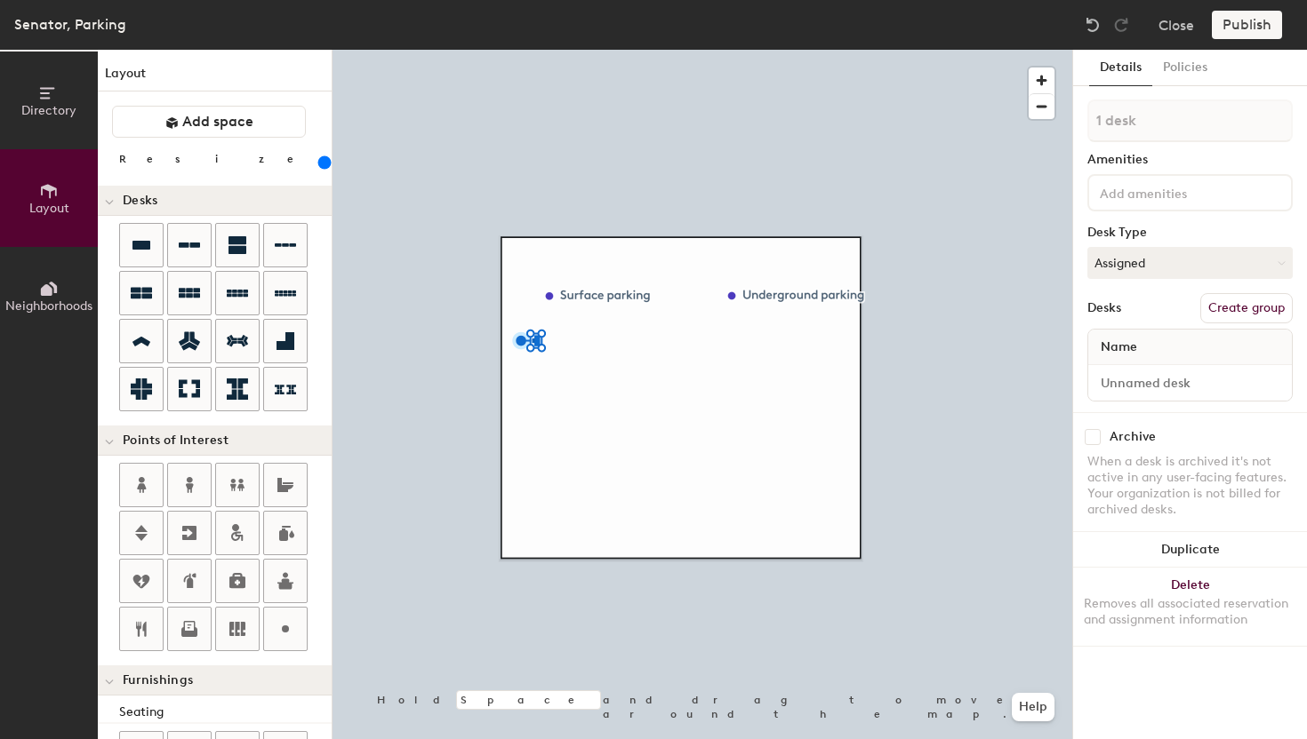
type input "240"
type input "4 desks"
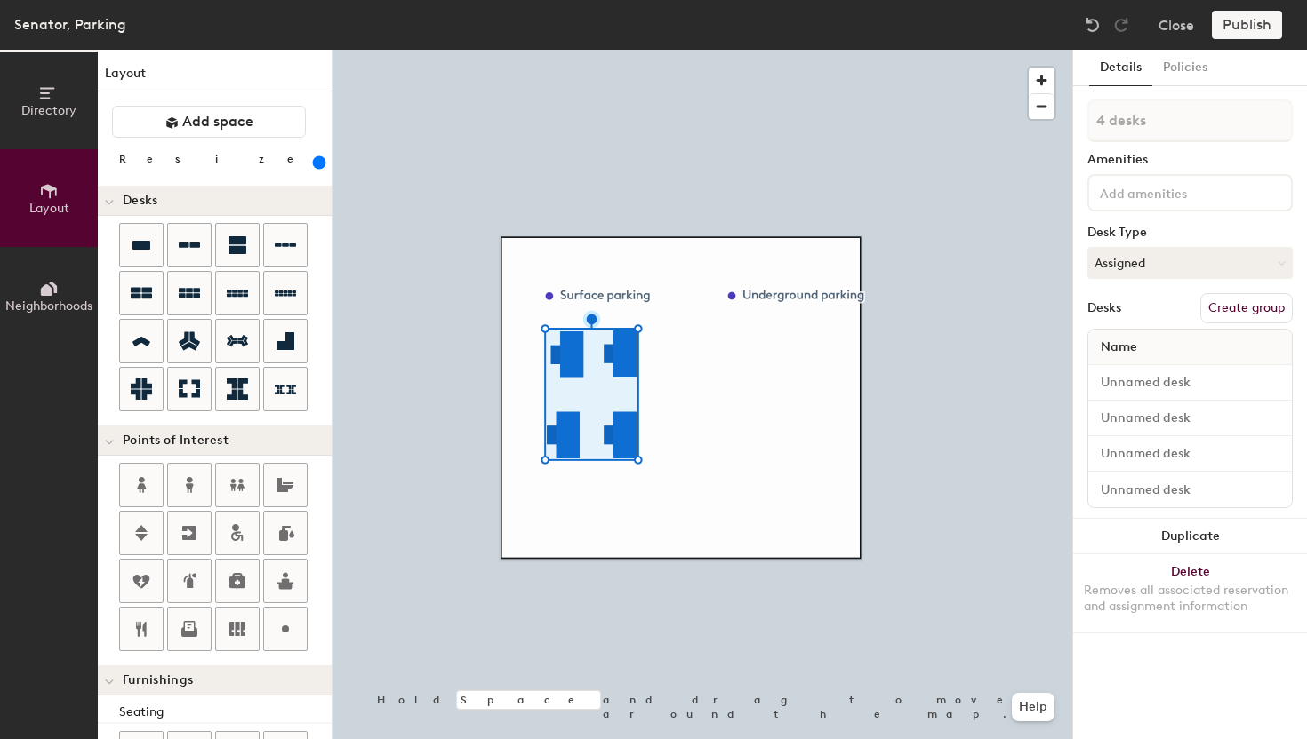
type input "440"
type input "1 desk"
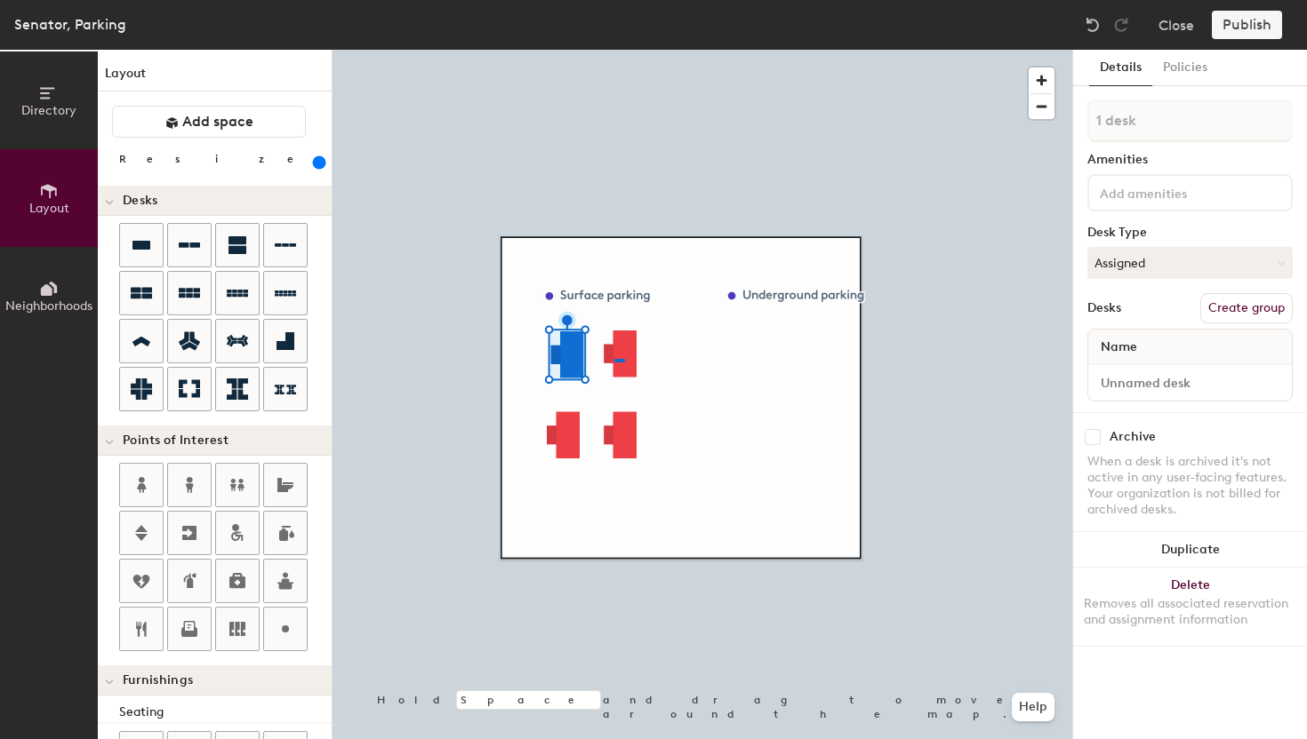
click at [614, 50] on div at bounding box center [701, 50] width 739 height 0
click at [686, 50] on div at bounding box center [701, 50] width 739 height 0
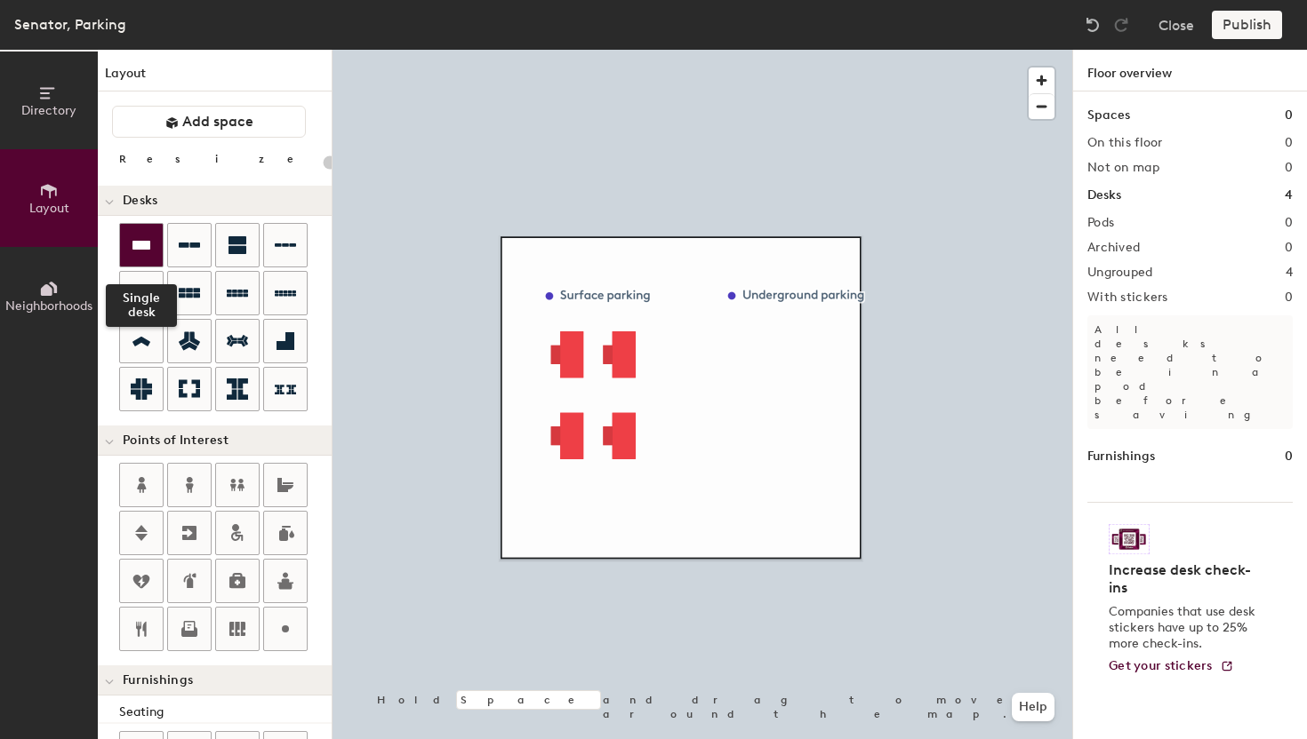
click at [154, 249] on div at bounding box center [141, 245] width 43 height 43
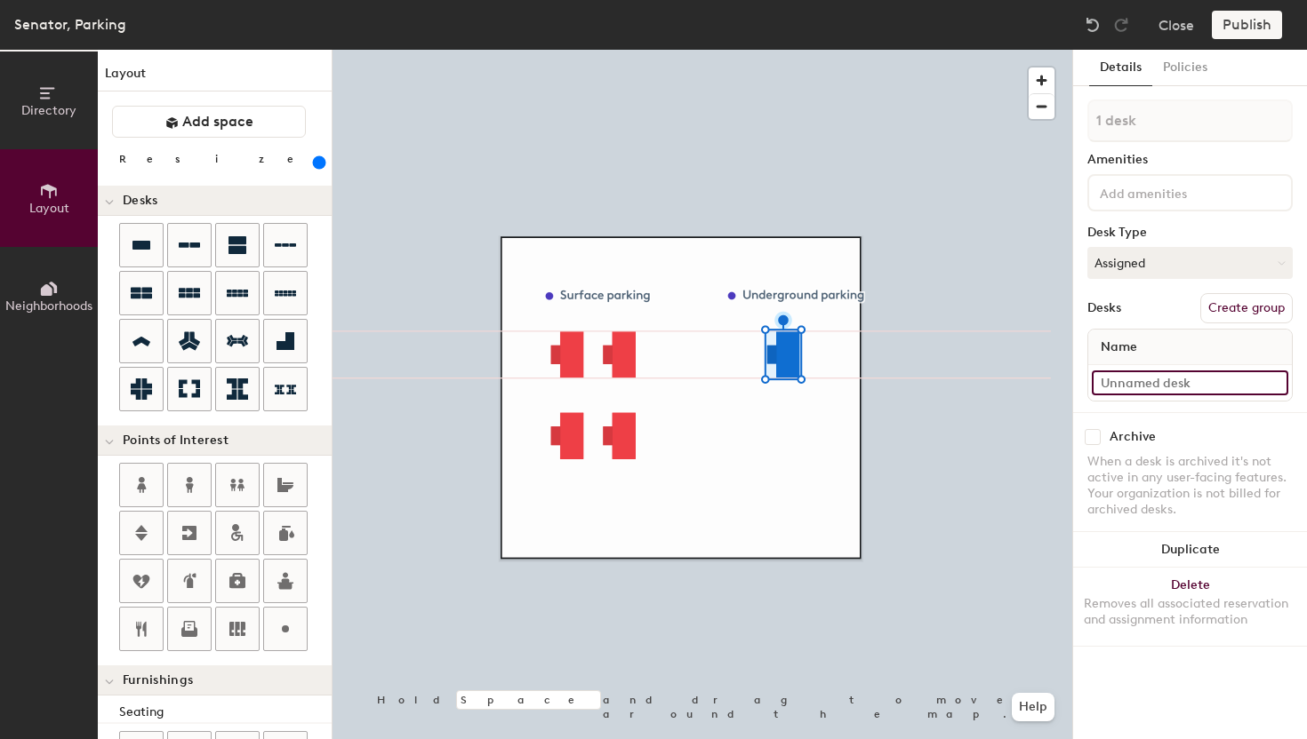
click at [1189, 383] on input at bounding box center [1189, 383] width 196 height 25
click at [1193, 386] on input at bounding box center [1189, 383] width 196 height 25
click at [1155, 337] on div "Name" at bounding box center [1190, 348] width 204 height 36
click at [1148, 348] on div "Name" at bounding box center [1190, 348] width 204 height 36
type input "440"
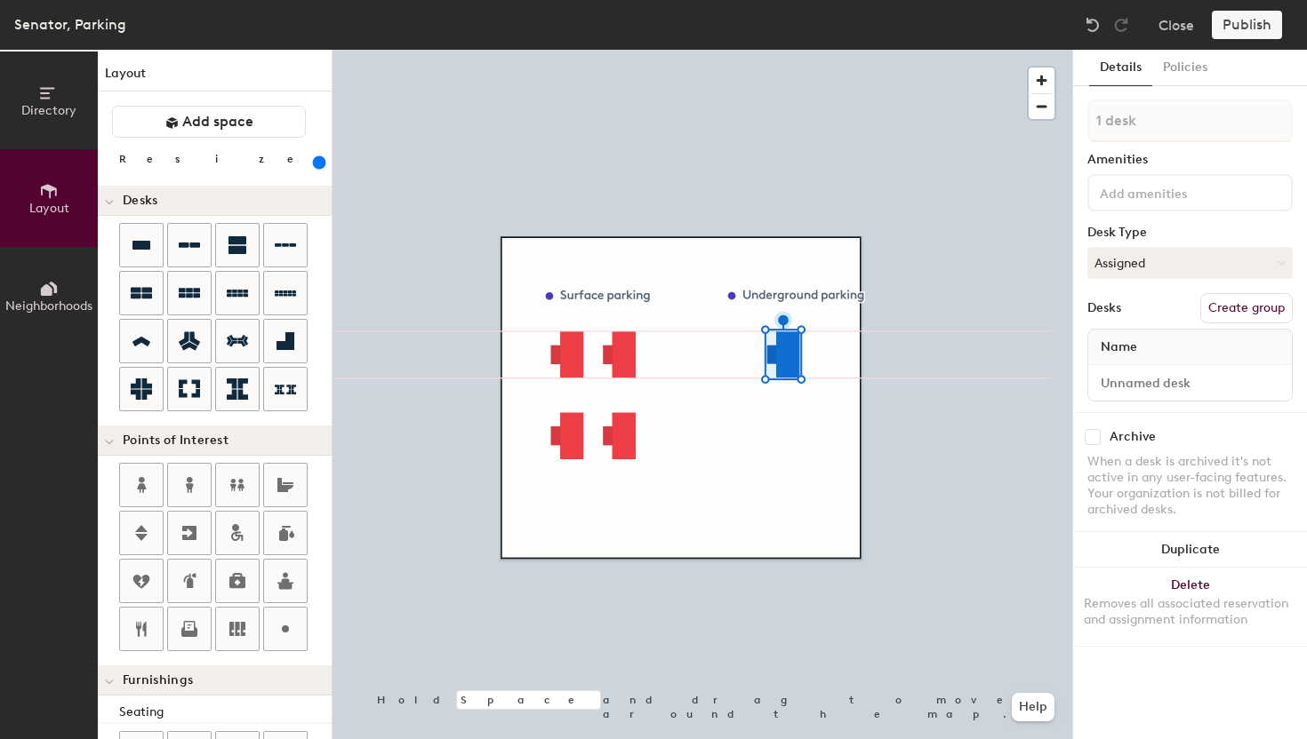
type input "2 desks"
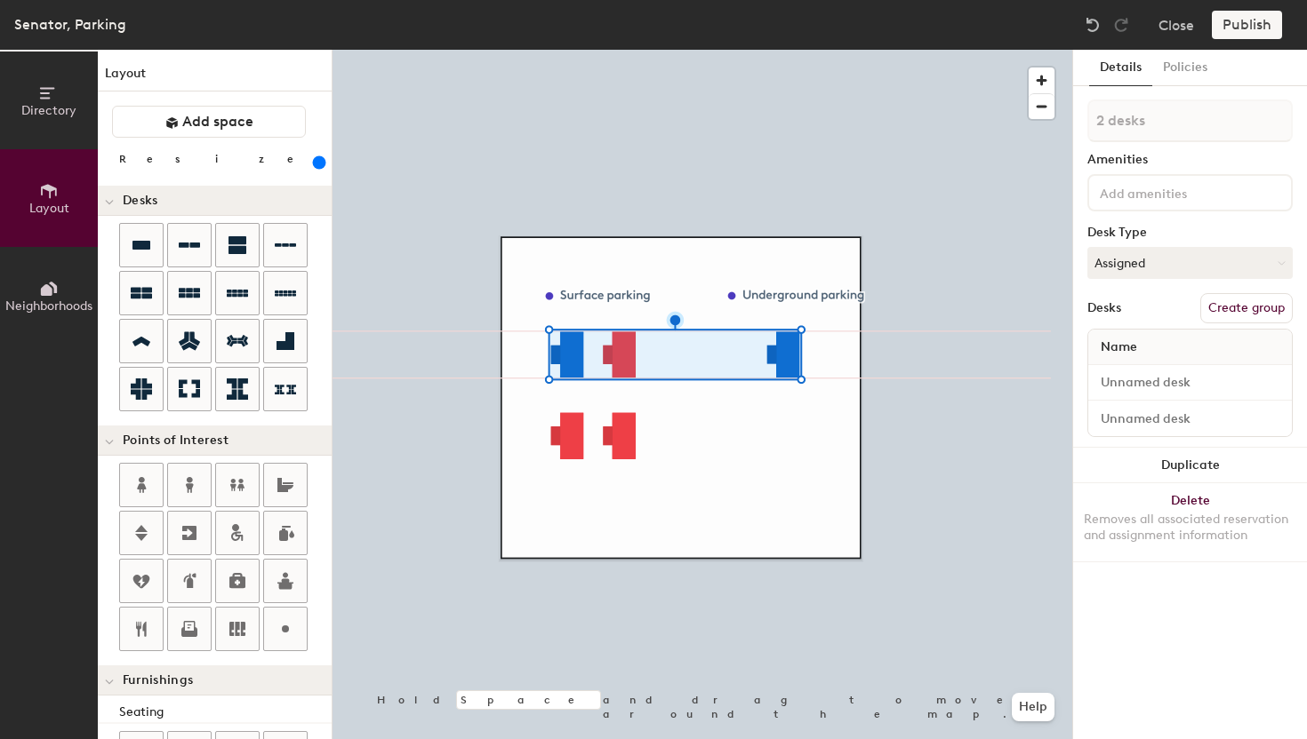
type input "440"
type input "3 desks"
type input "440"
type input "4 desks"
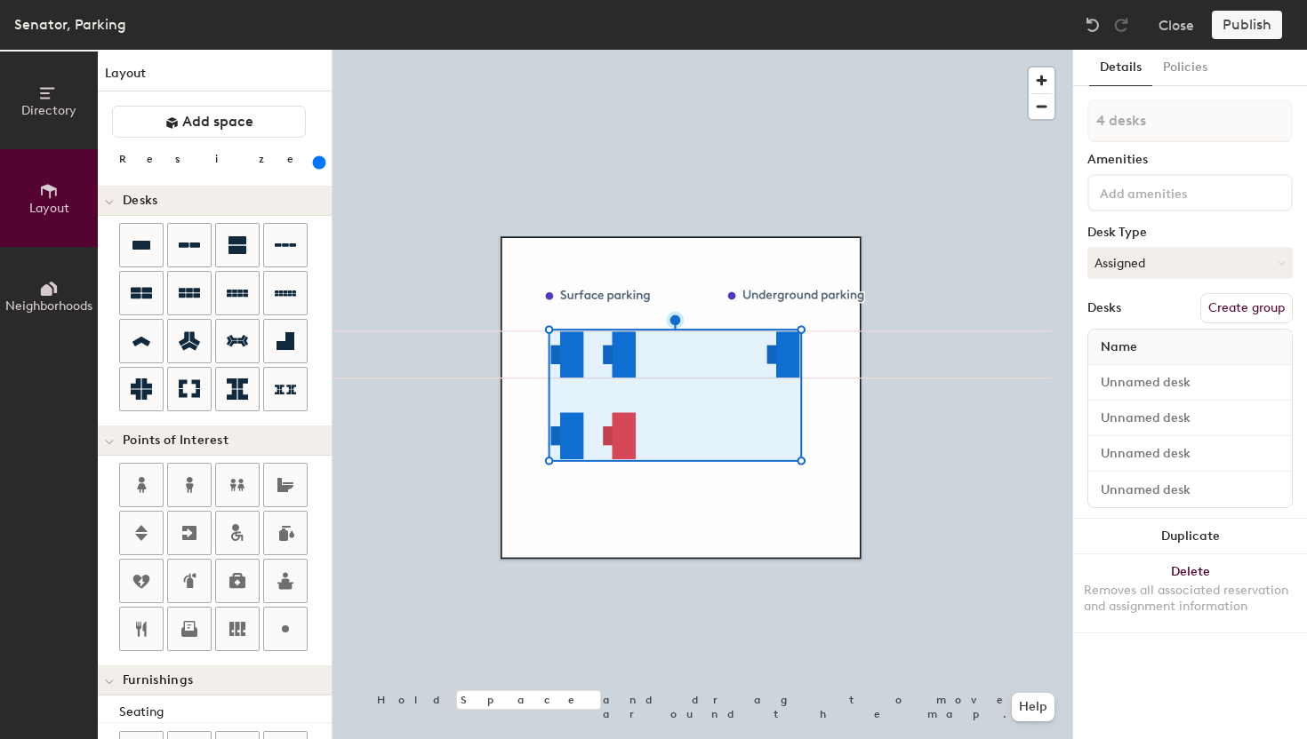
type input "440"
type input "5 desks"
click at [1240, 315] on button "Create group" at bounding box center [1246, 308] width 92 height 30
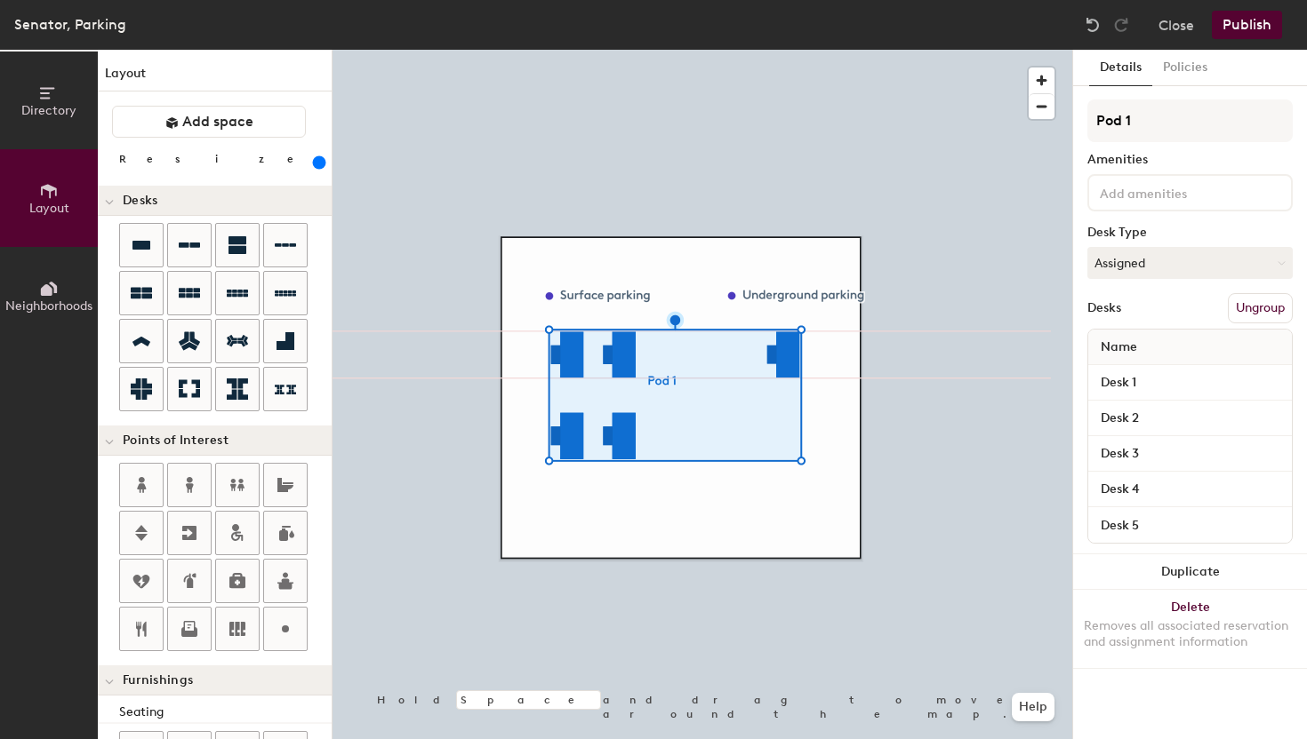
type input "440"
type input "Pod"
type input "440"
type input "Pod"
type input "440"
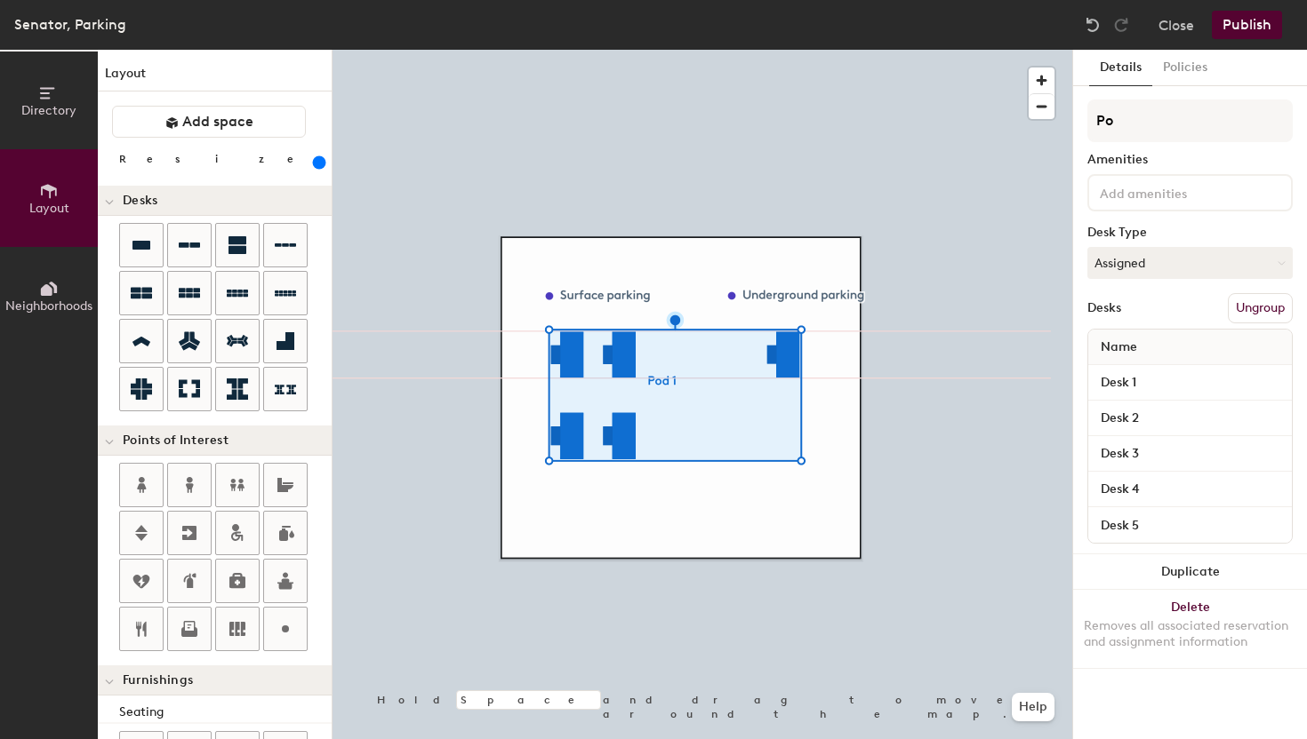
type input "P"
type input "440"
type input "."
type input "440"
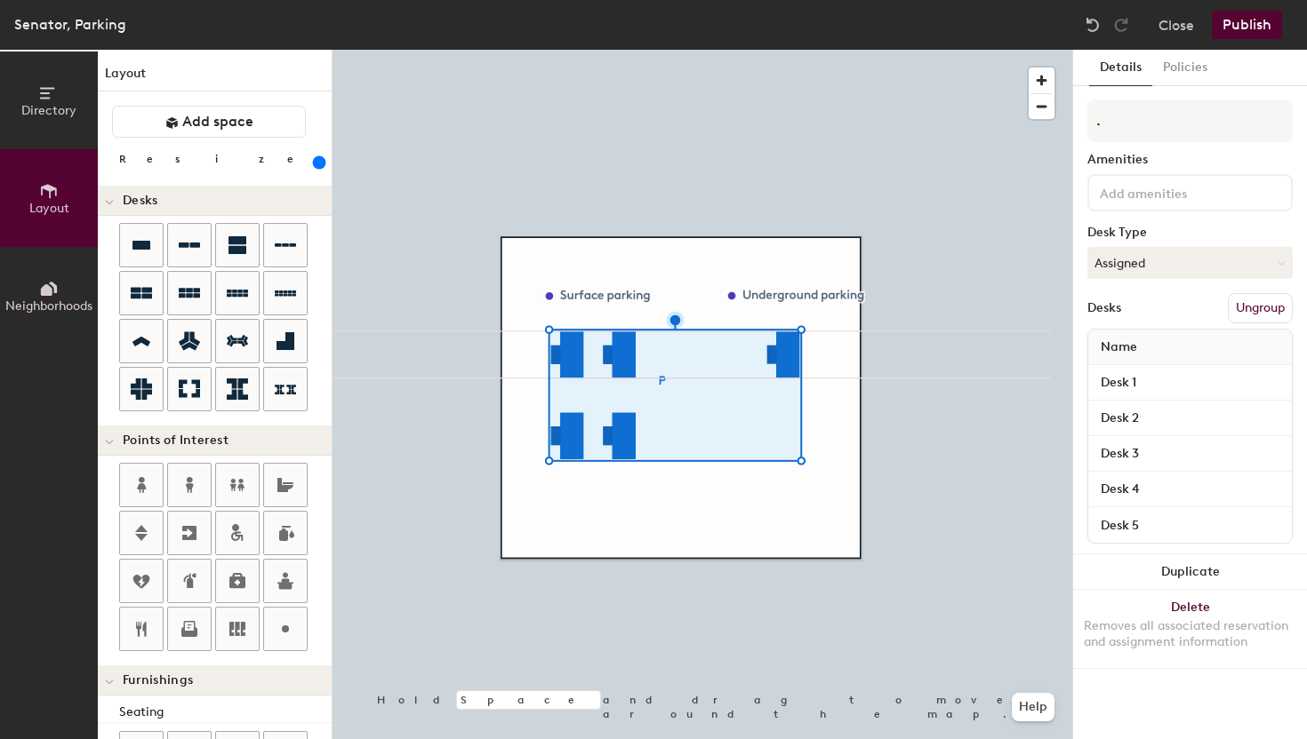
type input "."
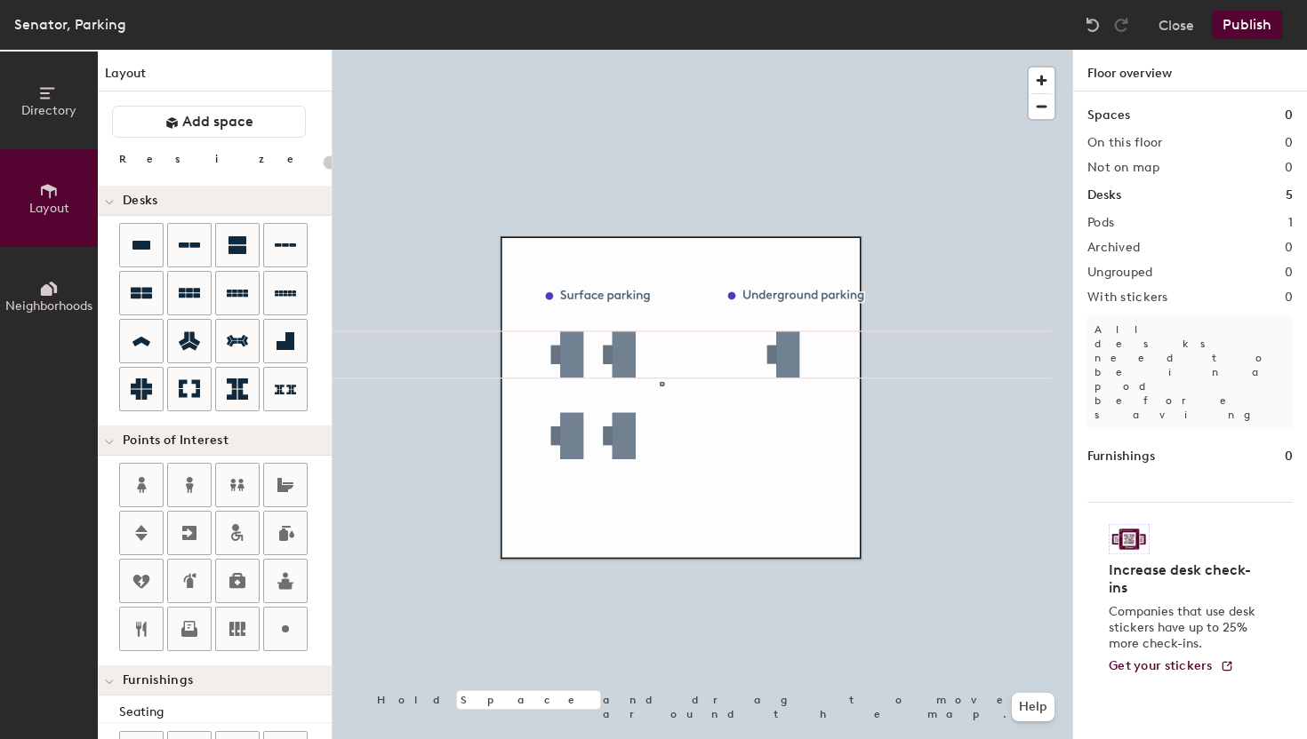
click at [572, 50] on div at bounding box center [701, 50] width 739 height 0
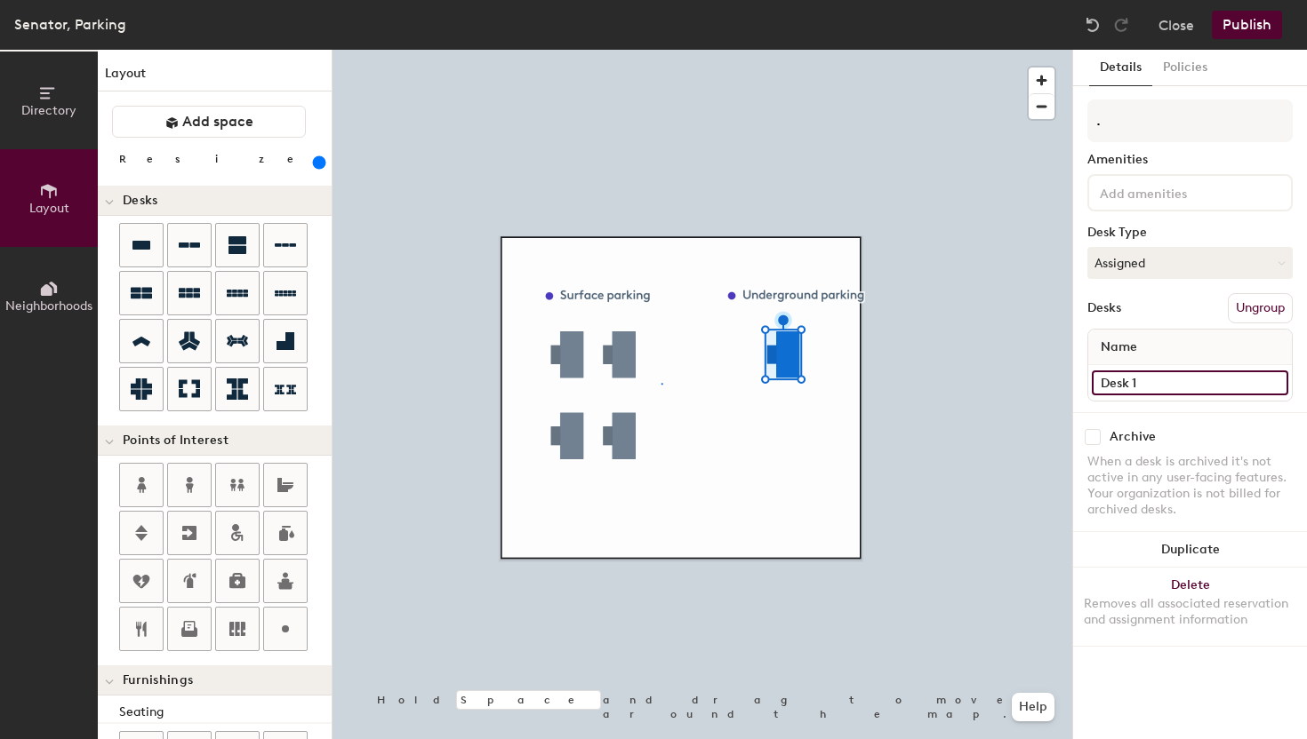
type input "440"
click at [1146, 387] on input "Desk 1" at bounding box center [1189, 383] width 196 height 25
type input "440"
type input "57"
type input "440"
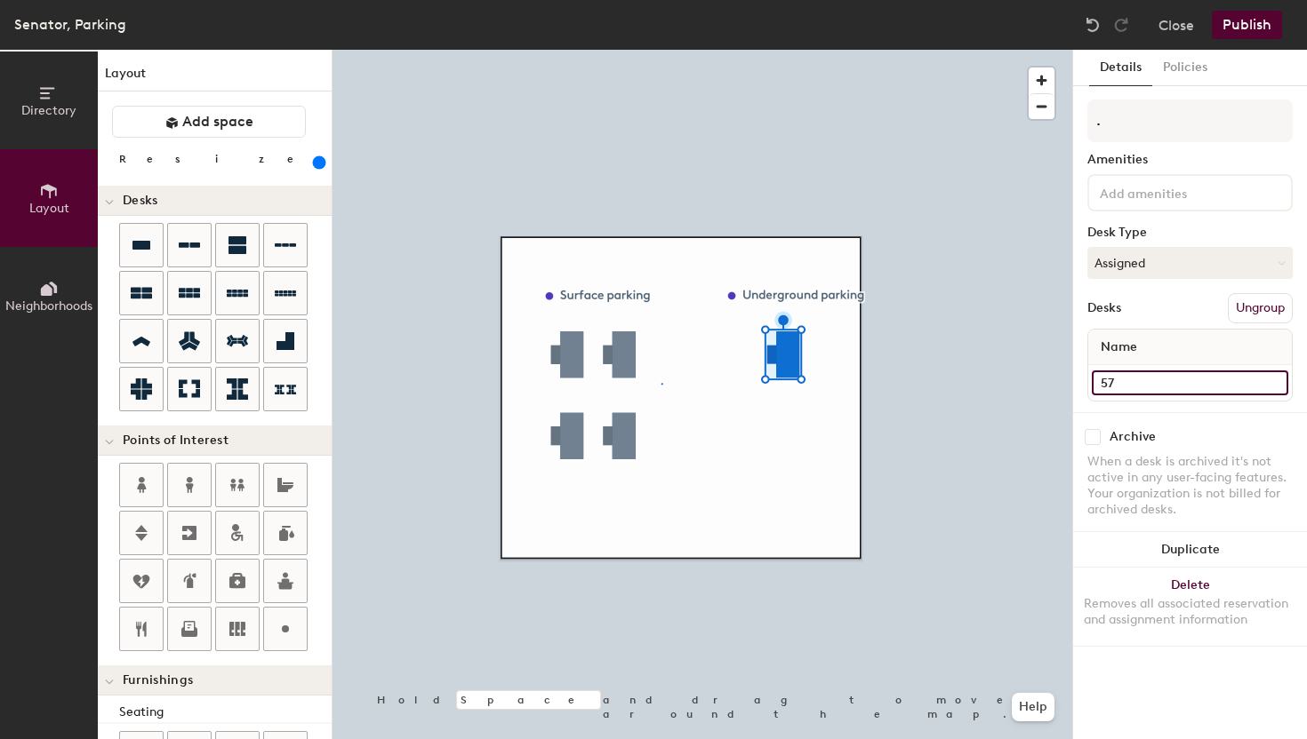
type input "57"
type input "440"
type input "57 ("
type input "440"
type input "57 (-"
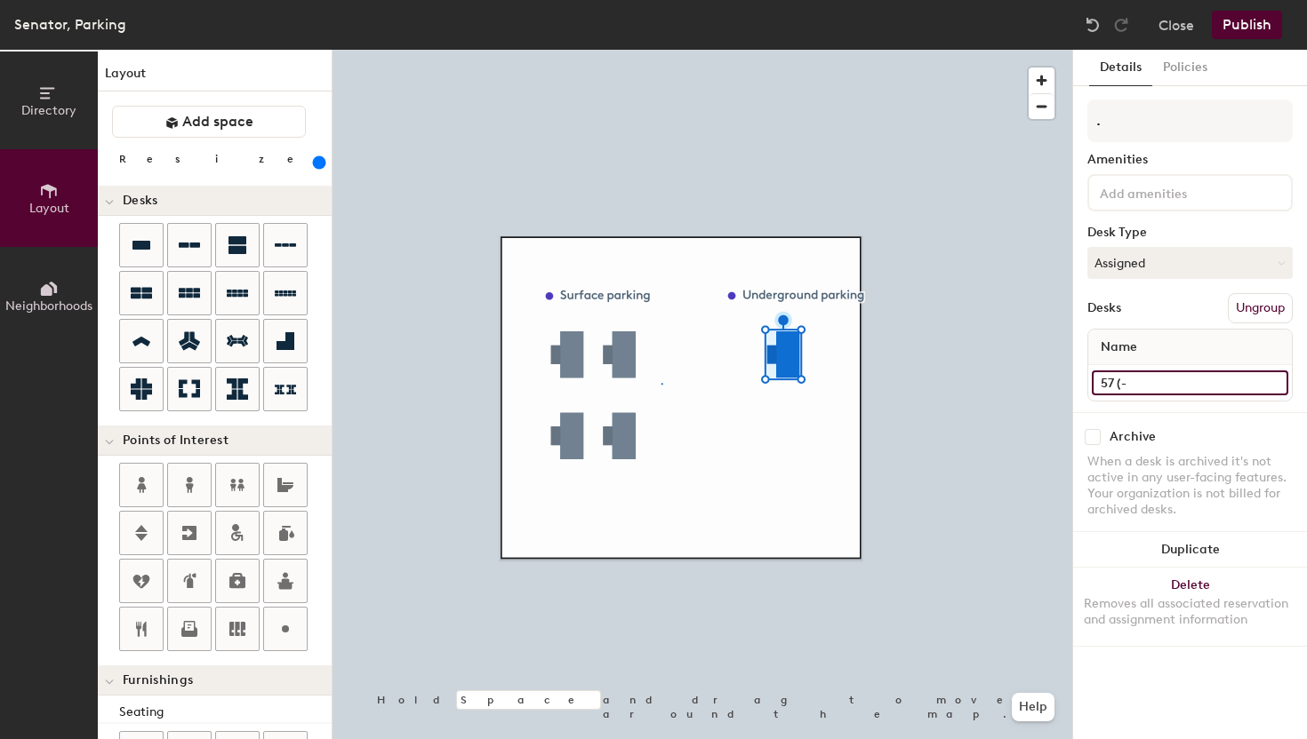
type input "440"
type input "57 (-2"
type input "440"
type input "57 (-2"
type input "440"
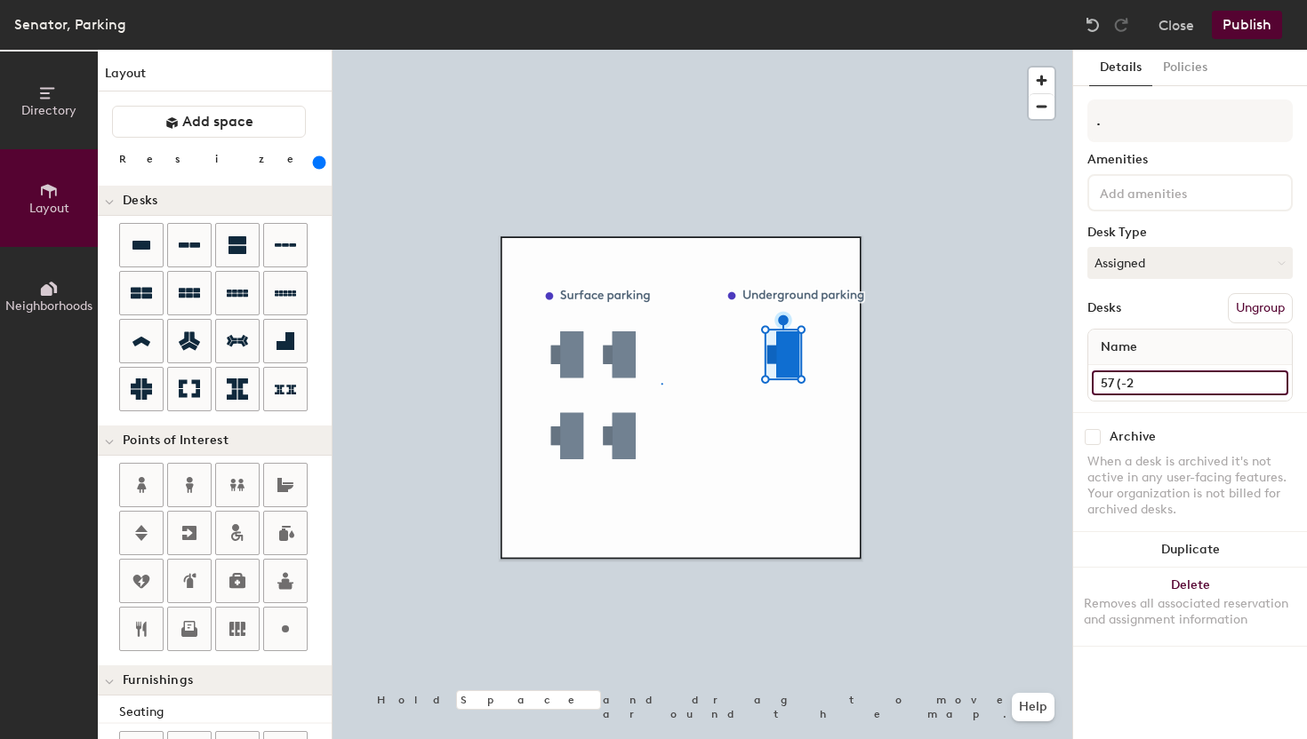
type input "57 (-2 д"
type input "440"
type input "57 (-2"
type input "440"
type input "57 (-2 l"
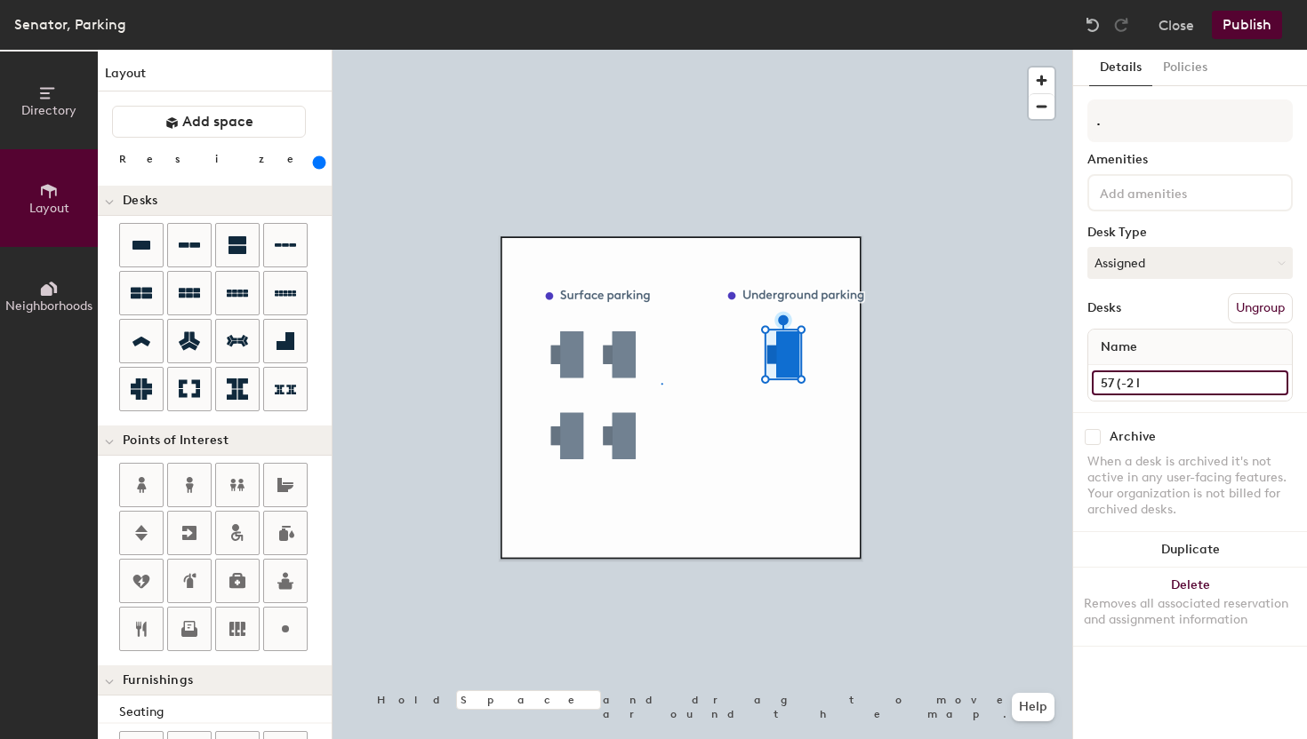
type input "440"
type input "57 (-2 le"
type input "440"
type input "57 (-2 lev"
type input "440"
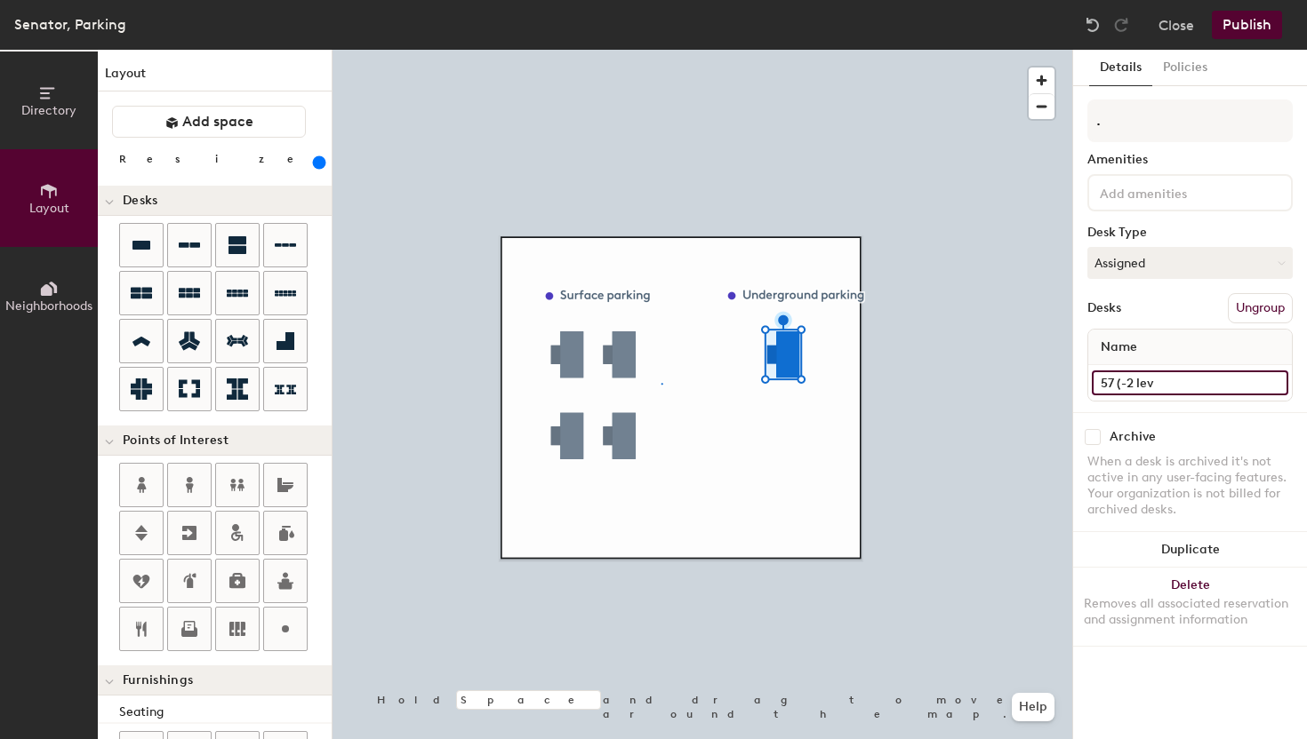
type input "57 (-2 lev)"
type input "440"
type input "57 (-2 lev)"
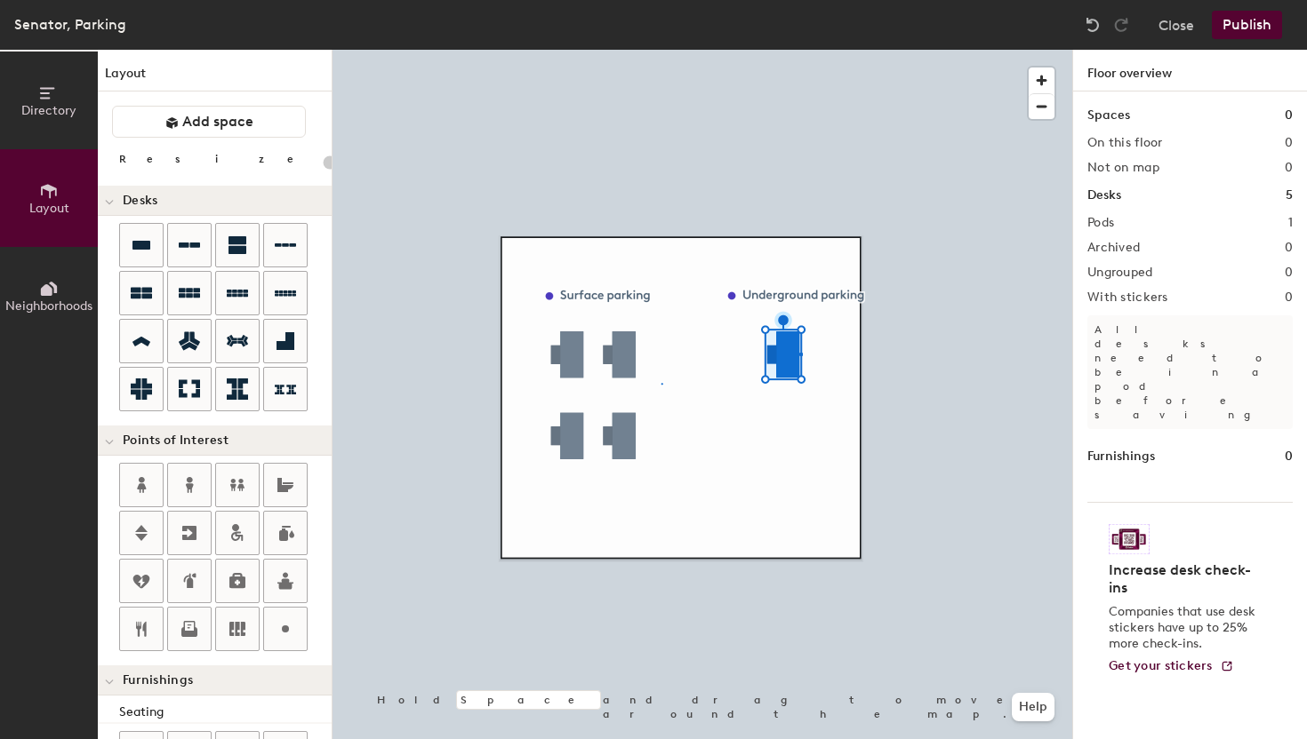
click at [799, 50] on div at bounding box center [701, 50] width 739 height 0
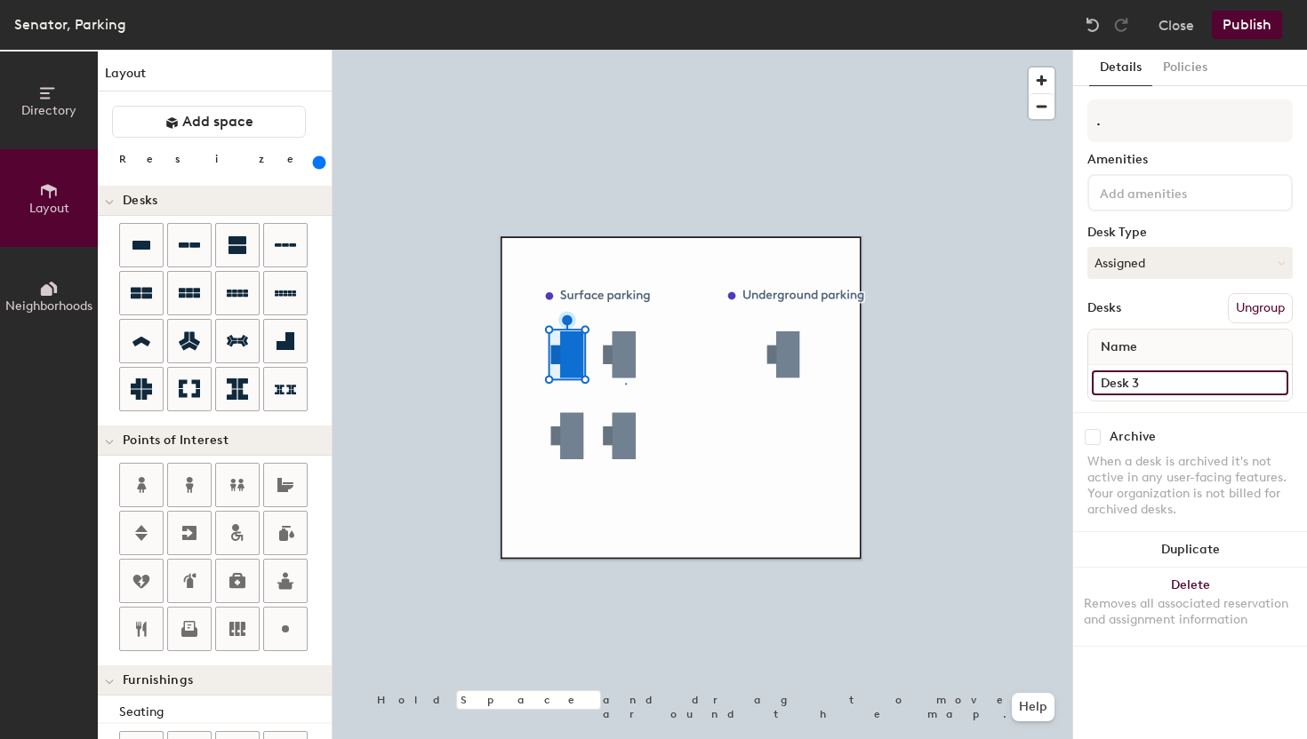
type input "440"
click at [1153, 373] on input "Desk 3" at bounding box center [1189, 383] width 196 height 25
type input "1"
type input "440"
type input "1"
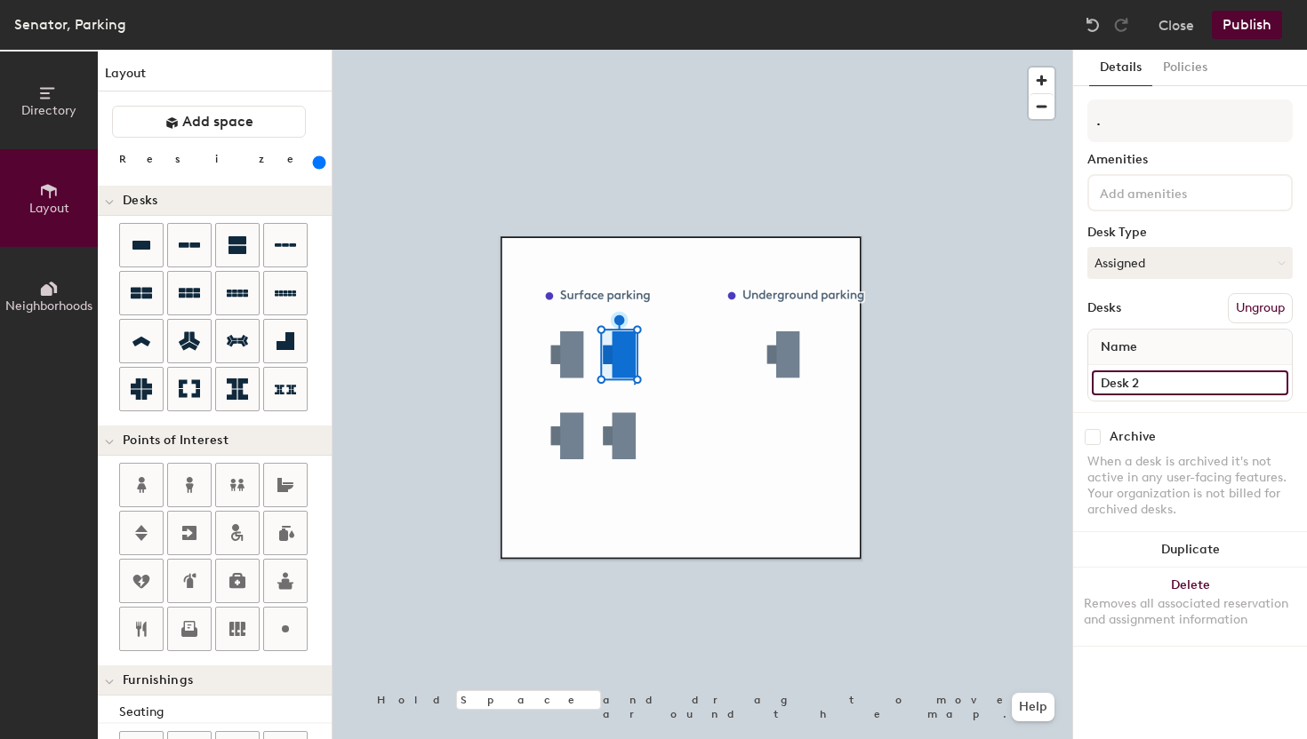
type input "440"
click at [1056, 374] on div "Directory Layout Neighborhoods Layout Add space Resize Desks Points of Interest…" at bounding box center [653, 395] width 1307 height 690
type input "2"
type input "440"
type input "2"
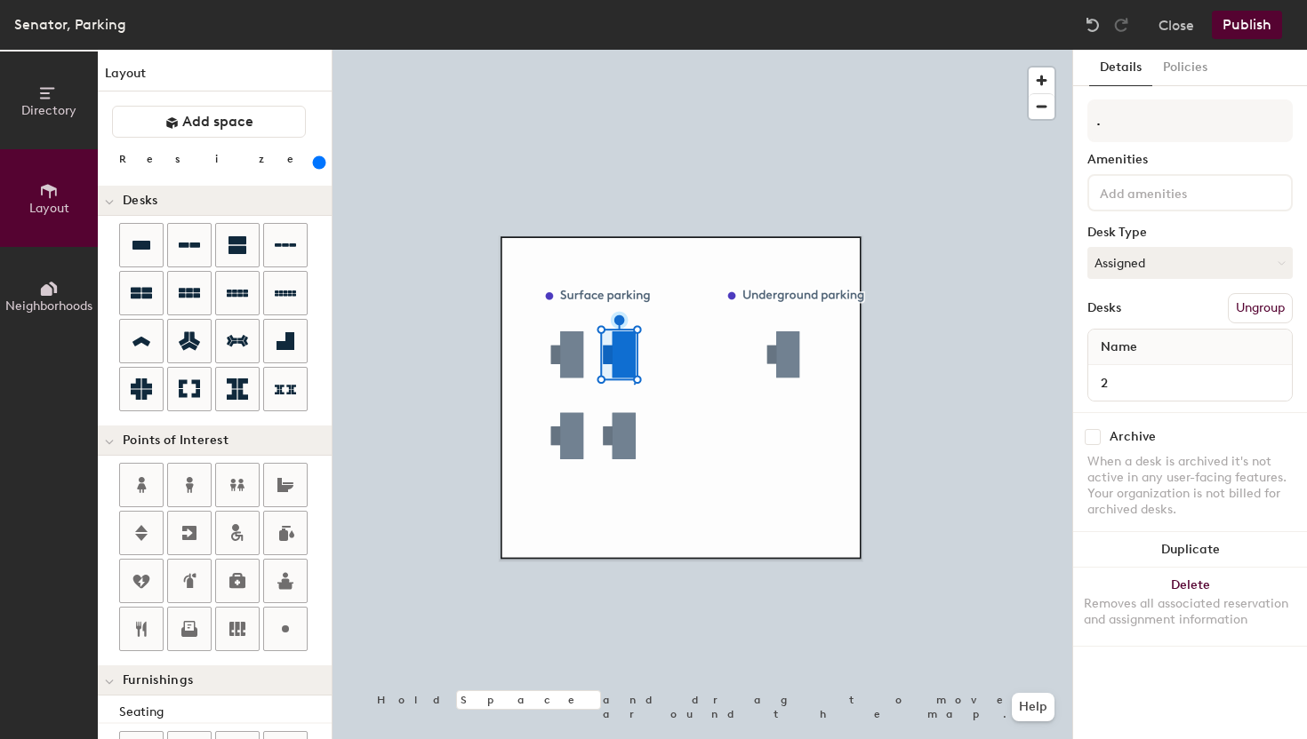
click at [827, 50] on div at bounding box center [701, 50] width 739 height 0
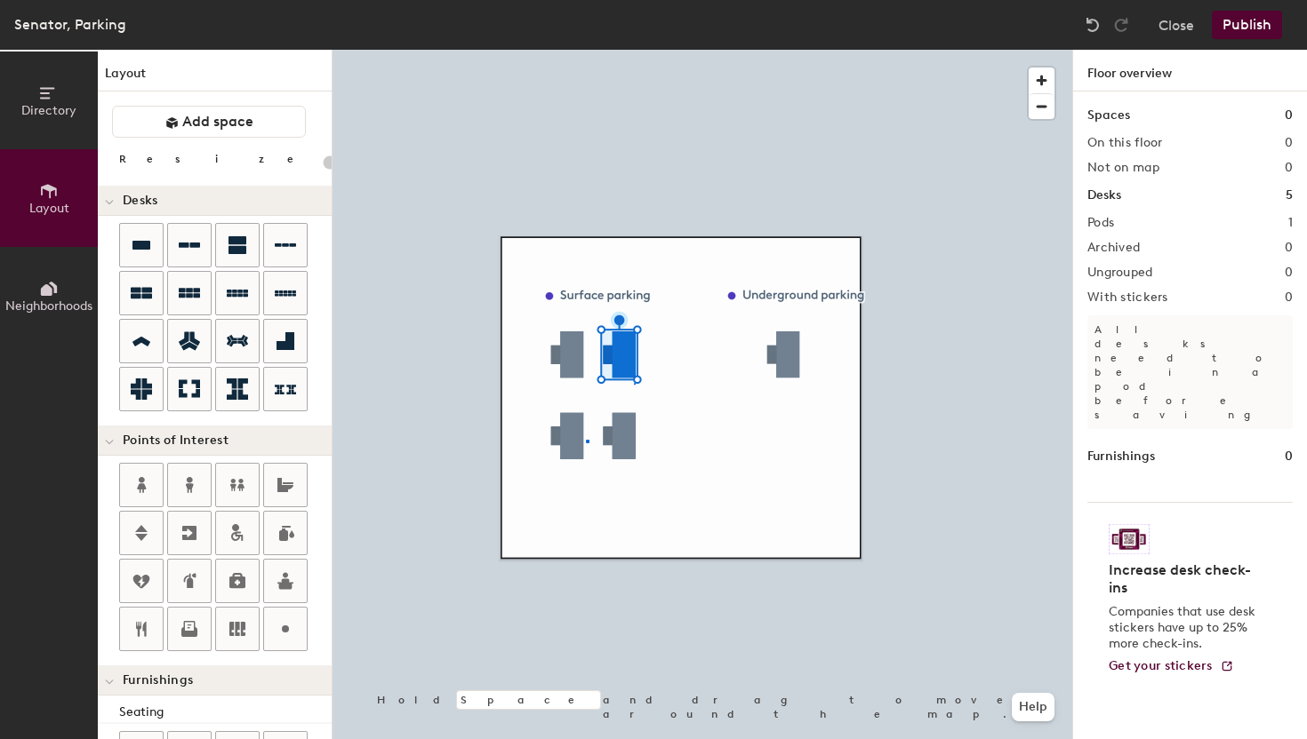
drag, startPoint x: 1154, startPoint y: 386, endPoint x: 1073, endPoint y: 379, distance: 81.2
click at [586, 50] on div at bounding box center [701, 50] width 739 height 0
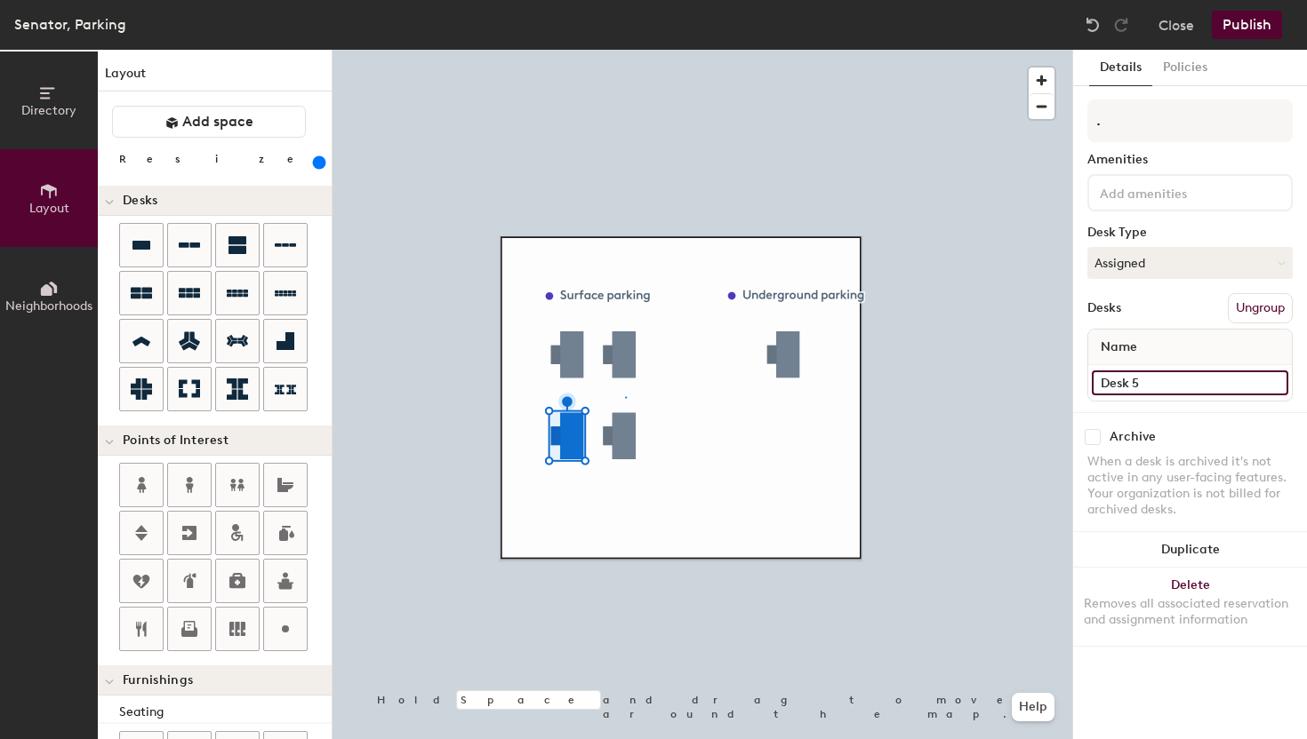
type input "440"
click at [1017, 374] on div "Directory Layout Neighborhoods Layout Add space Resize Desks Points of Interest…" at bounding box center [653, 395] width 1307 height 690
type input "3"
type input "440"
type input "3"
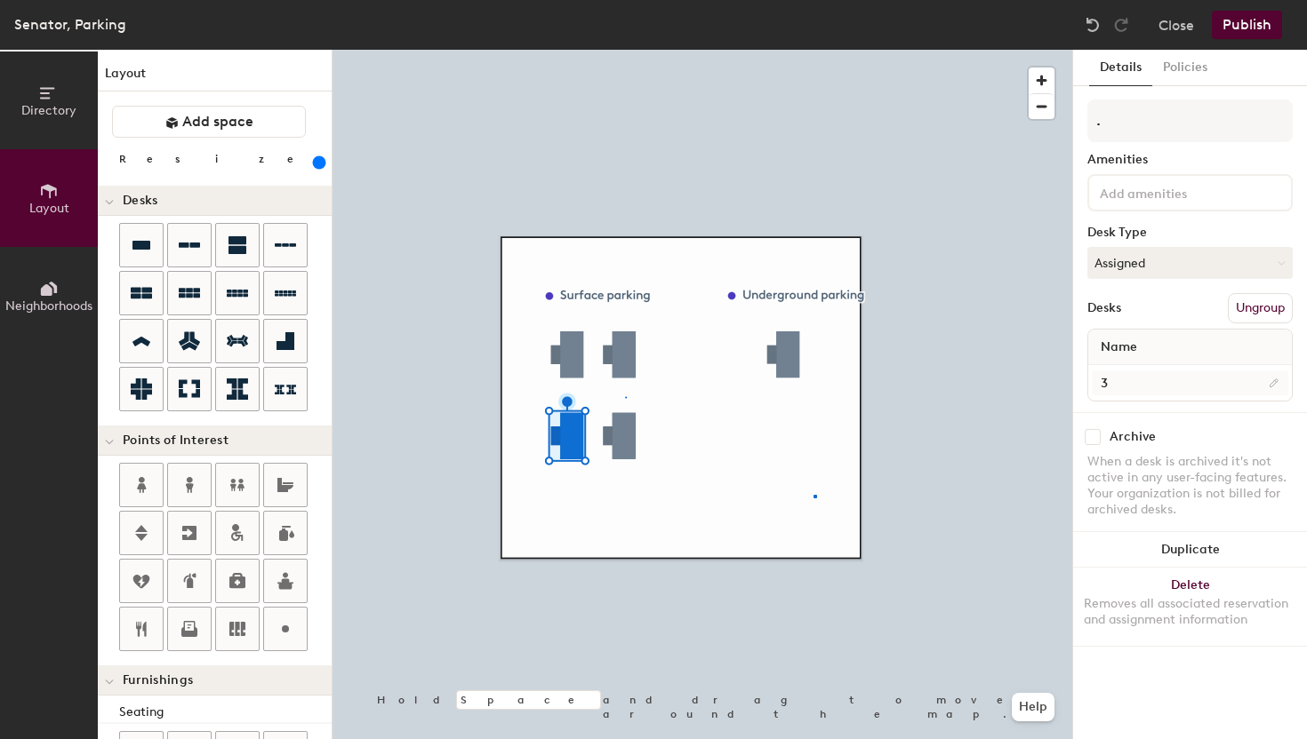
drag, startPoint x: 1162, startPoint y: 382, endPoint x: 1097, endPoint y: 378, distance: 65.0
click at [813, 50] on div at bounding box center [701, 50] width 739 height 0
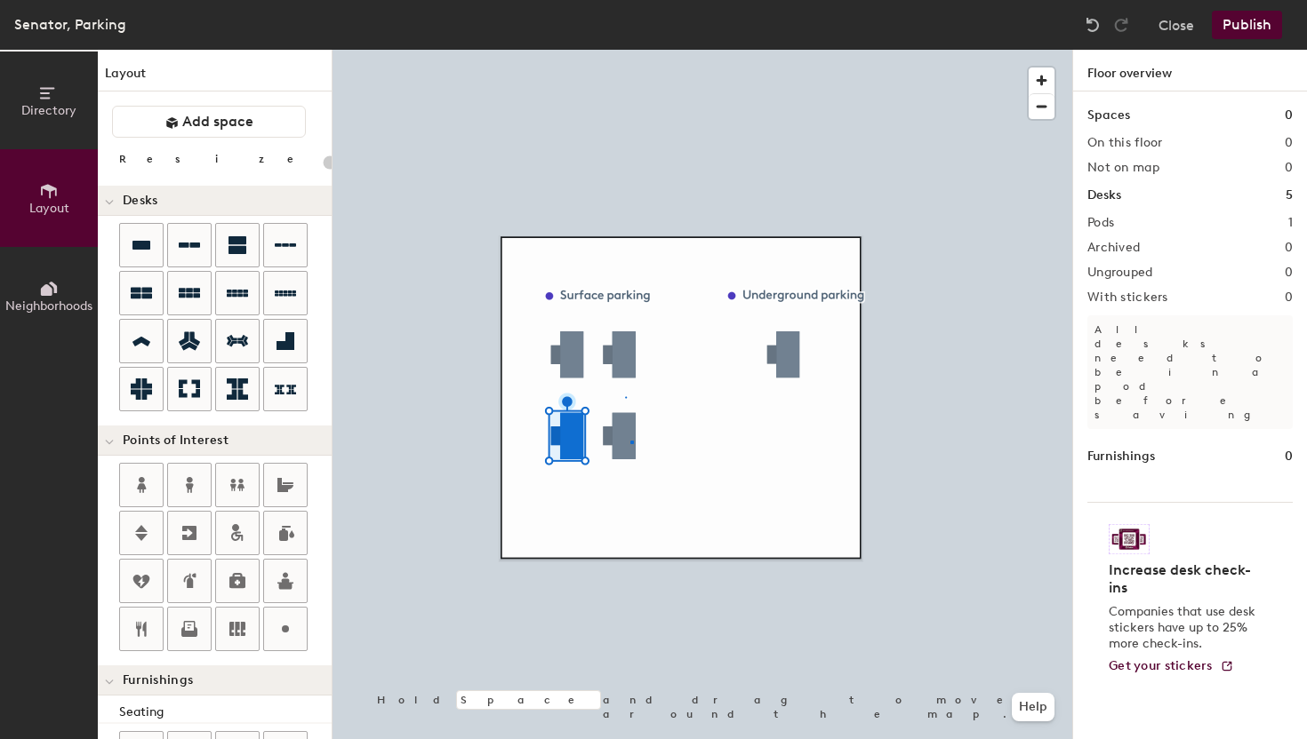
click at [630, 50] on div at bounding box center [701, 50] width 739 height 0
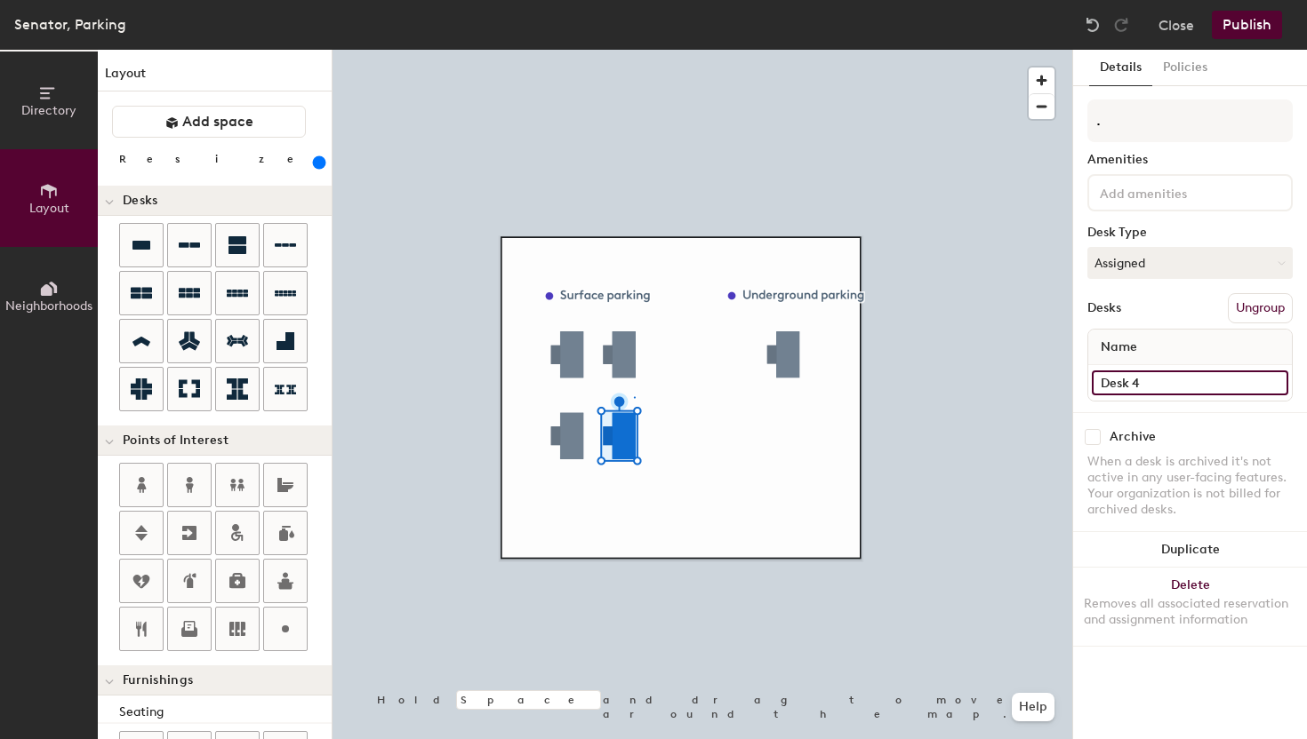
type input "440"
click at [1035, 376] on div "Directory Layout Neighborhoods Layout Add space Resize Desks Points of Interest…" at bounding box center [653, 395] width 1307 height 690
type input "4"
type input "440"
type input "4"
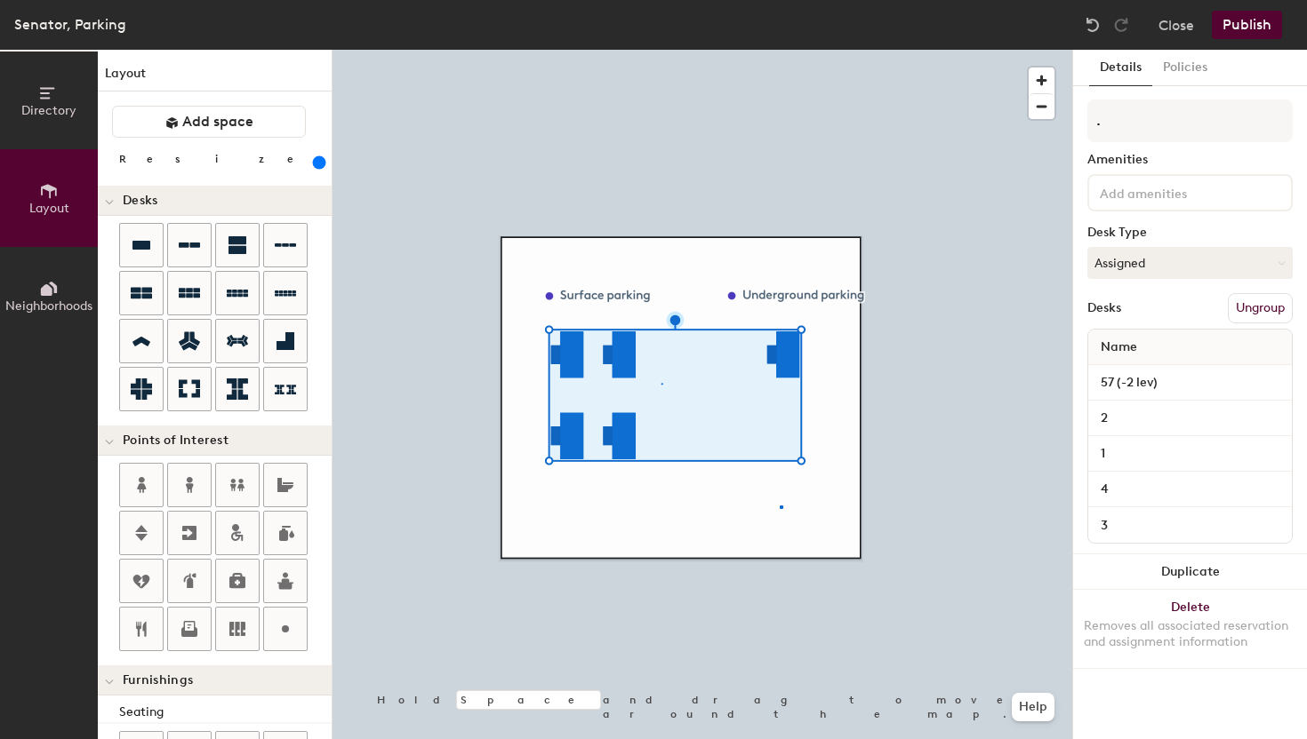
drag, startPoint x: 1171, startPoint y: 379, endPoint x: 1078, endPoint y: 433, distance: 107.9
click at [779, 50] on div at bounding box center [701, 50] width 739 height 0
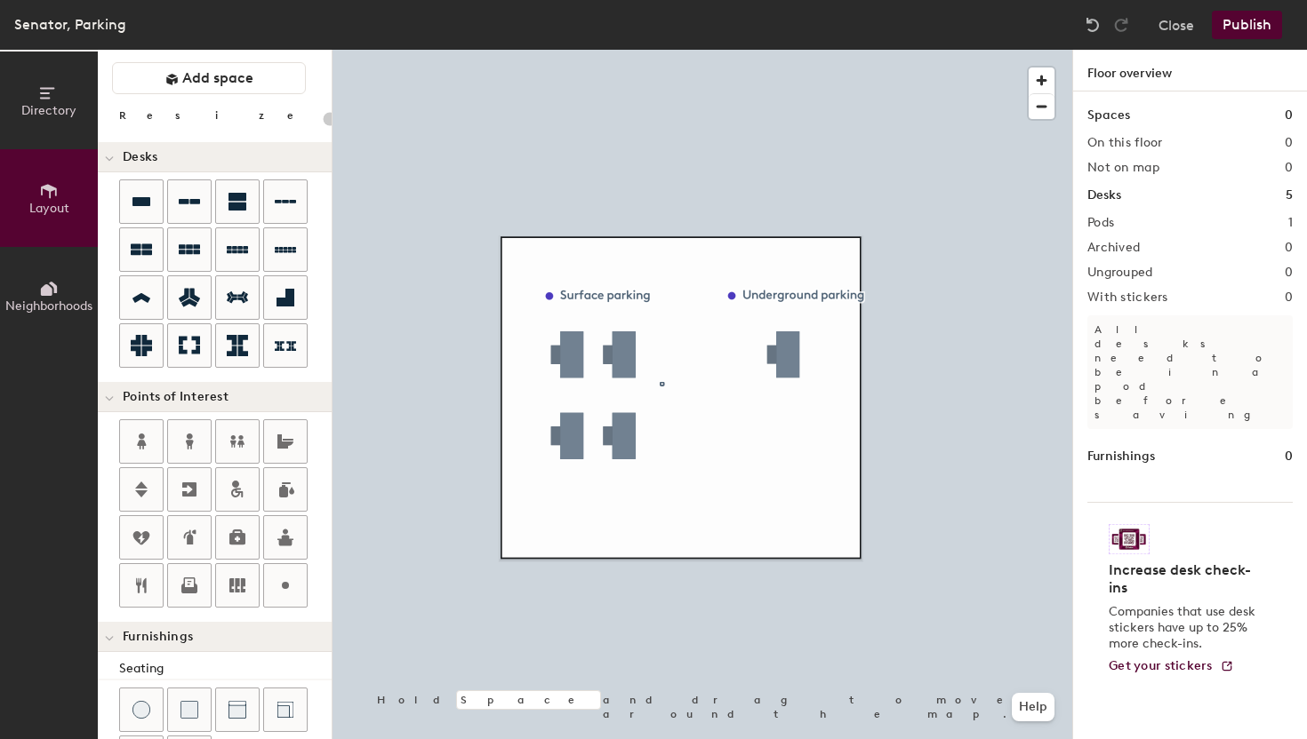
scroll to position [33, 0]
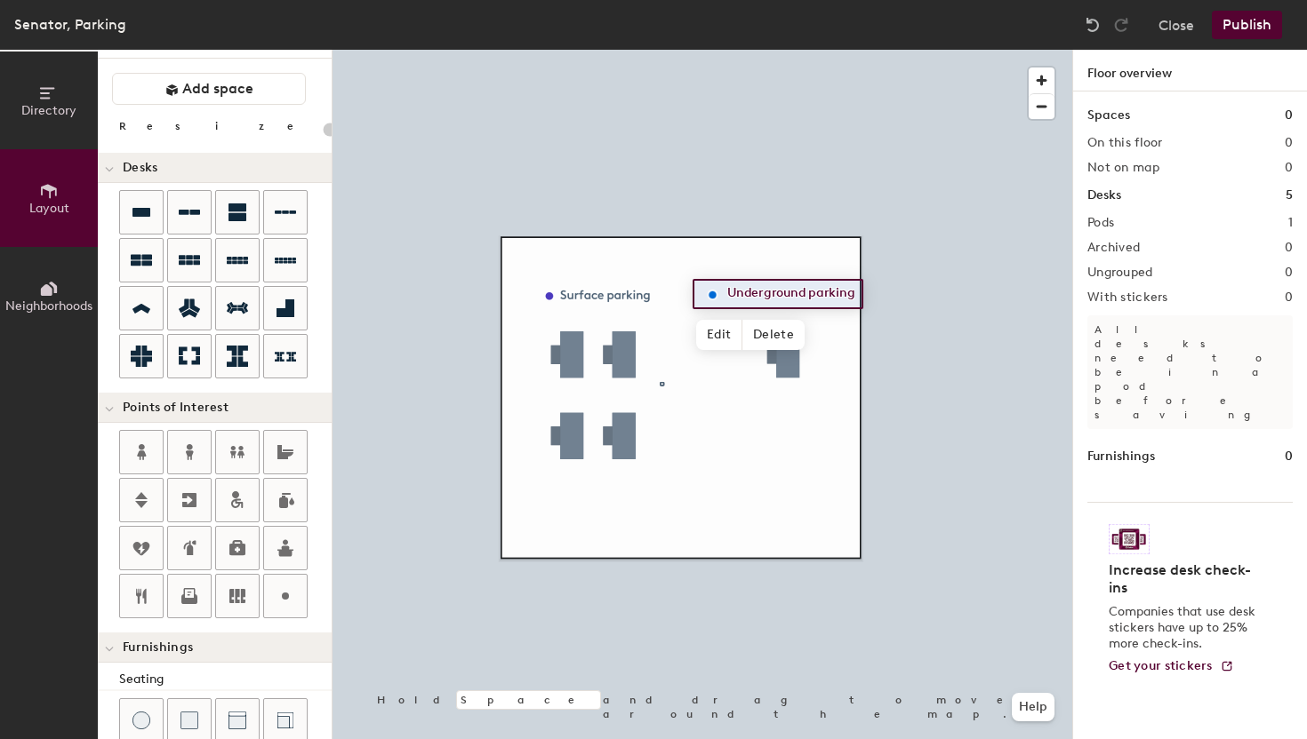
click at [742, 50] on div at bounding box center [701, 50] width 739 height 0
click at [545, 50] on div at bounding box center [701, 50] width 739 height 0
click at [1259, 34] on button "Publish" at bounding box center [1246, 25] width 70 height 28
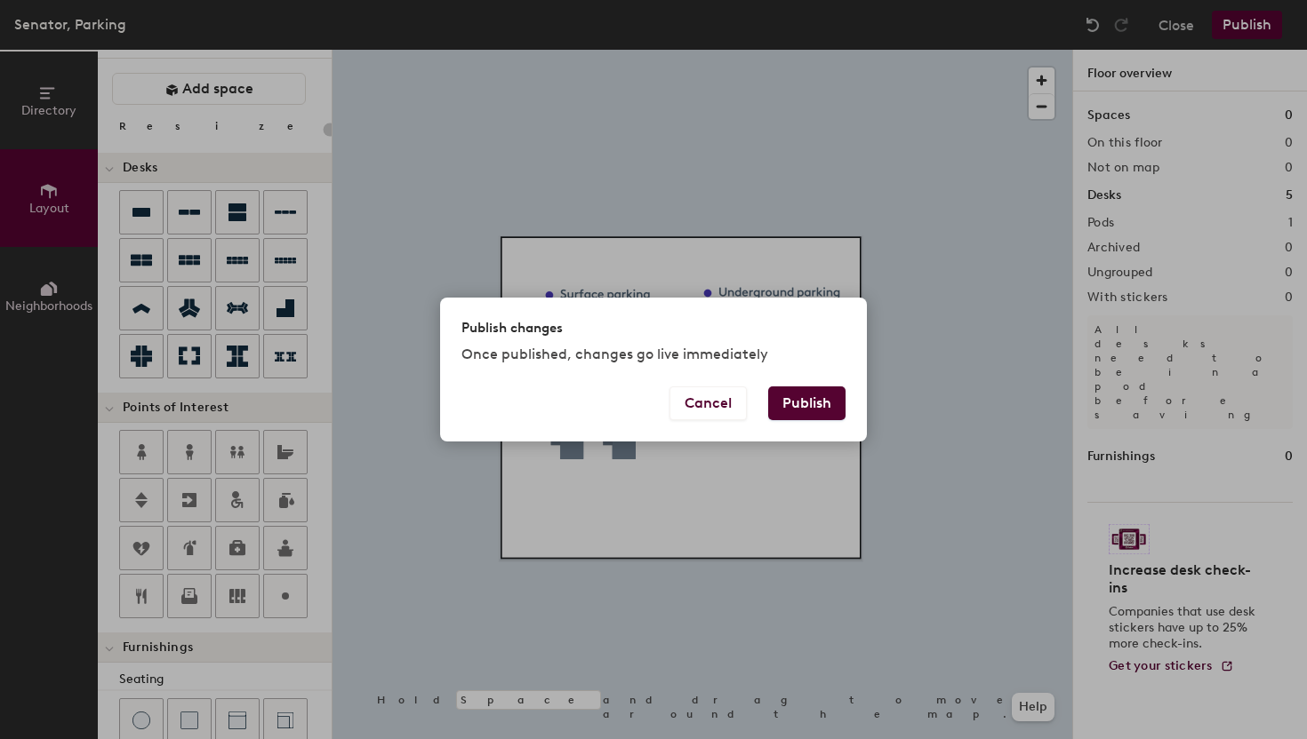
click at [820, 401] on button "Publish" at bounding box center [806, 404] width 77 height 34
type input "20"
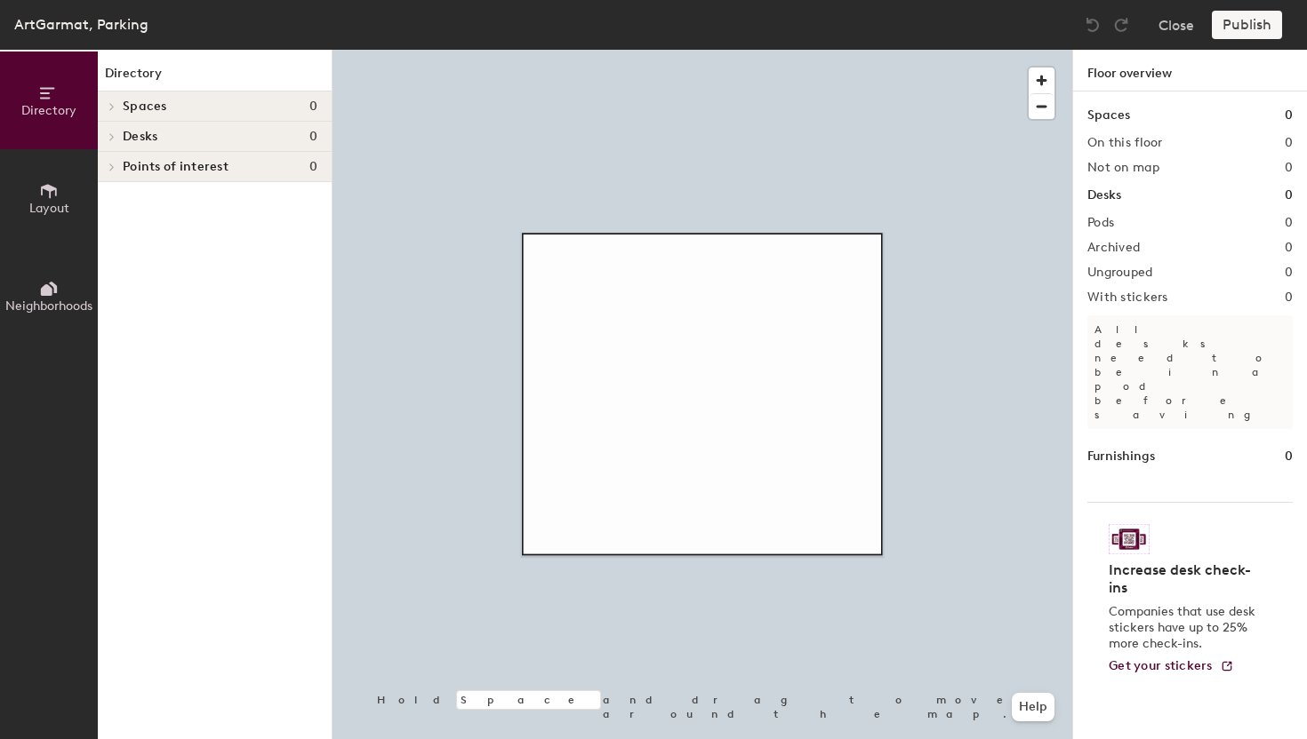
click at [52, 202] on span "Layout" at bounding box center [49, 208] width 40 height 15
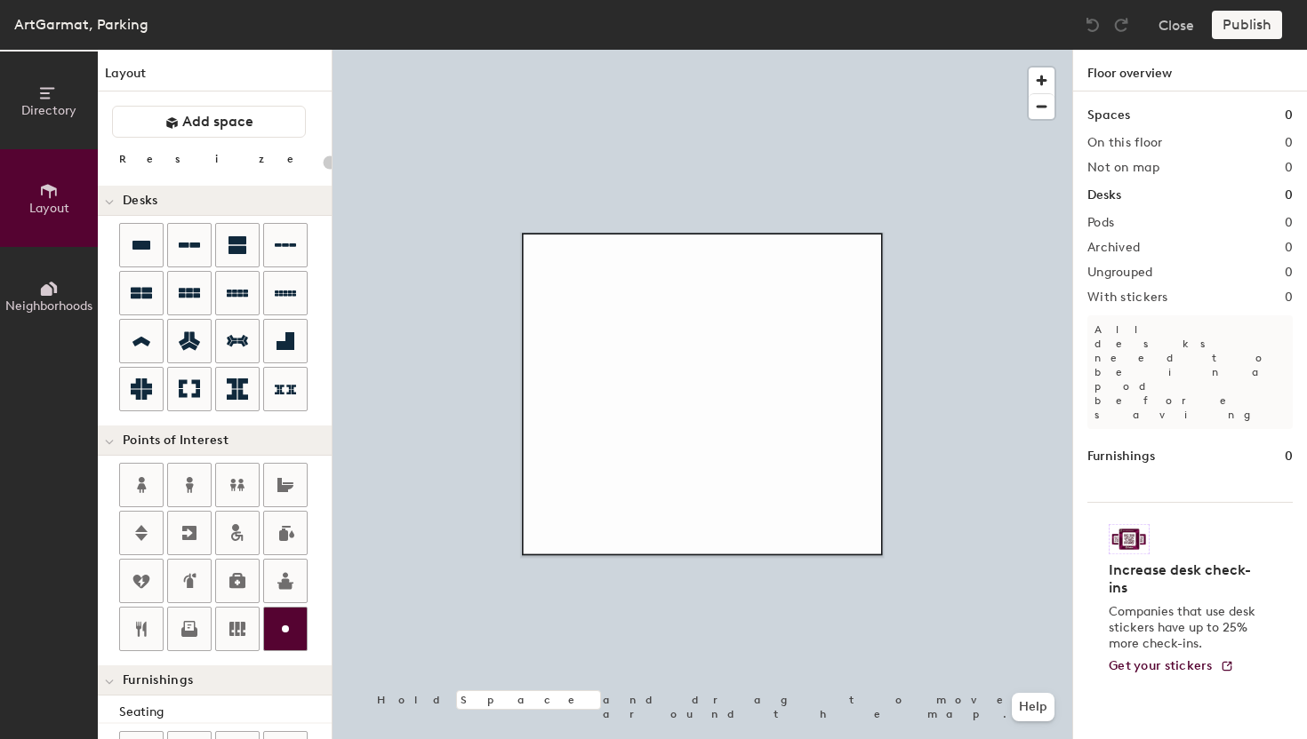
click at [284, 621] on icon at bounding box center [285, 629] width 21 height 21
type input "20"
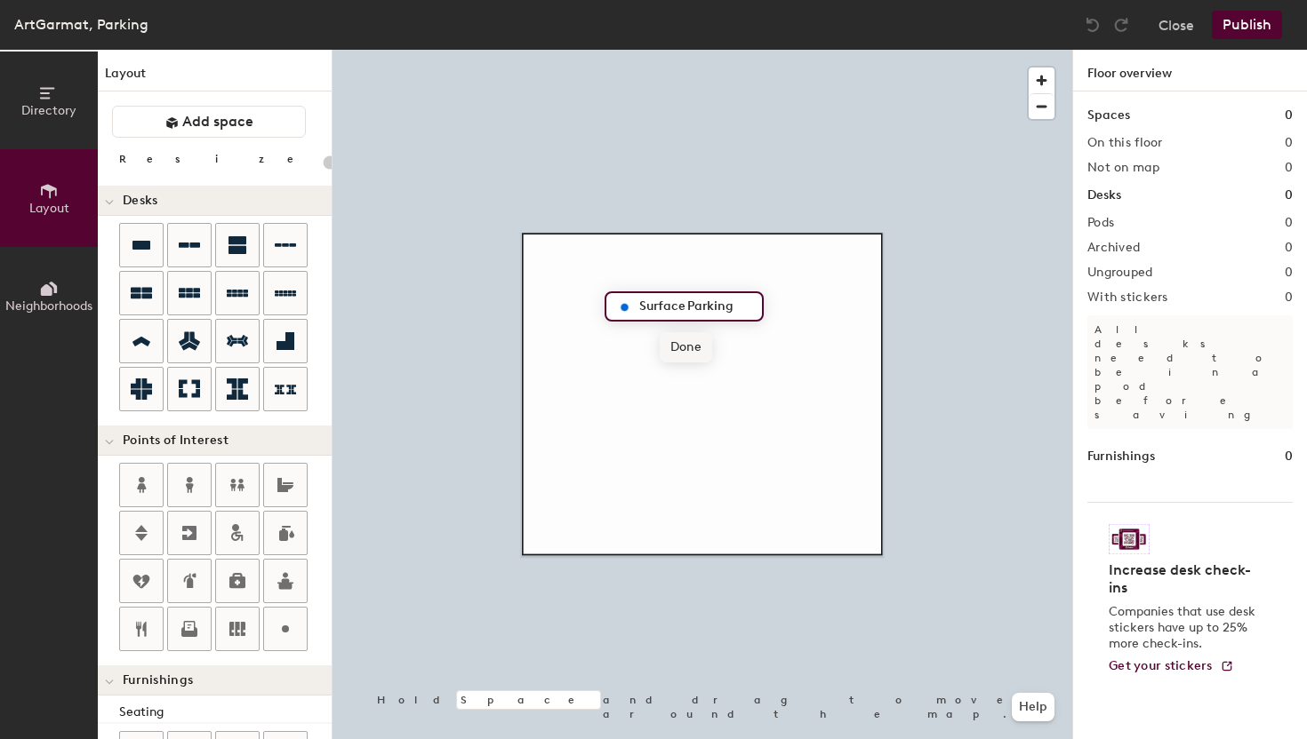
type input "Surface Parking"
click at [683, 350] on span "Done" at bounding box center [685, 347] width 52 height 30
click at [142, 243] on icon at bounding box center [141, 245] width 18 height 9
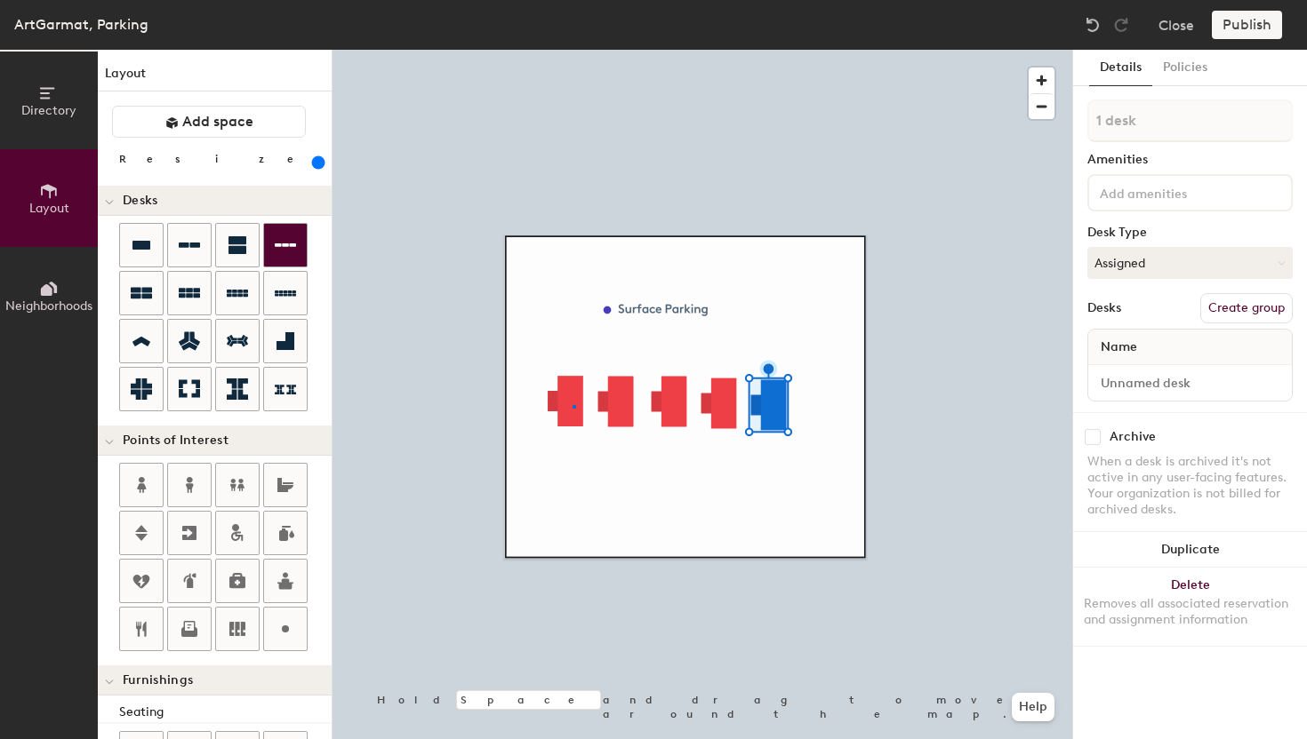
click at [572, 50] on div at bounding box center [701, 50] width 739 height 0
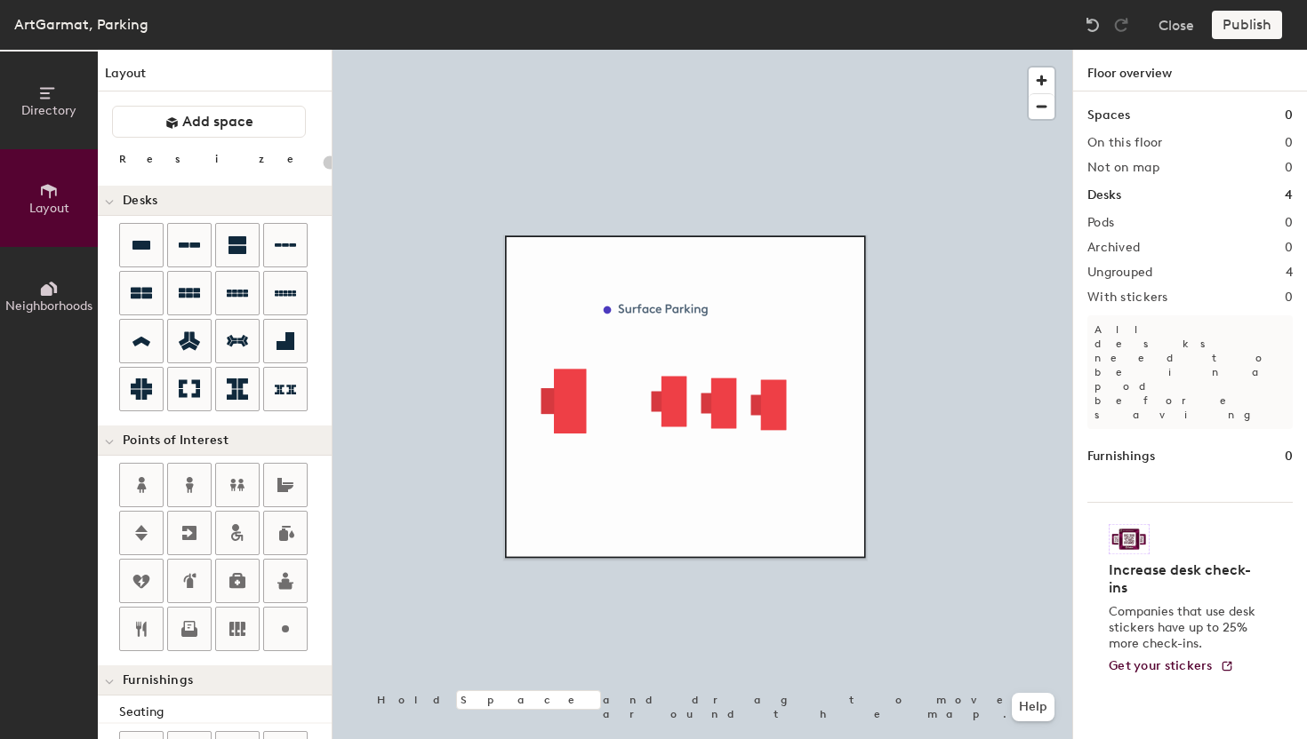
click at [669, 50] on div at bounding box center [701, 50] width 739 height 0
click at [560, 50] on div at bounding box center [701, 50] width 739 height 0
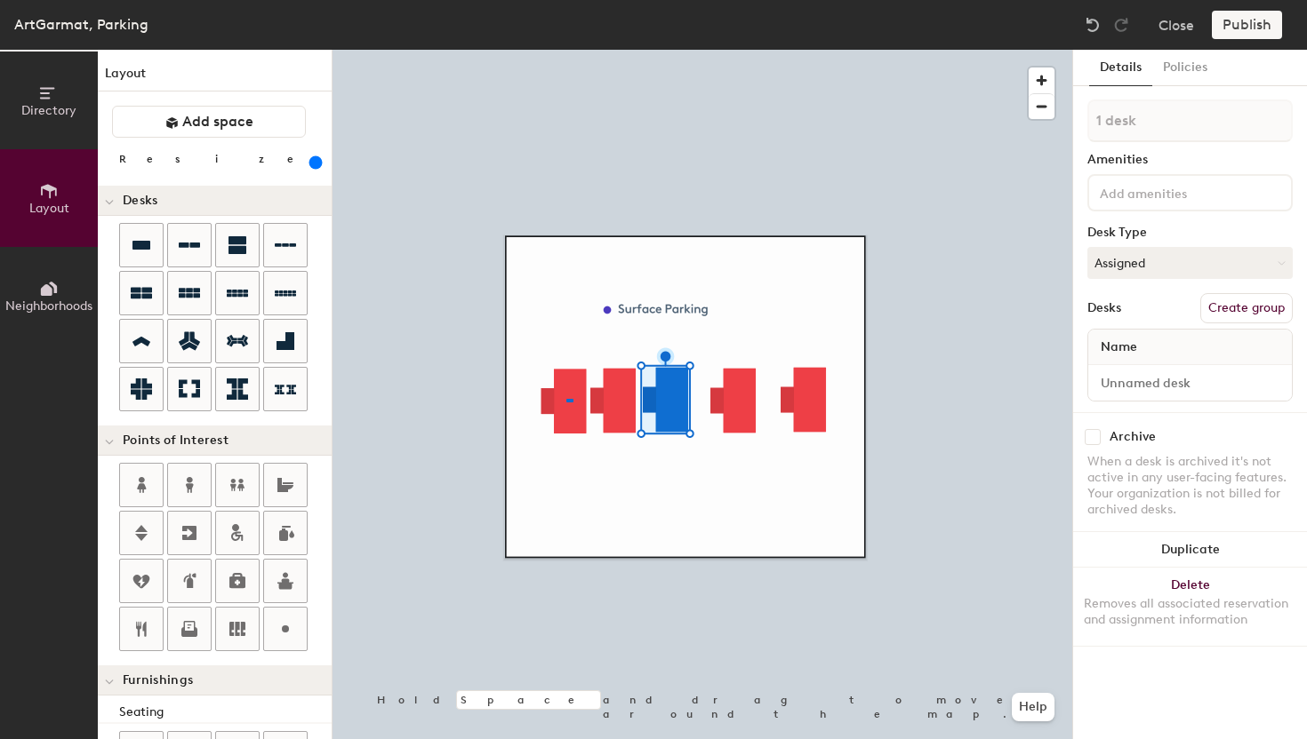
click at [566, 50] on div at bounding box center [701, 50] width 739 height 0
click at [610, 50] on div at bounding box center [701, 50] width 739 height 0
click at [748, 50] on div at bounding box center [701, 50] width 739 height 0
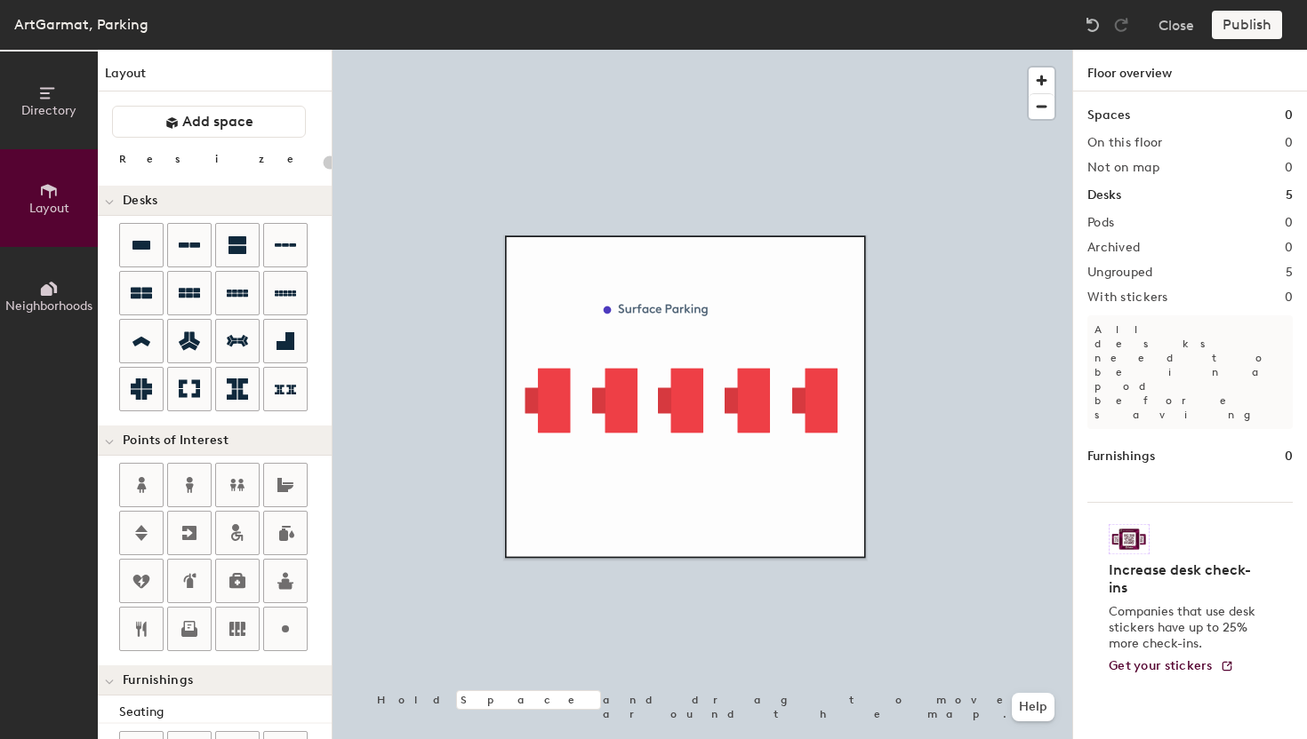
type input "600"
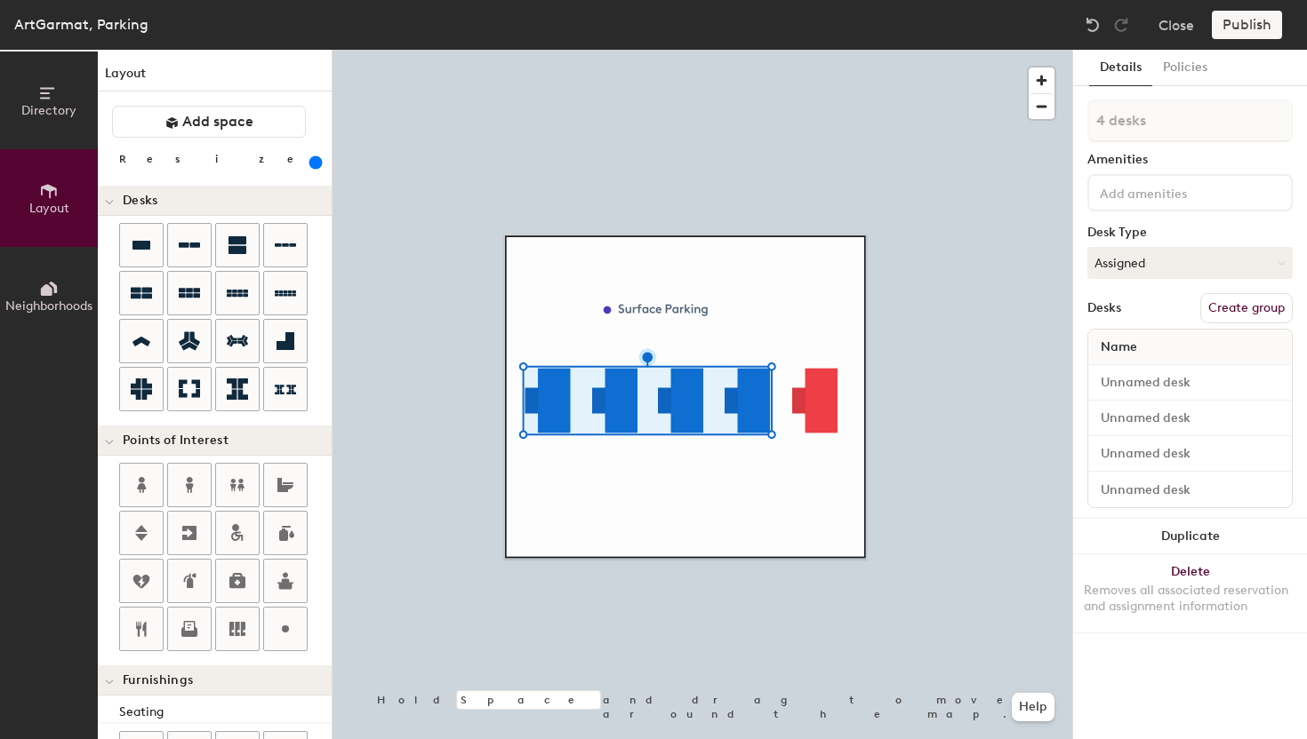
type input "5 desks"
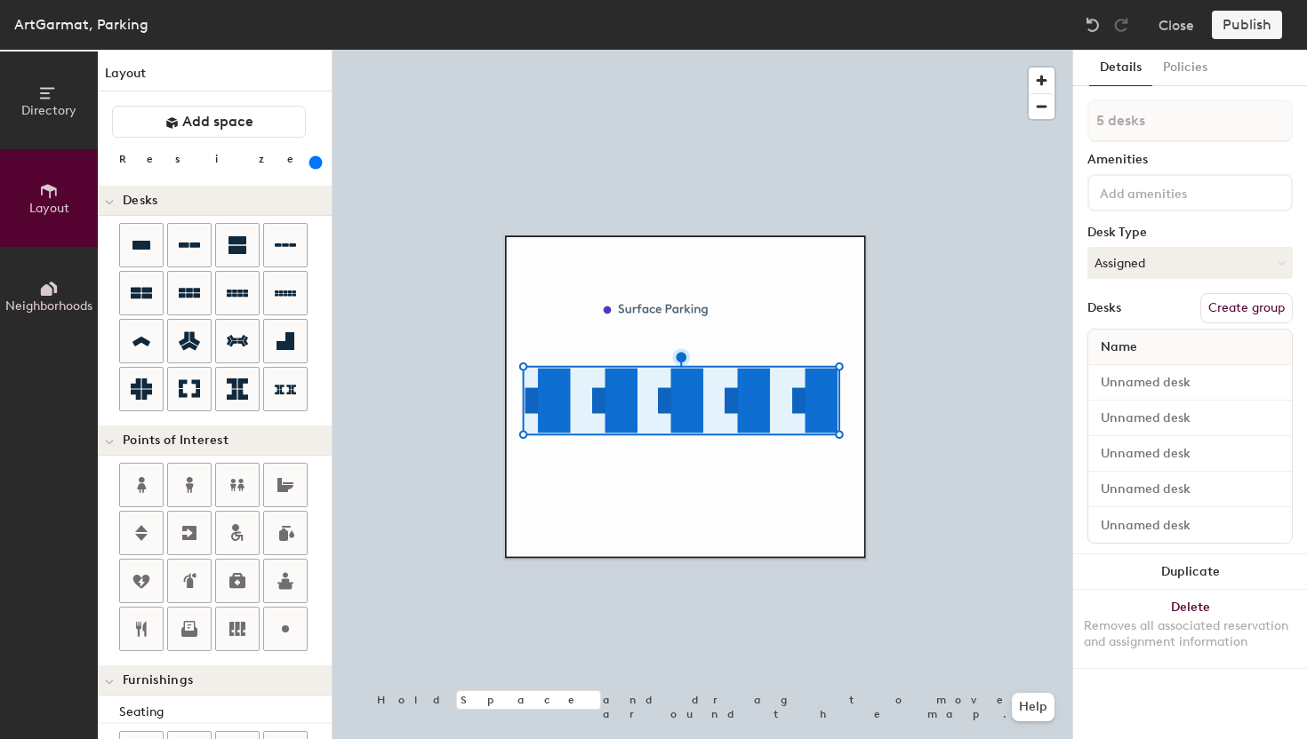
click at [1247, 312] on button "Create group" at bounding box center [1246, 308] width 92 height 30
type input "P"
type input "."
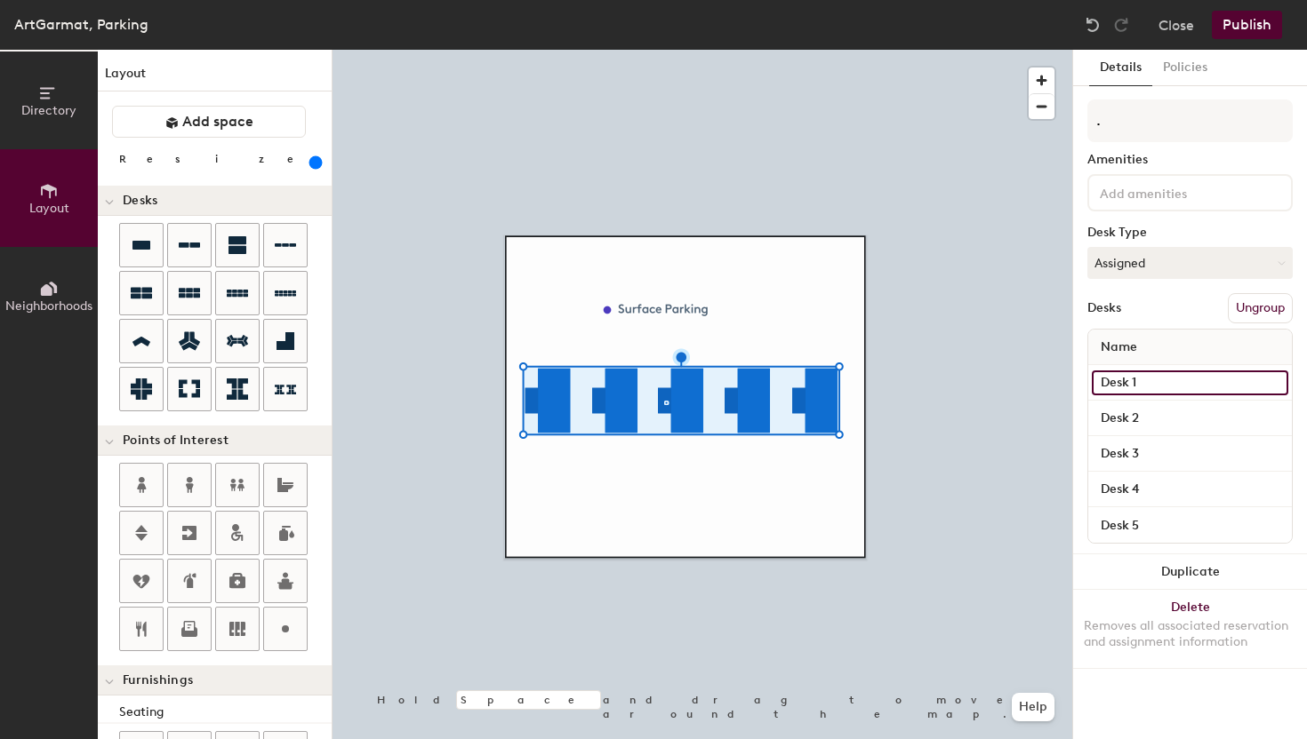
click at [1141, 382] on input "Desk 1" at bounding box center [1189, 383] width 196 height 25
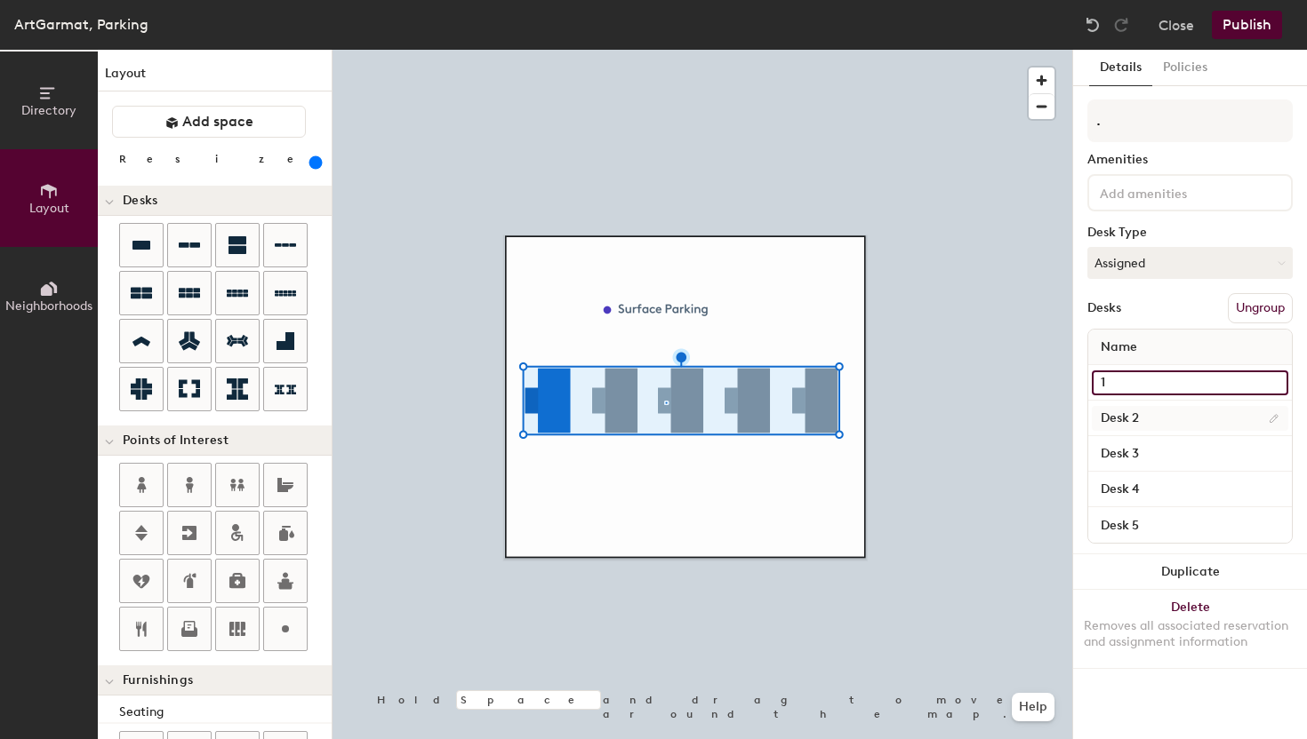
type input "1"
click at [1137, 422] on input "Desk 2" at bounding box center [1189, 418] width 196 height 25
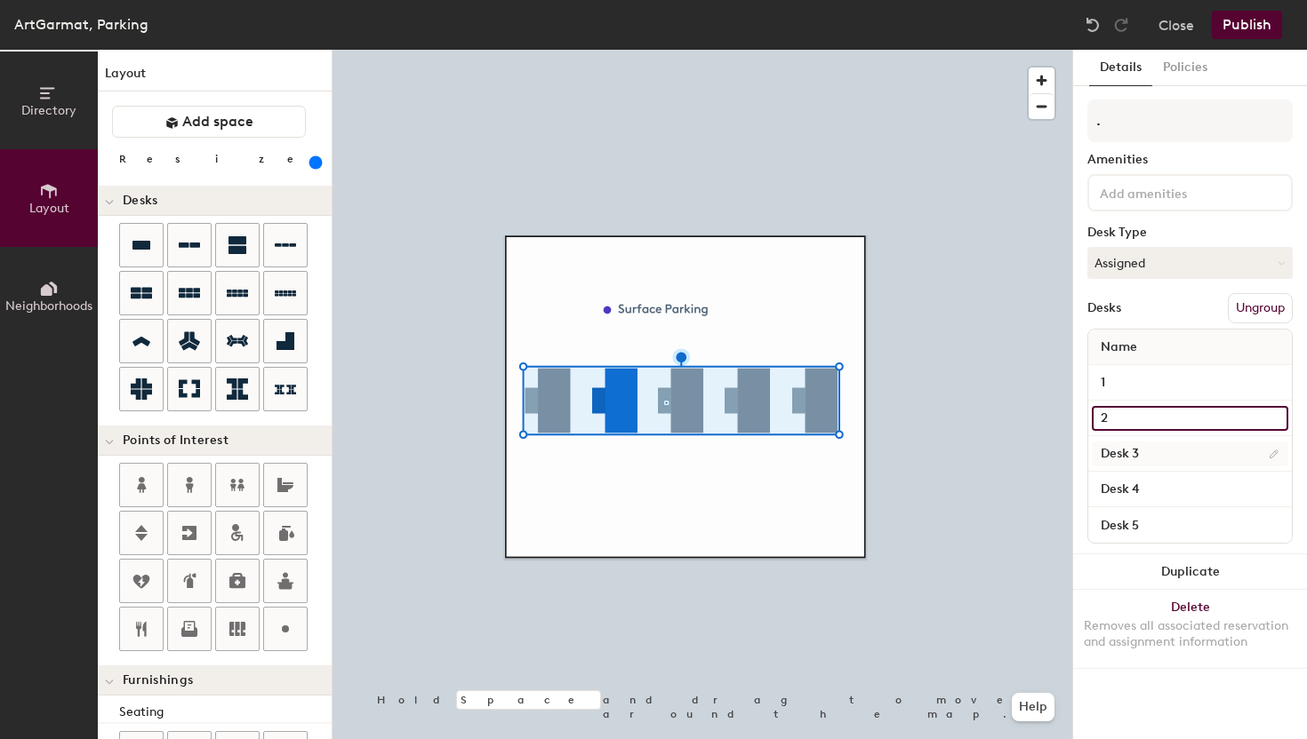
type input "2"
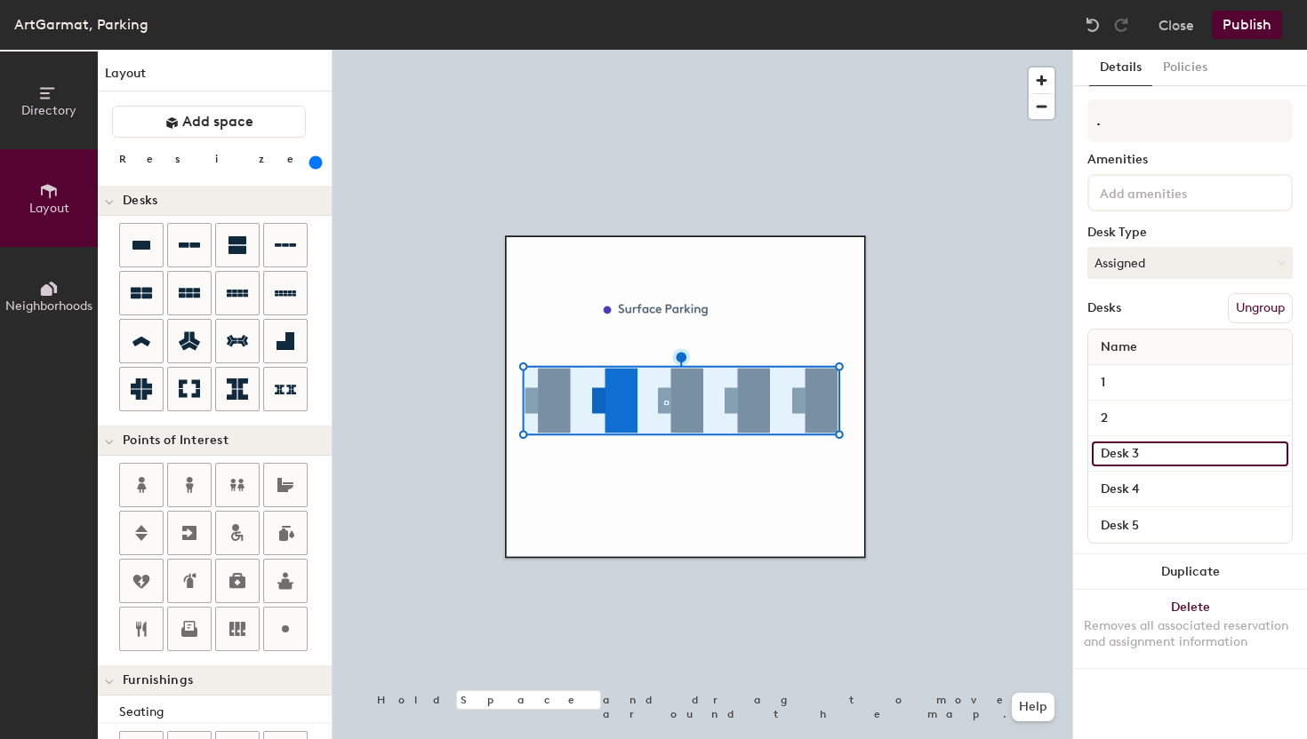
click at [1121, 452] on input "Desk 3" at bounding box center [1189, 454] width 196 height 25
type input "3"
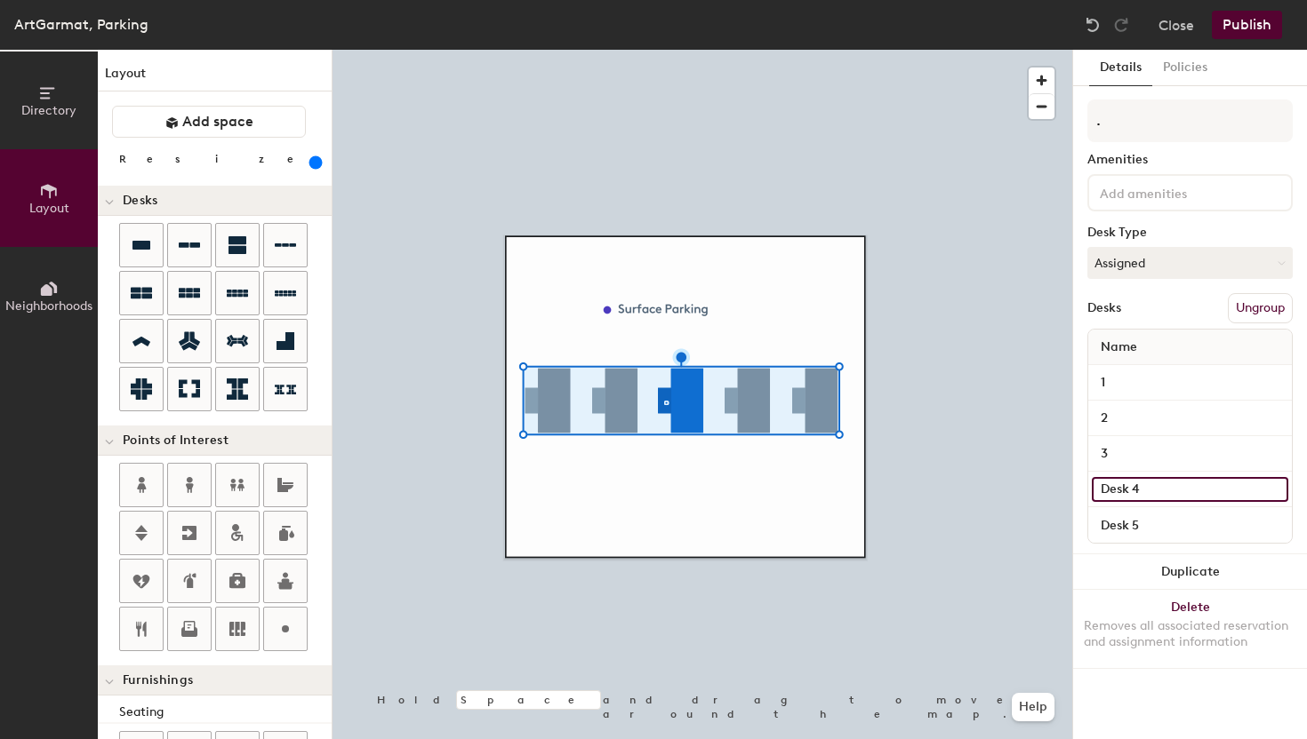
click at [1107, 488] on input "Desk 4" at bounding box center [1189, 489] width 196 height 25
type input "4"
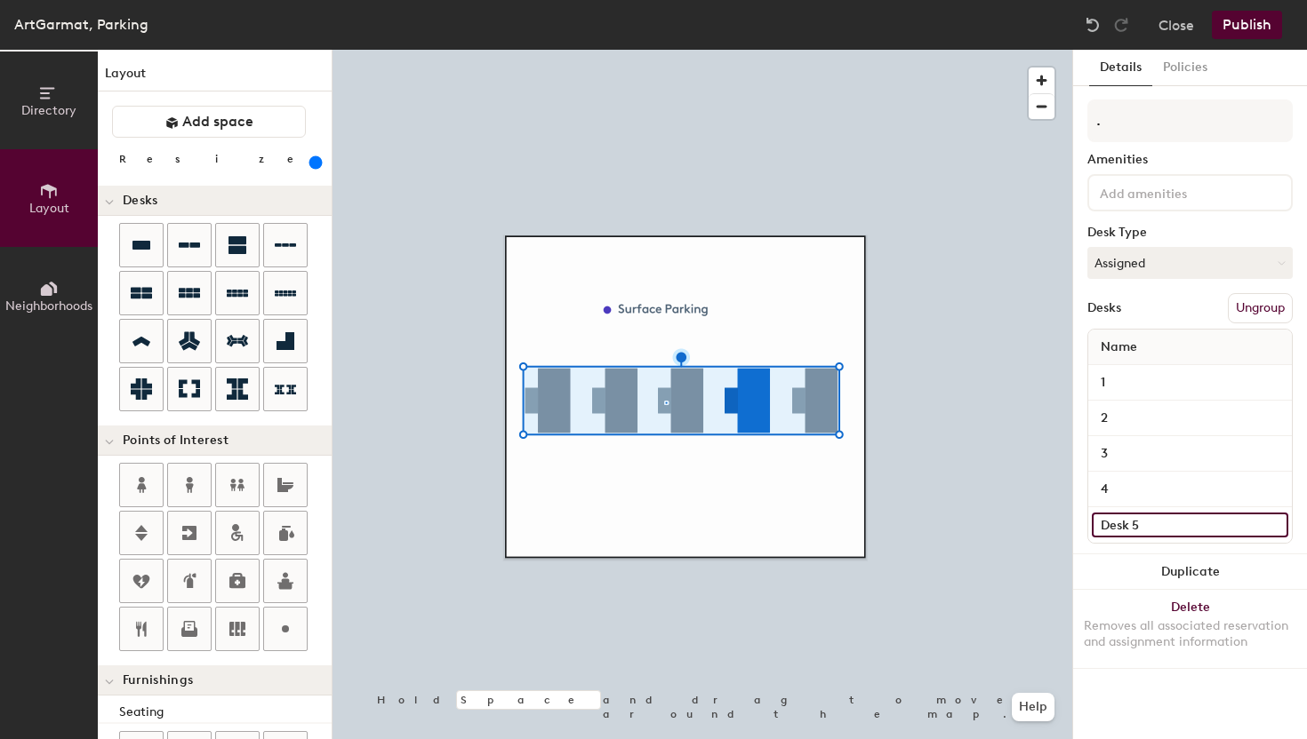
click at [1141, 527] on input "Desk 5" at bounding box center [1189, 525] width 196 height 25
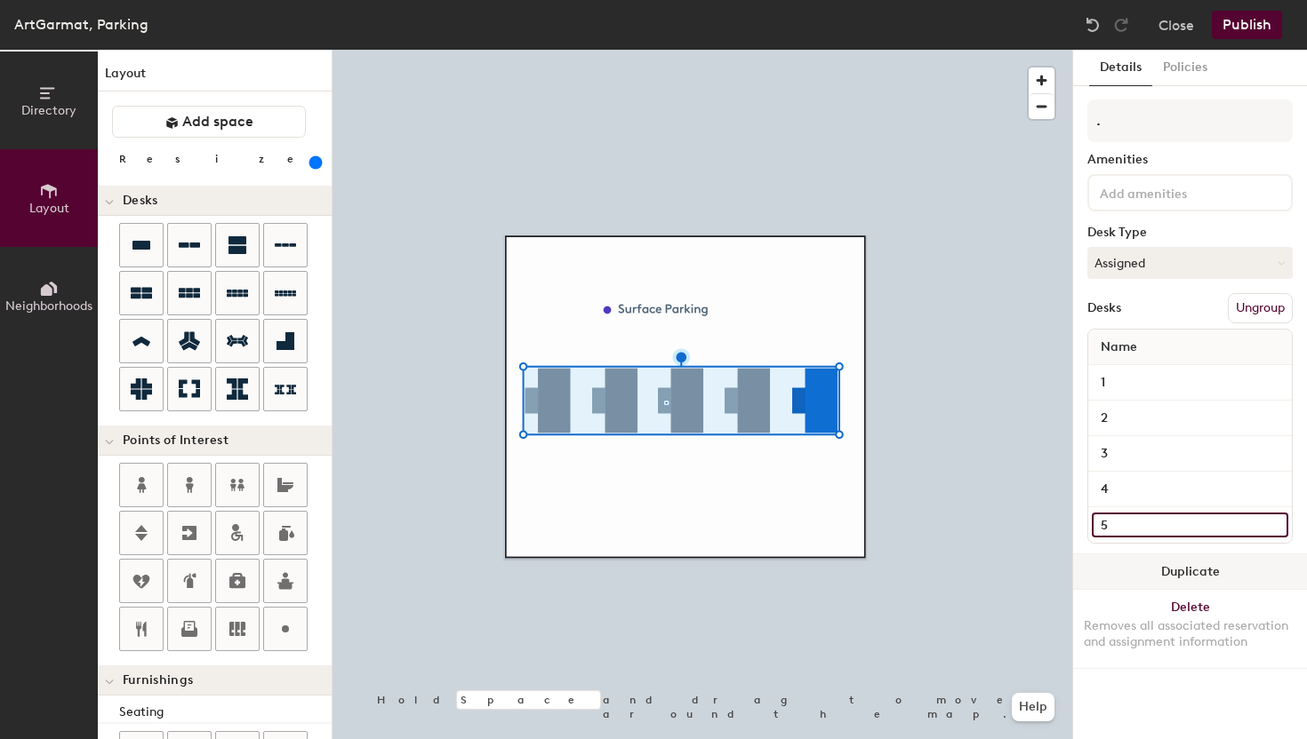
type input "5"
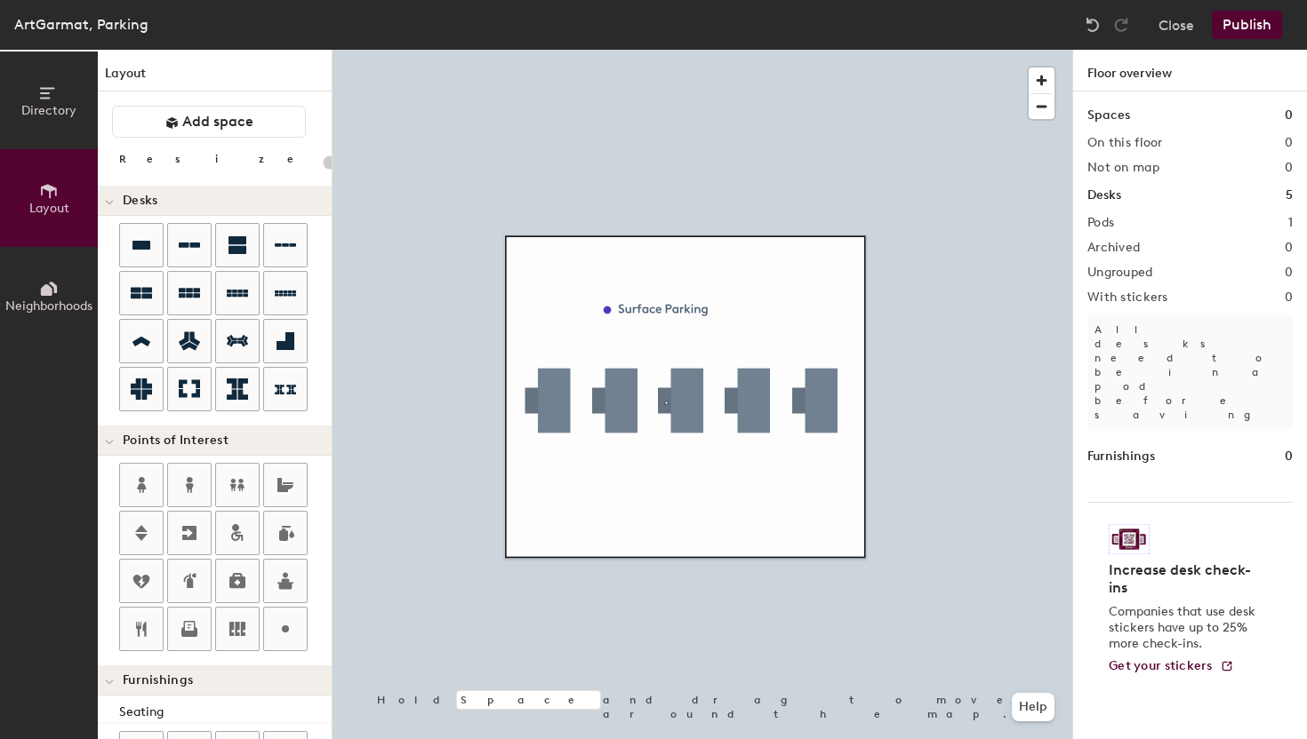
click at [1251, 34] on button "Publish" at bounding box center [1246, 25] width 70 height 28
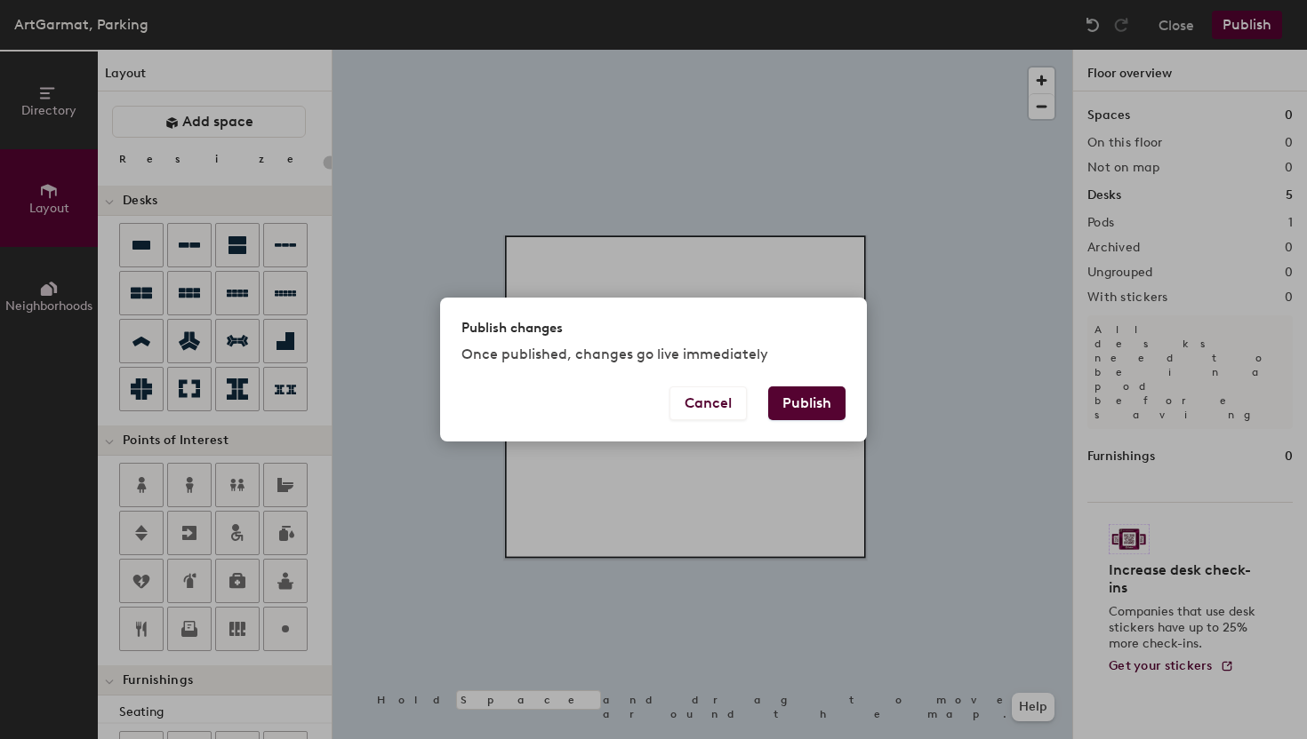
click at [816, 412] on button "Publish" at bounding box center [806, 404] width 77 height 34
type input "20"
